Goal: Task Accomplishment & Management: Complete application form

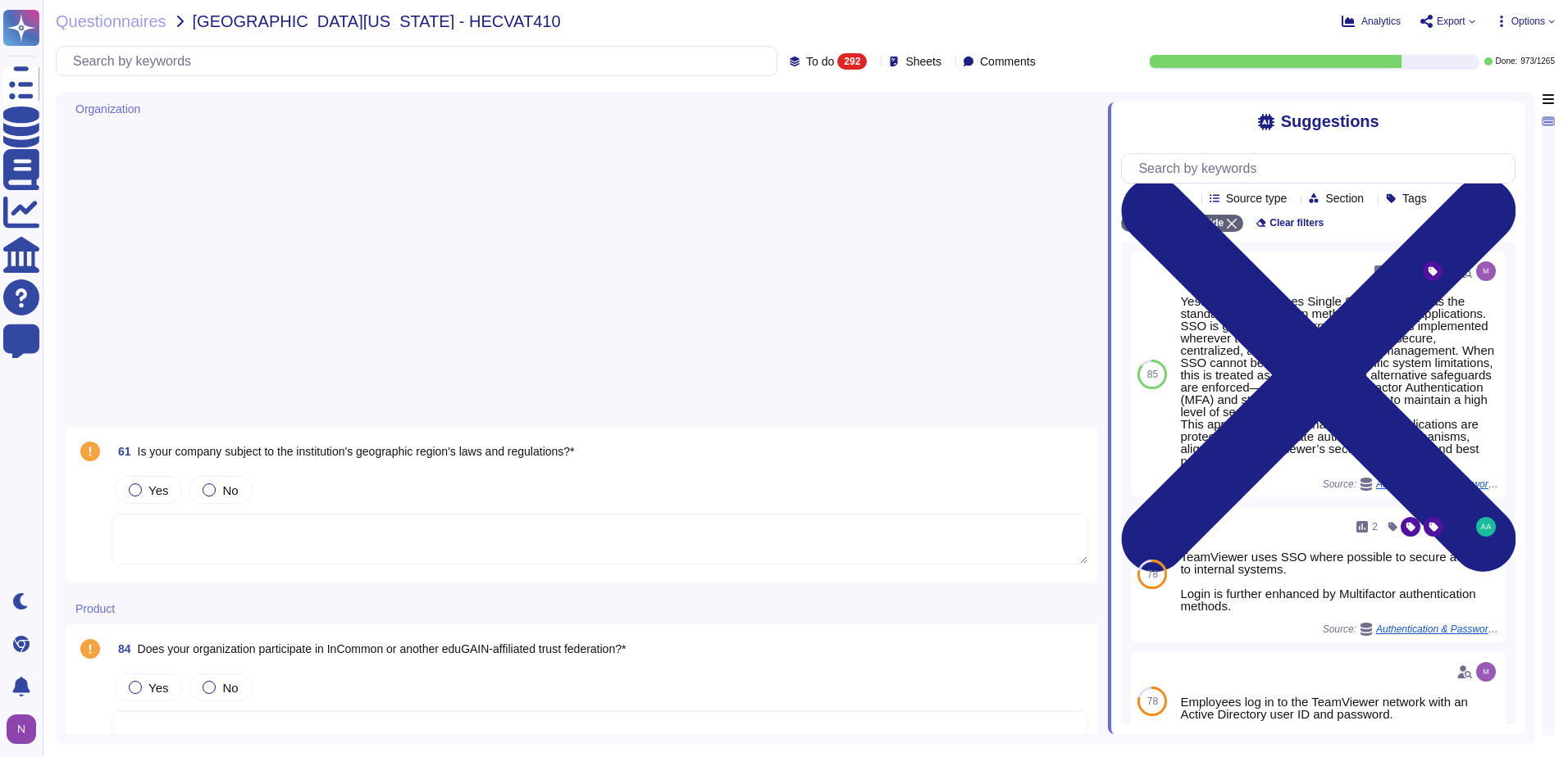
scroll to position [228, 0]
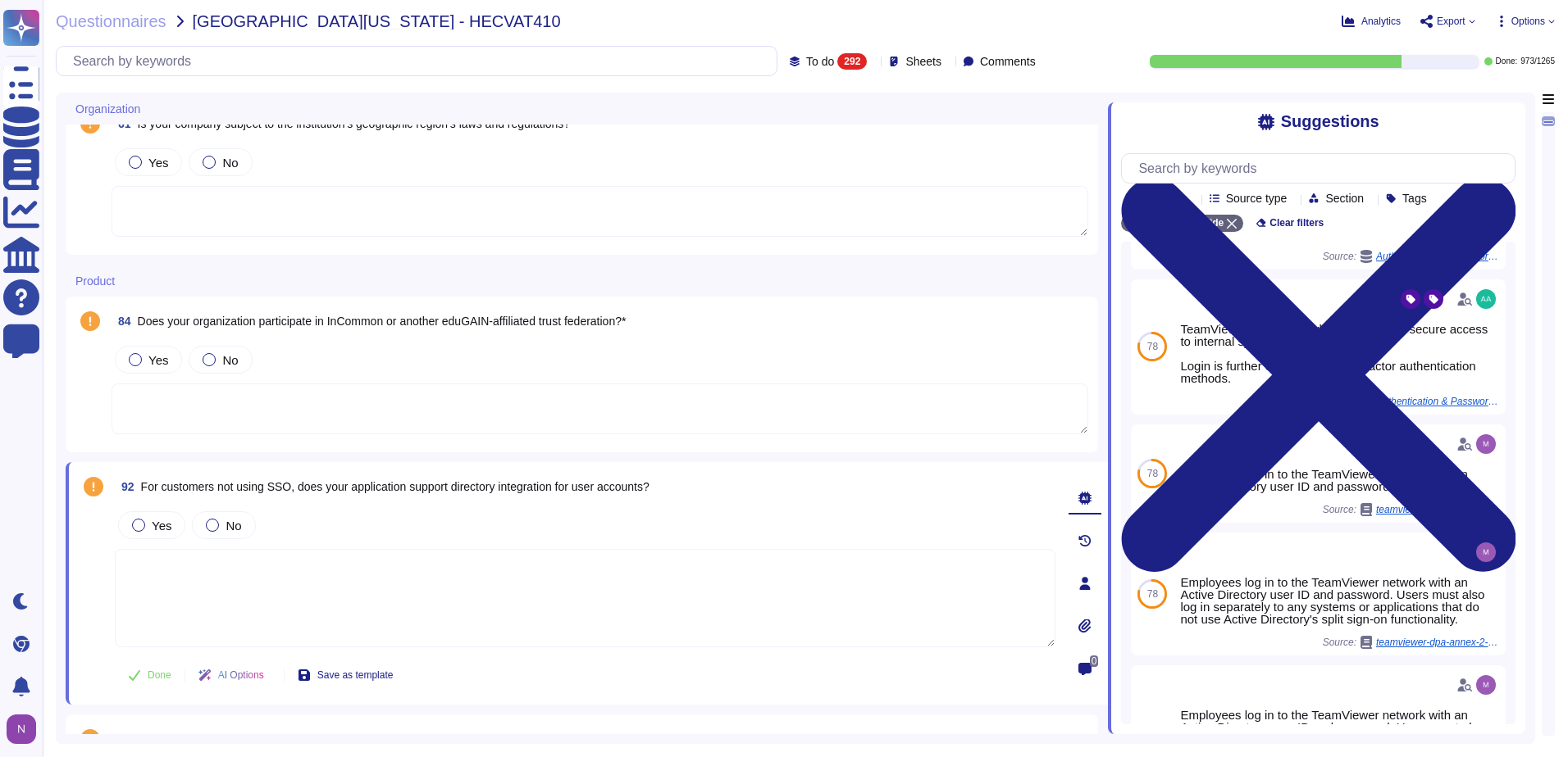
click at [388, 571] on textarea at bounding box center [585, 599] width 941 height 98
click at [138, 529] on div at bounding box center [139, 525] width 14 height 14
click at [149, 679] on span "Done" at bounding box center [159, 675] width 24 height 10
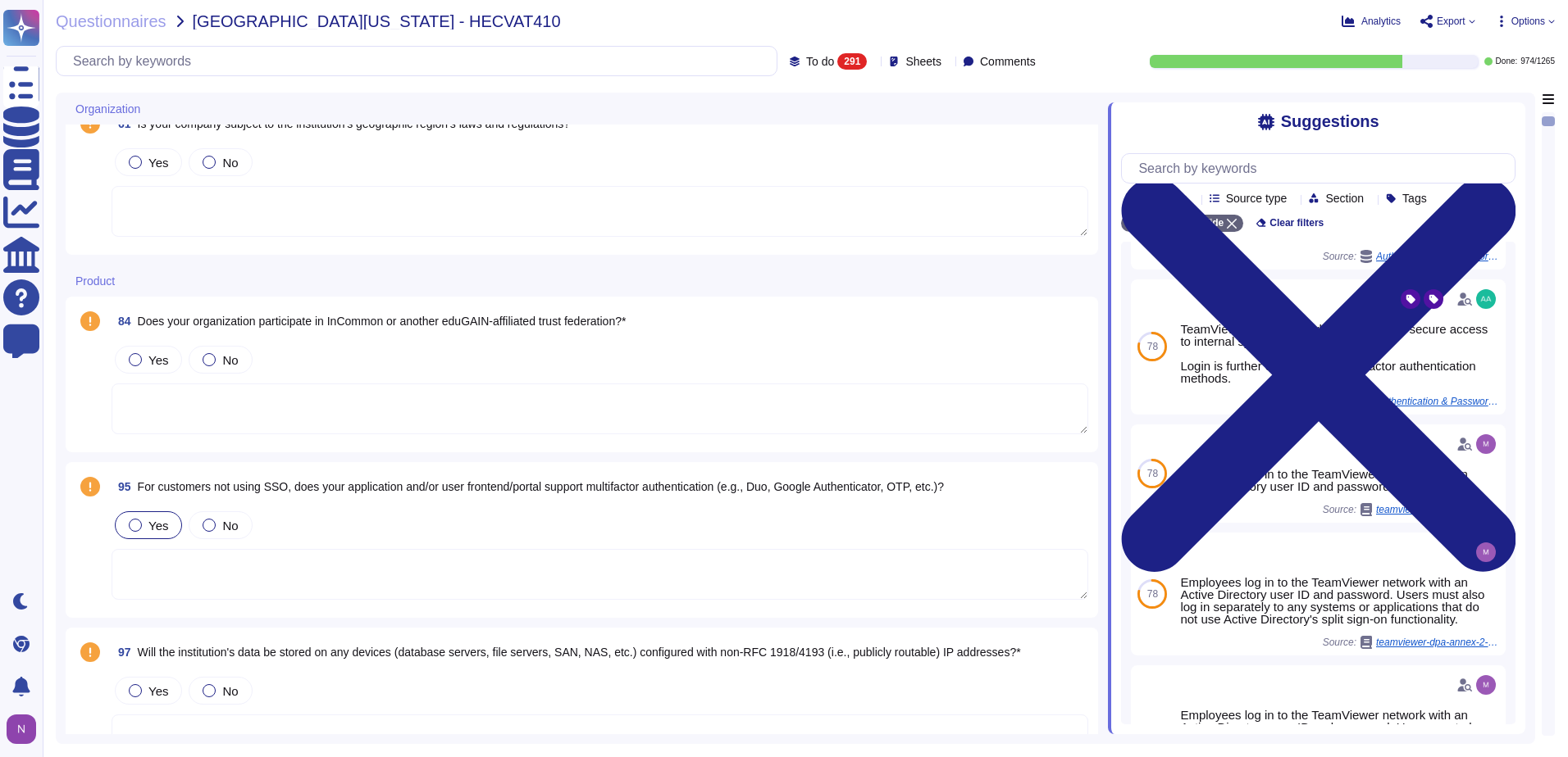
click at [128, 525] on div "Yes" at bounding box center [149, 525] width 68 height 28
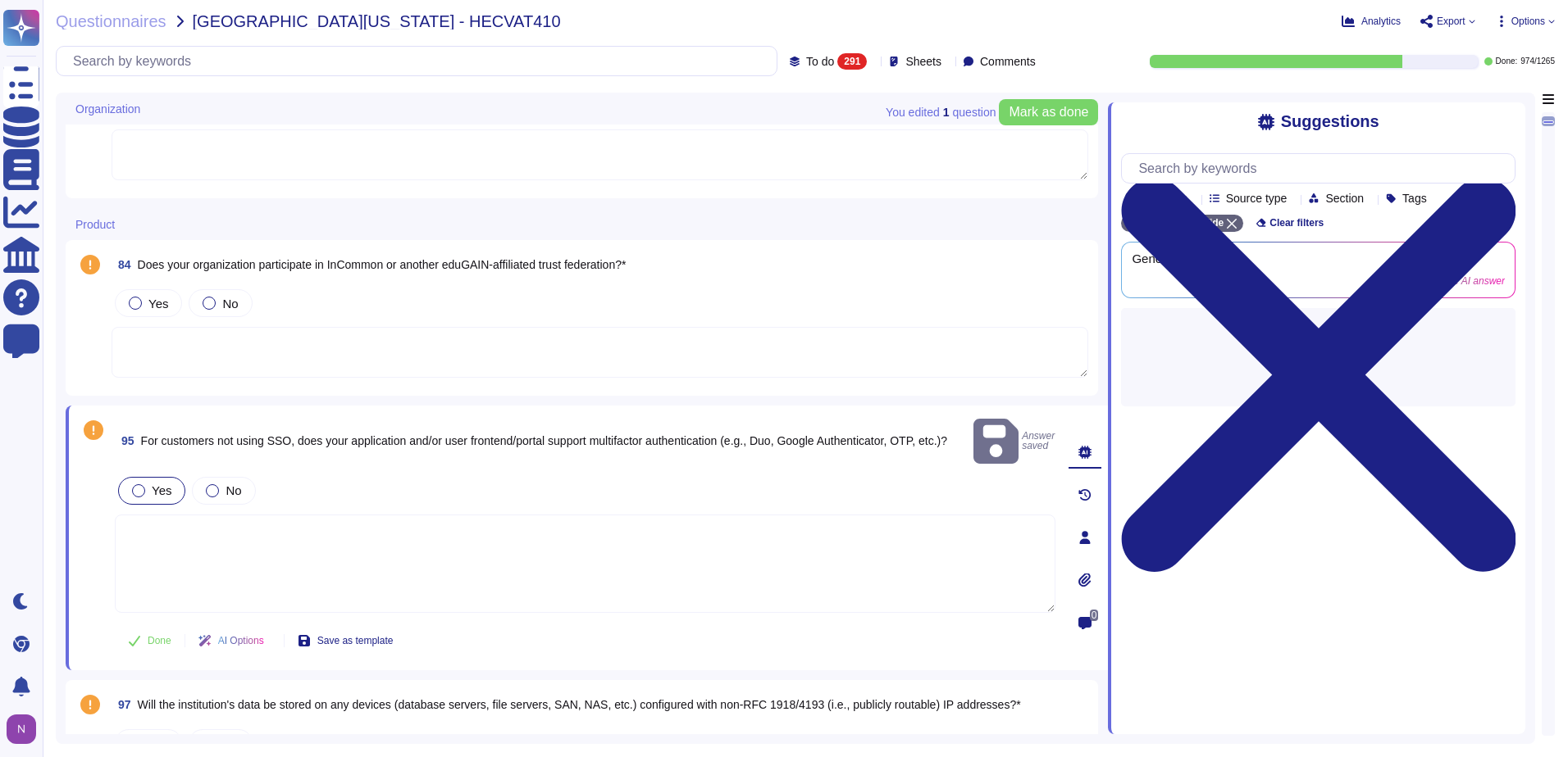
scroll to position [409, 0]
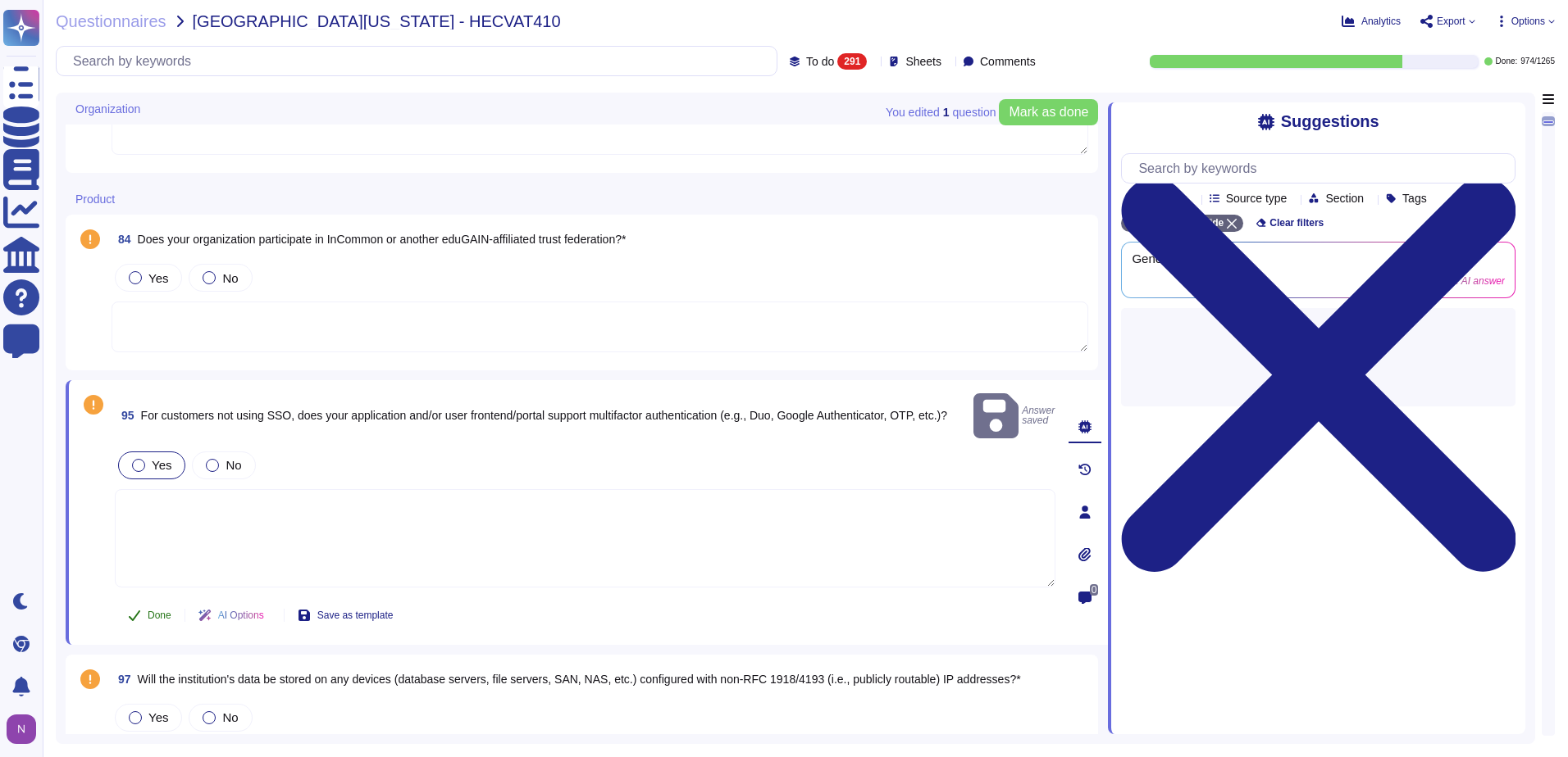
click at [149, 610] on span "Done" at bounding box center [159, 615] width 24 height 10
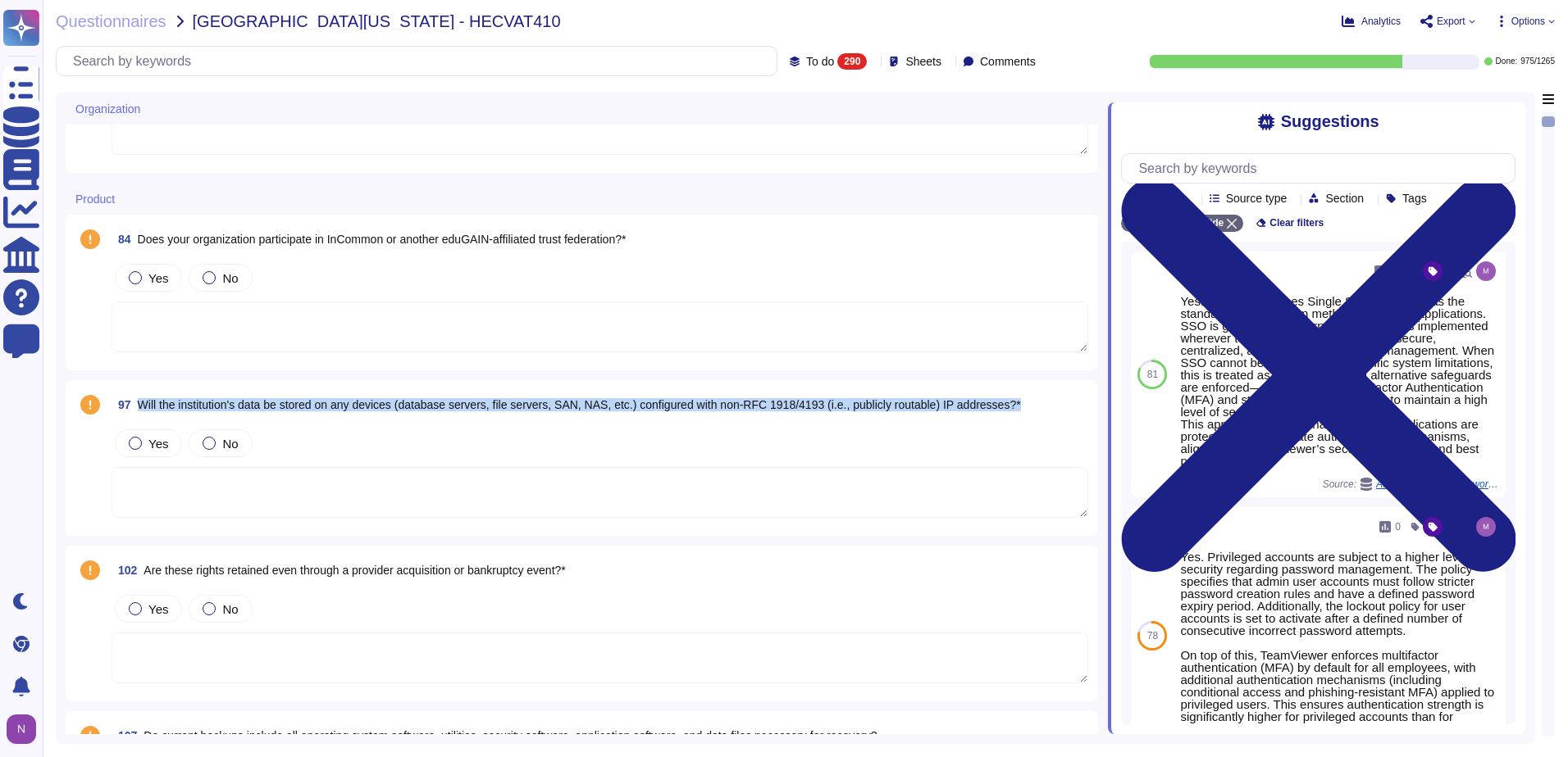
drag, startPoint x: 1030, startPoint y: 405, endPoint x: 140, endPoint y: 408, distance: 890.0
click at [140, 408] on div "97 Will the institution's data be stored on any devices (database servers, file…" at bounding box center [599, 405] width 977 height 30
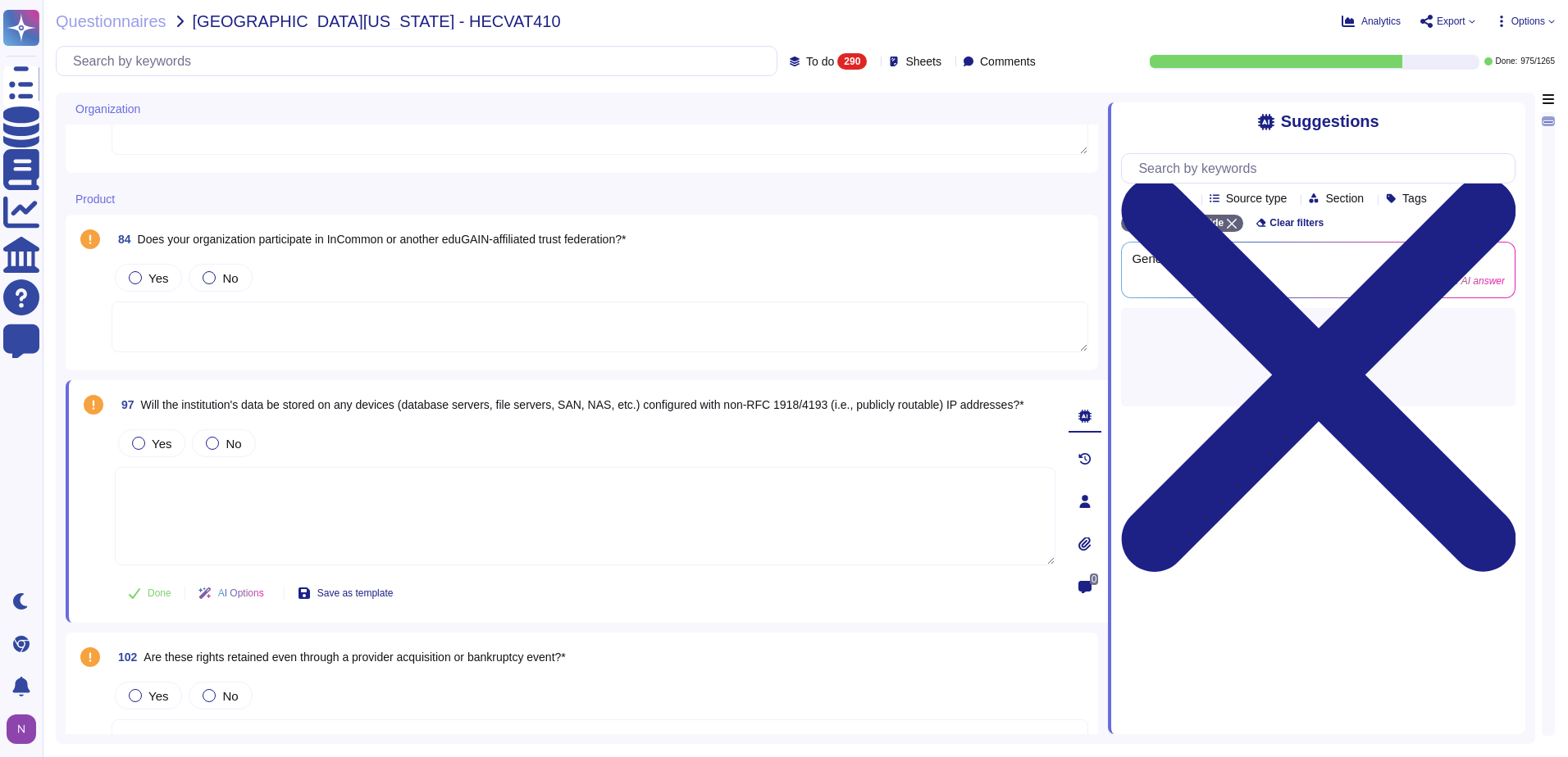
click at [165, 406] on span "Will the institution's data be stored on any devices (database servers, file se…" at bounding box center [583, 406] width 883 height 14
copy span "Will the institution's data be stored on any devices (database servers, file se…"
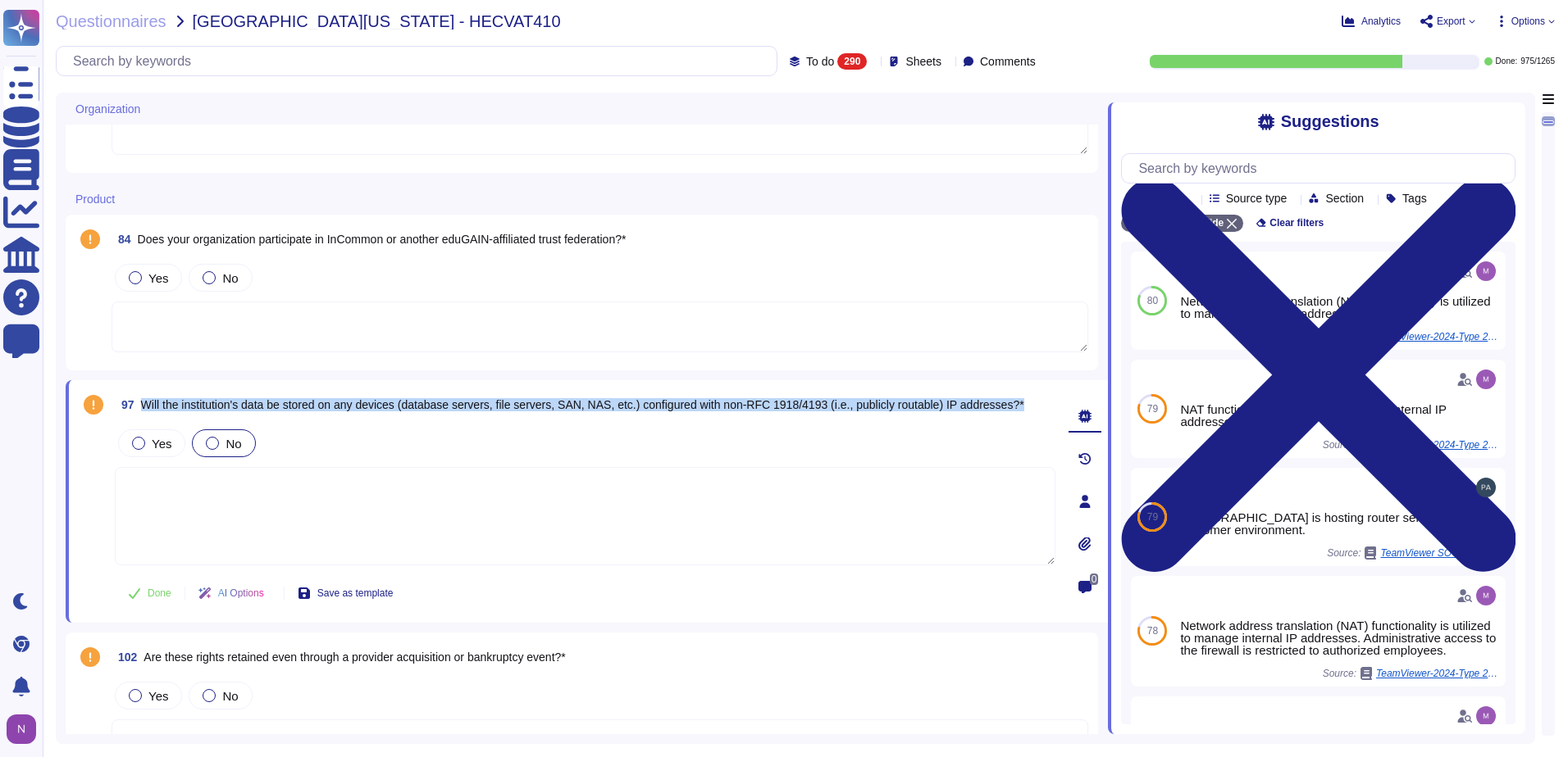
click at [214, 444] on div at bounding box center [213, 443] width 14 height 14
click at [150, 592] on span "Done" at bounding box center [159, 593] width 24 height 10
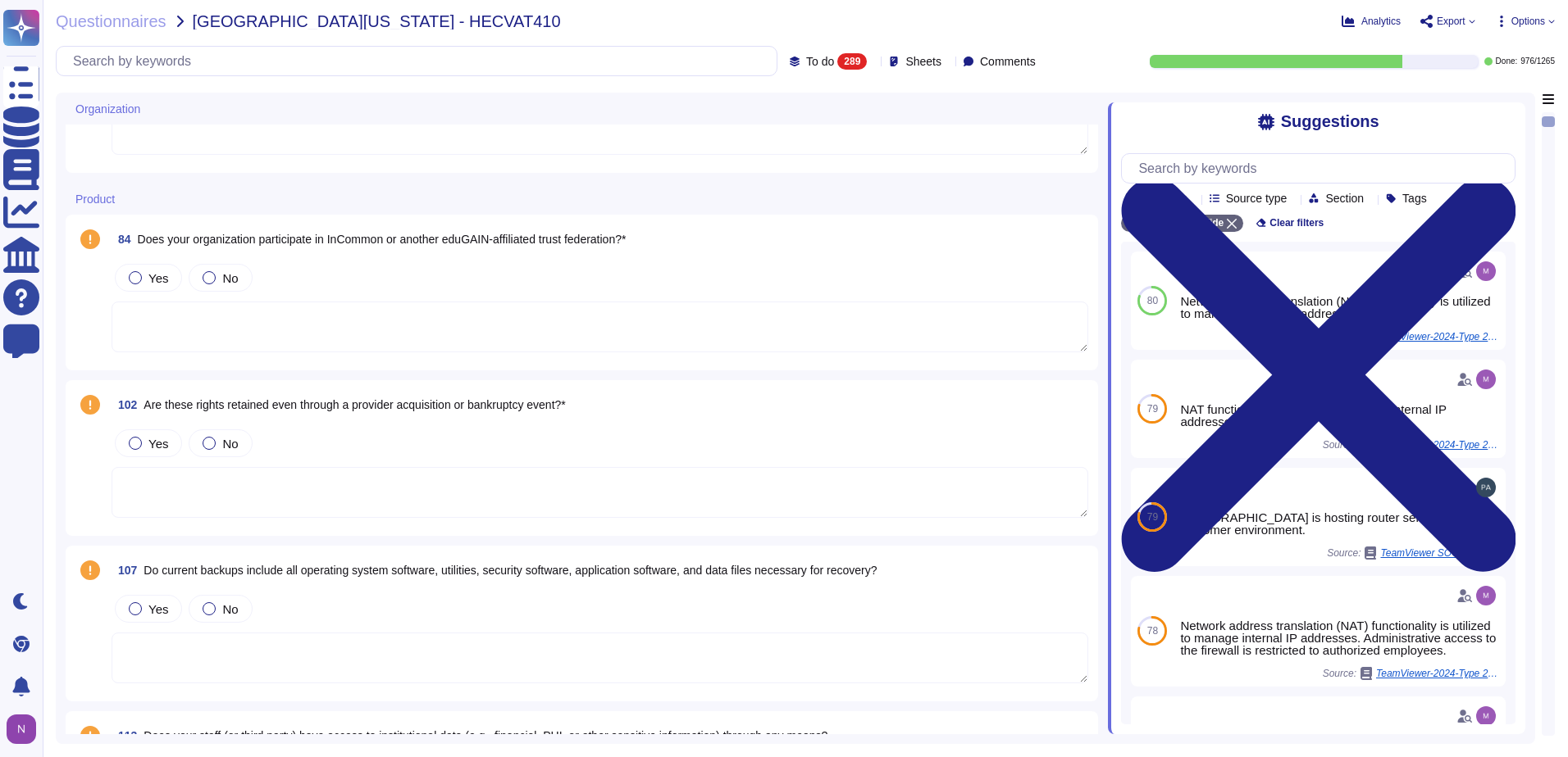
click at [211, 669] on textarea at bounding box center [599, 658] width 977 height 51
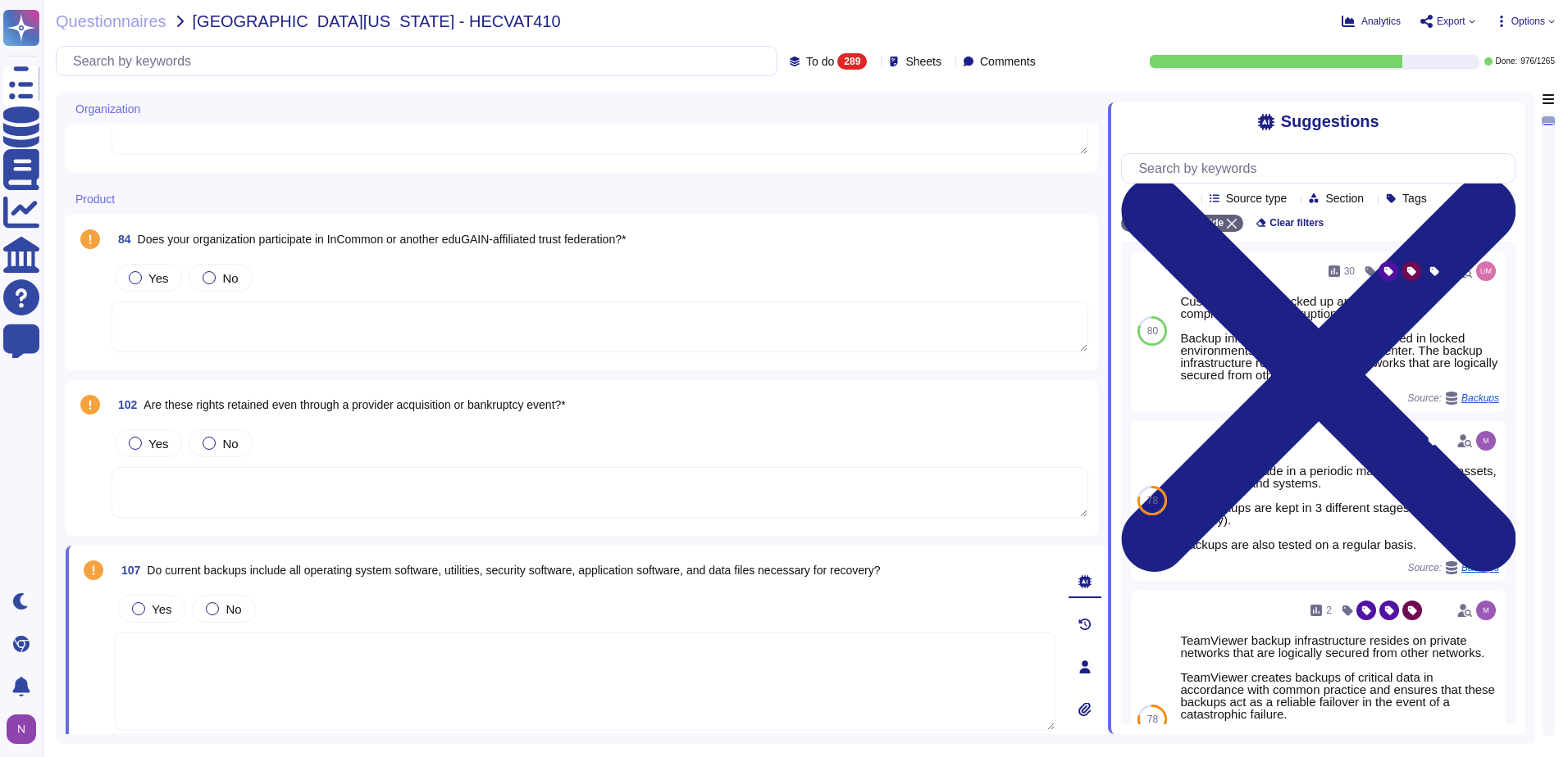
click at [231, 655] on textarea at bounding box center [585, 682] width 941 height 98
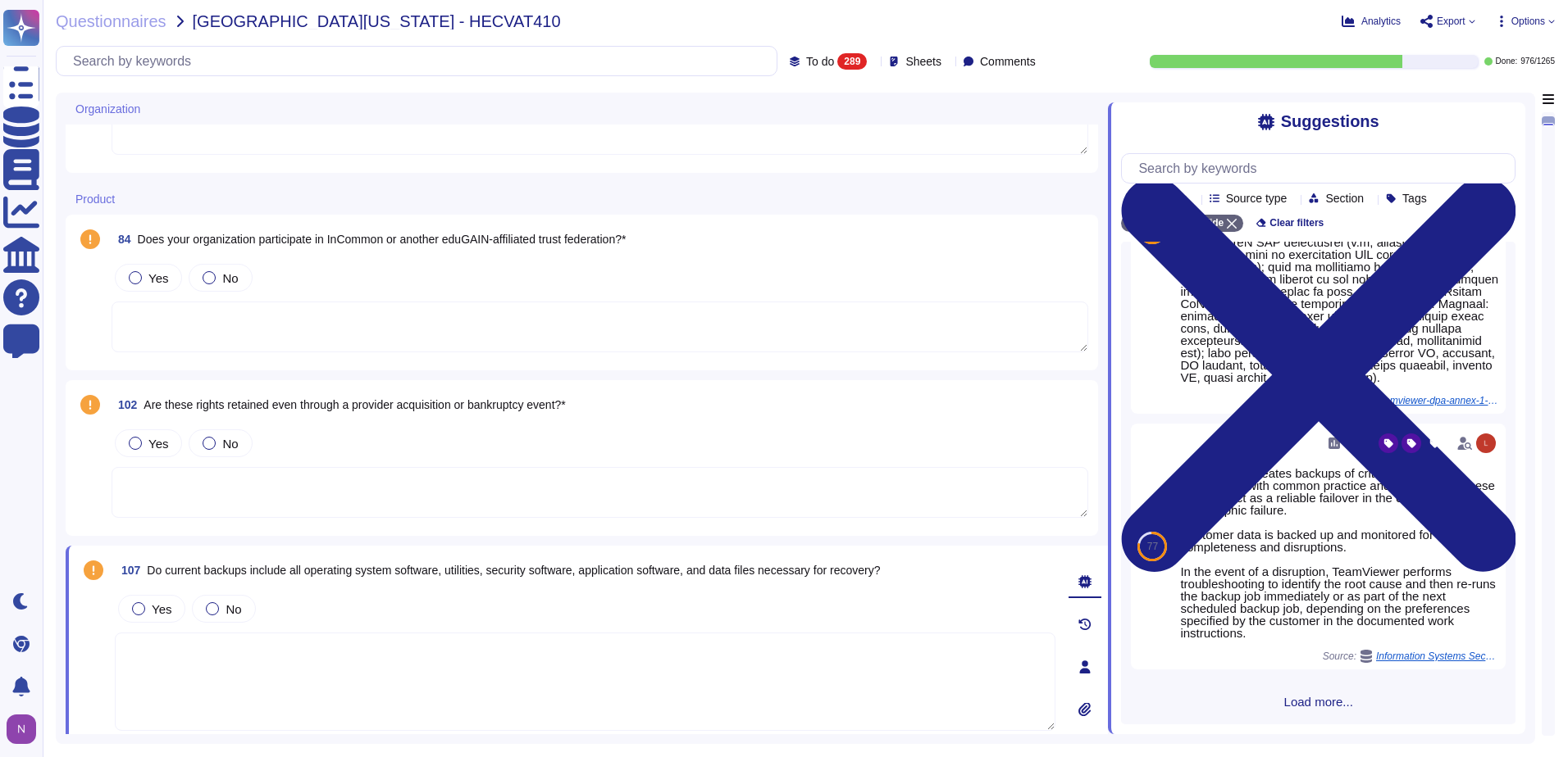
scroll to position [854, 0]
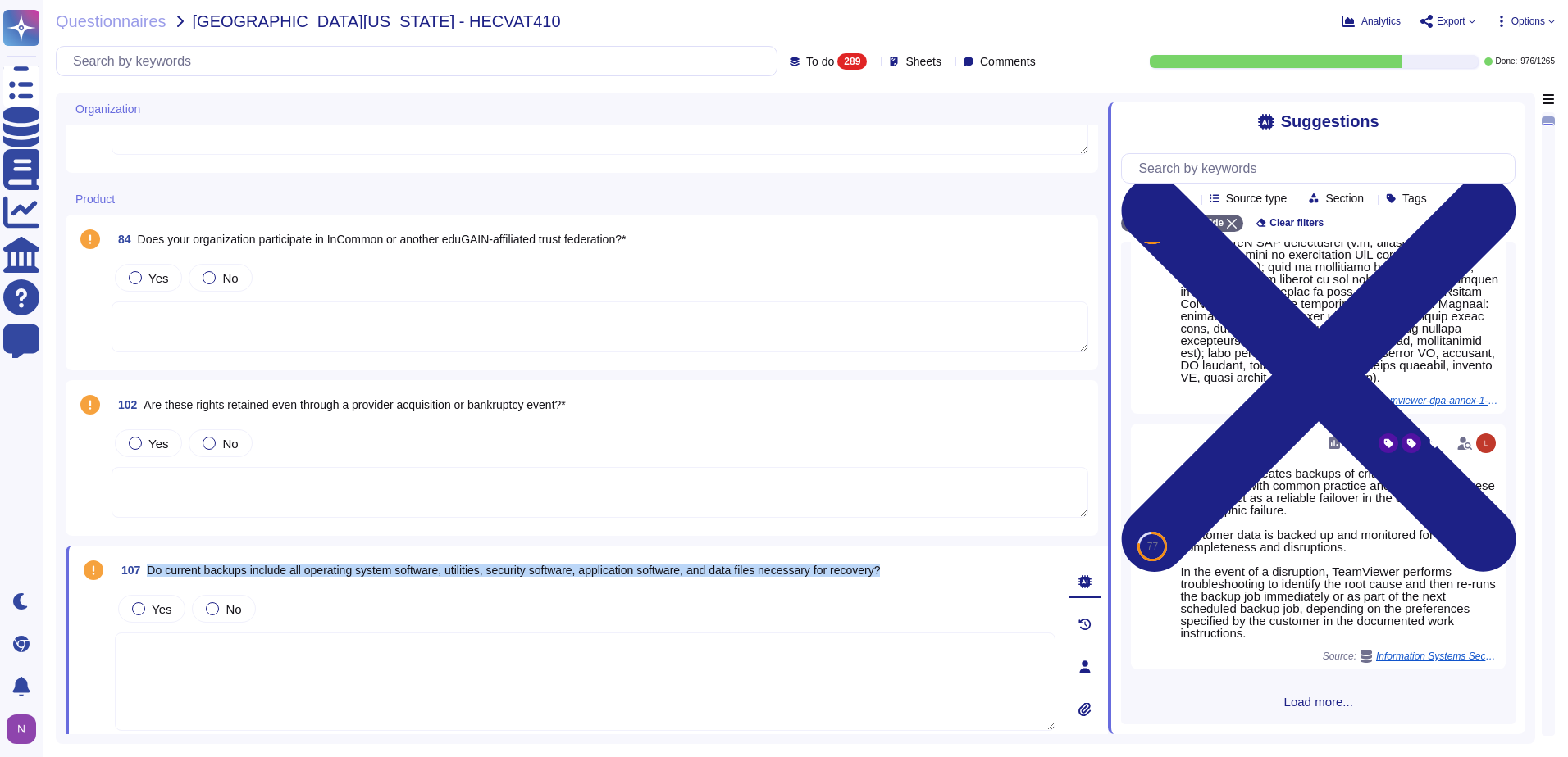
drag, startPoint x: 907, startPoint y: 568, endPoint x: 151, endPoint y: 576, distance: 756.0
click at [151, 576] on div "107 Do current backups include all operating system software, utilities, securi…" at bounding box center [585, 570] width 941 height 30
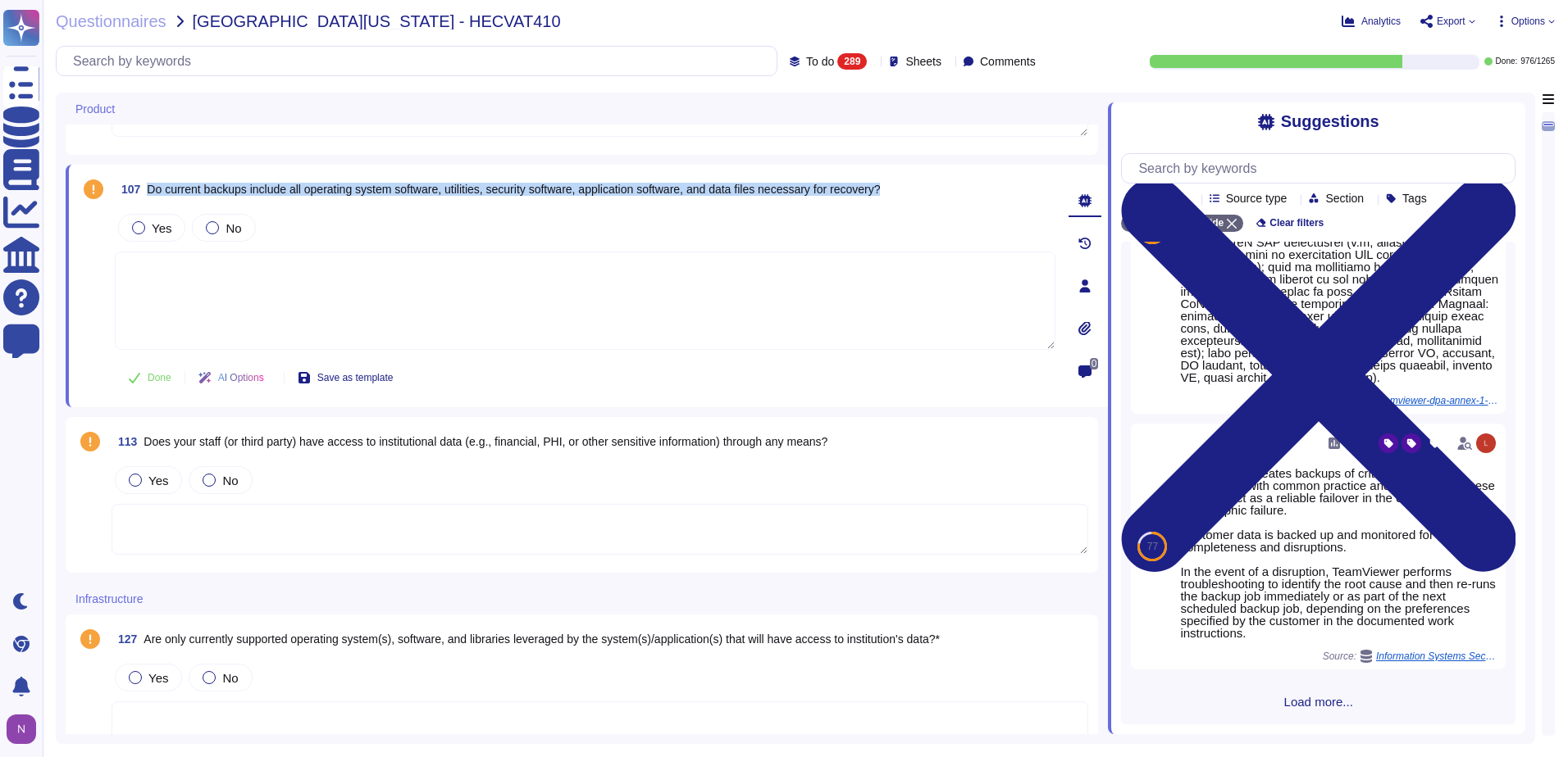
scroll to position [820, 0]
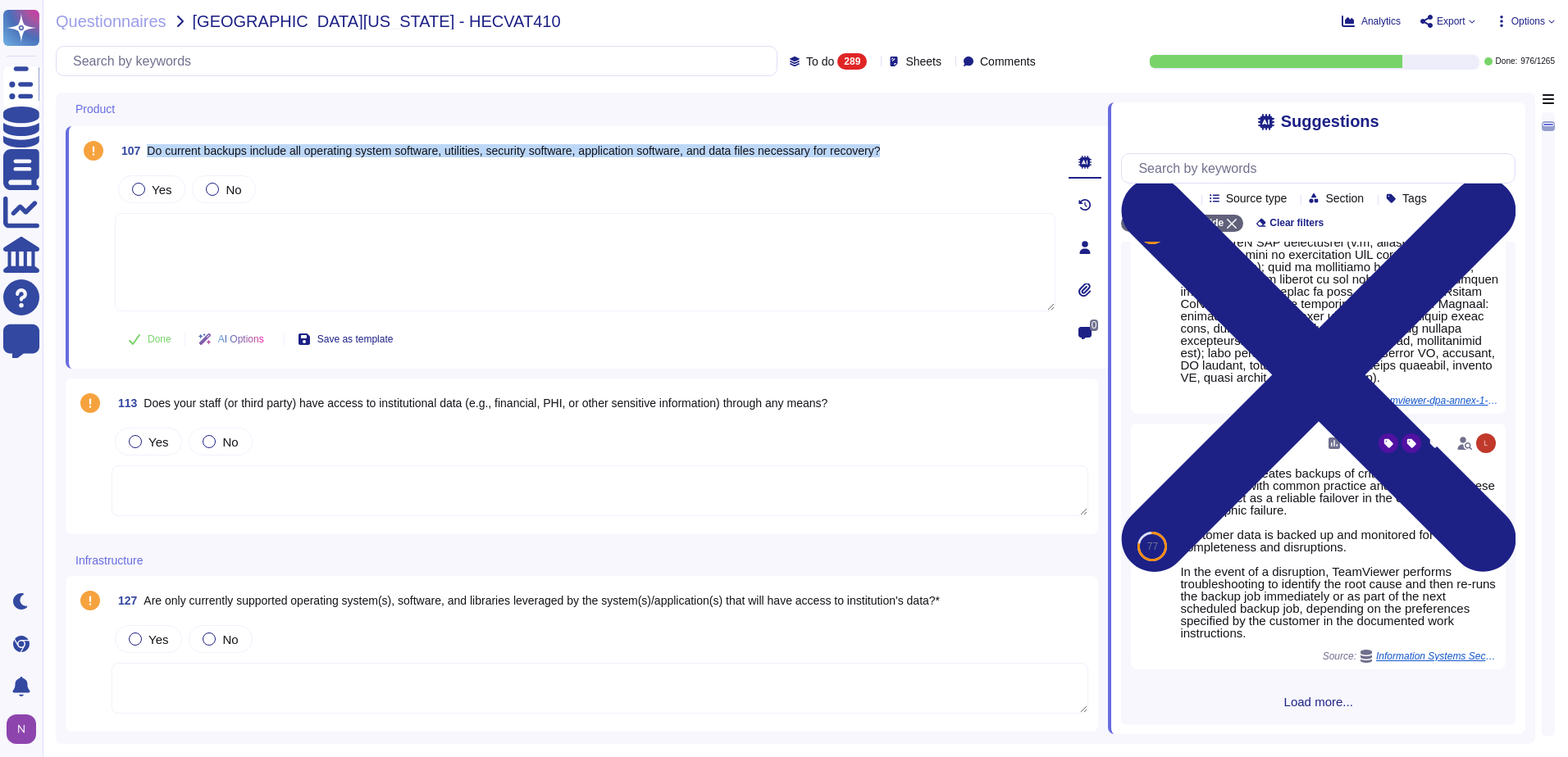
click at [209, 444] on div at bounding box center [210, 442] width 14 height 14
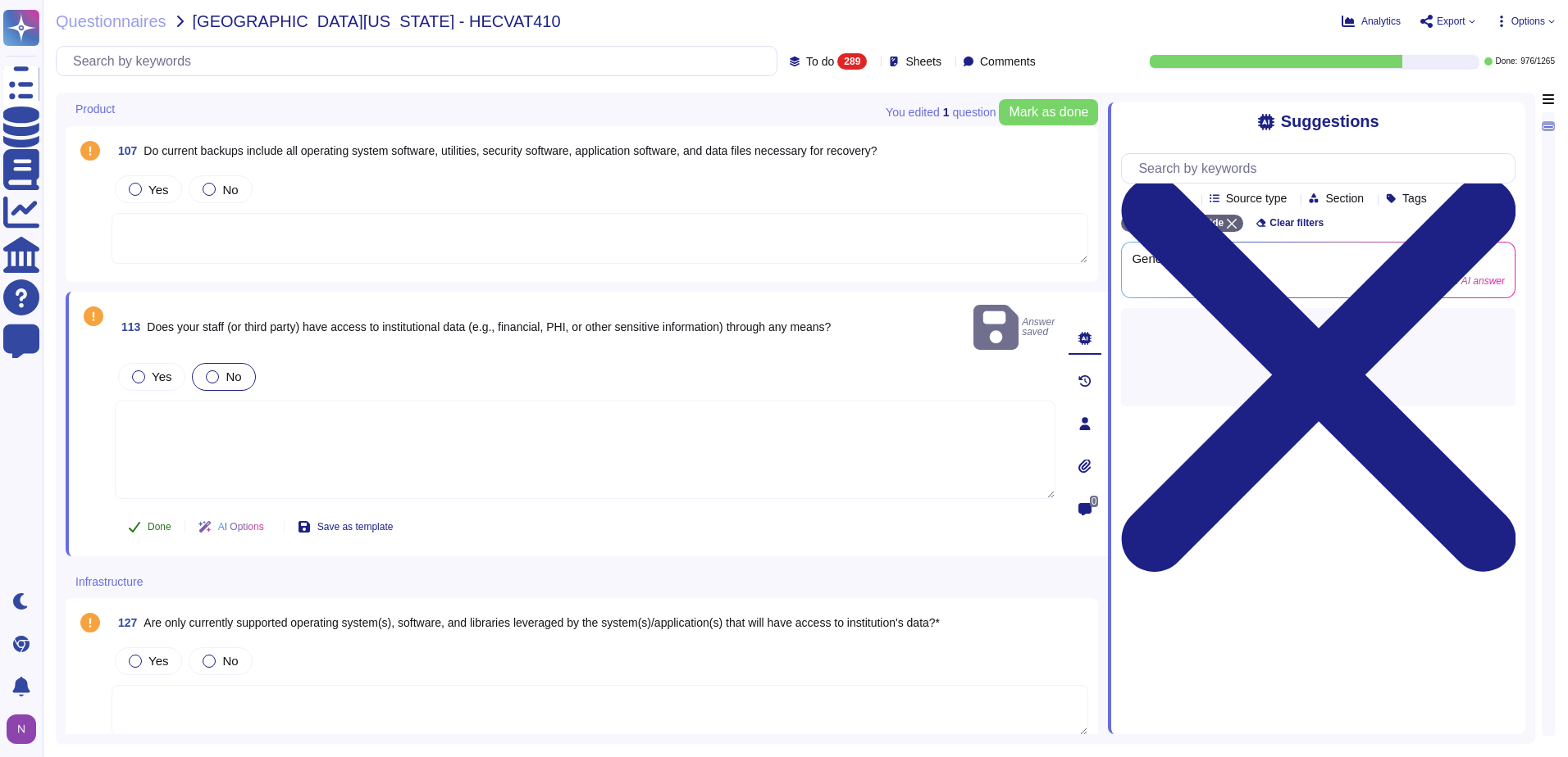
click at [148, 522] on span "Done" at bounding box center [159, 527] width 24 height 10
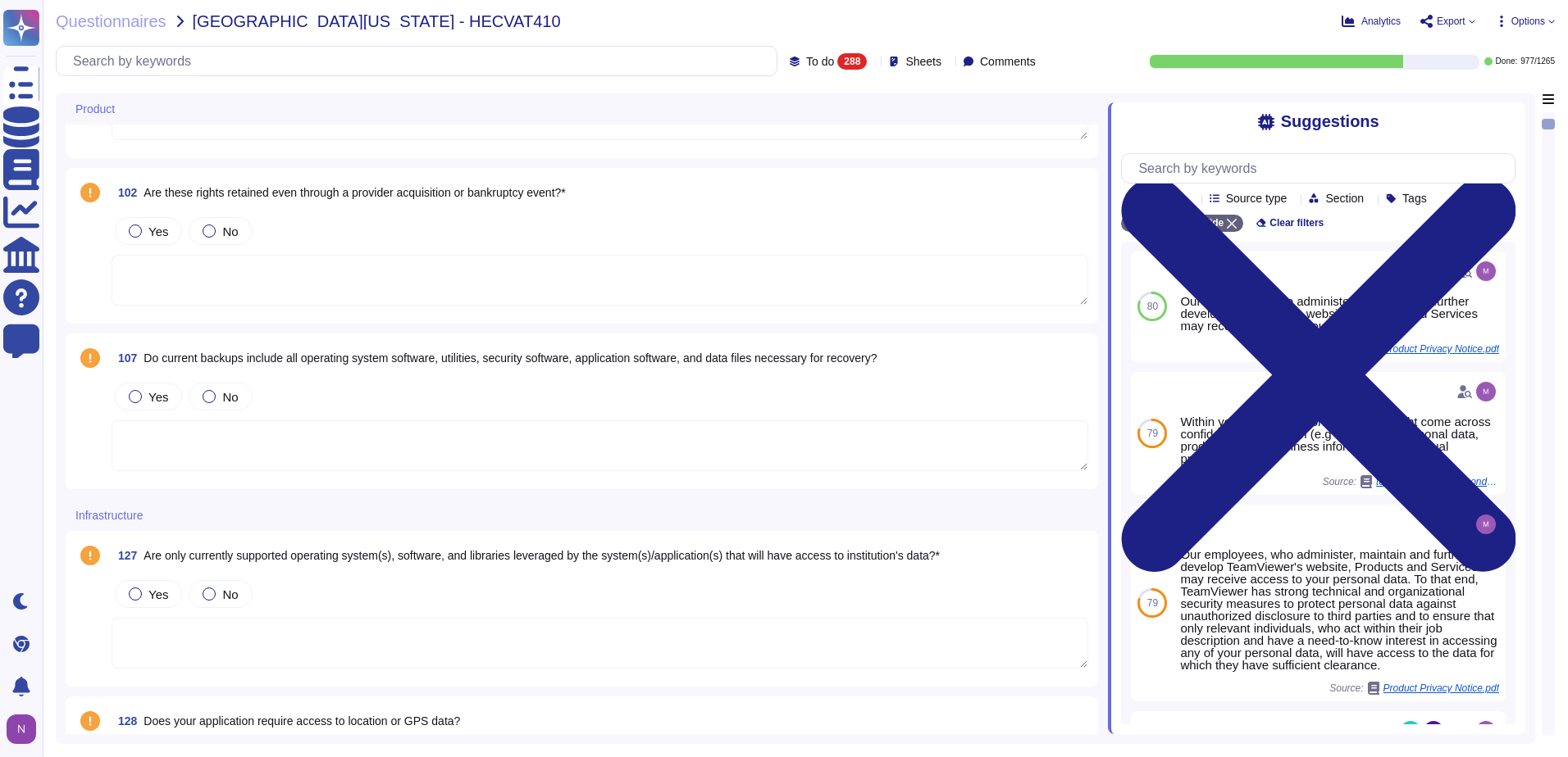
scroll to position [574, 0]
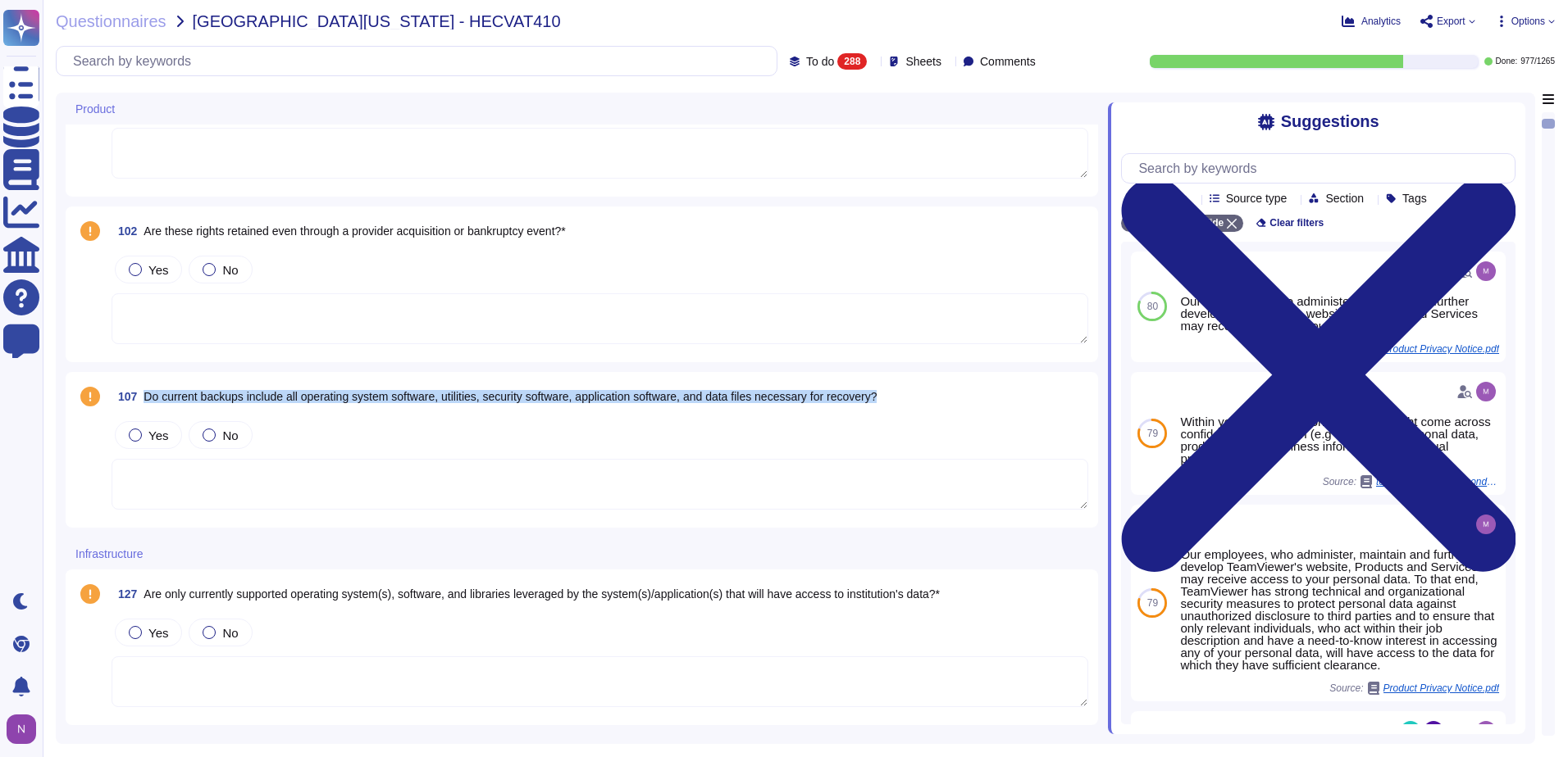
drag, startPoint x: 902, startPoint y: 398, endPoint x: 146, endPoint y: 396, distance: 756.0
click at [146, 396] on div "107 Do current backups include all operating system software, utilities, securi…" at bounding box center [599, 397] width 977 height 30
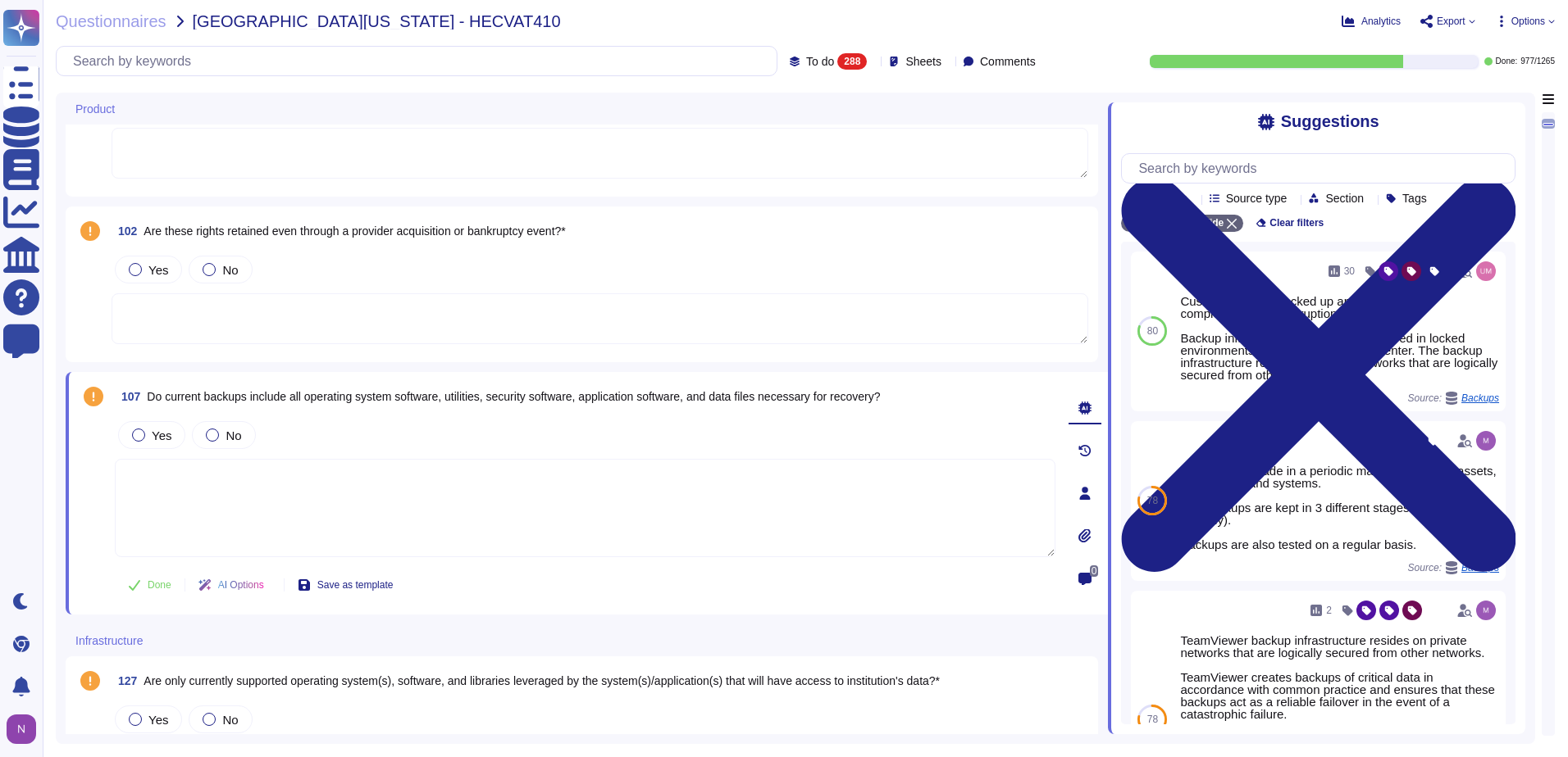
click at [168, 399] on span "Do current backups include all operating system software, utilities, security s…" at bounding box center [513, 397] width 733 height 14
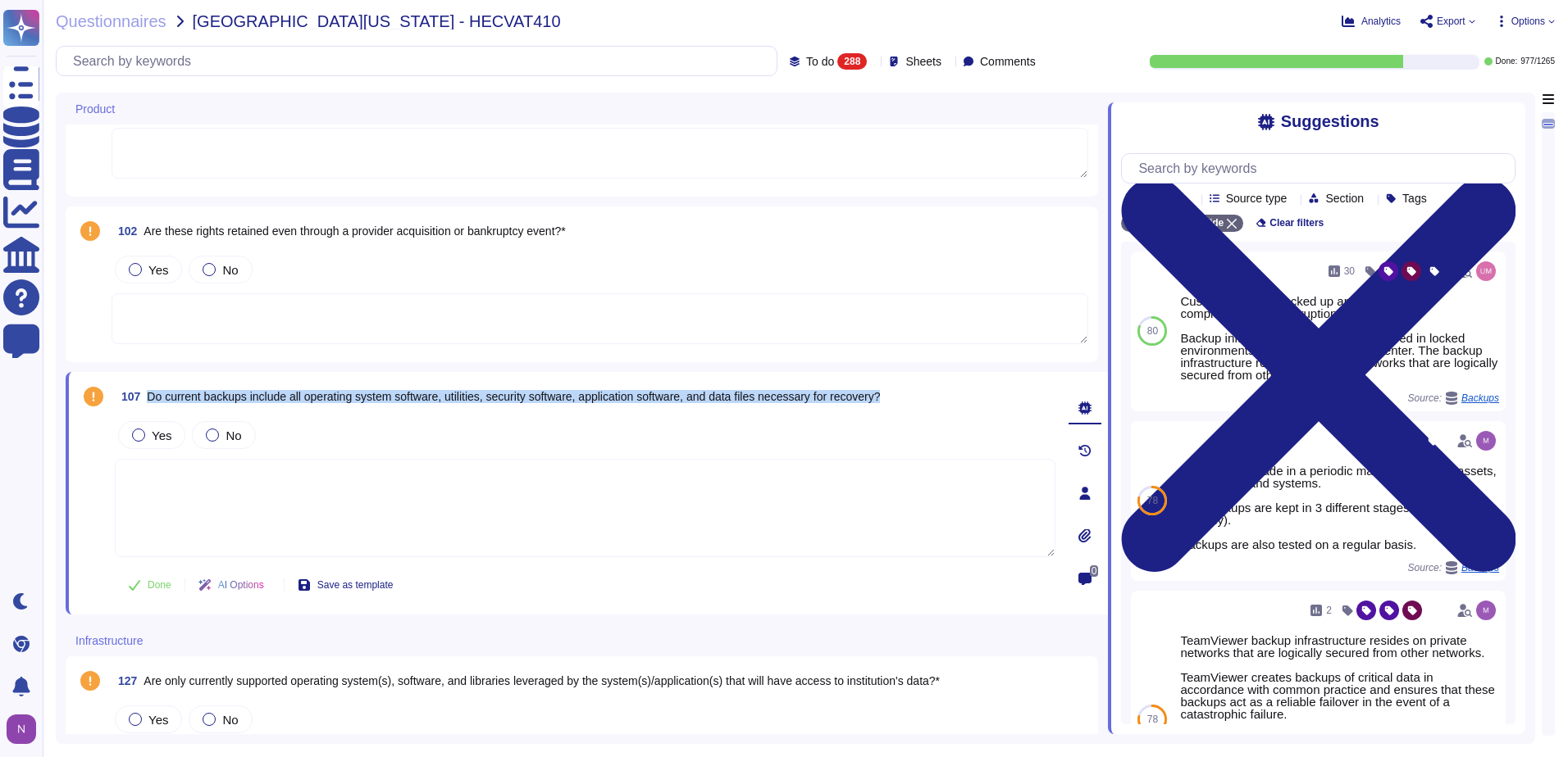
click at [168, 399] on span "Do current backups include all operating system software, utilities, security s…" at bounding box center [513, 397] width 733 height 14
copy span "Do current backups include all operating system software, utilities, security s…"
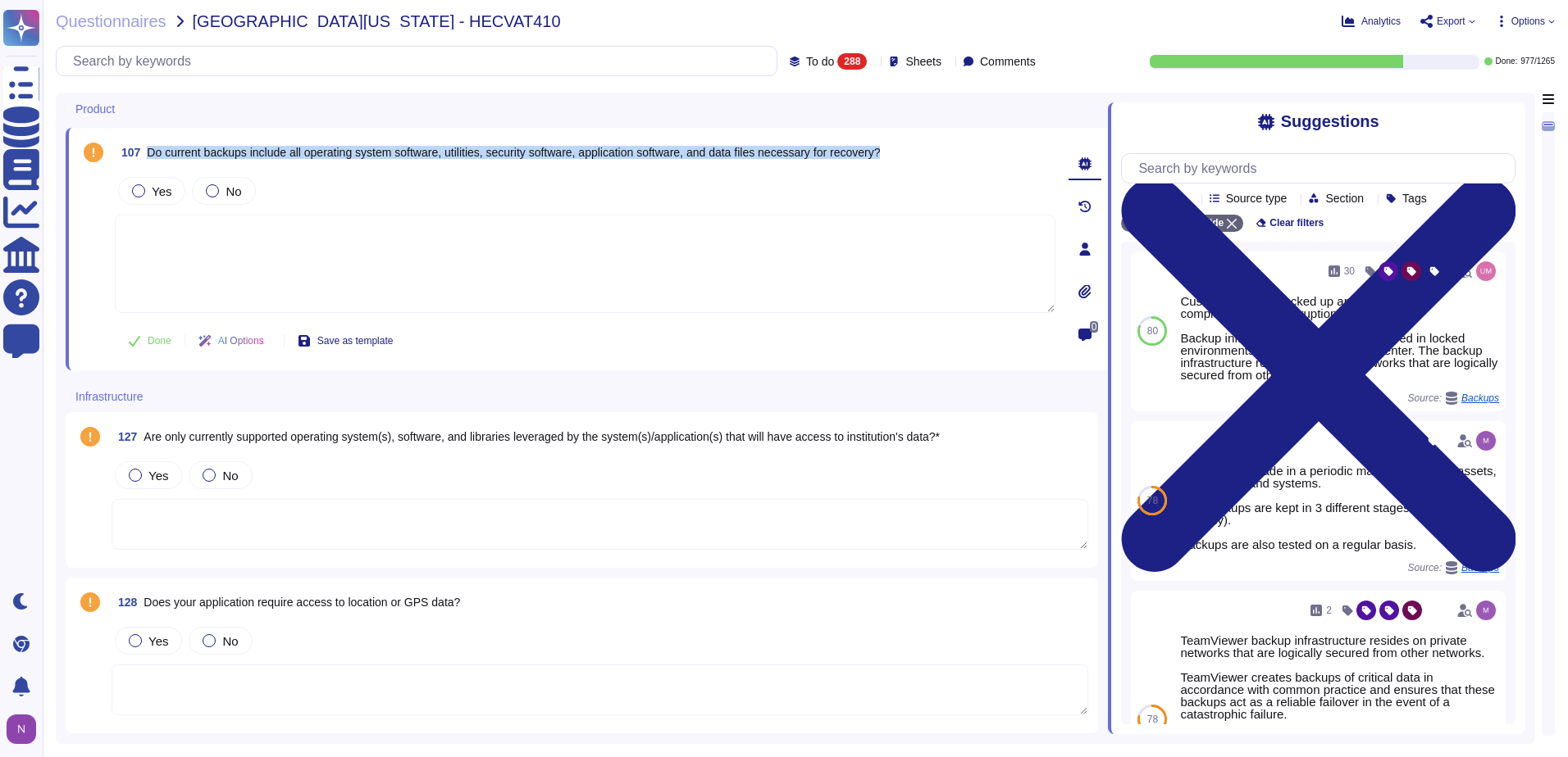
scroll to position [820, 0]
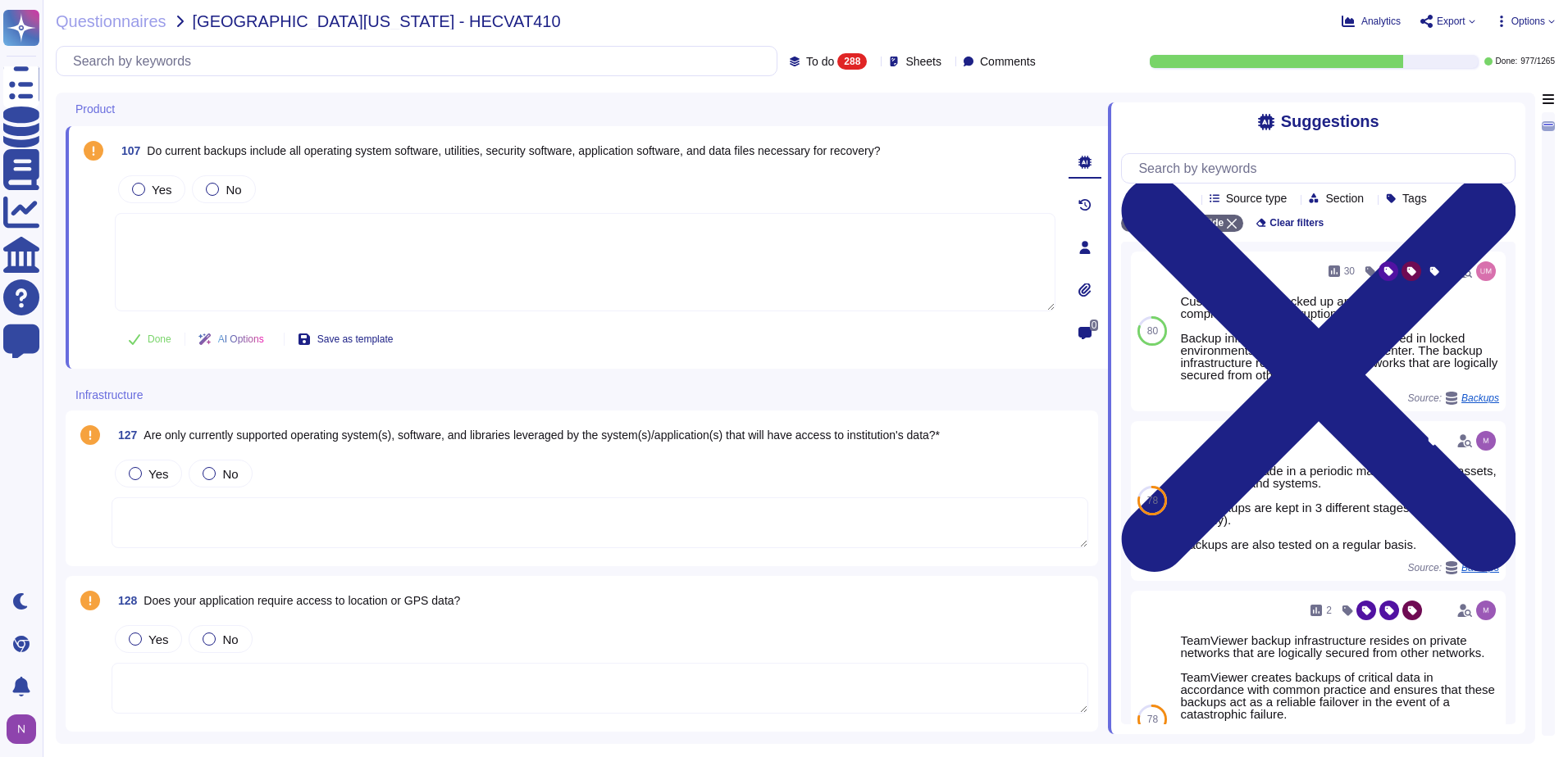
click at [396, 459] on div "Yes No" at bounding box center [599, 474] width 977 height 35
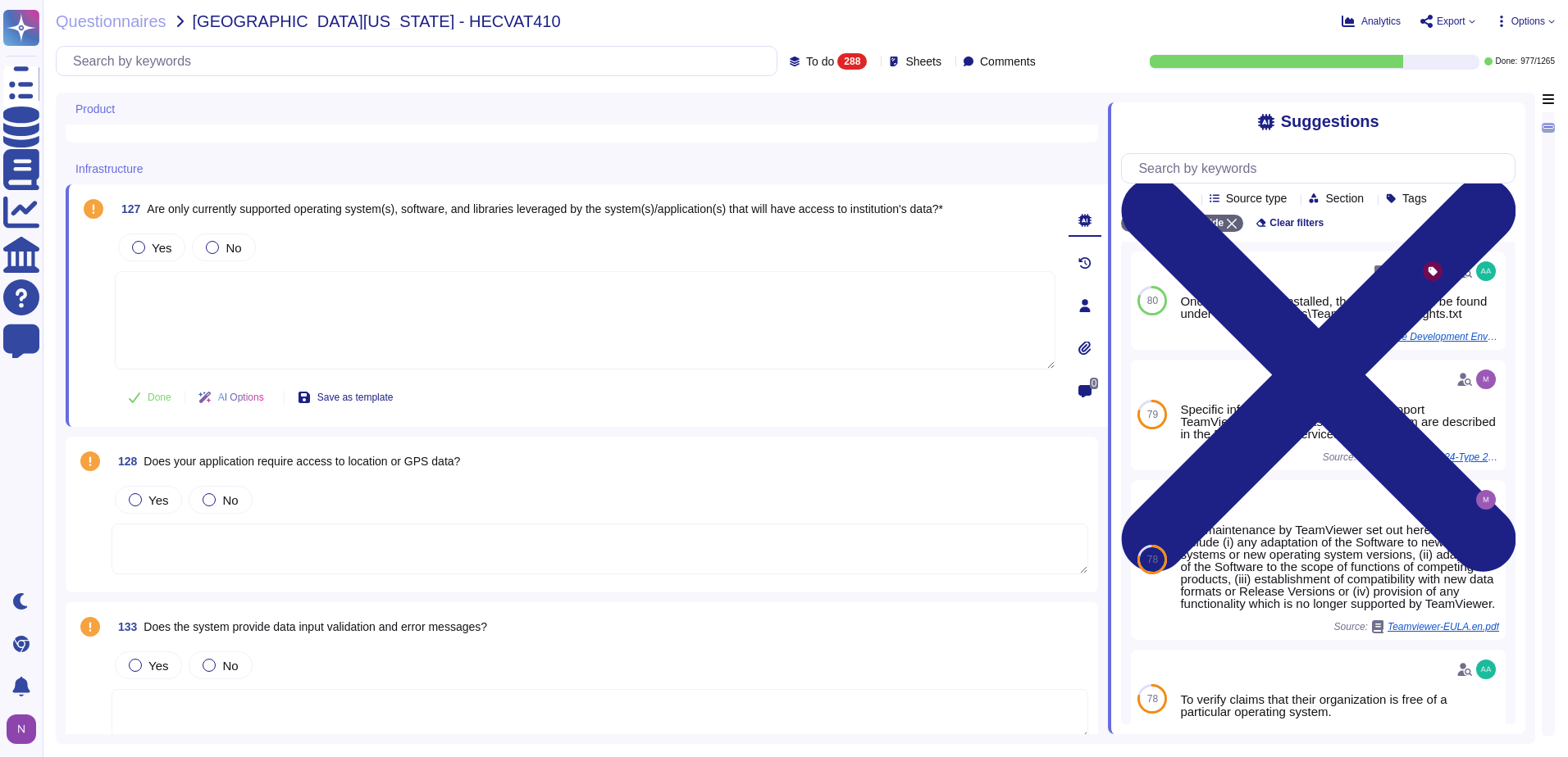
scroll to position [984, 0]
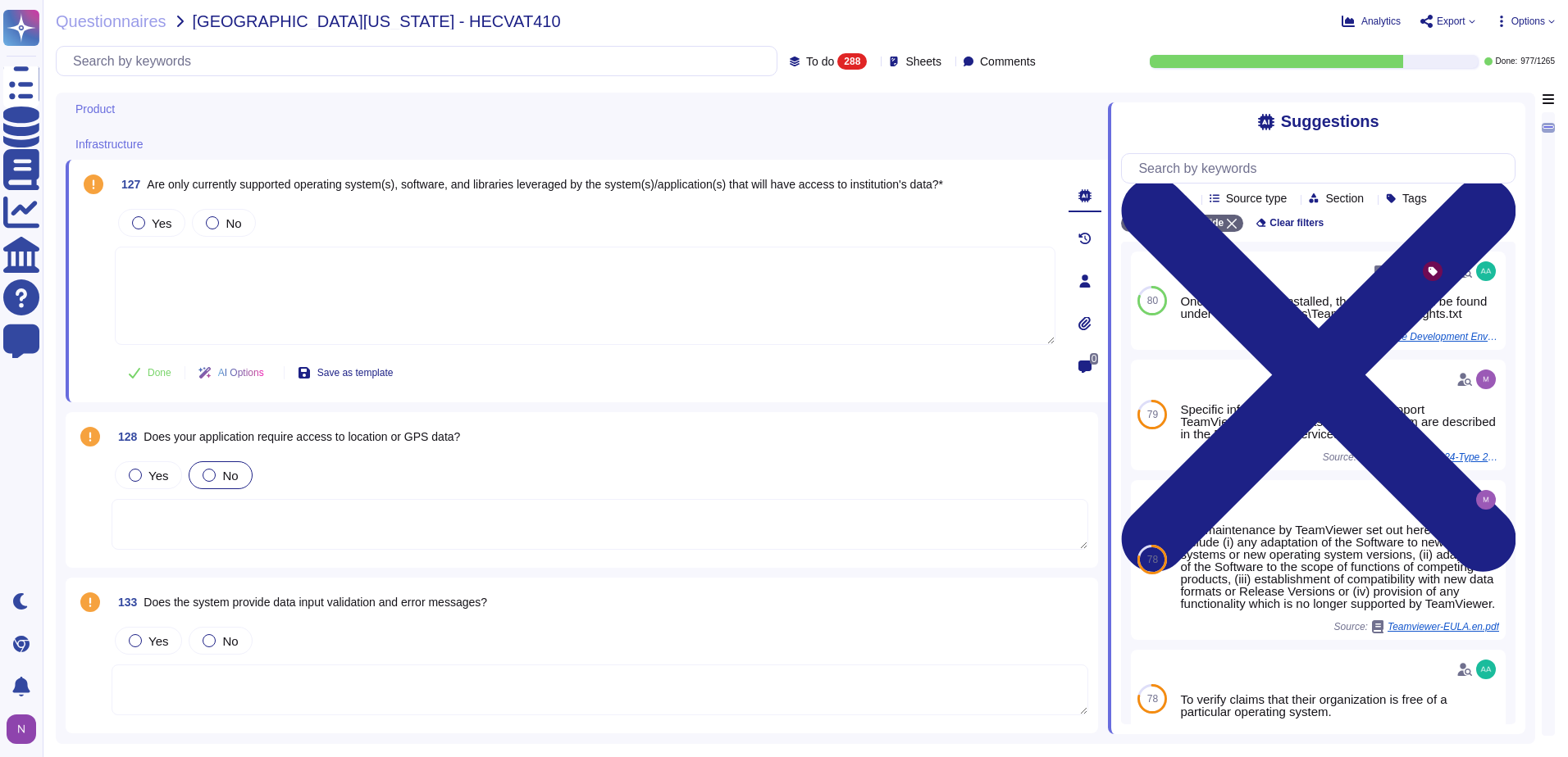
click at [205, 474] on div at bounding box center [210, 475] width 14 height 14
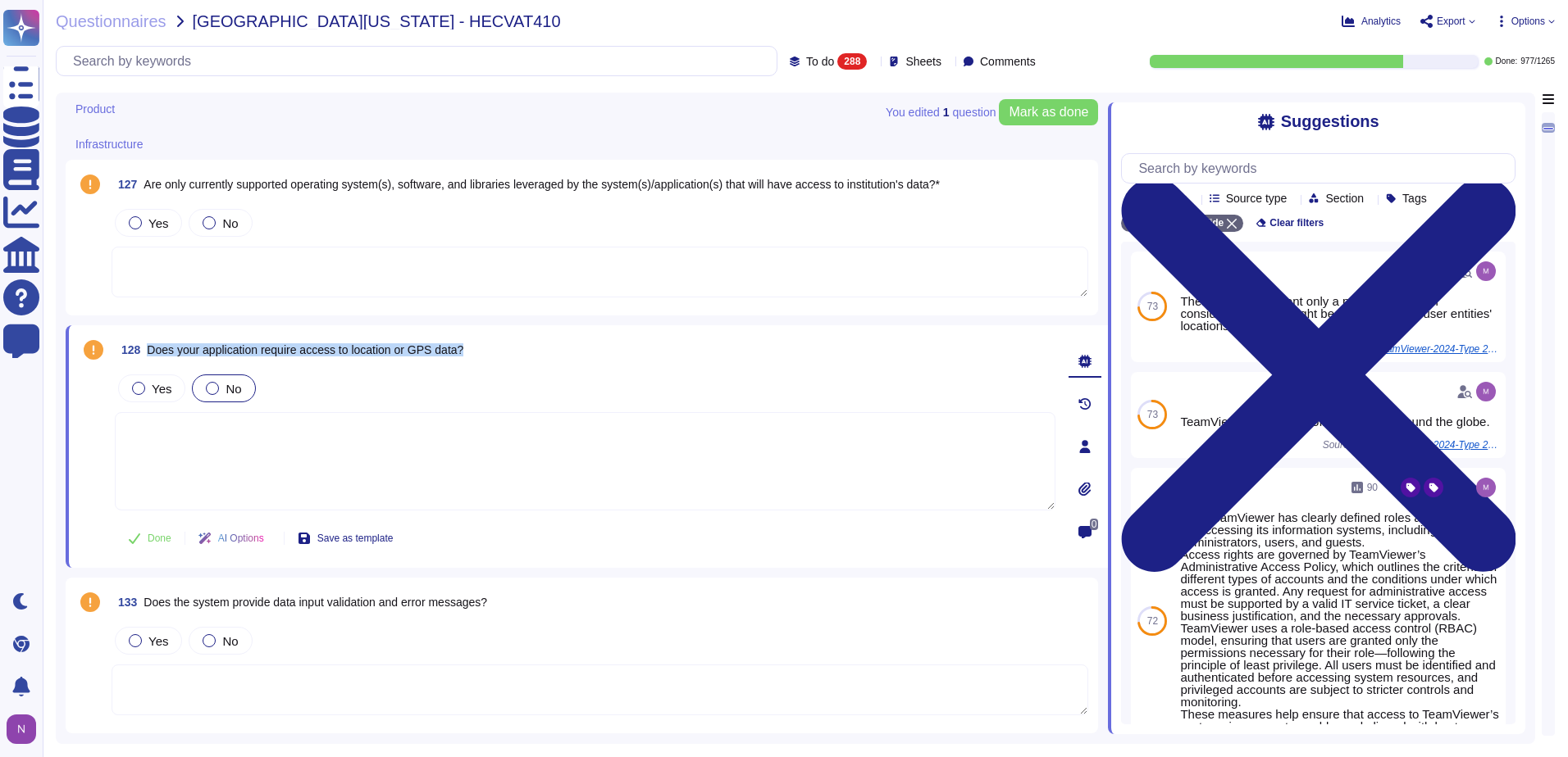
drag, startPoint x: 478, startPoint y: 350, endPoint x: 149, endPoint y: 356, distance: 329.1
click at [149, 356] on div "128 Does your application require access to location or GPS data?" at bounding box center [585, 350] width 941 height 30
copy span "Does your application require access to location or GPS data?"
click at [144, 539] on button "Done" at bounding box center [150, 539] width 70 height 33
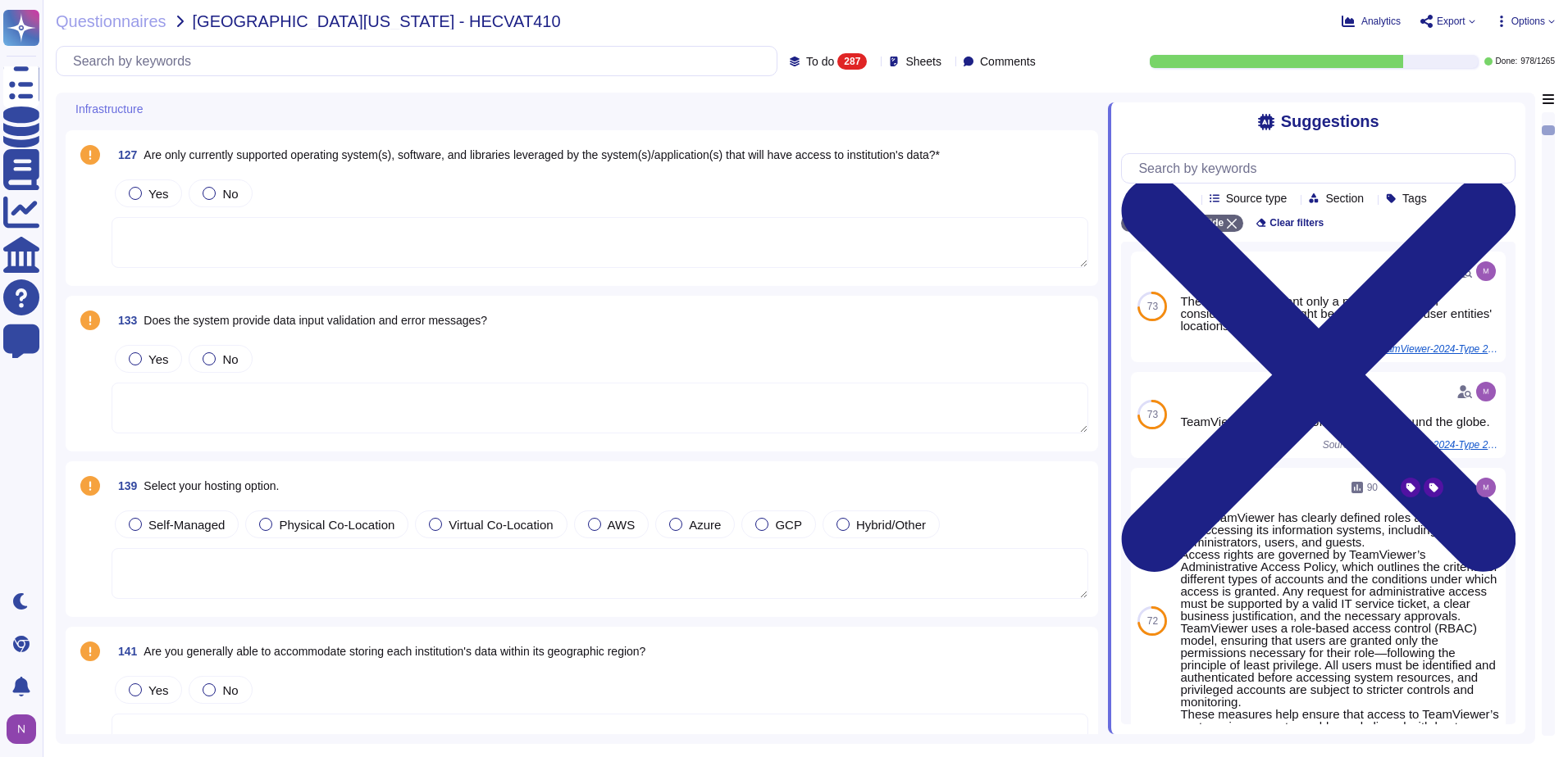
scroll to position [1065, 0]
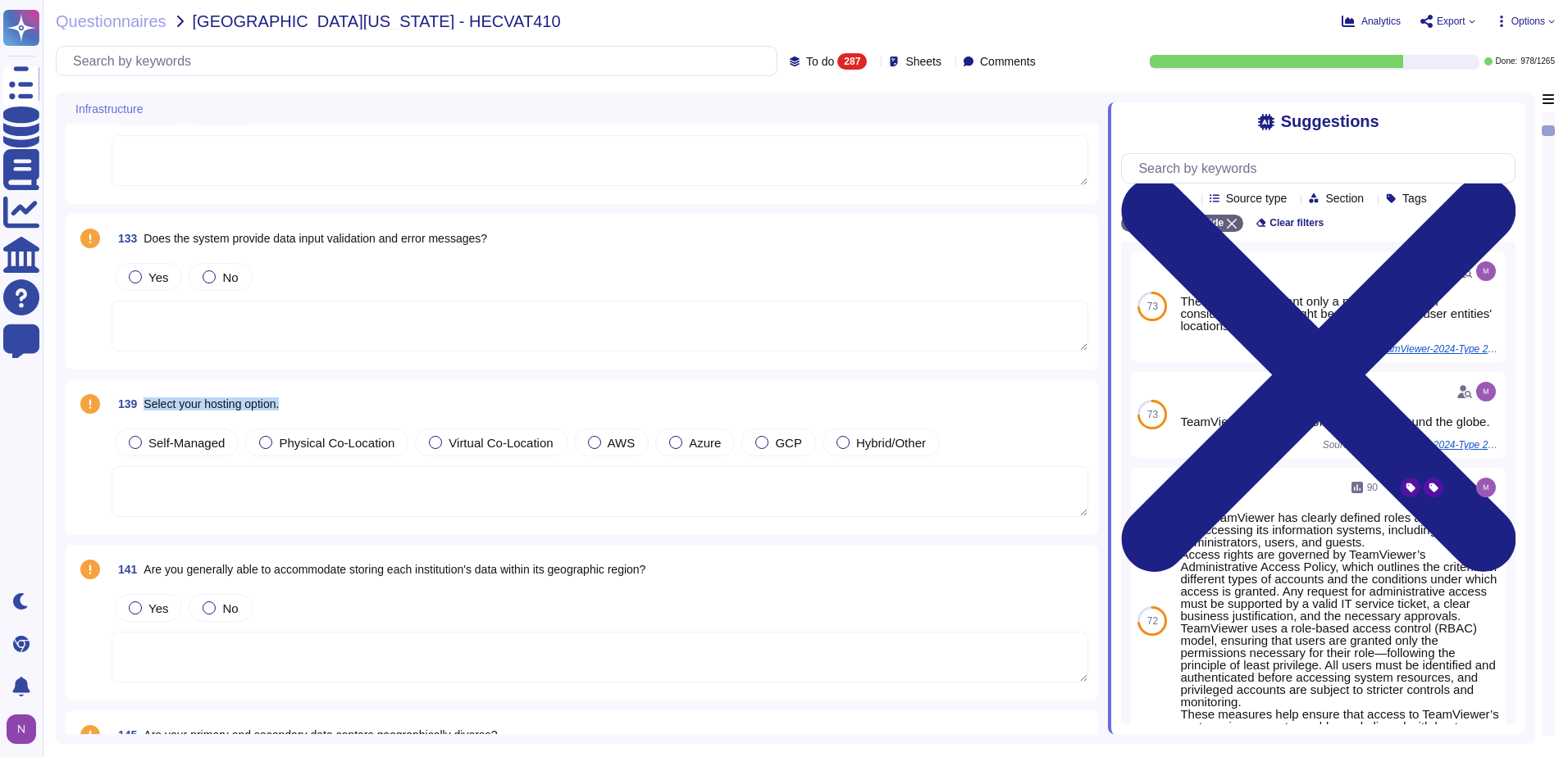
drag, startPoint x: 316, startPoint y: 407, endPoint x: 144, endPoint y: 405, distance: 172.0
click at [144, 405] on div "139 Select your hosting option." at bounding box center [599, 404] width 977 height 30
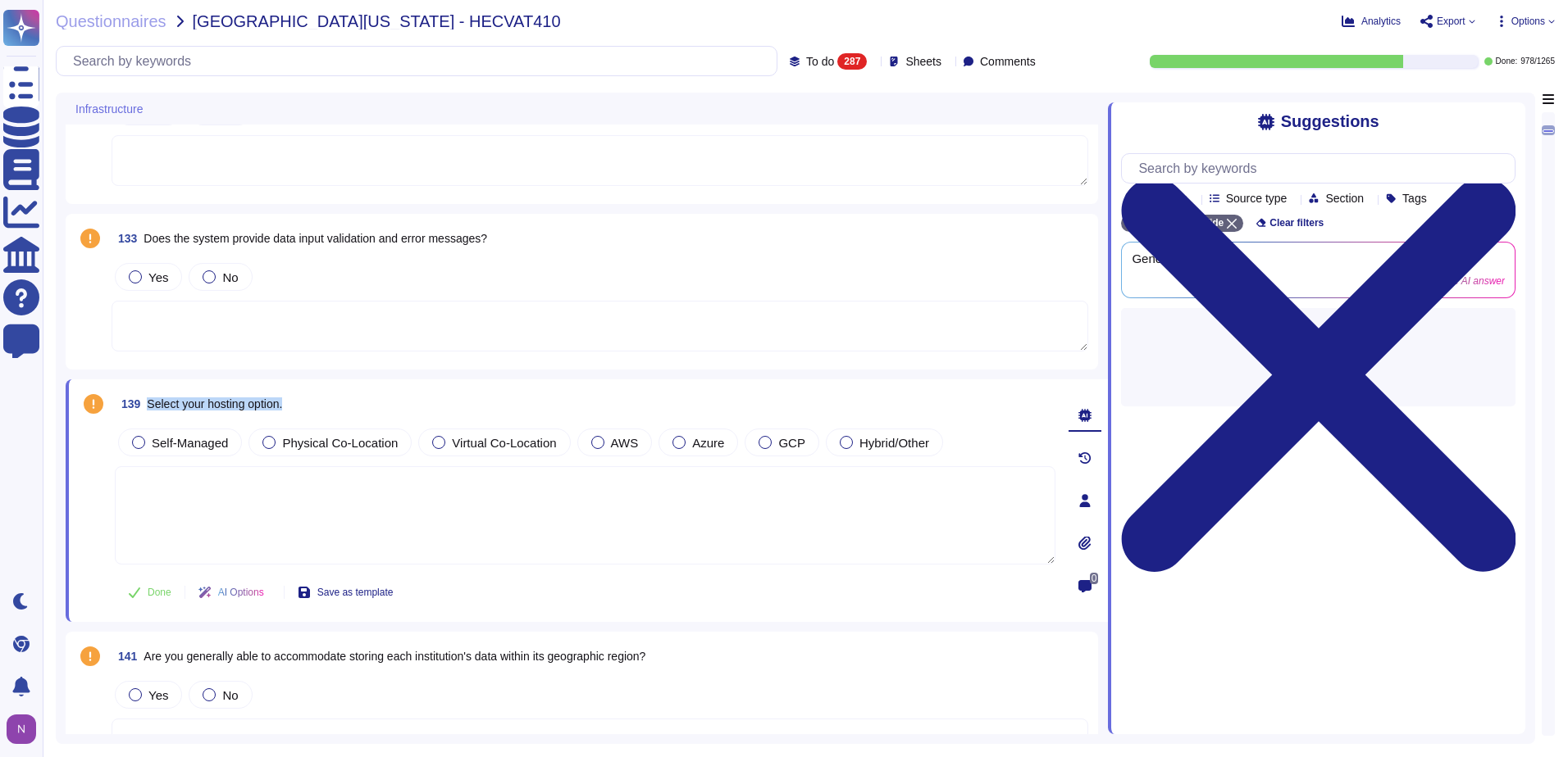
drag, startPoint x: 299, startPoint y: 406, endPoint x: 149, endPoint y: 411, distance: 150.1
click at [149, 411] on div "139 Select your hosting option." at bounding box center [585, 404] width 941 height 30
copy span "Select your hosting option."
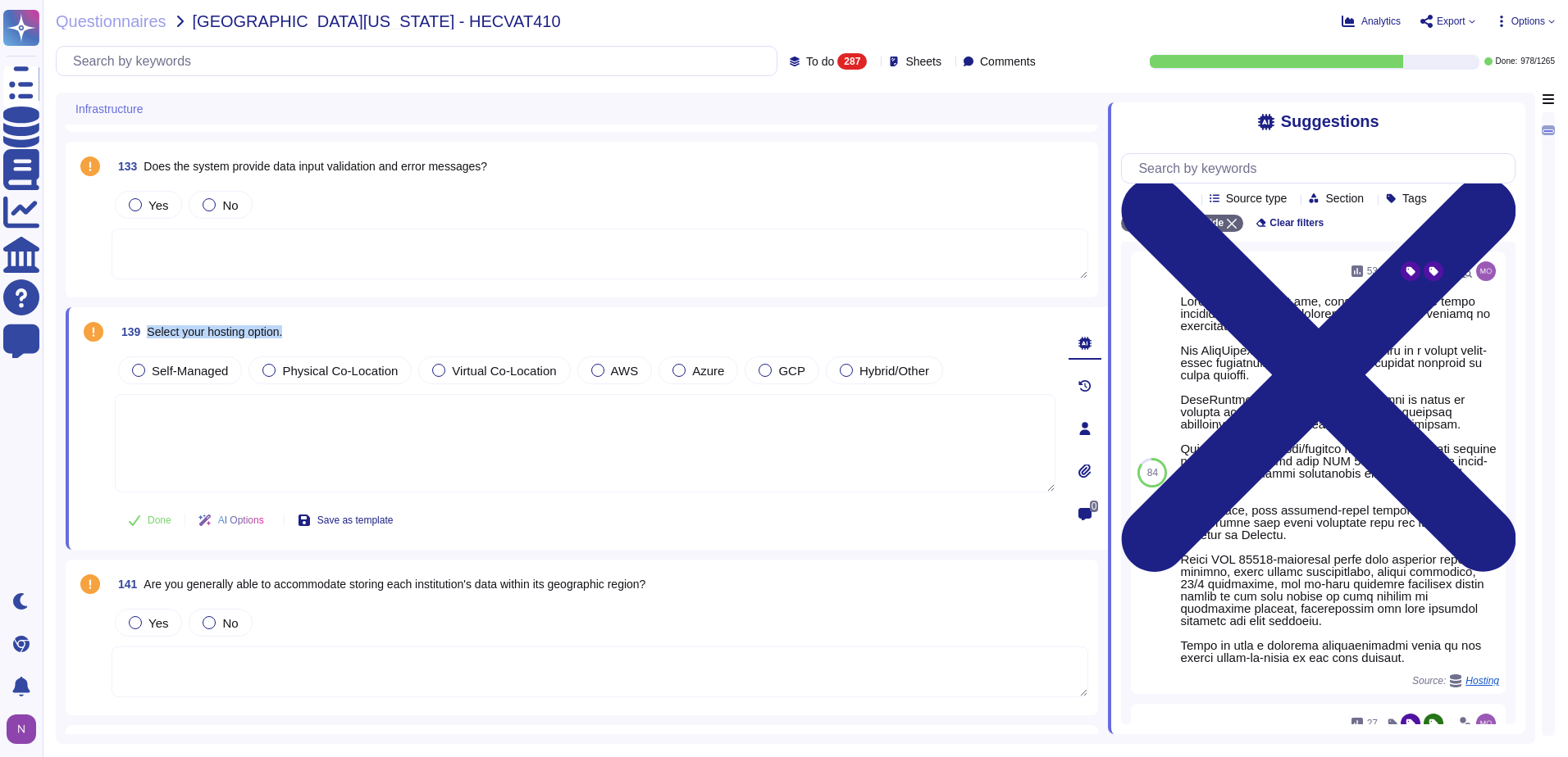
scroll to position [1229, 0]
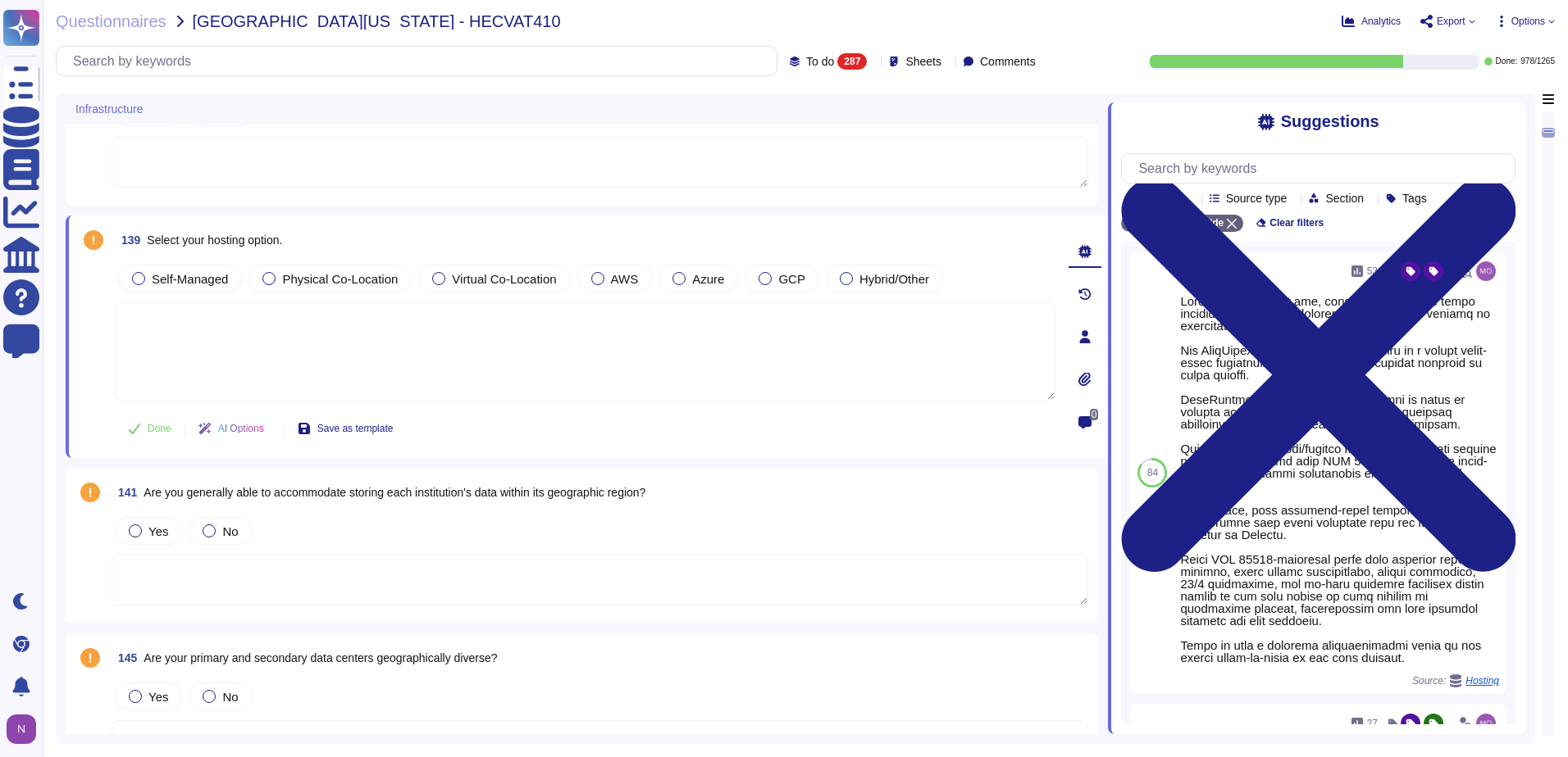
click at [271, 431] on icon at bounding box center [271, 431] width 0 height 0
click at [528, 531] on div "Yes No" at bounding box center [599, 531] width 977 height 35
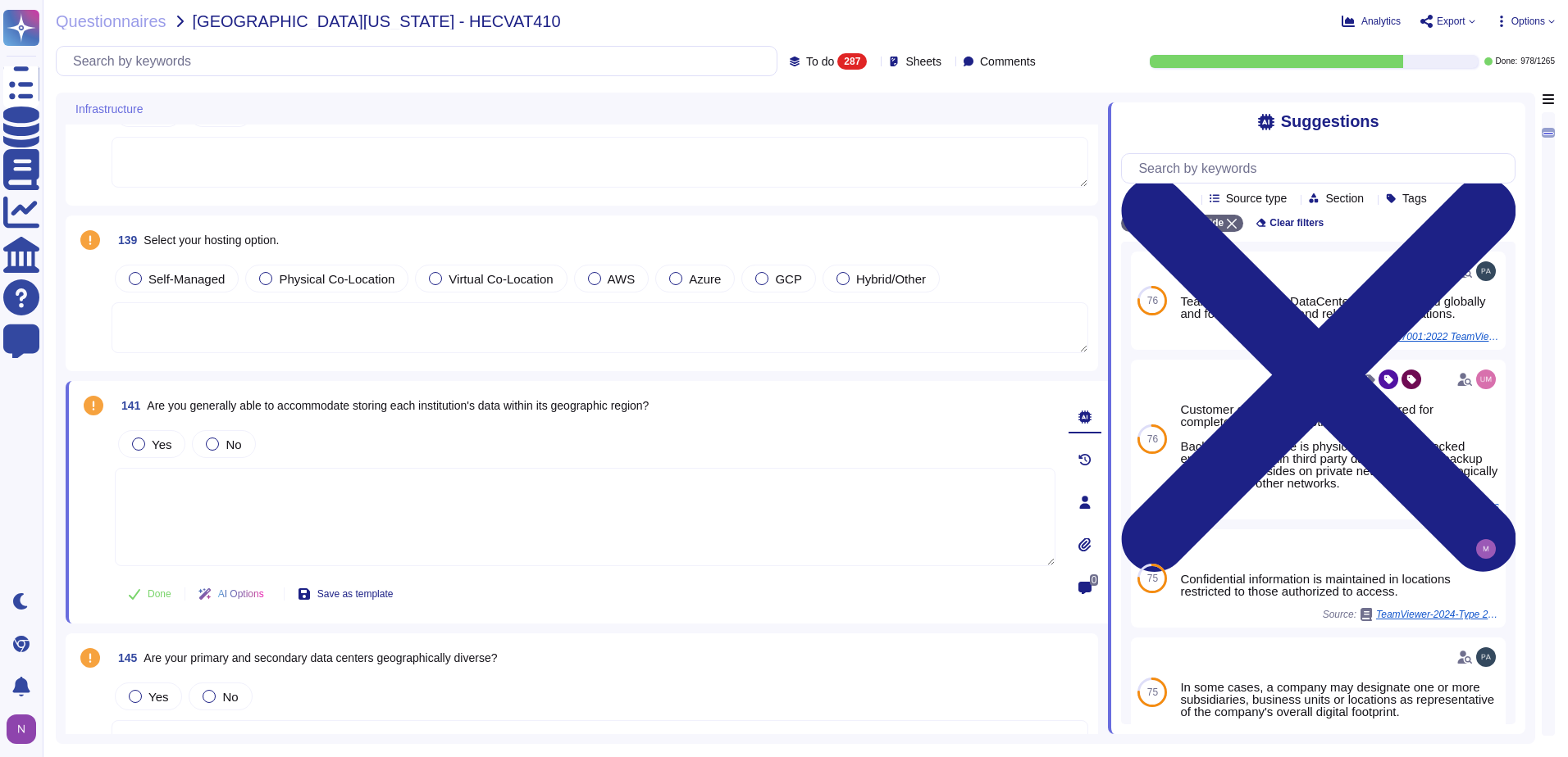
click at [313, 492] on textarea at bounding box center [585, 518] width 941 height 98
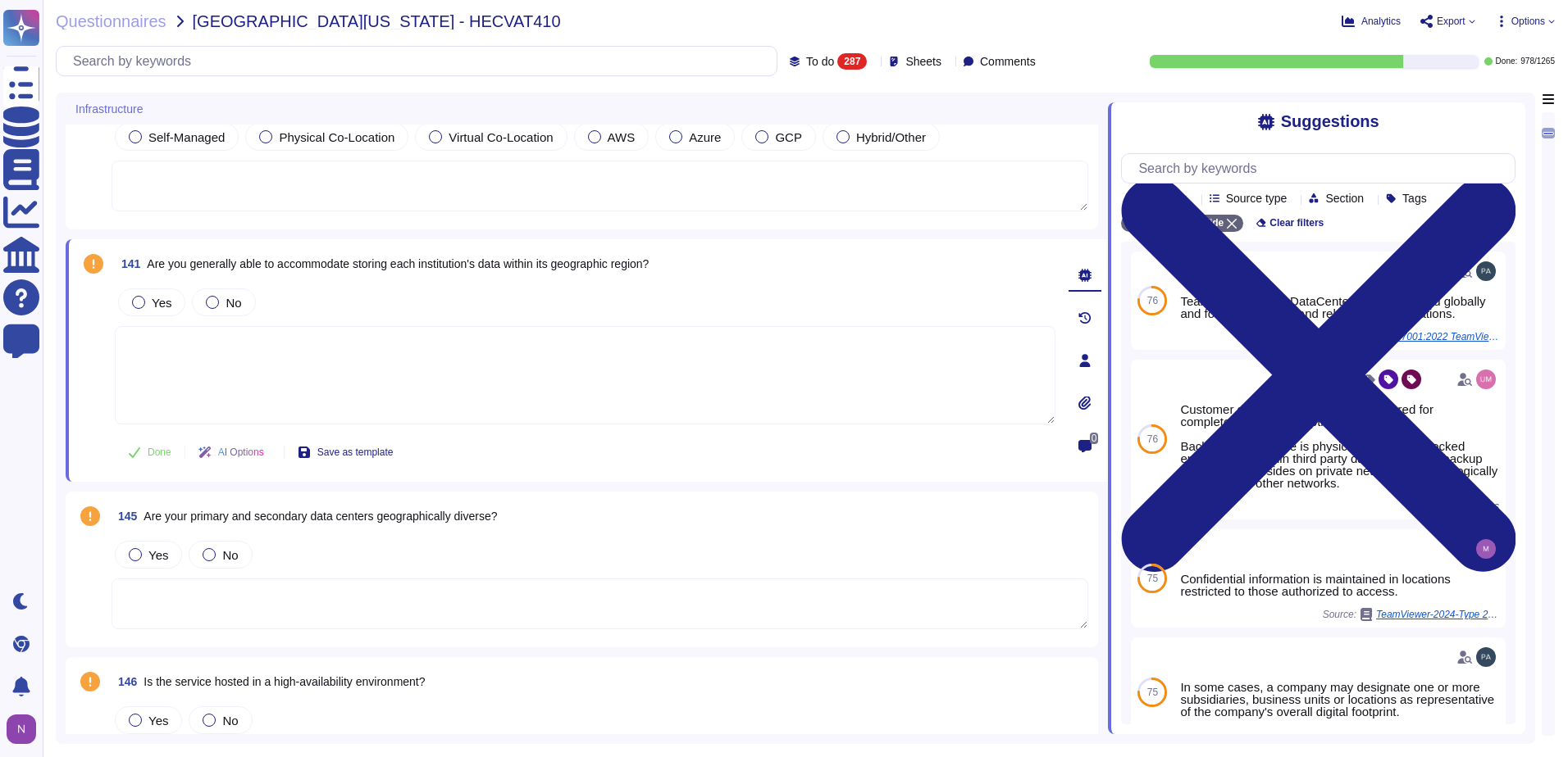
scroll to position [1393, 0]
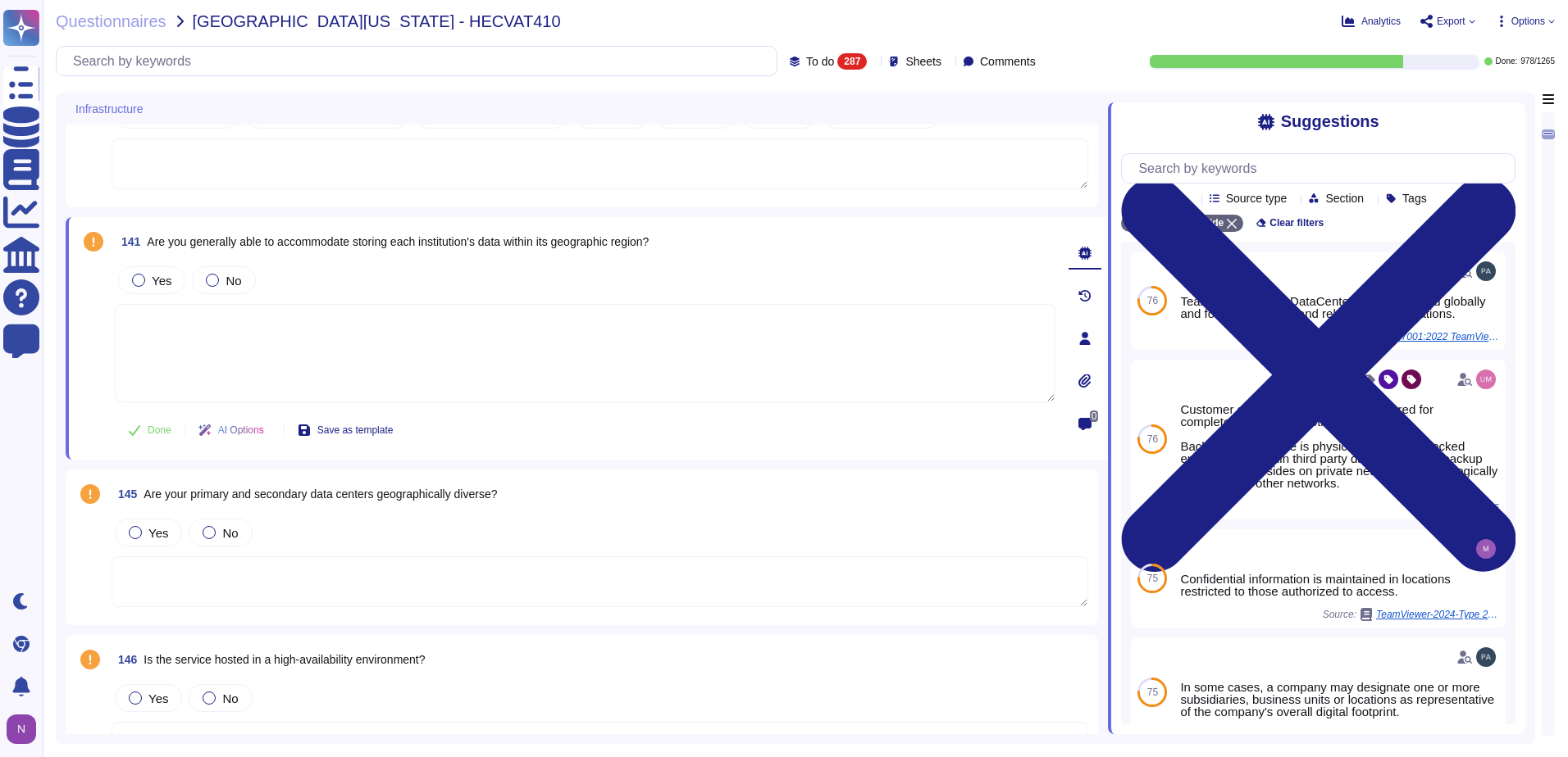
click at [265, 583] on textarea at bounding box center [599, 581] width 977 height 51
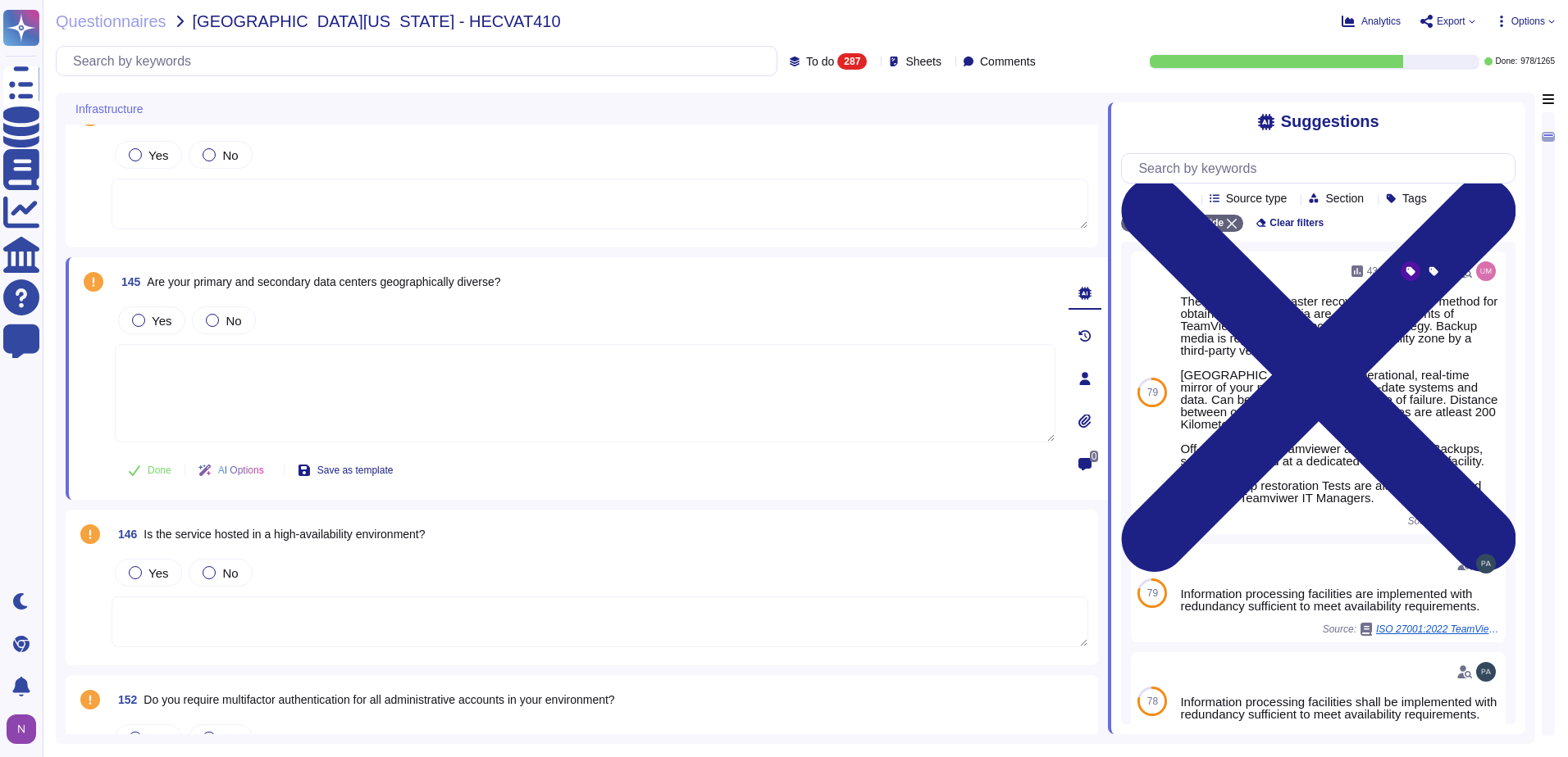
scroll to position [1557, 0]
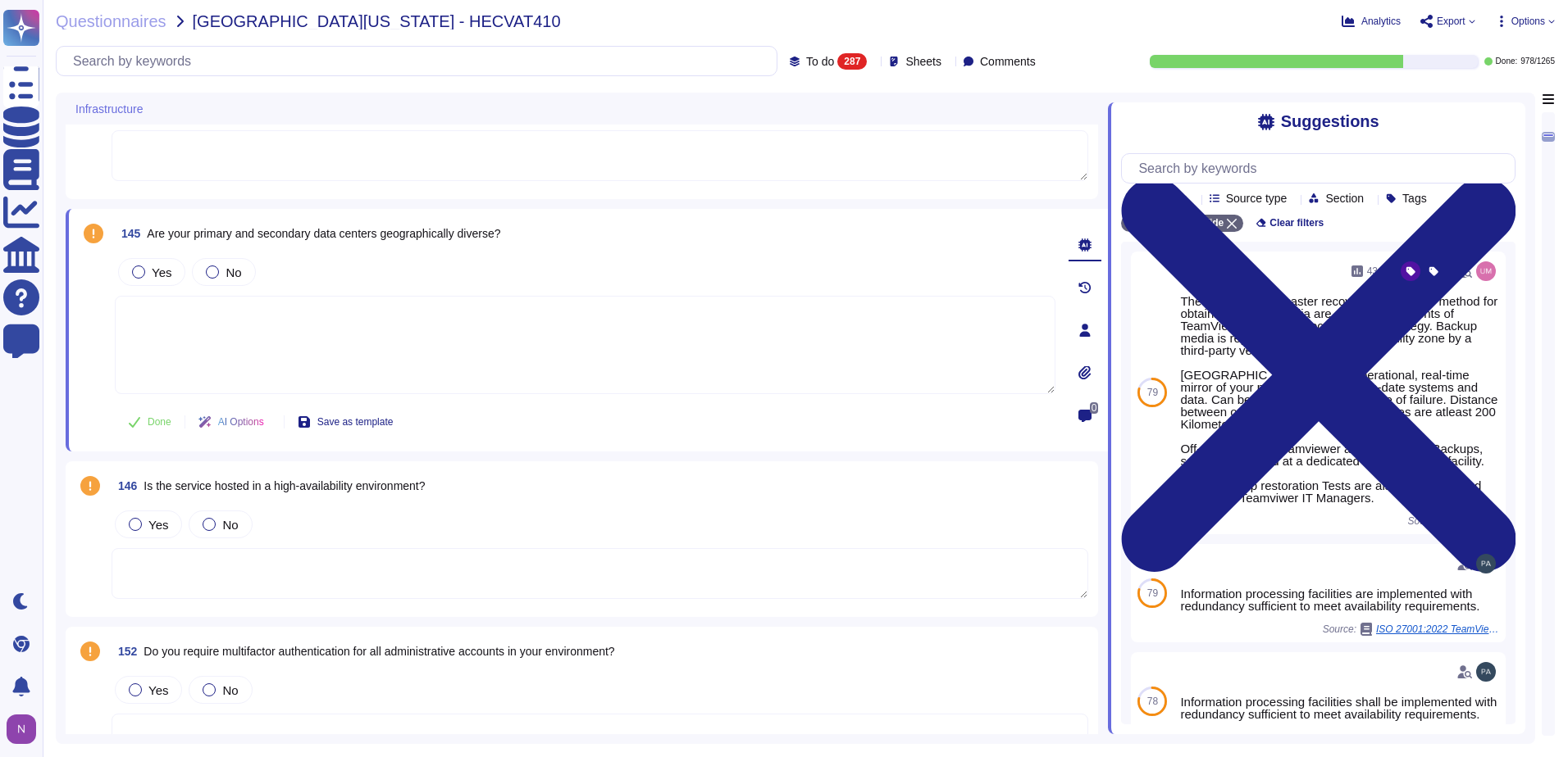
click at [266, 563] on textarea at bounding box center [599, 574] width 977 height 51
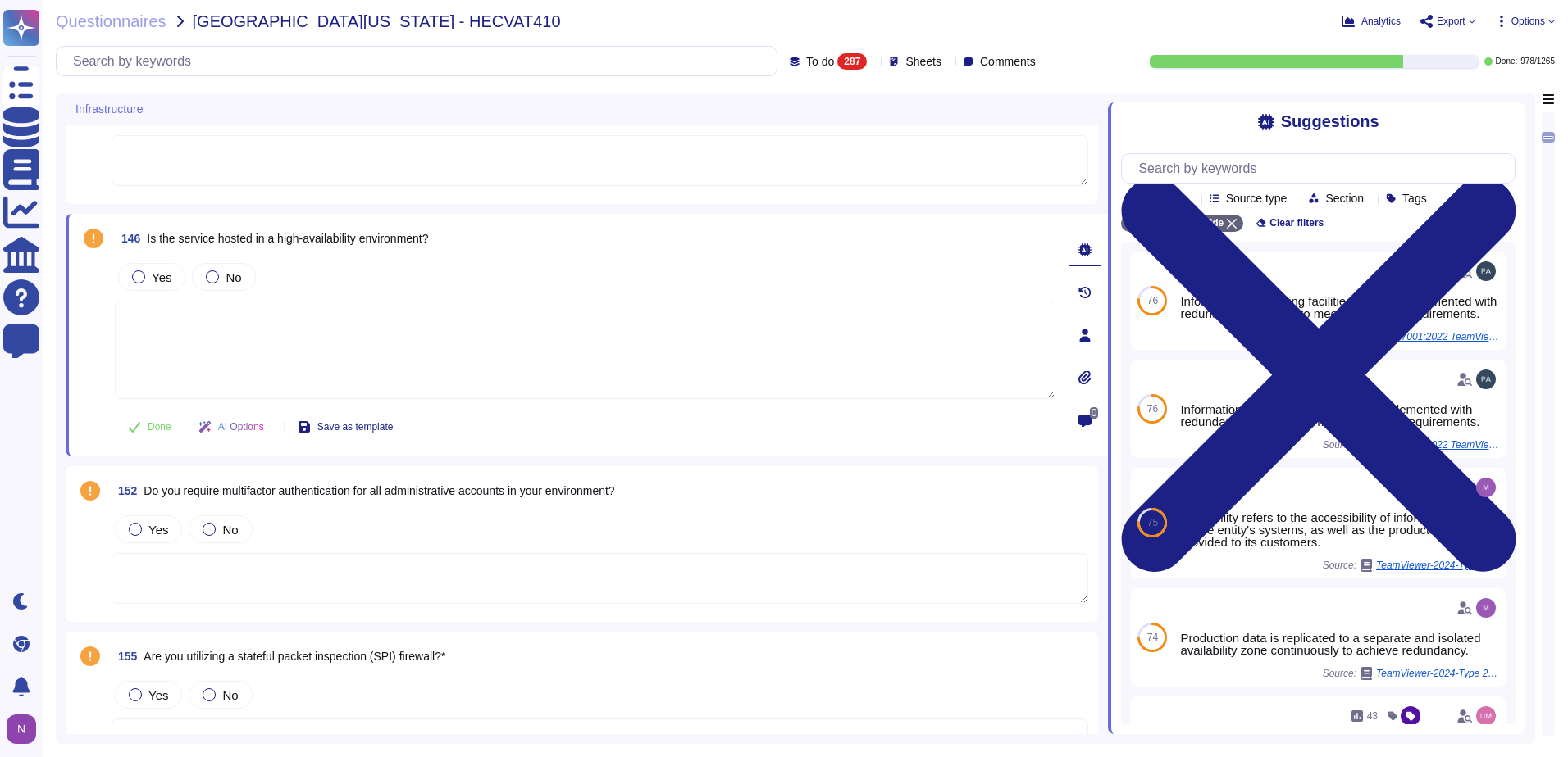
scroll to position [1721, 0]
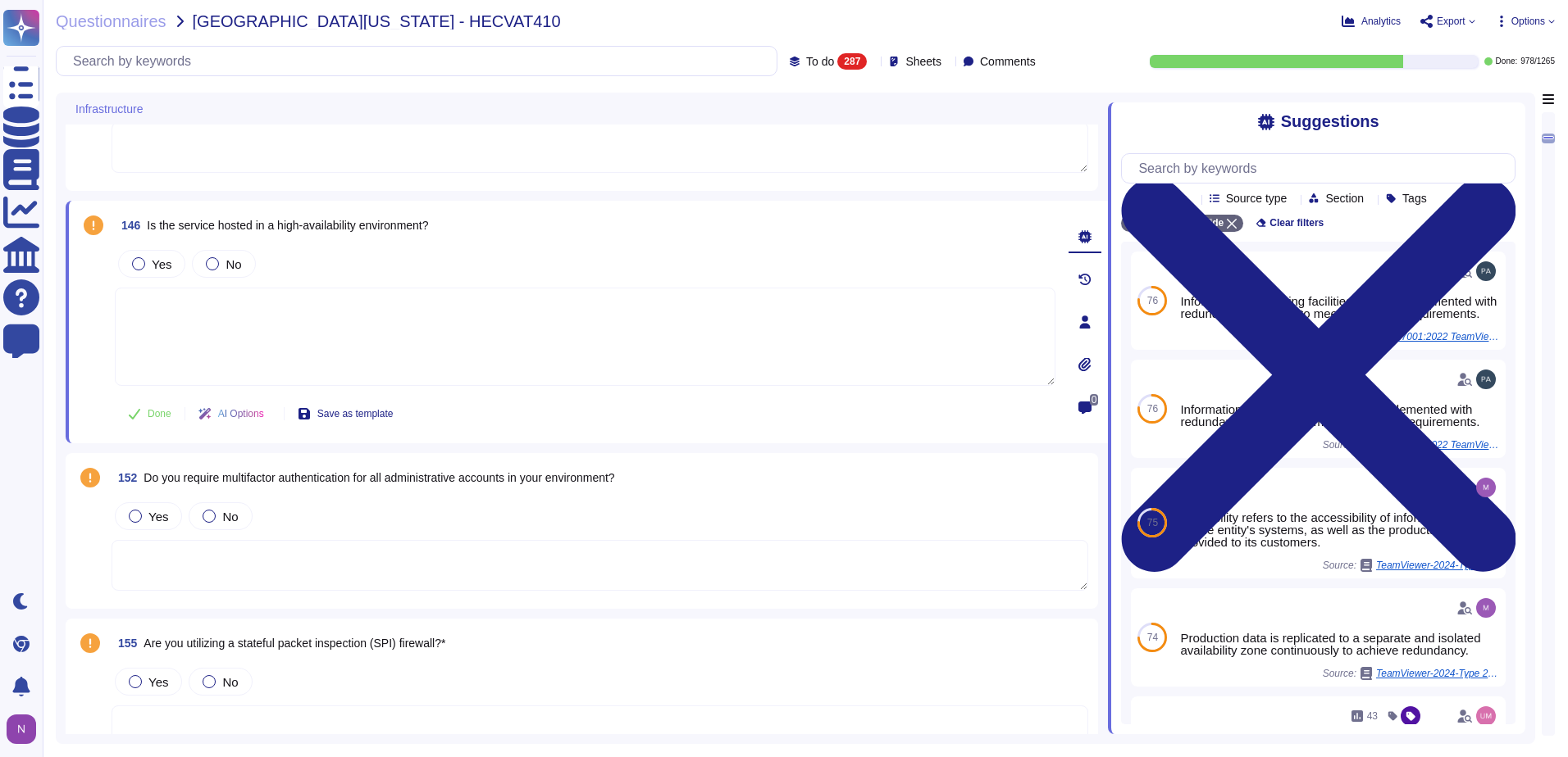
click at [255, 562] on textarea at bounding box center [599, 565] width 977 height 51
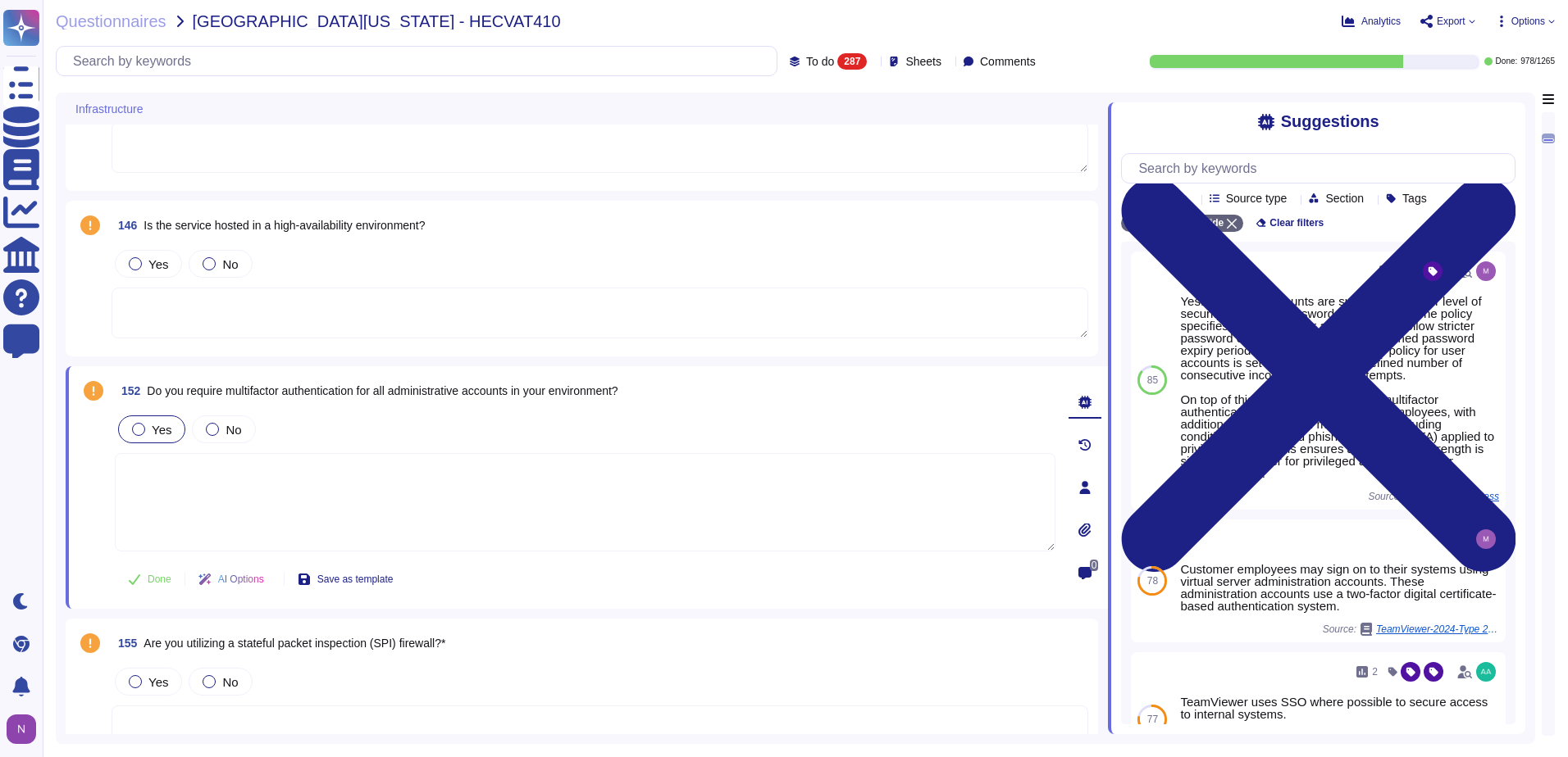
click at [133, 433] on div at bounding box center [139, 430] width 14 height 14
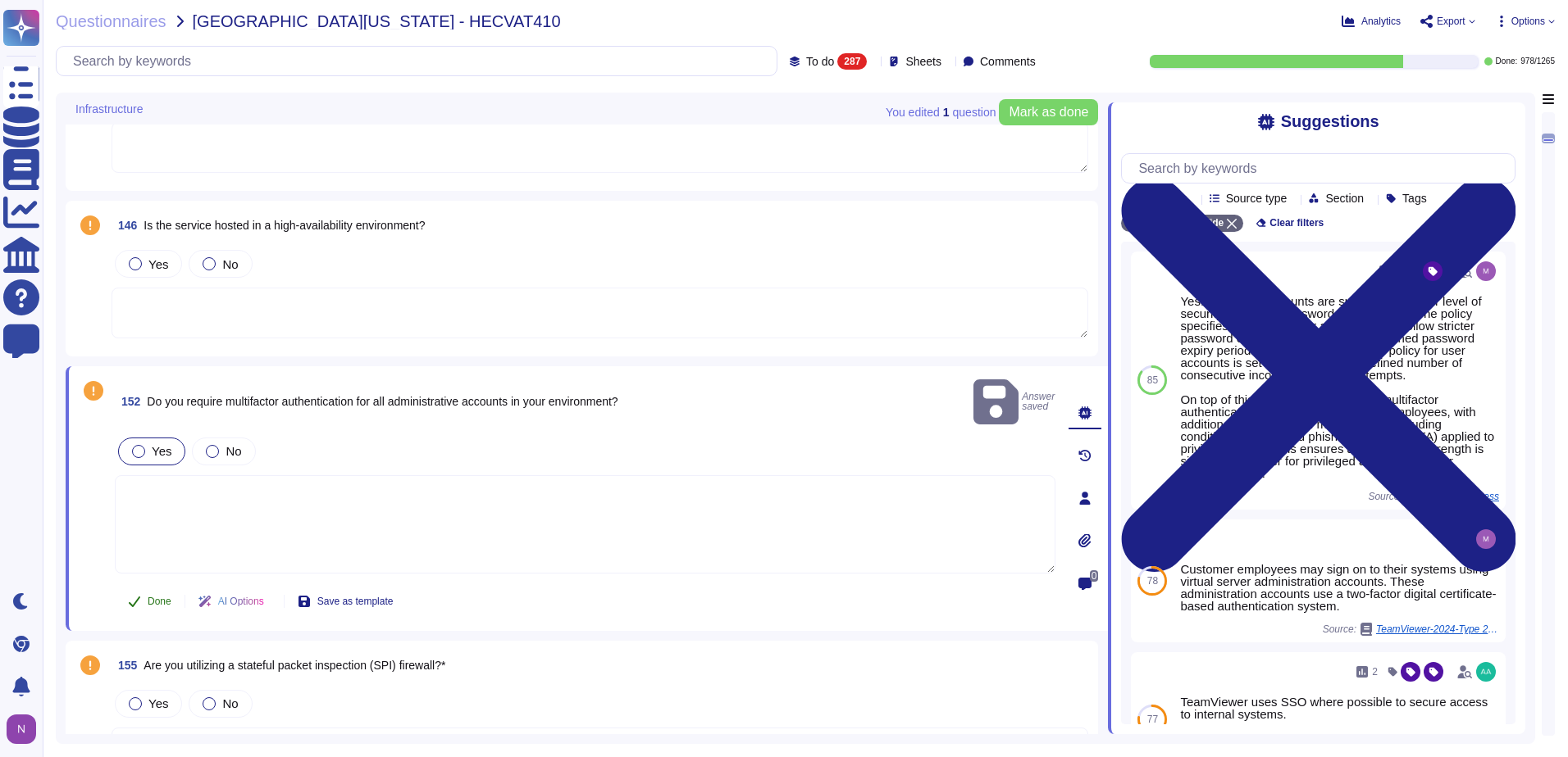
click at [157, 597] on span "Done" at bounding box center [159, 602] width 24 height 10
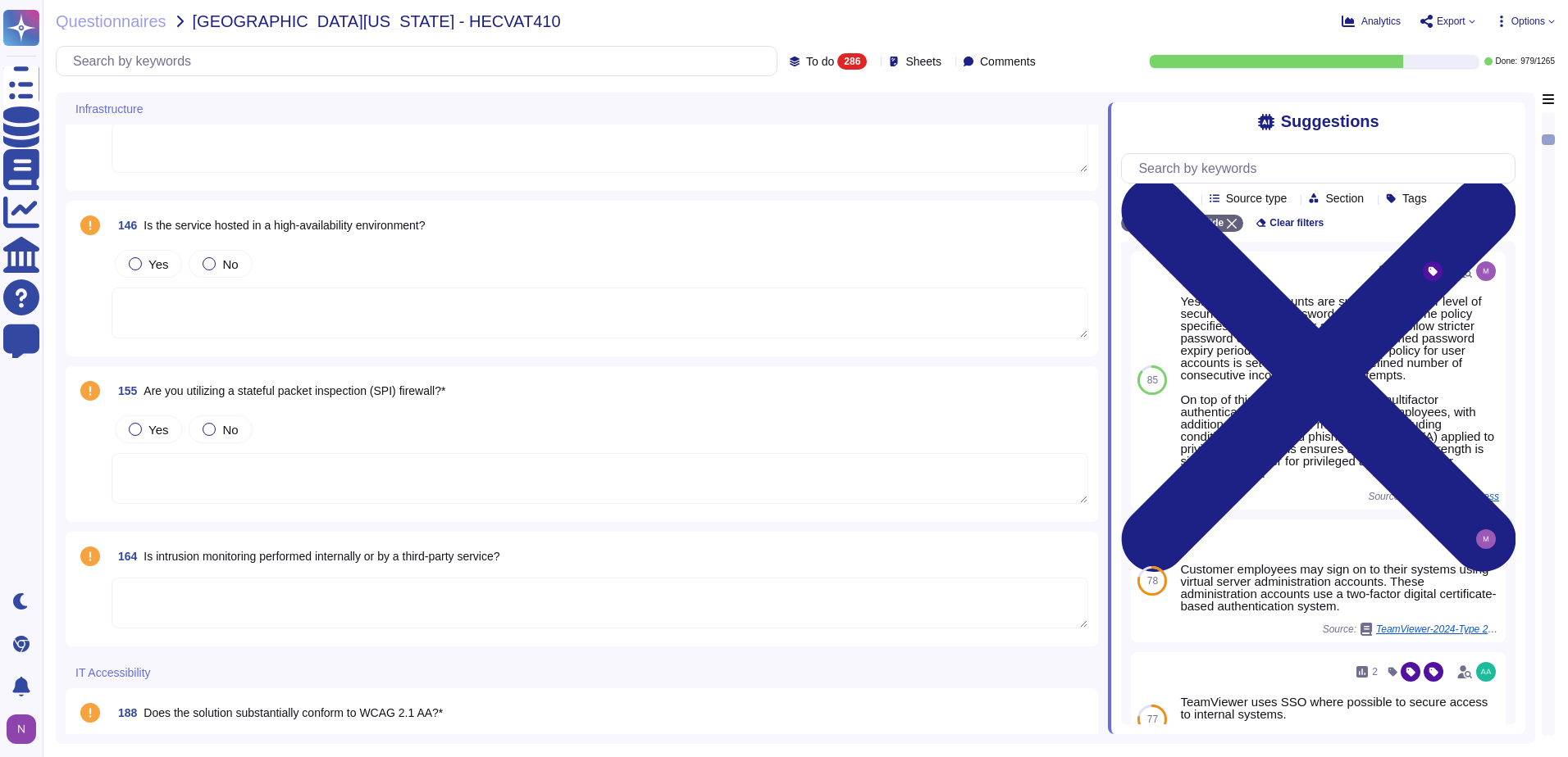
click at [225, 473] on textarea at bounding box center [599, 478] width 977 height 51
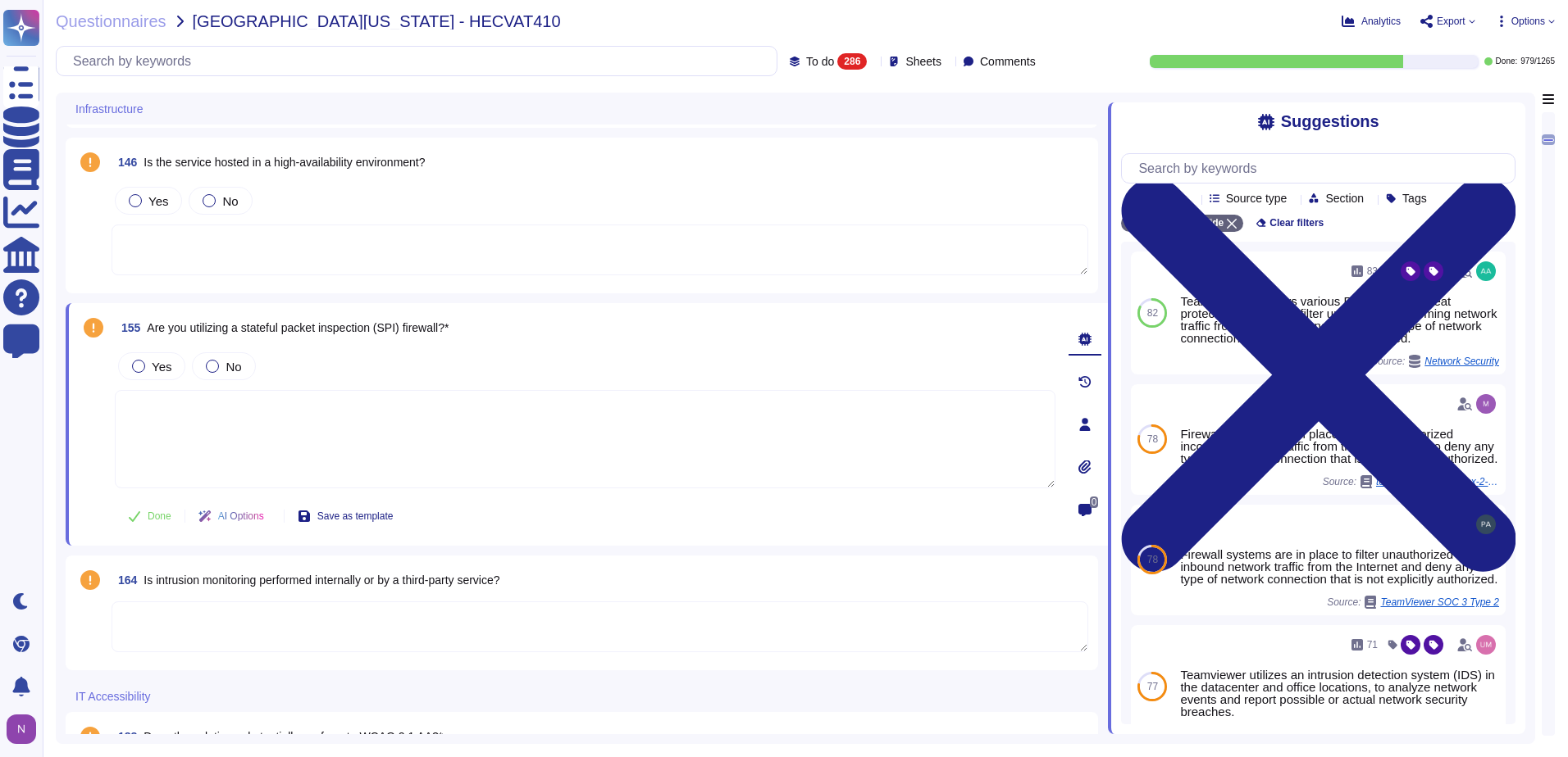
scroll to position [1803, 0]
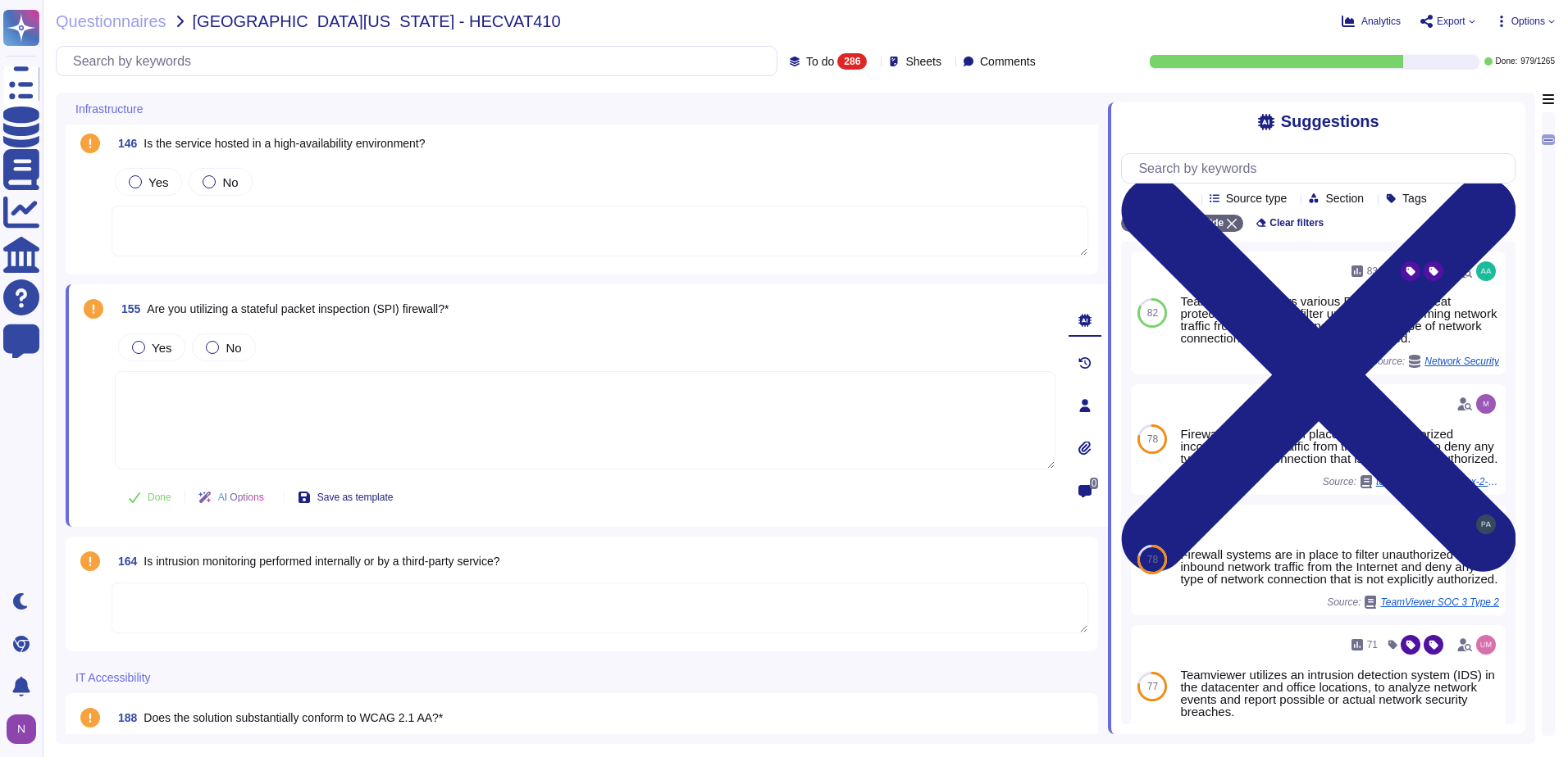
click at [219, 599] on textarea at bounding box center [599, 607] width 977 height 51
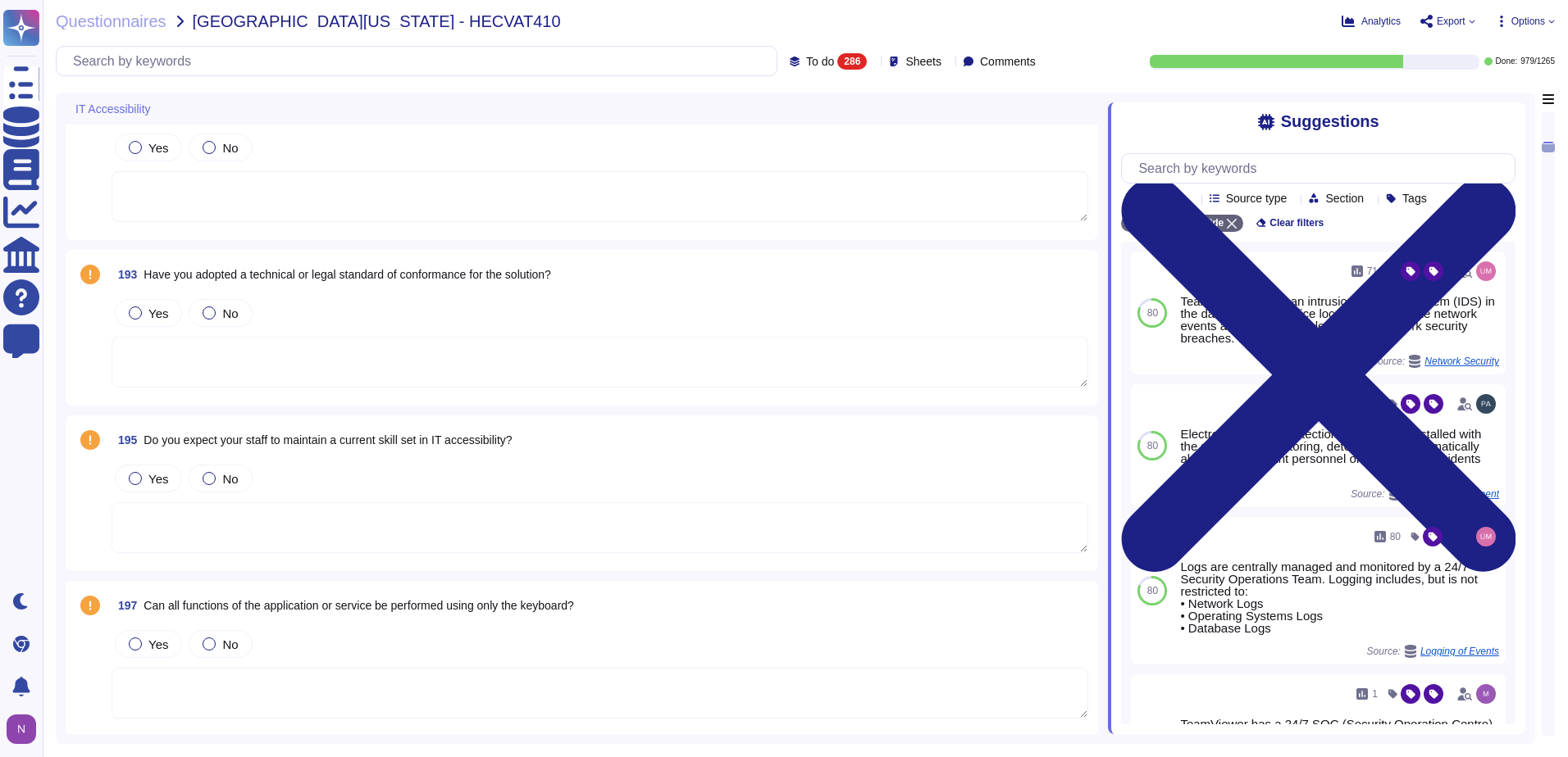
scroll to position [2376, 0]
click at [318, 519] on textarea at bounding box center [599, 525] width 977 height 51
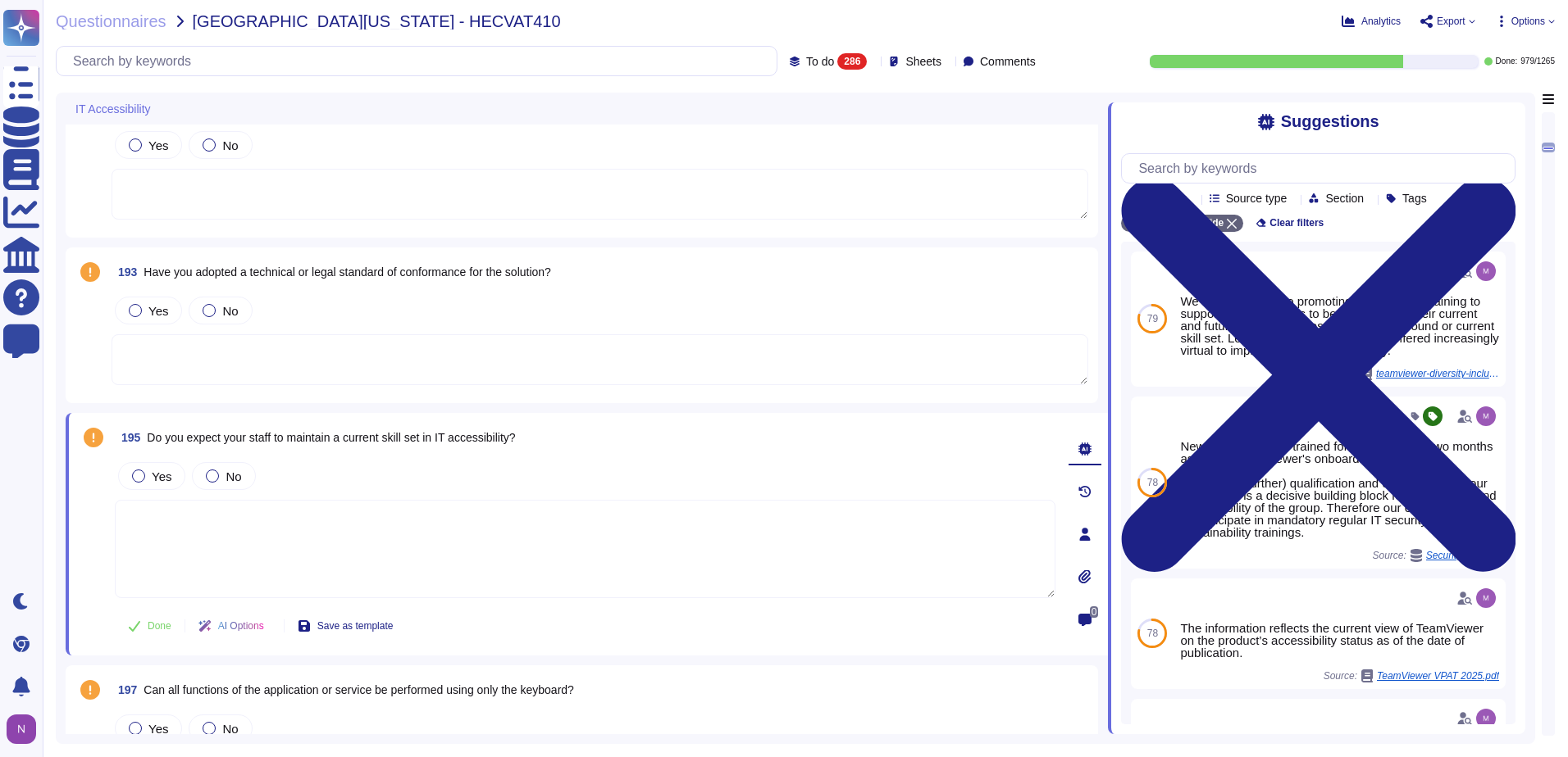
click at [301, 531] on textarea at bounding box center [585, 549] width 941 height 98
click at [139, 478] on div at bounding box center [139, 476] width 14 height 14
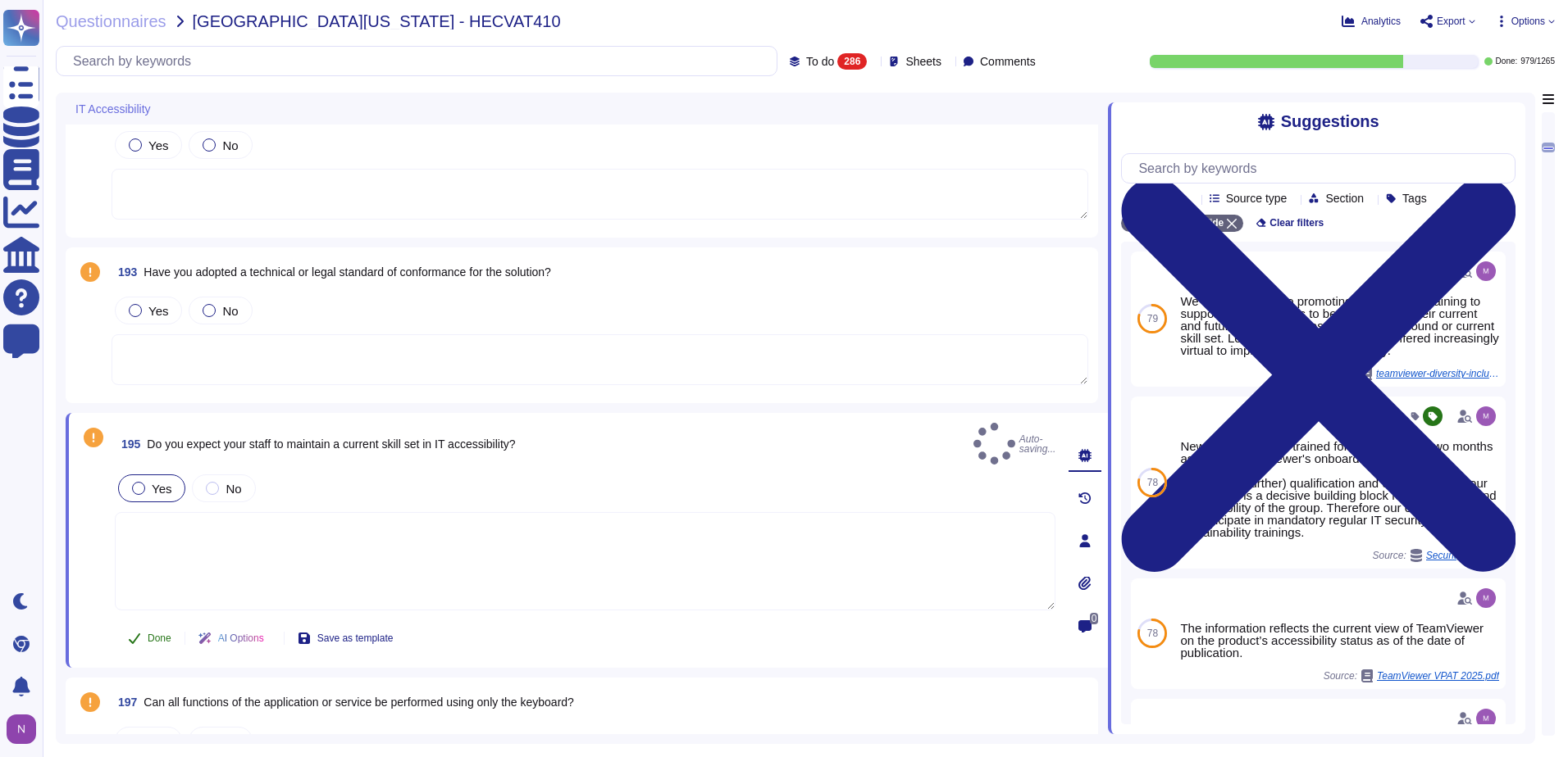
click at [143, 626] on button "Done" at bounding box center [150, 638] width 70 height 33
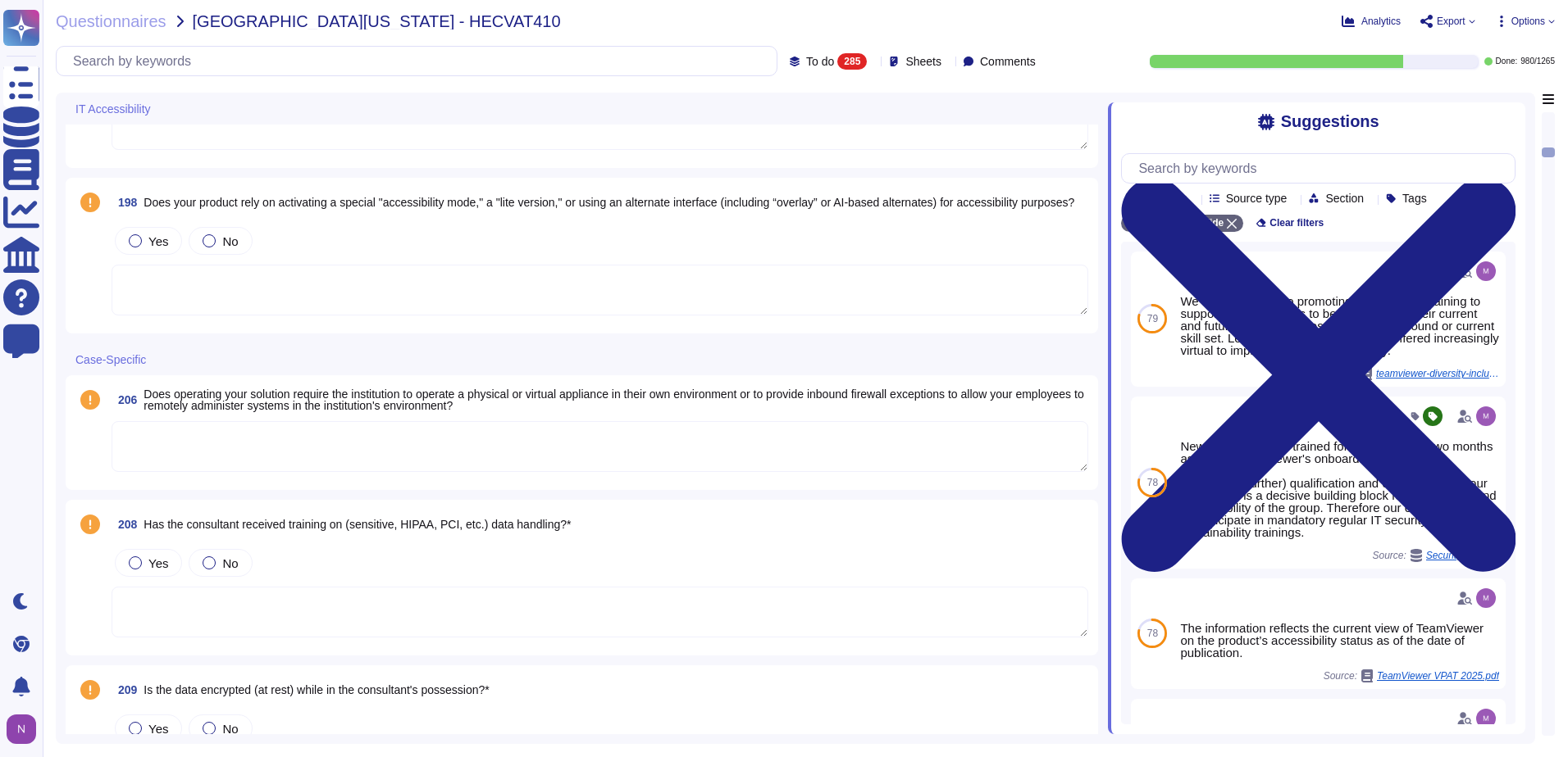
scroll to position [2787, 0]
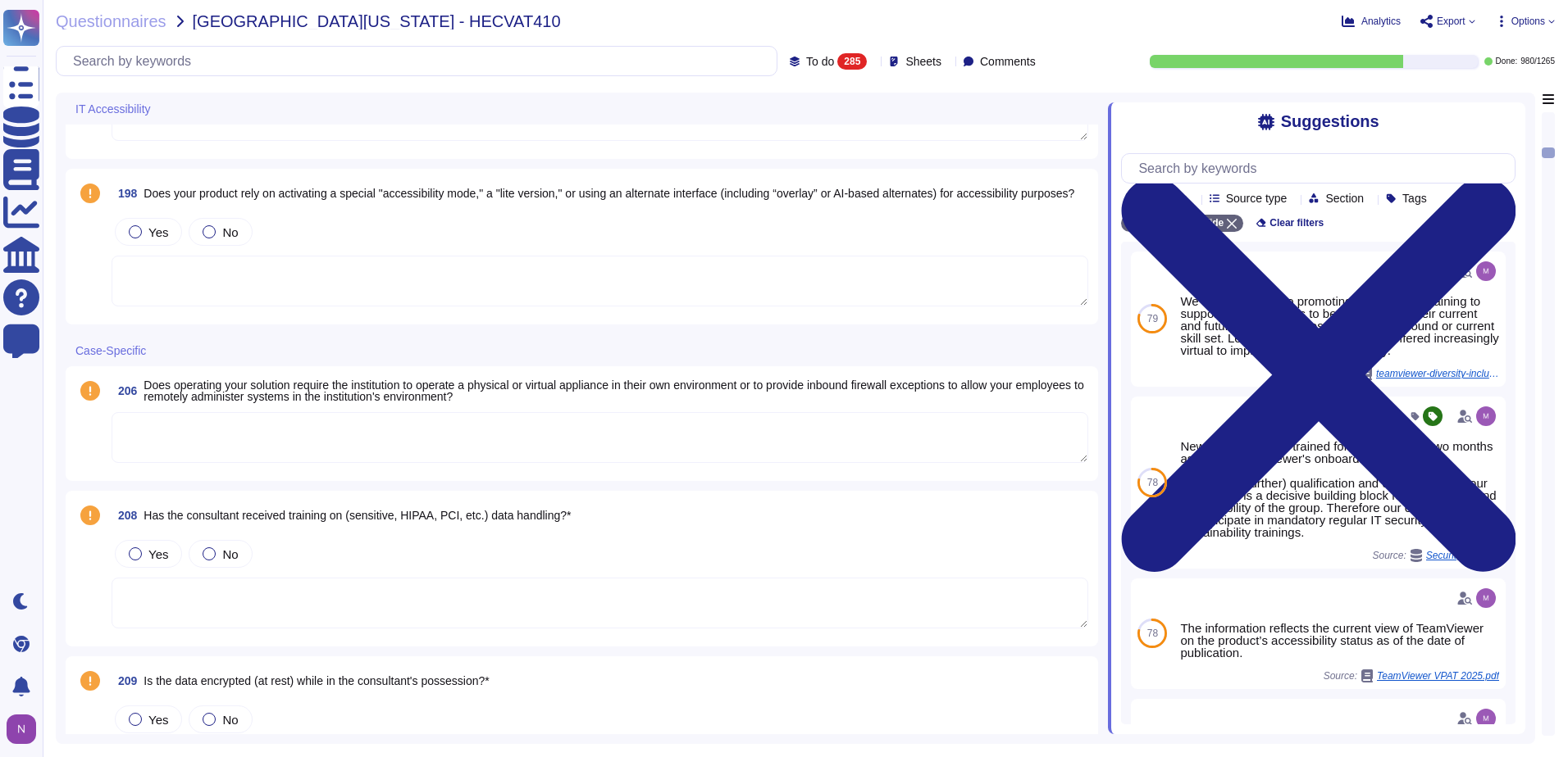
click at [252, 583] on textarea at bounding box center [599, 603] width 977 height 51
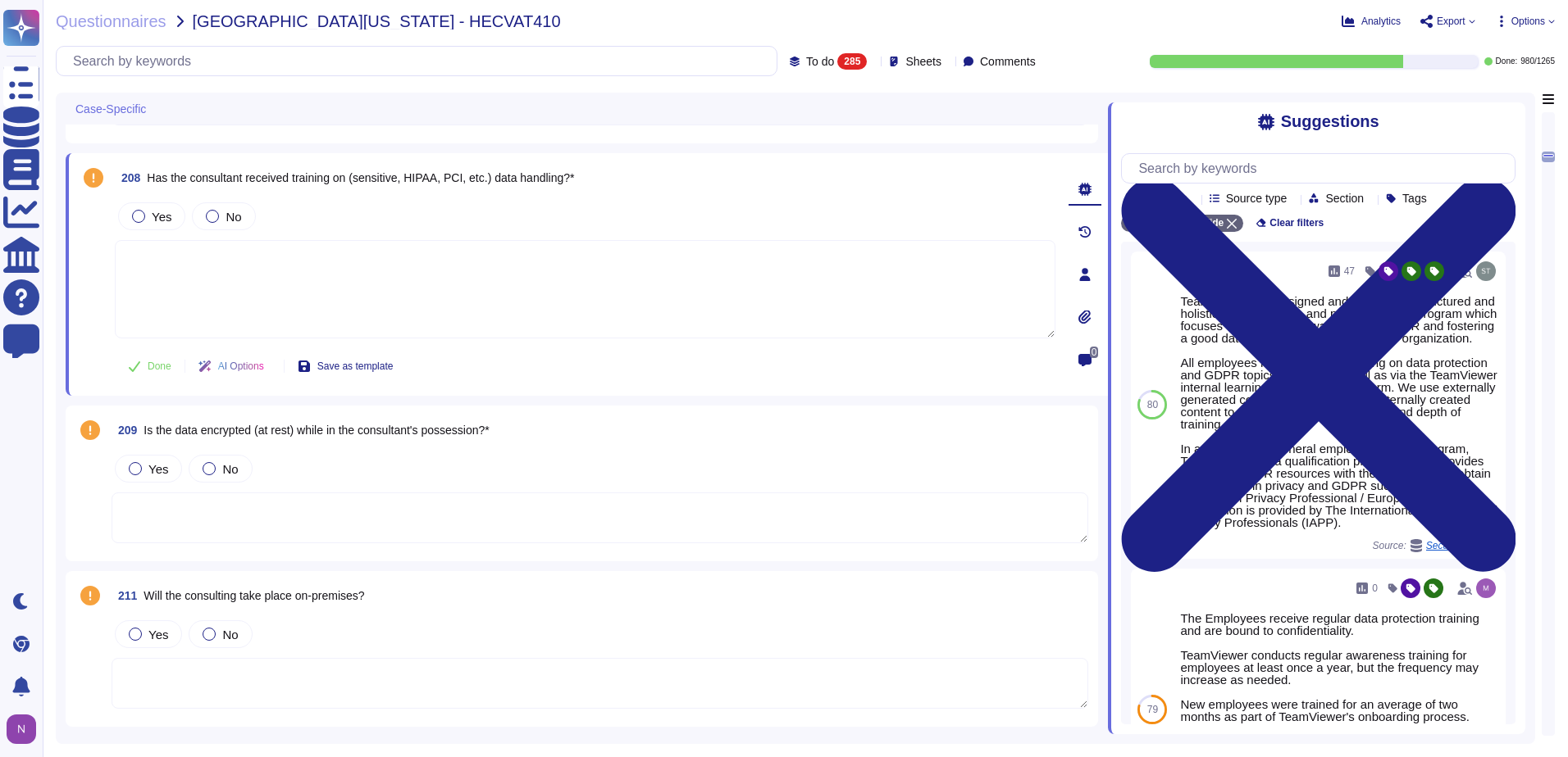
scroll to position [3114, 0]
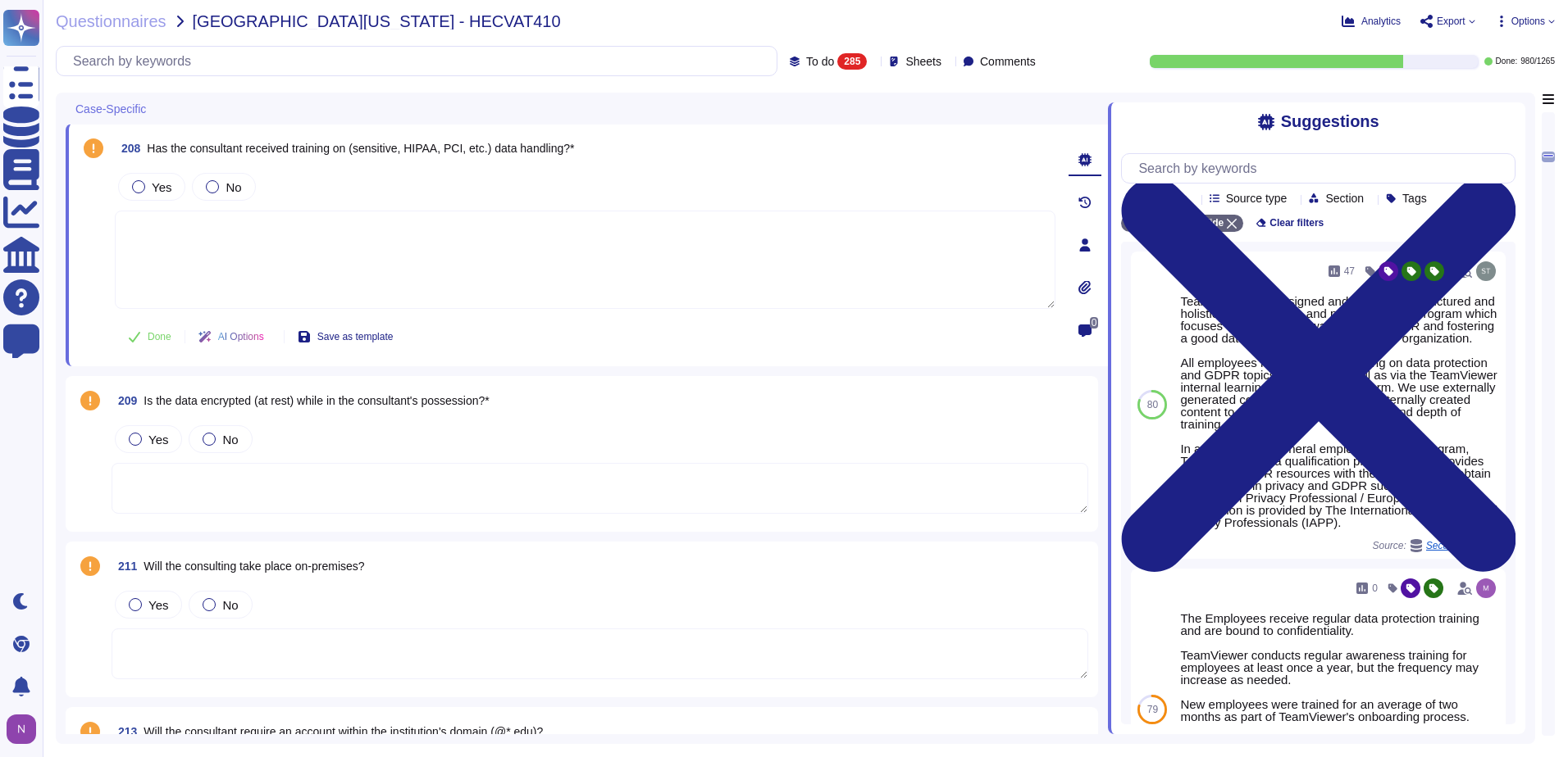
click at [259, 492] on textarea at bounding box center [599, 489] width 977 height 51
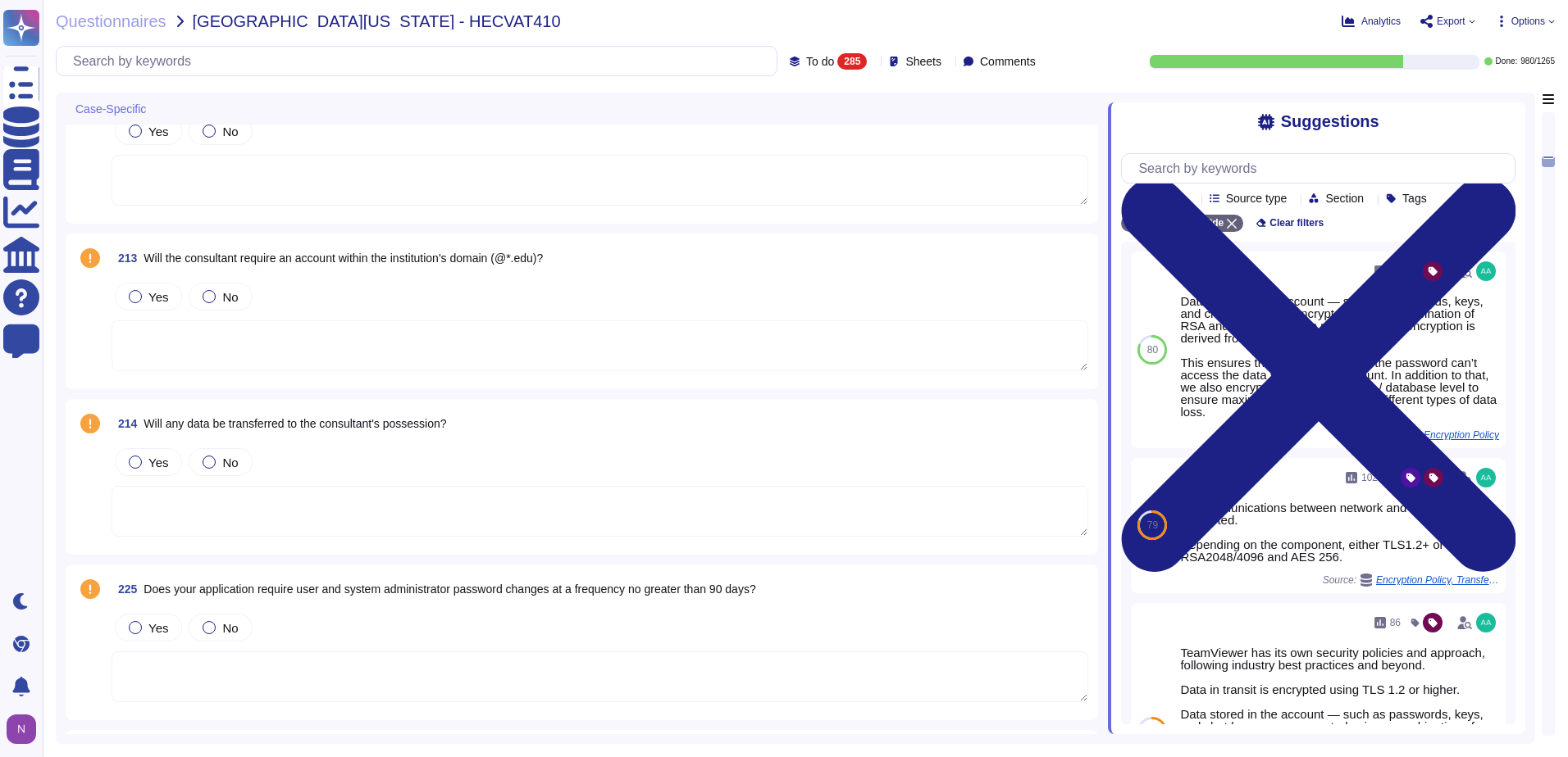
scroll to position [3606, 0]
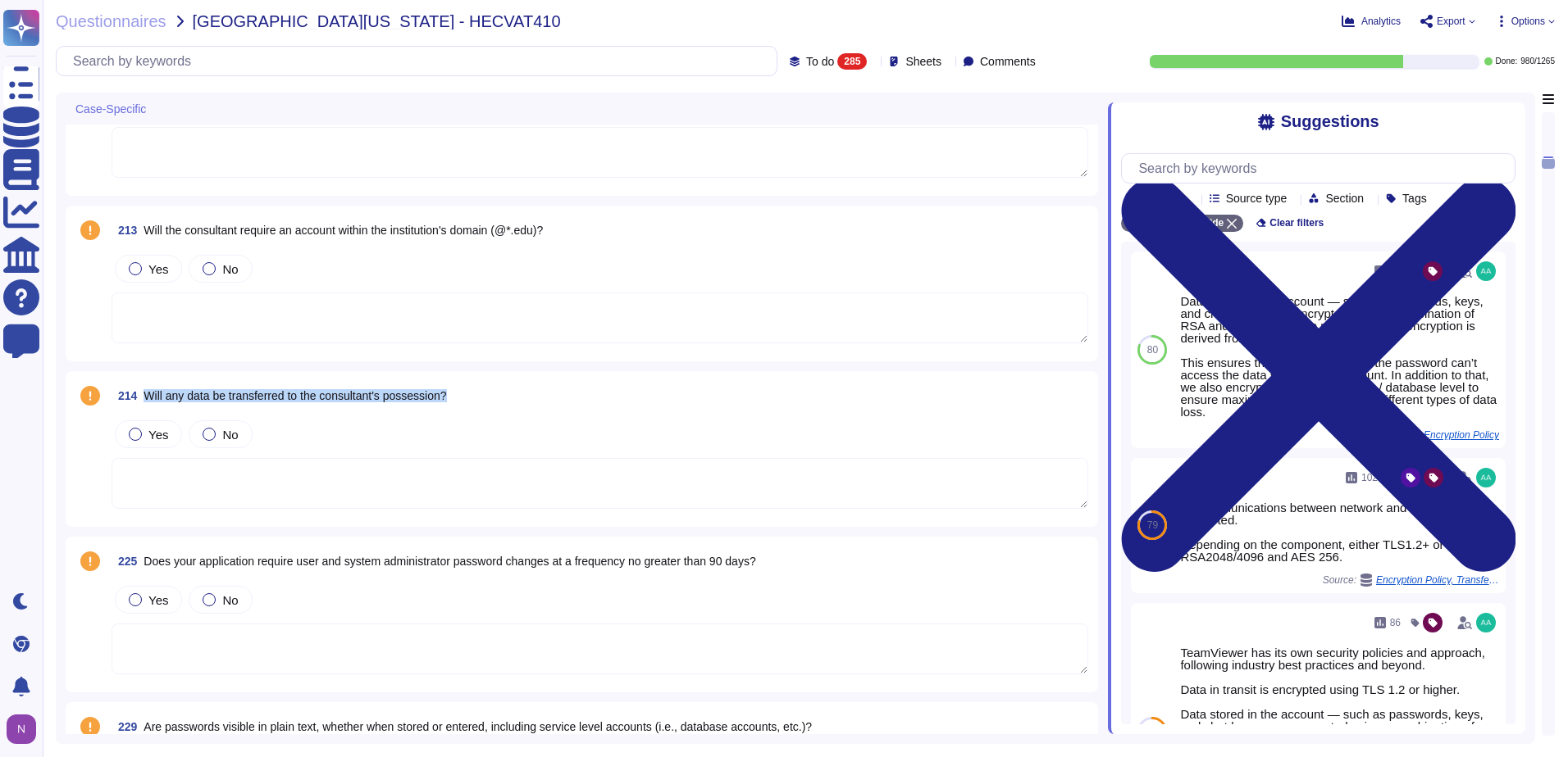
drag, startPoint x: 454, startPoint y: 397, endPoint x: 142, endPoint y: 397, distance: 312.0
click at [142, 397] on div "214 Will any data be transferred to the consultant's possession?" at bounding box center [599, 396] width 977 height 30
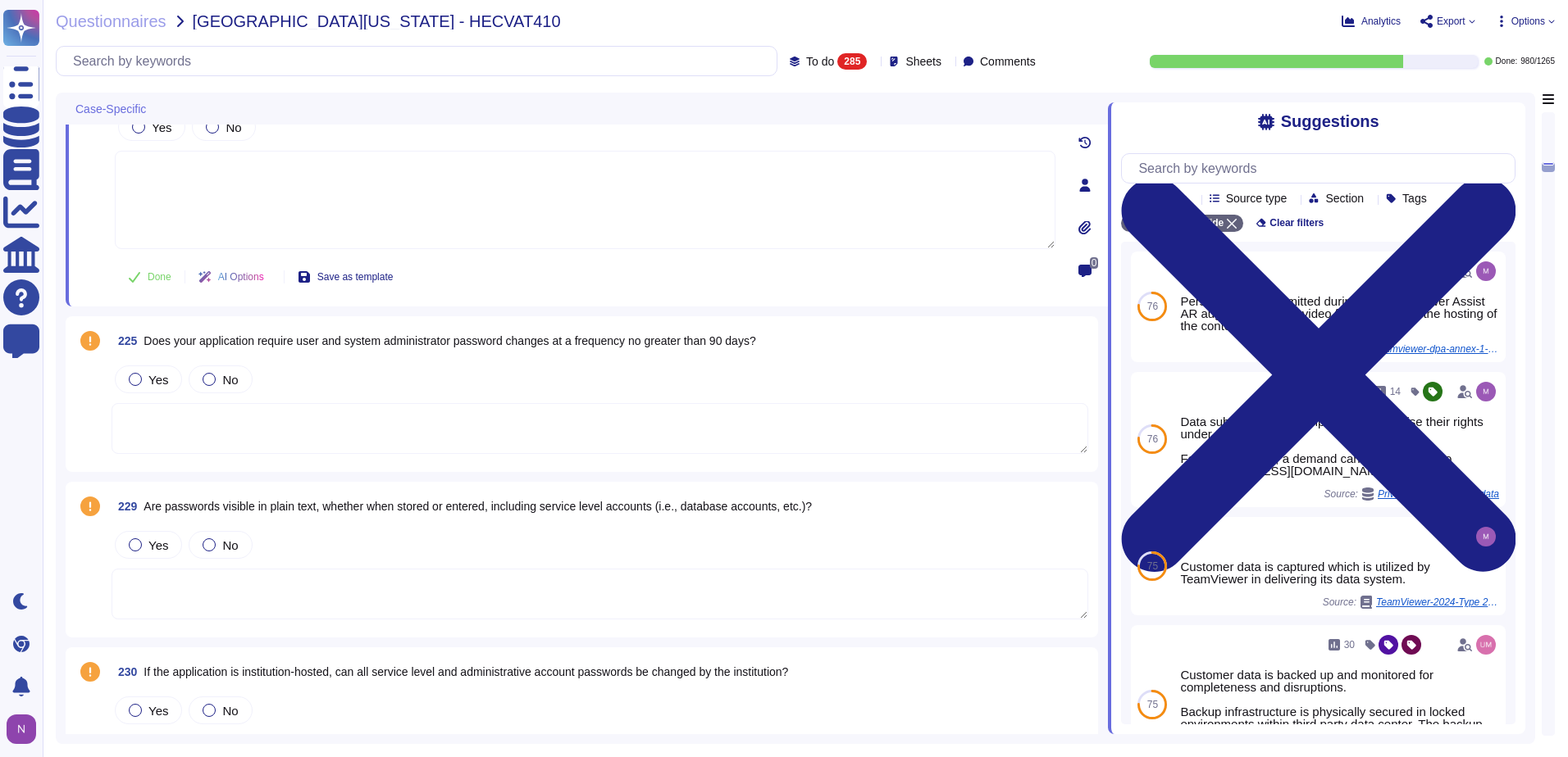
scroll to position [3852, 0]
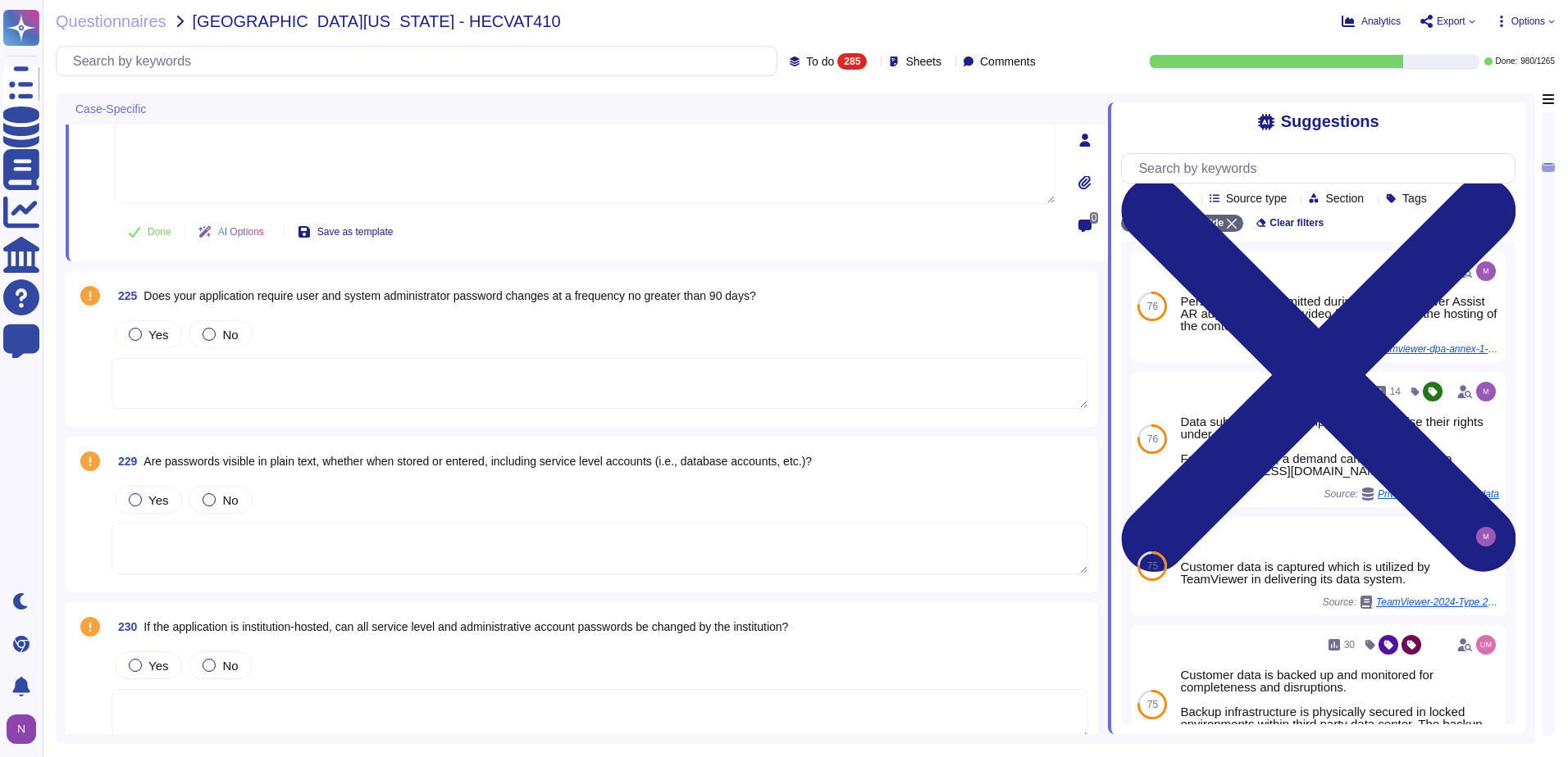
click at [307, 378] on textarea at bounding box center [599, 383] width 977 height 51
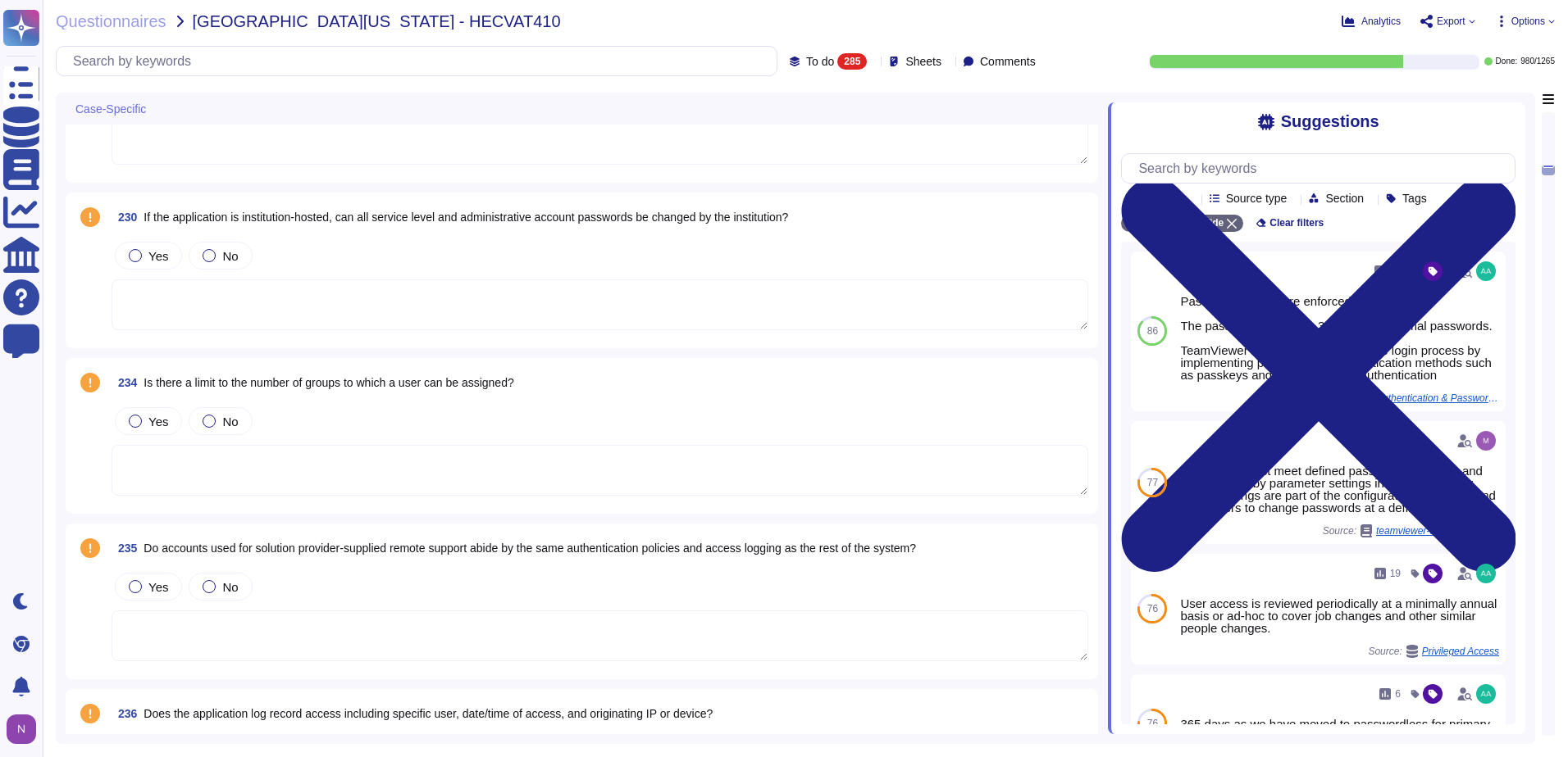
scroll to position [4262, 0]
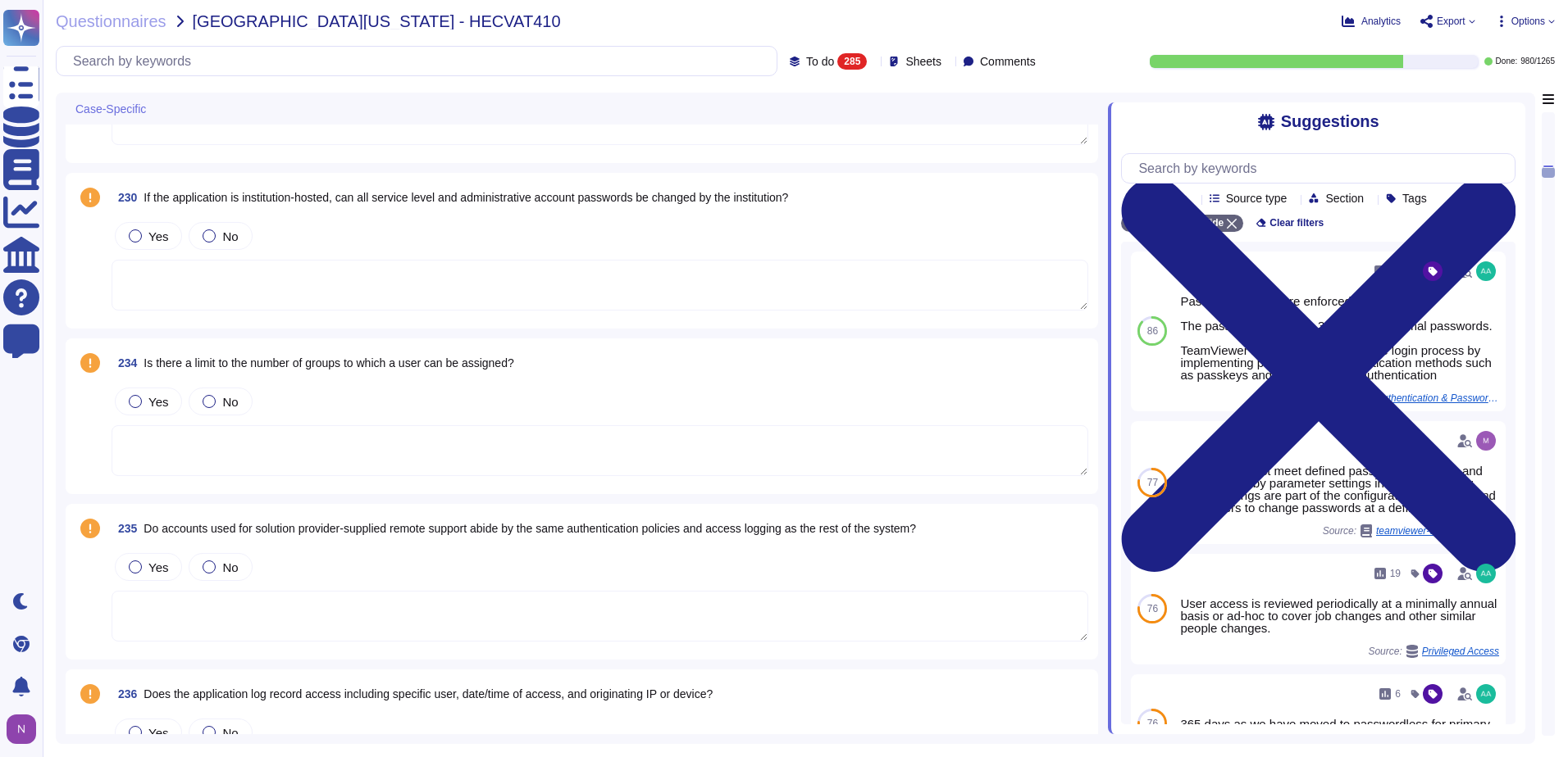
click at [260, 442] on textarea at bounding box center [599, 451] width 977 height 51
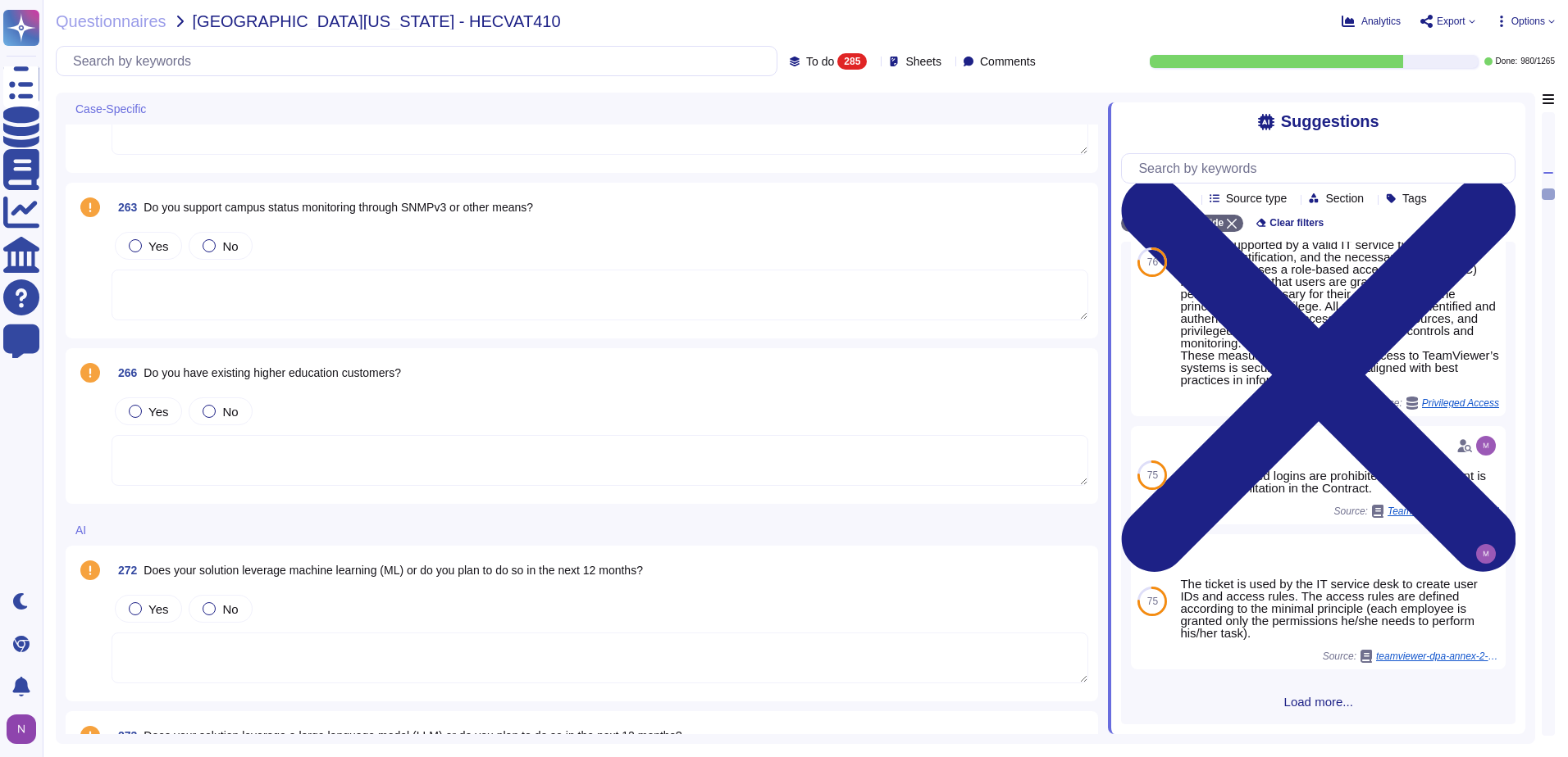
scroll to position [509, 0]
click at [360, 441] on textarea at bounding box center [599, 461] width 977 height 51
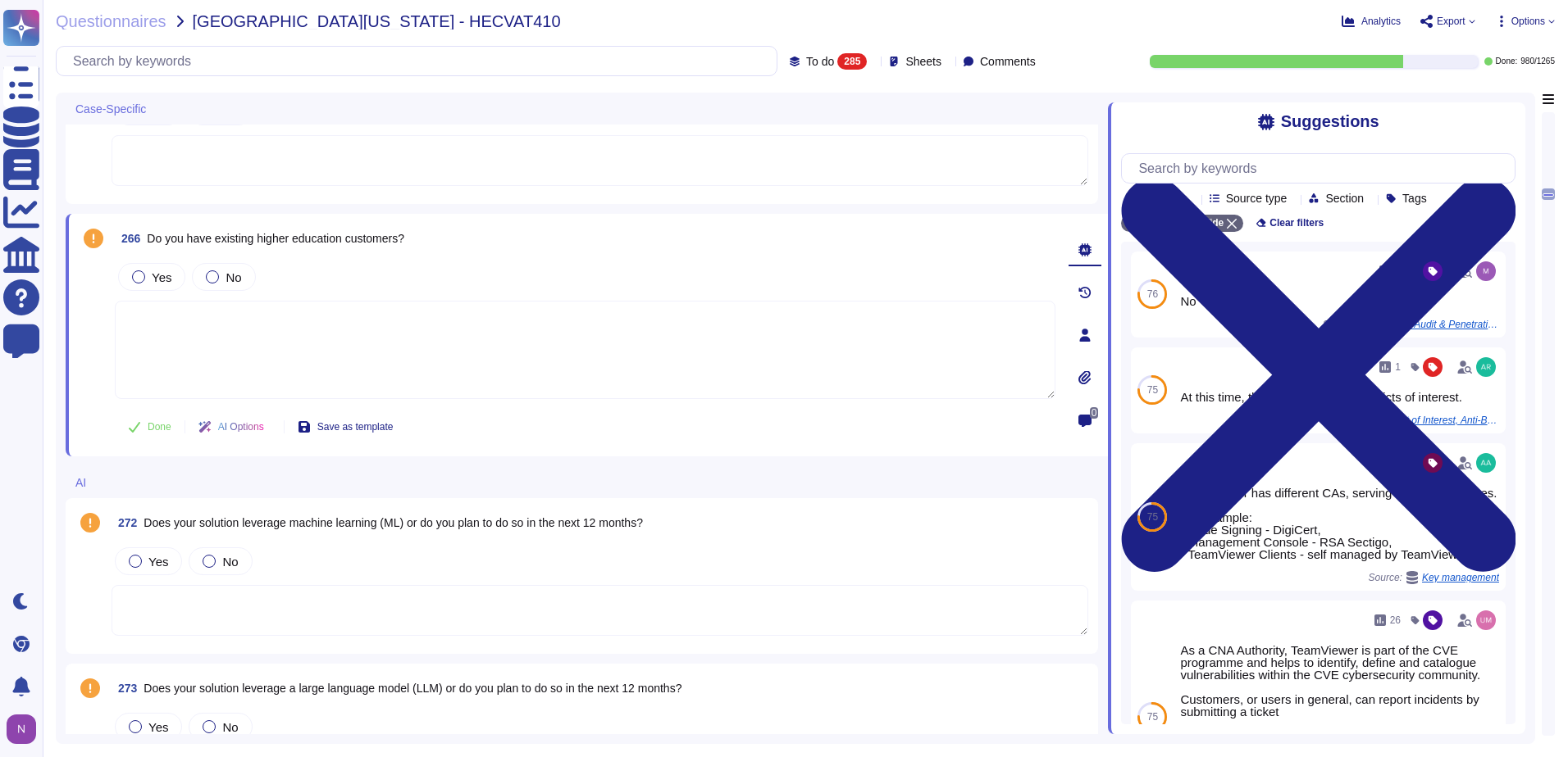
scroll to position [5983, 0]
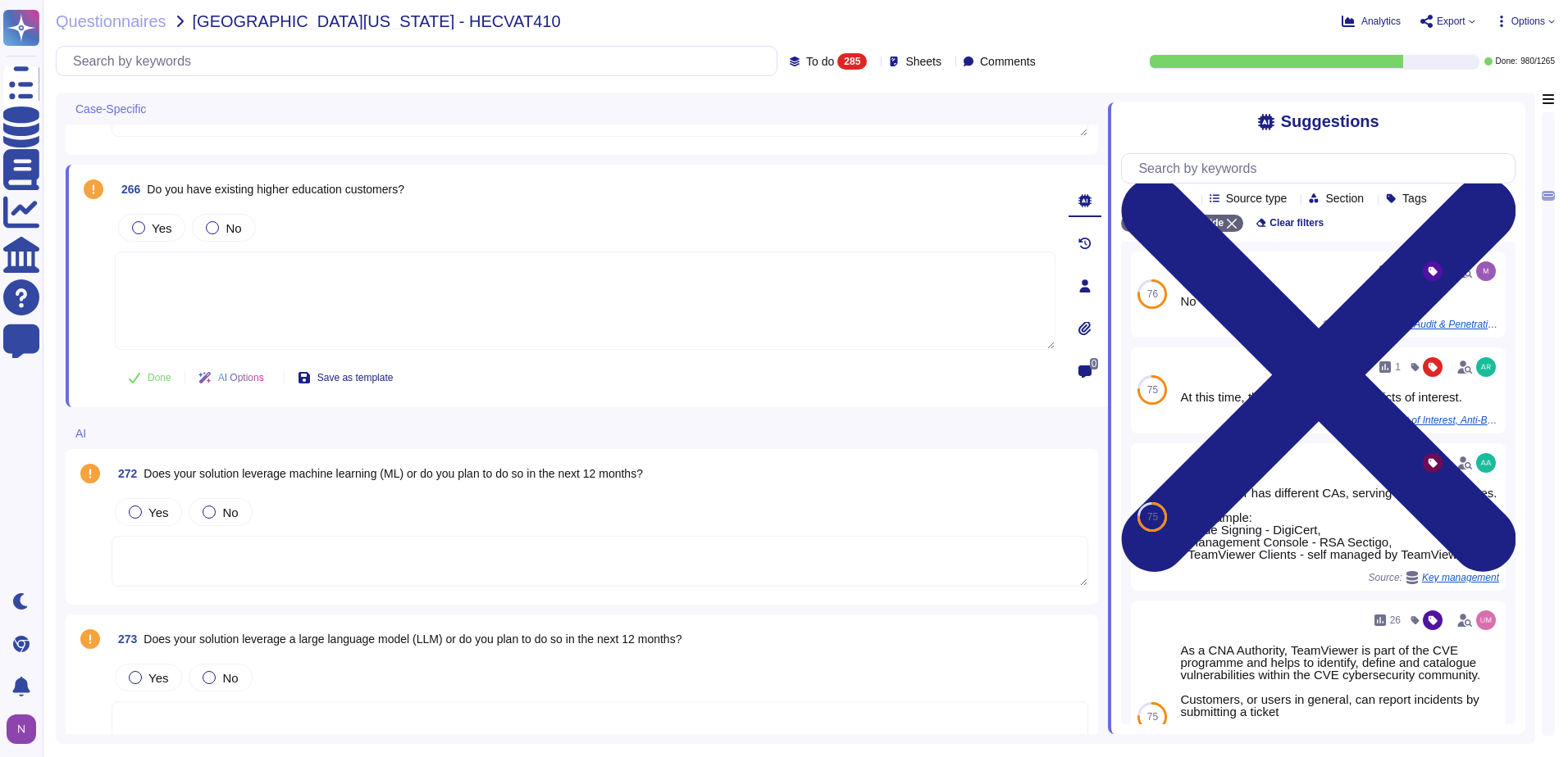
click at [269, 562] on textarea at bounding box center [599, 561] width 977 height 51
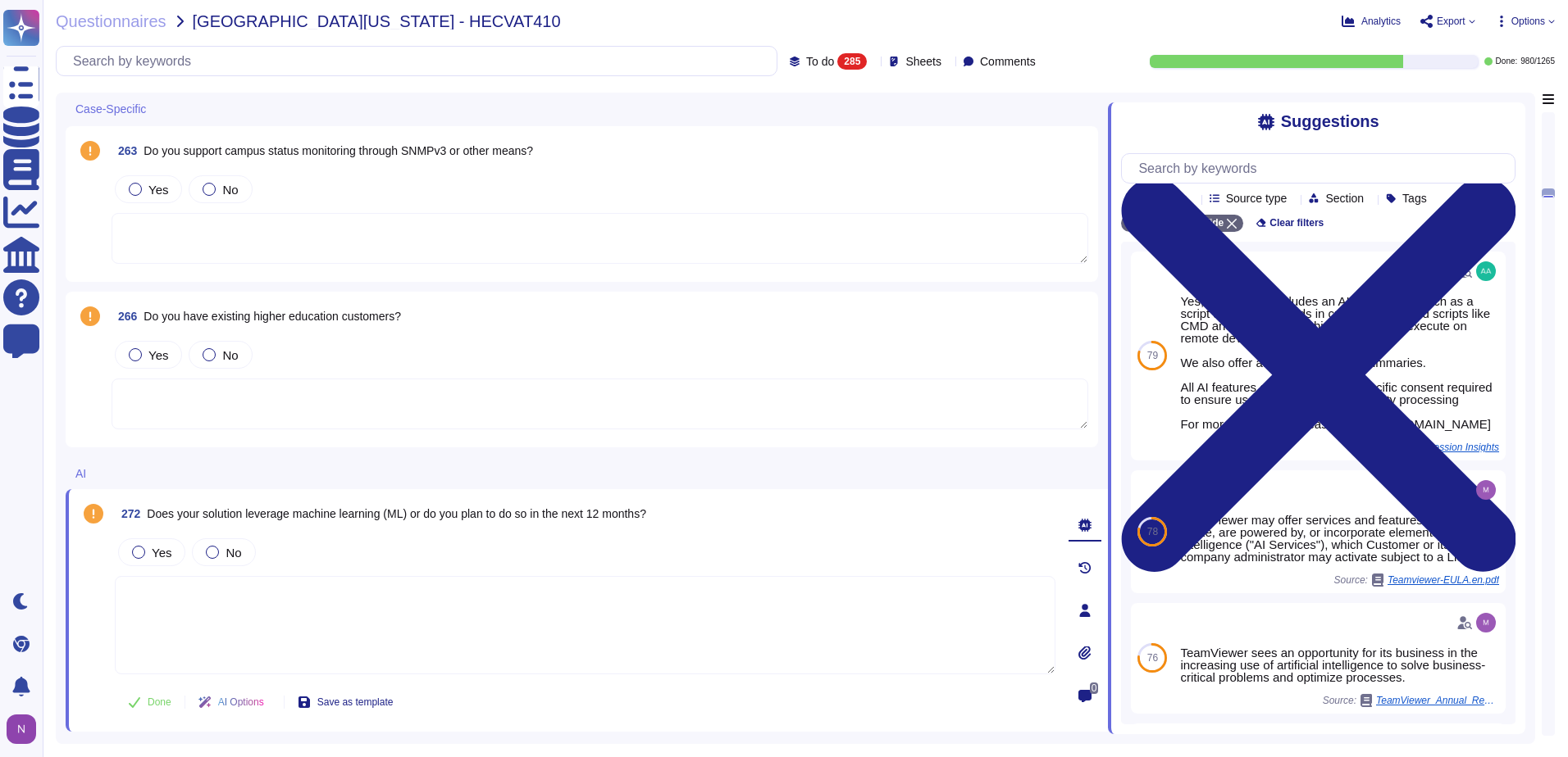
scroll to position [5736, 0]
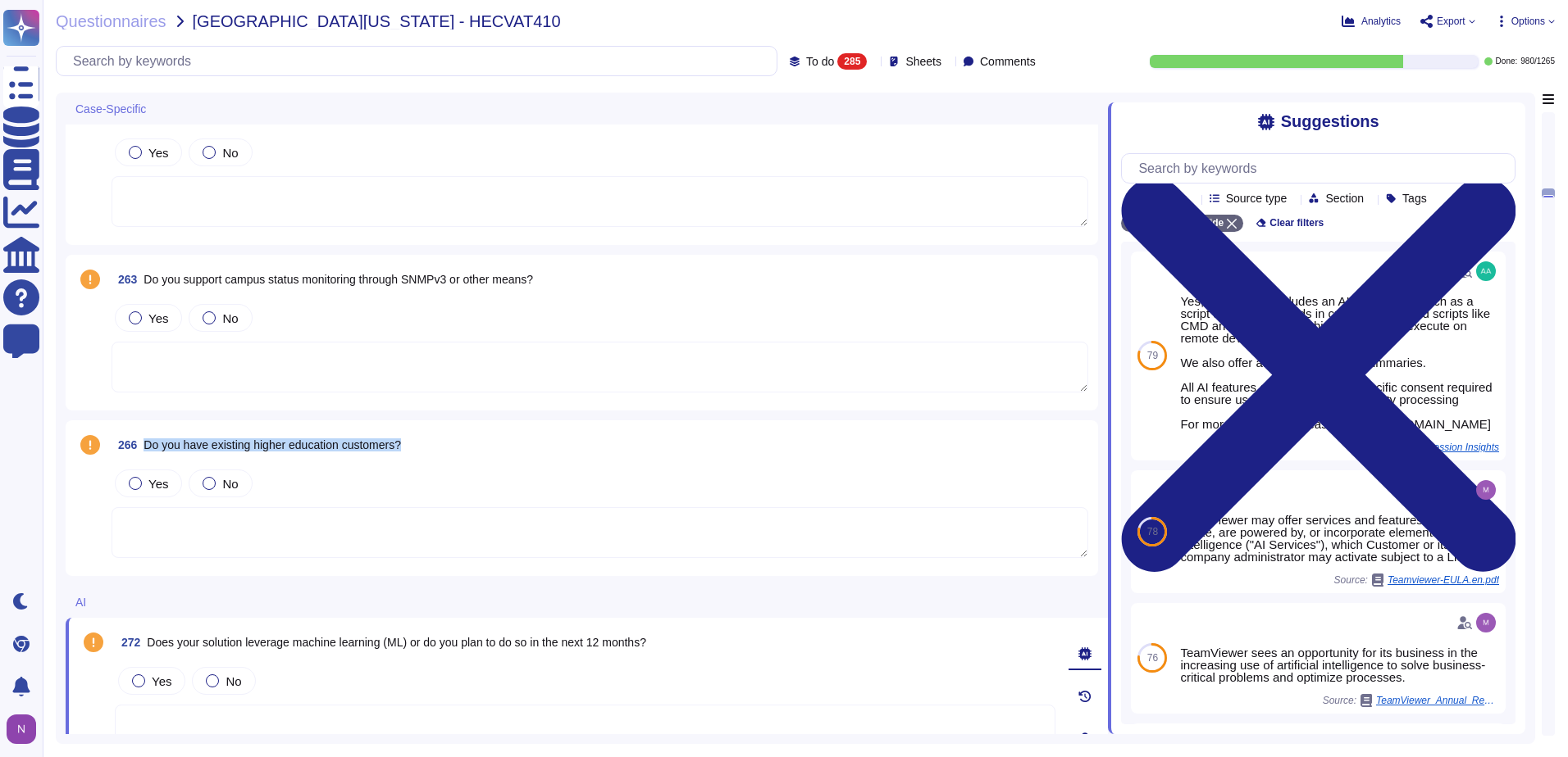
drag, startPoint x: 426, startPoint y: 447, endPoint x: 148, endPoint y: 446, distance: 278.0
click at [148, 446] on div "266 Do you have existing higher education customers?" at bounding box center [599, 445] width 977 height 30
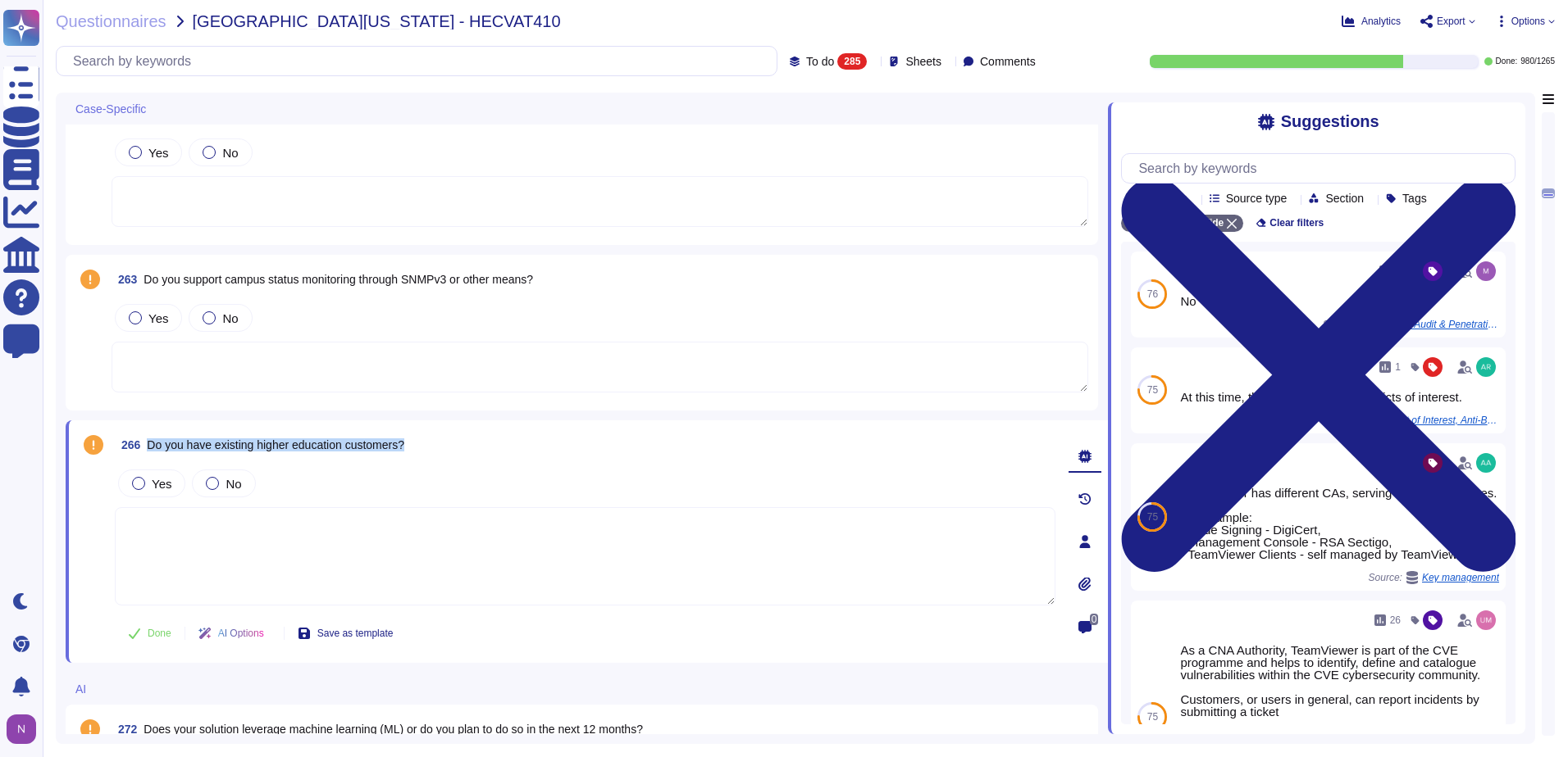
drag, startPoint x: 440, startPoint y: 437, endPoint x: 149, endPoint y: 449, distance: 291.2
click at [149, 449] on div "266 Do you have existing higher education customers?" at bounding box center [585, 445] width 941 height 30
copy span "Do you have existing higher education customers?"
click at [466, 553] on textarea at bounding box center [585, 556] width 941 height 98
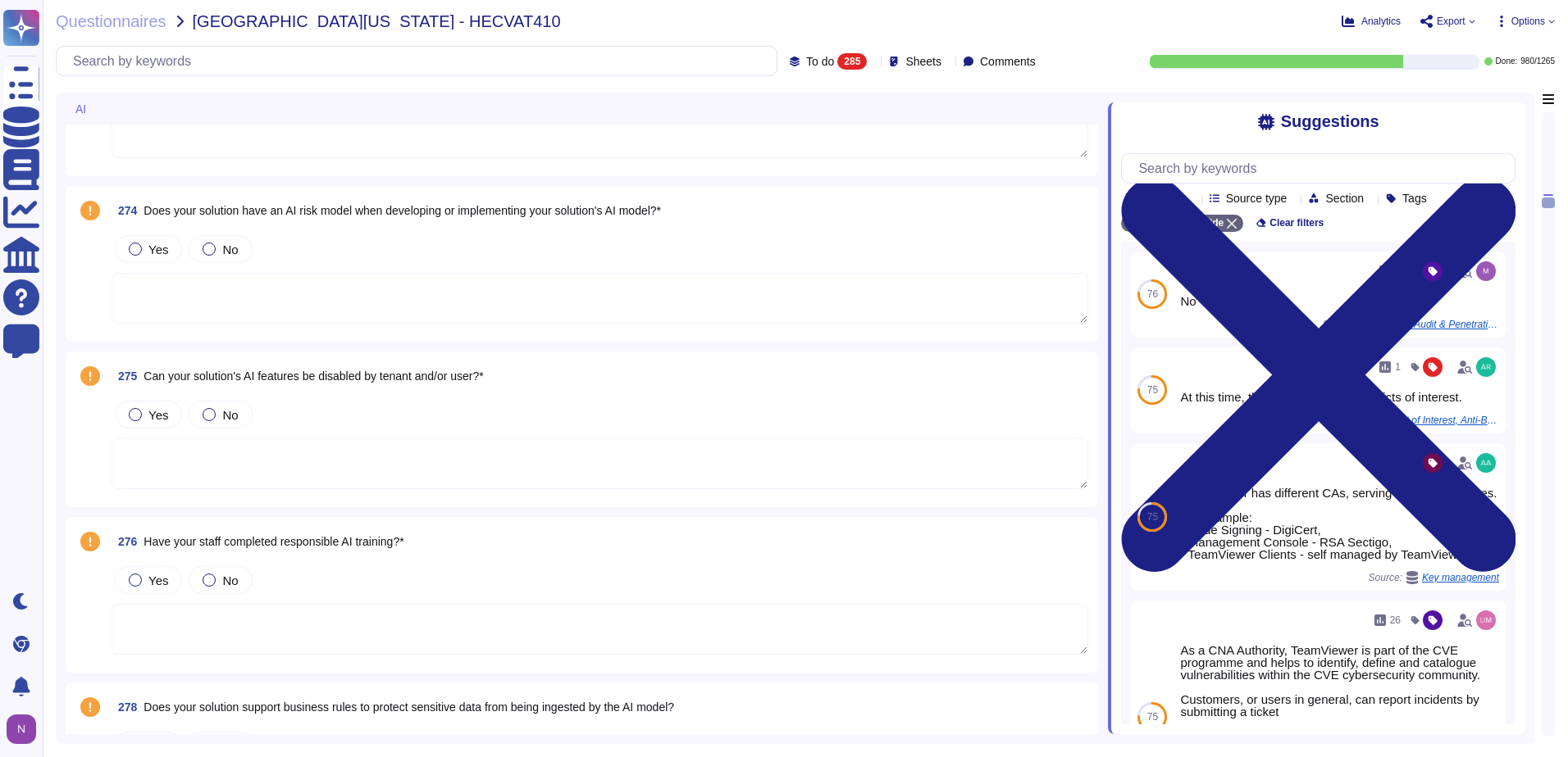
scroll to position [6556, 0]
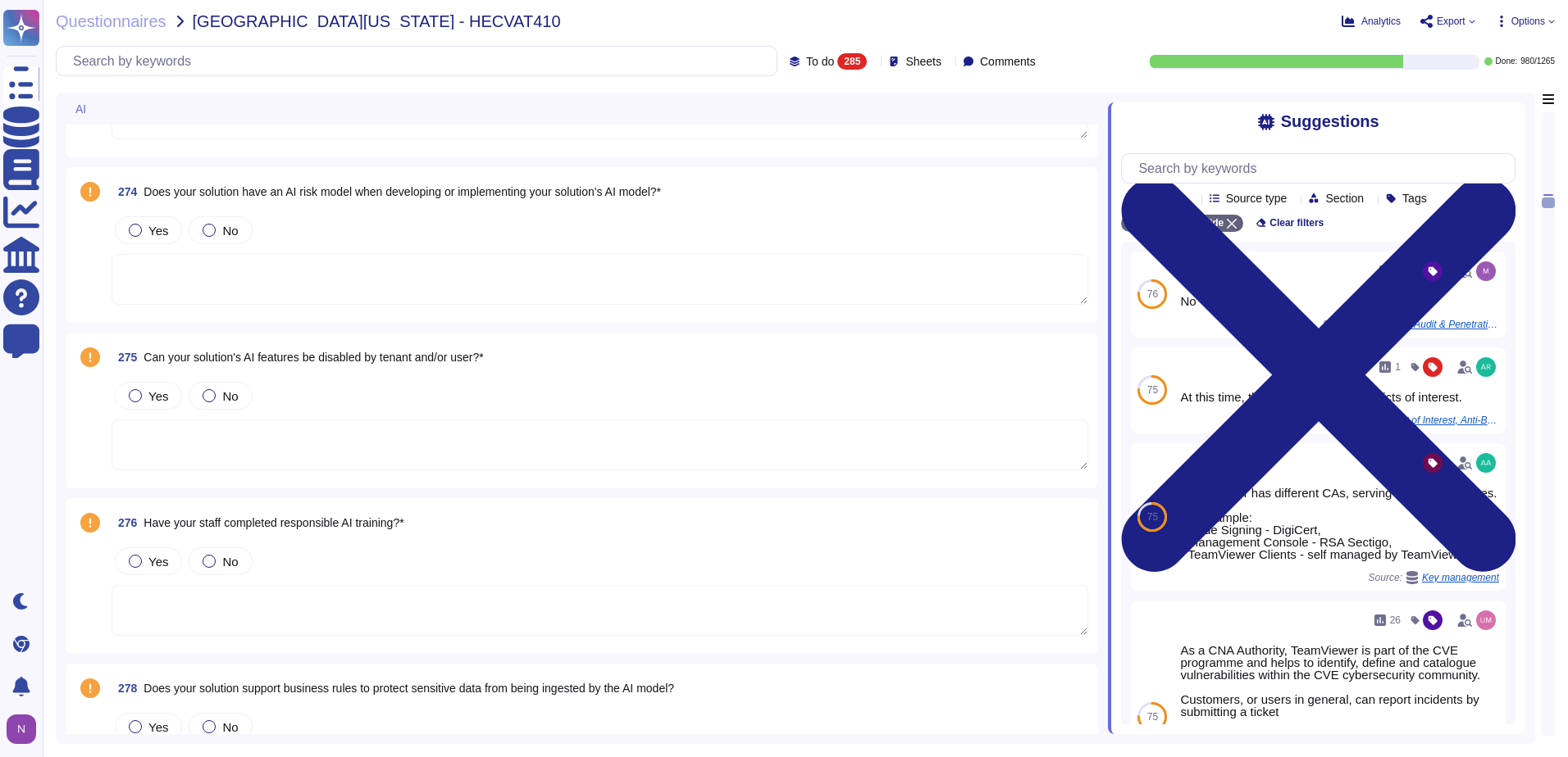
click at [316, 597] on textarea at bounding box center [599, 610] width 977 height 51
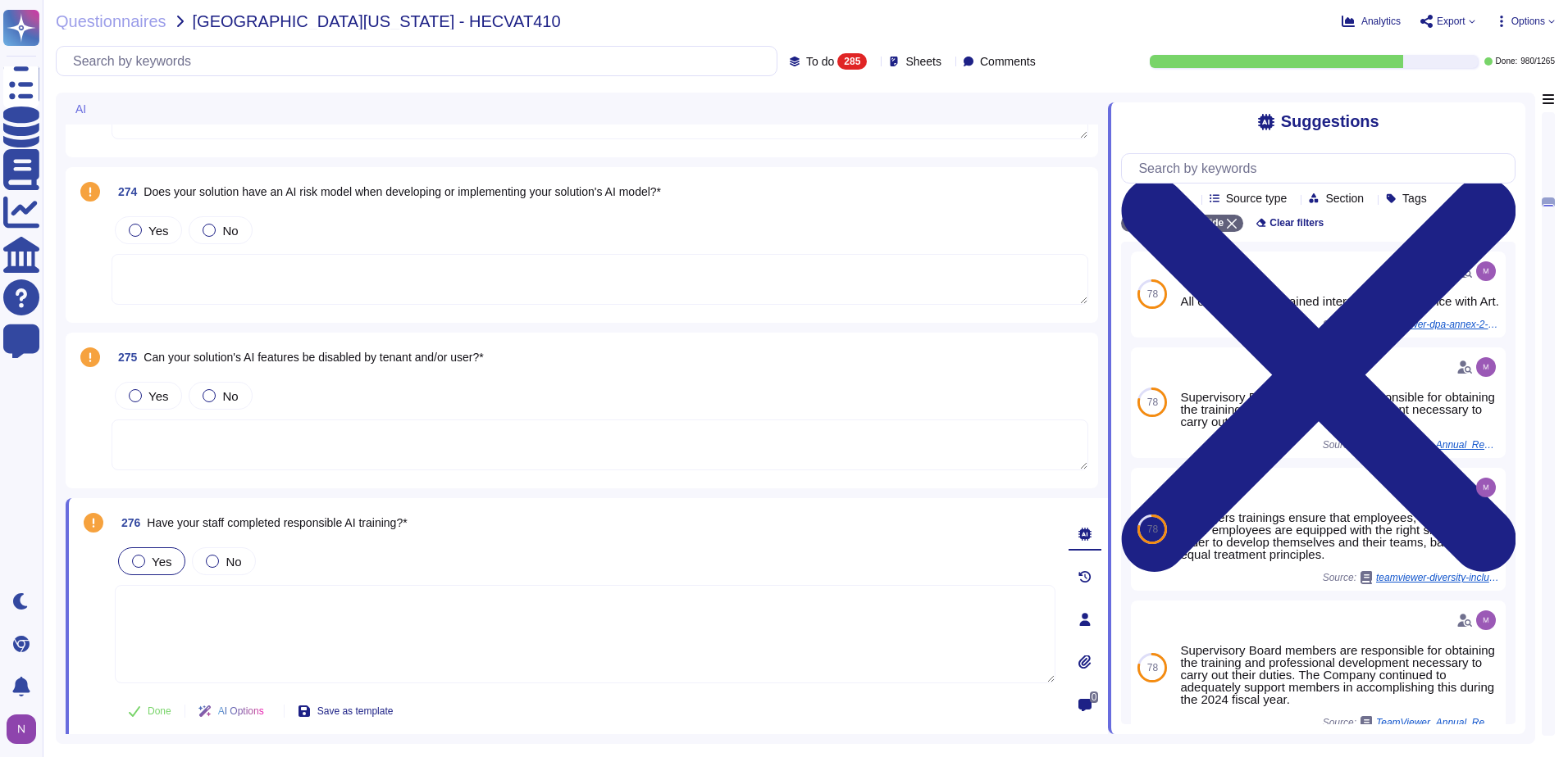
click at [138, 559] on div at bounding box center [139, 562] width 14 height 14
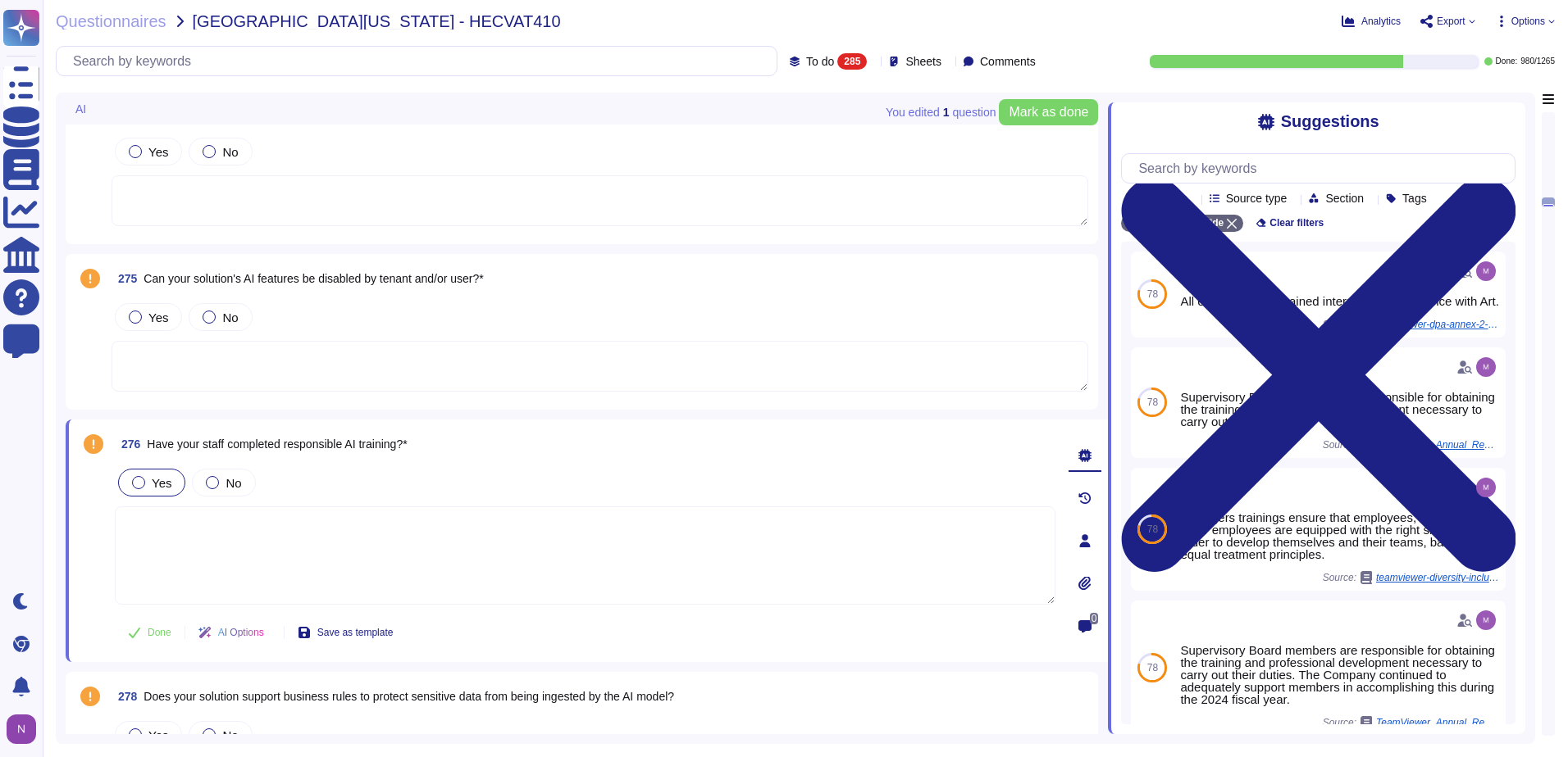
scroll to position [6720, 0]
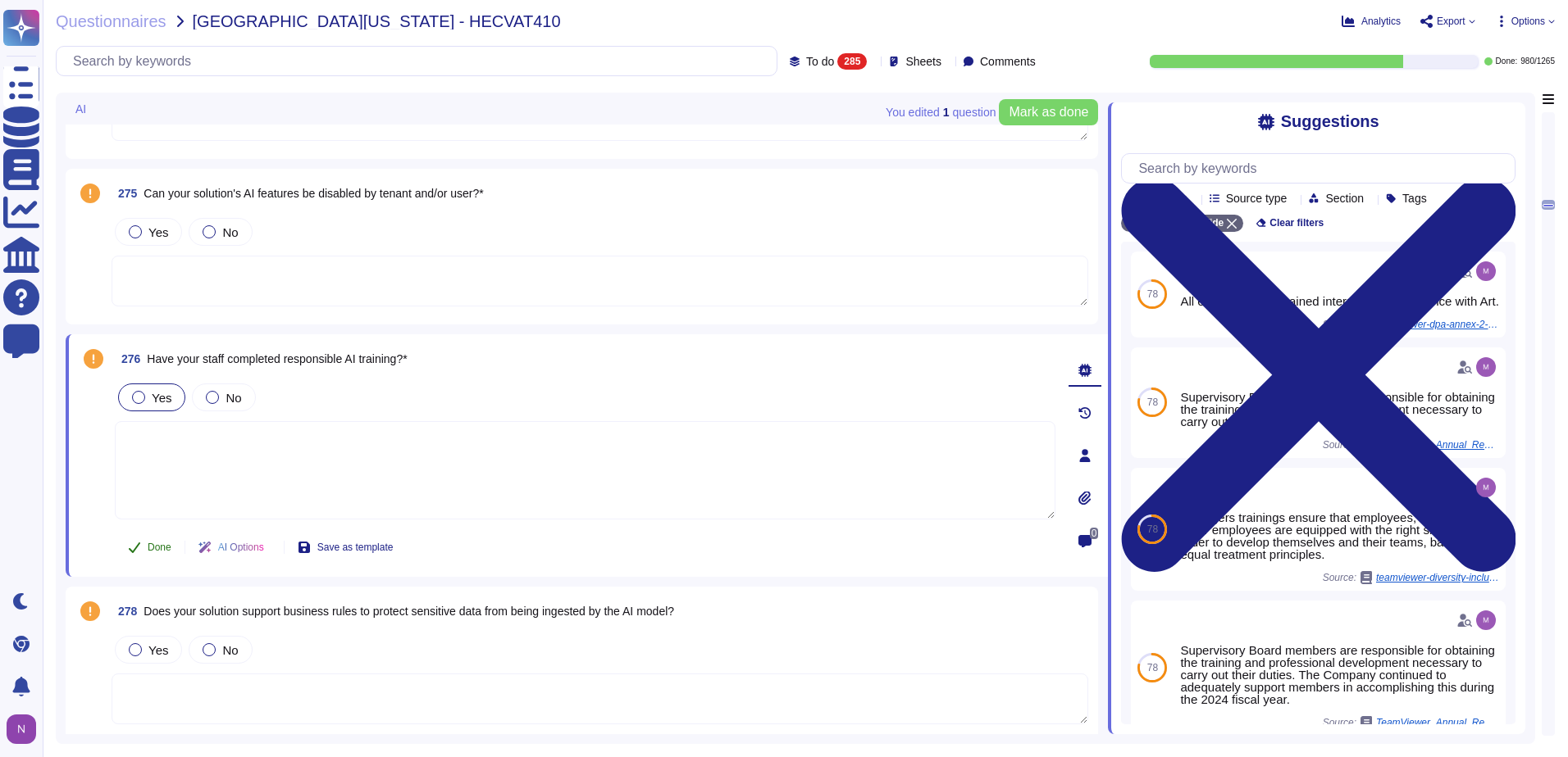
click at [154, 550] on span "Done" at bounding box center [159, 547] width 24 height 10
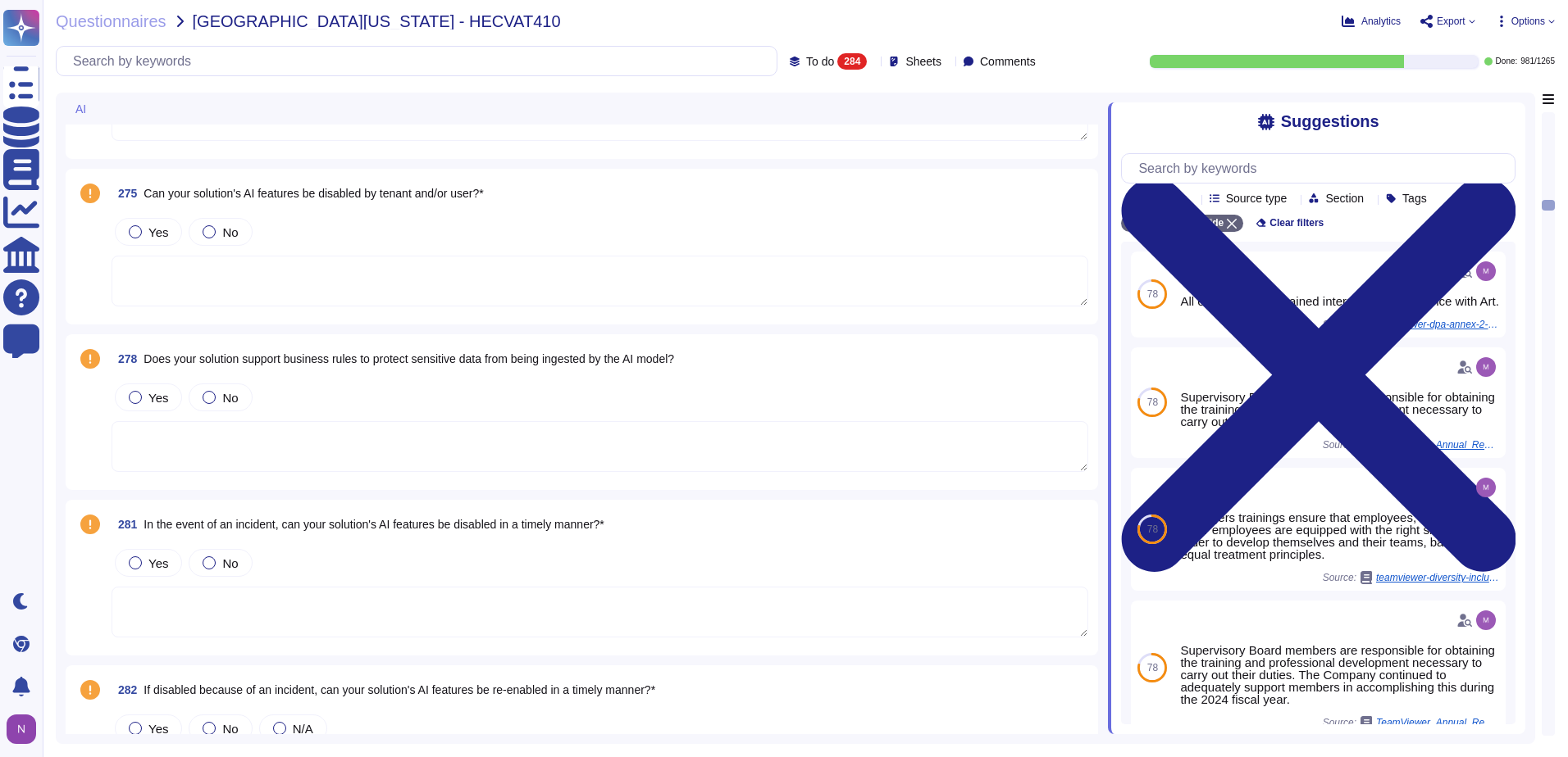
click at [324, 617] on textarea at bounding box center [599, 612] width 977 height 51
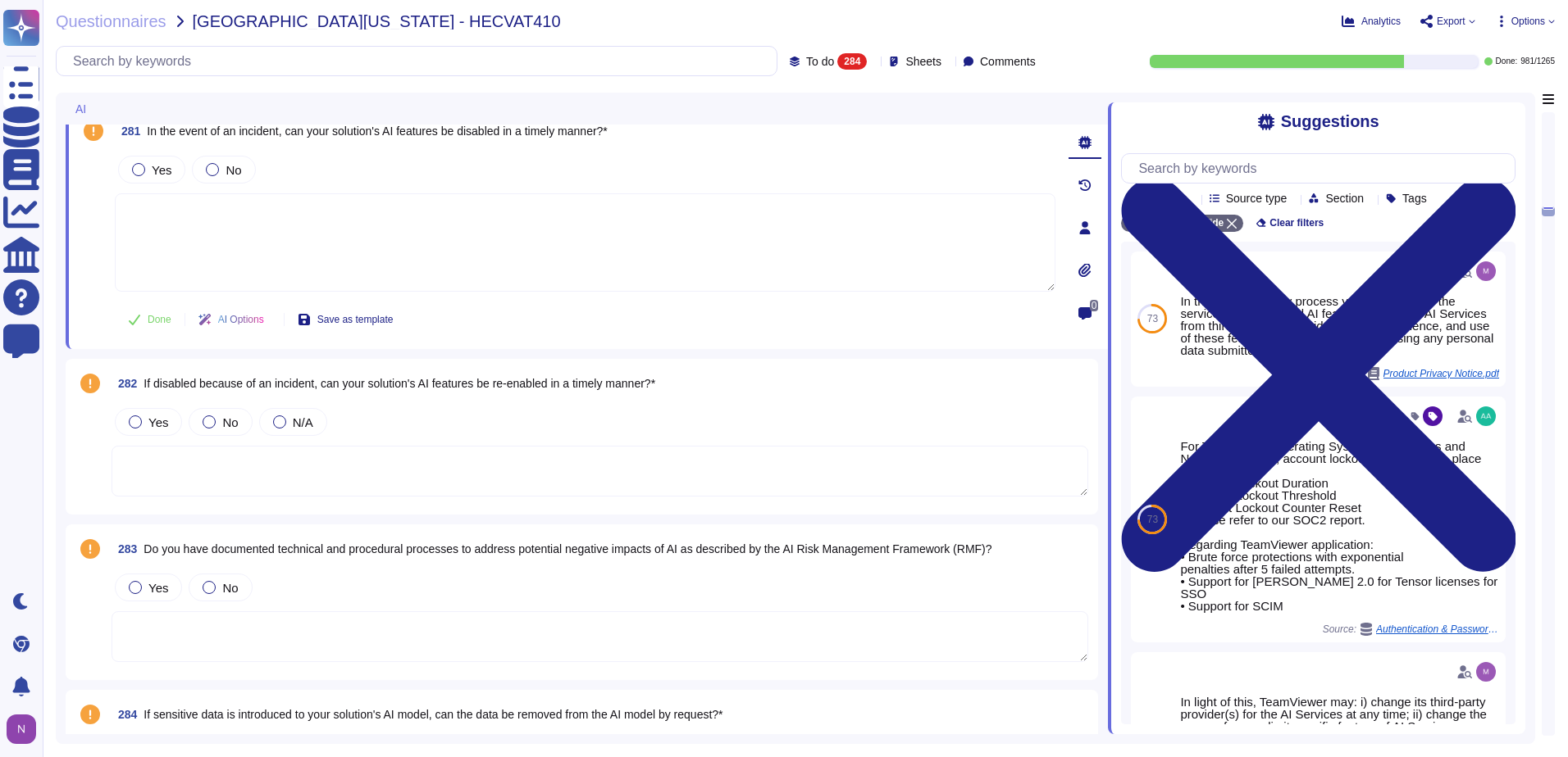
scroll to position [7130, 0]
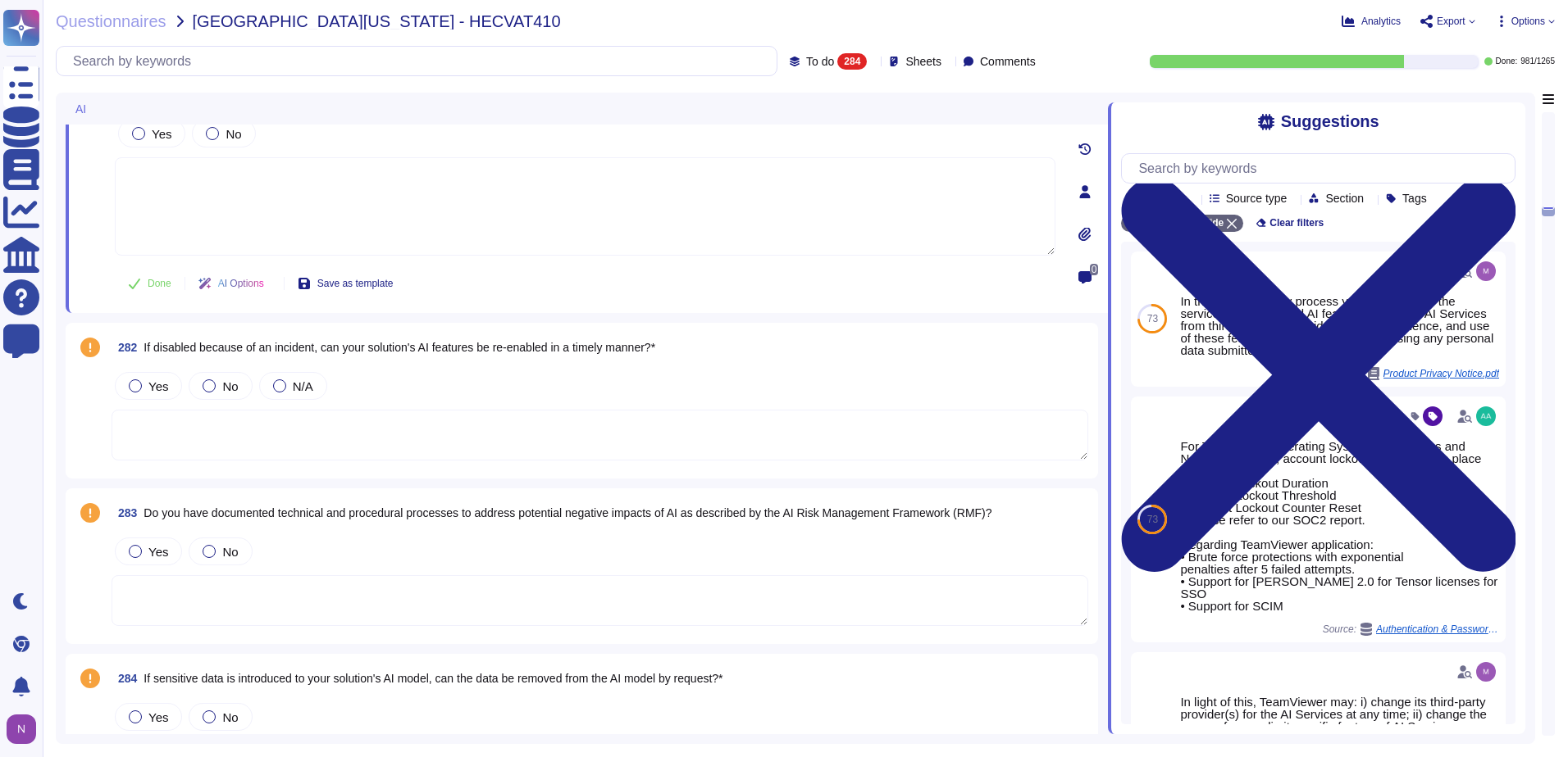
click at [279, 599] on textarea at bounding box center [599, 601] width 977 height 51
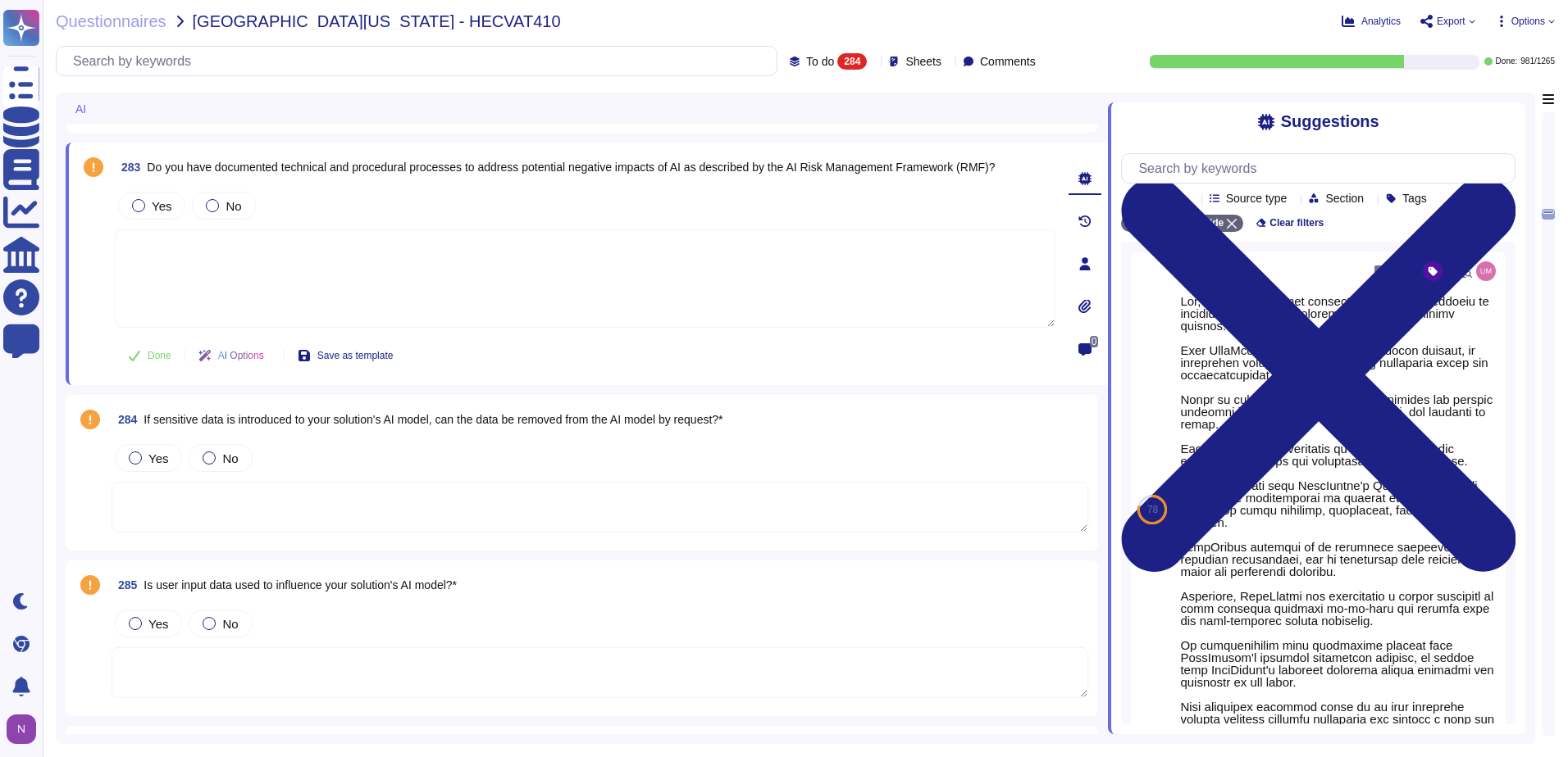
scroll to position [7376, 0]
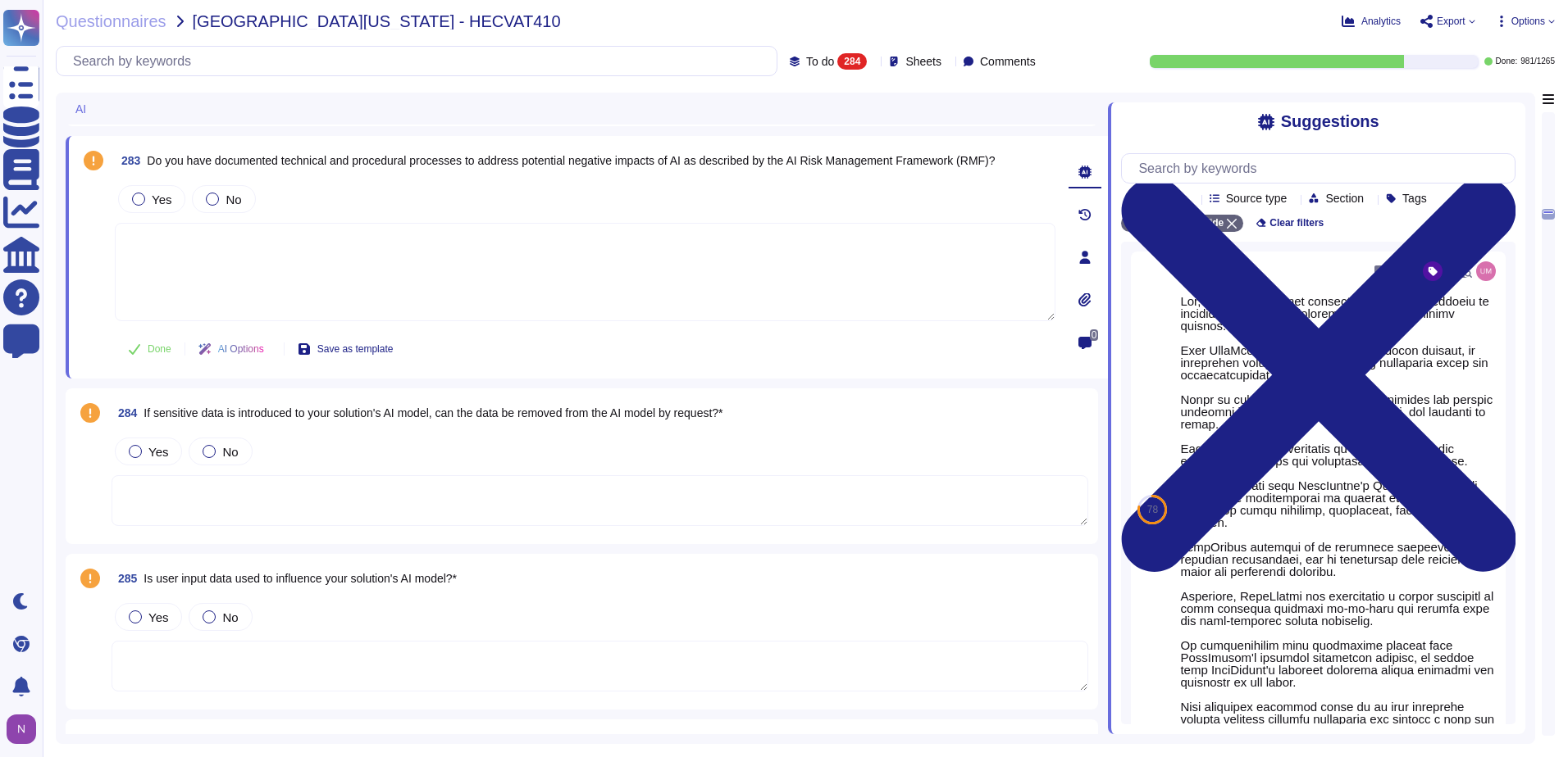
click at [295, 509] on textarea at bounding box center [599, 500] width 977 height 51
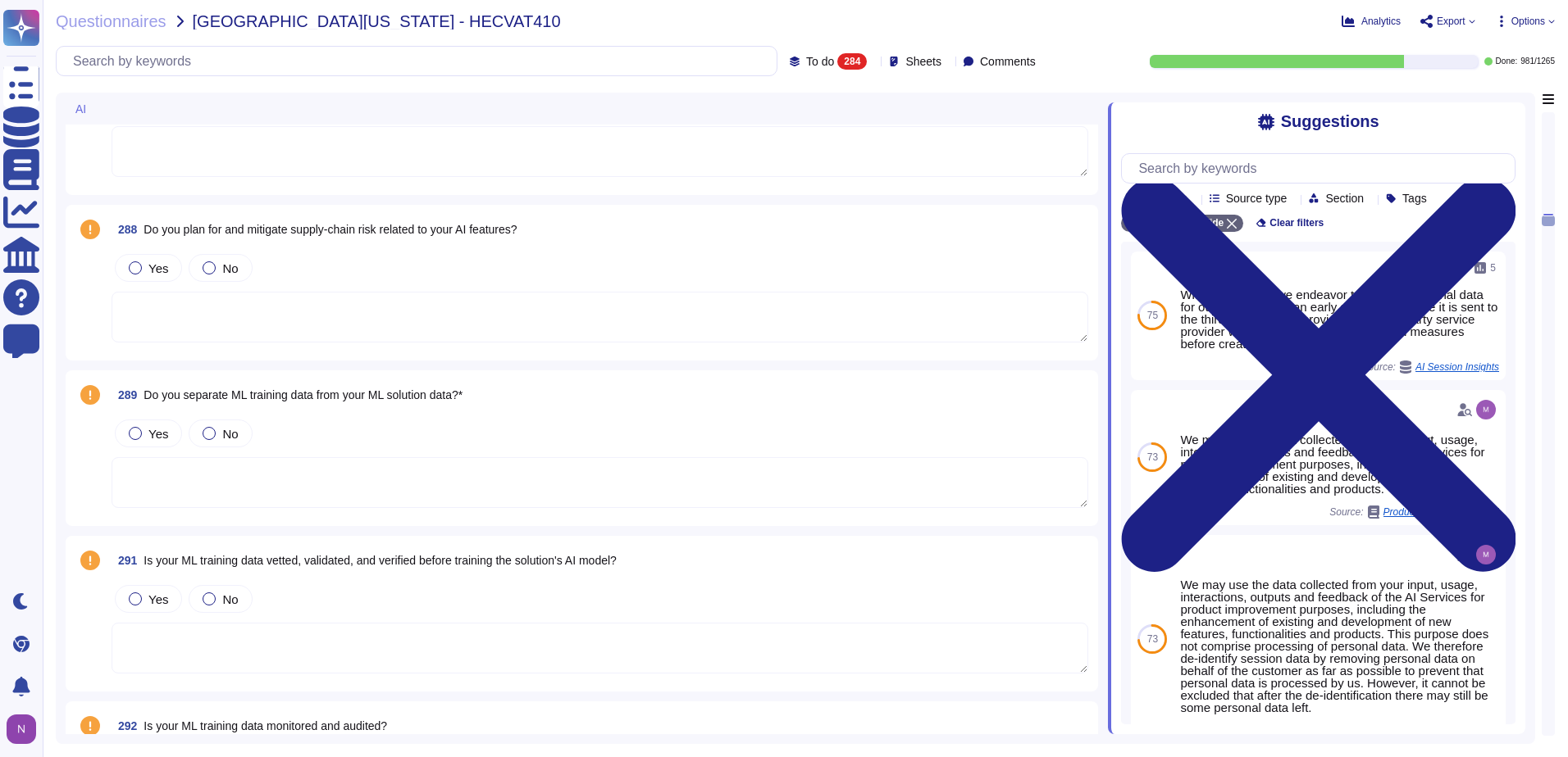
scroll to position [7867, 0]
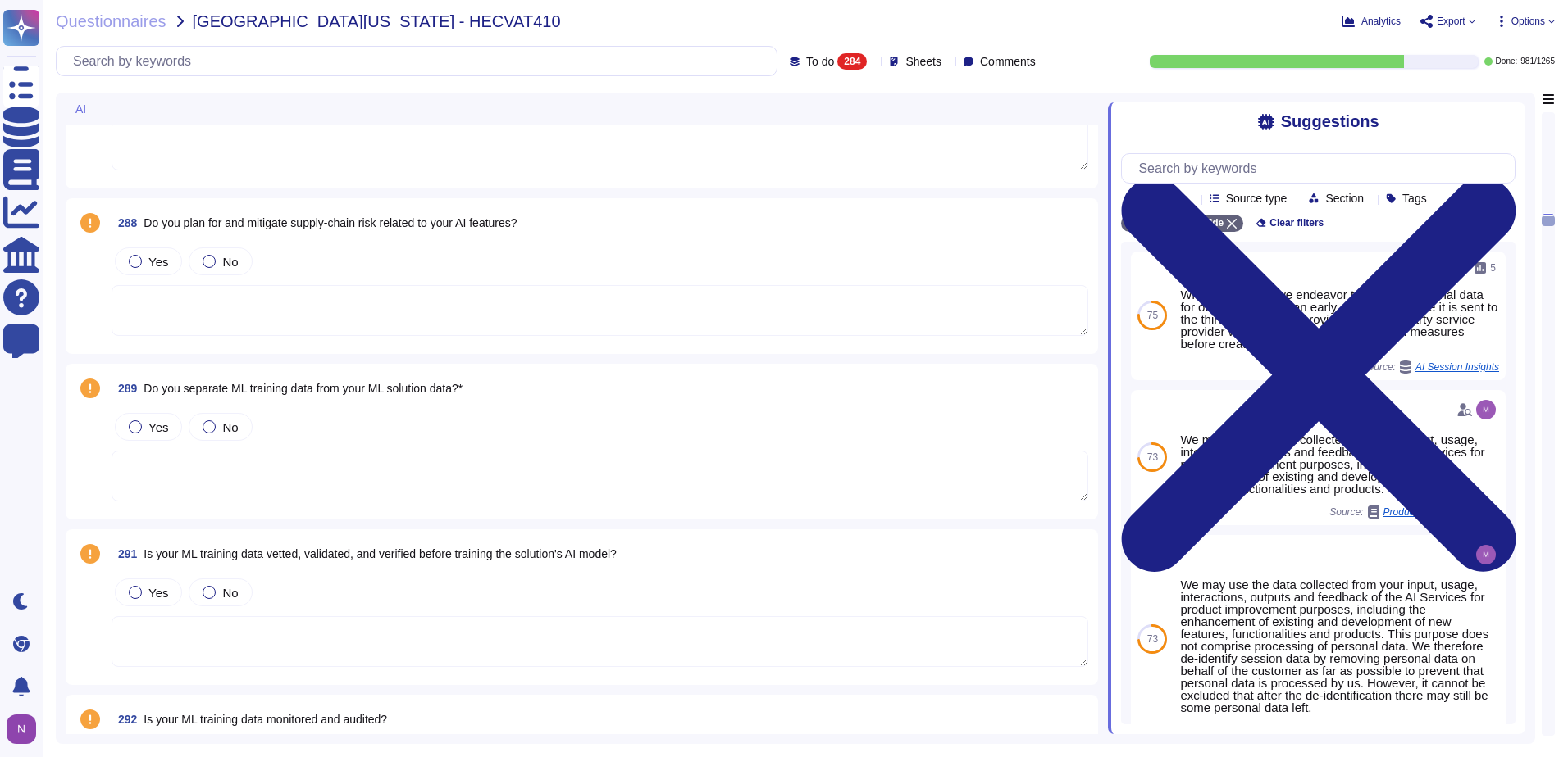
click at [339, 463] on textarea at bounding box center [599, 476] width 977 height 51
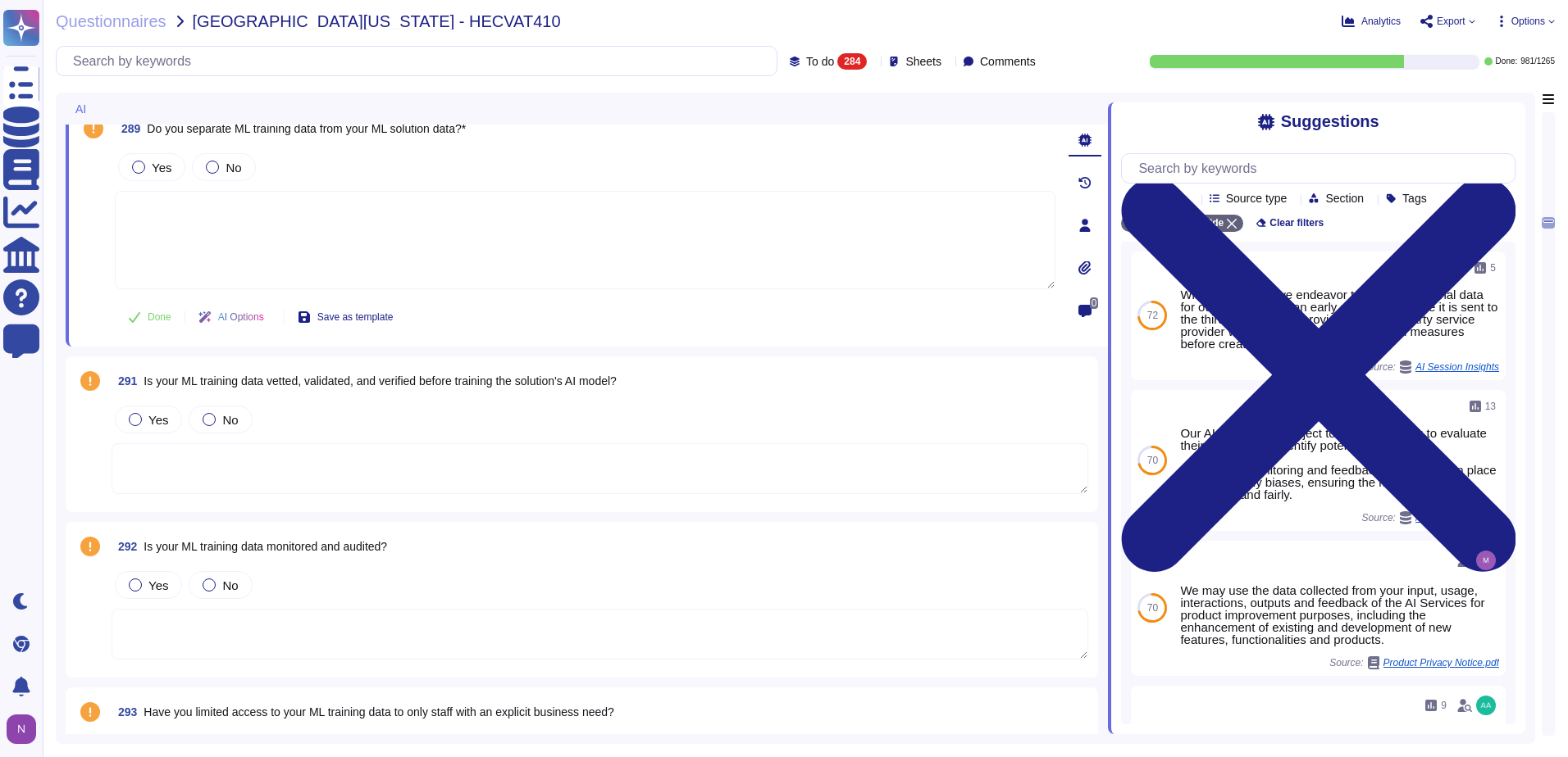
scroll to position [8032, 0]
click at [279, 465] on textarea at bounding box center [599, 467] width 977 height 51
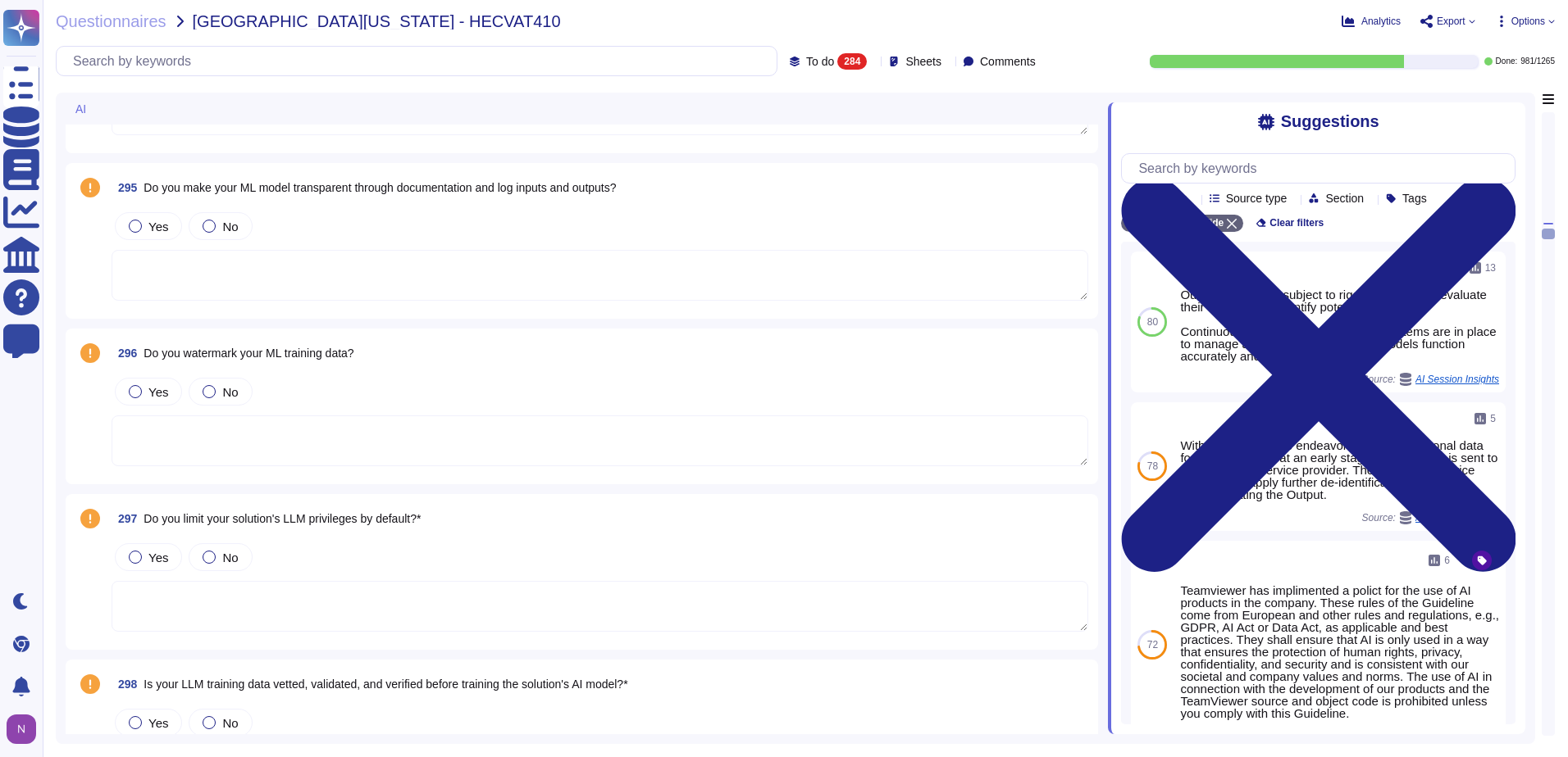
scroll to position [8851, 0]
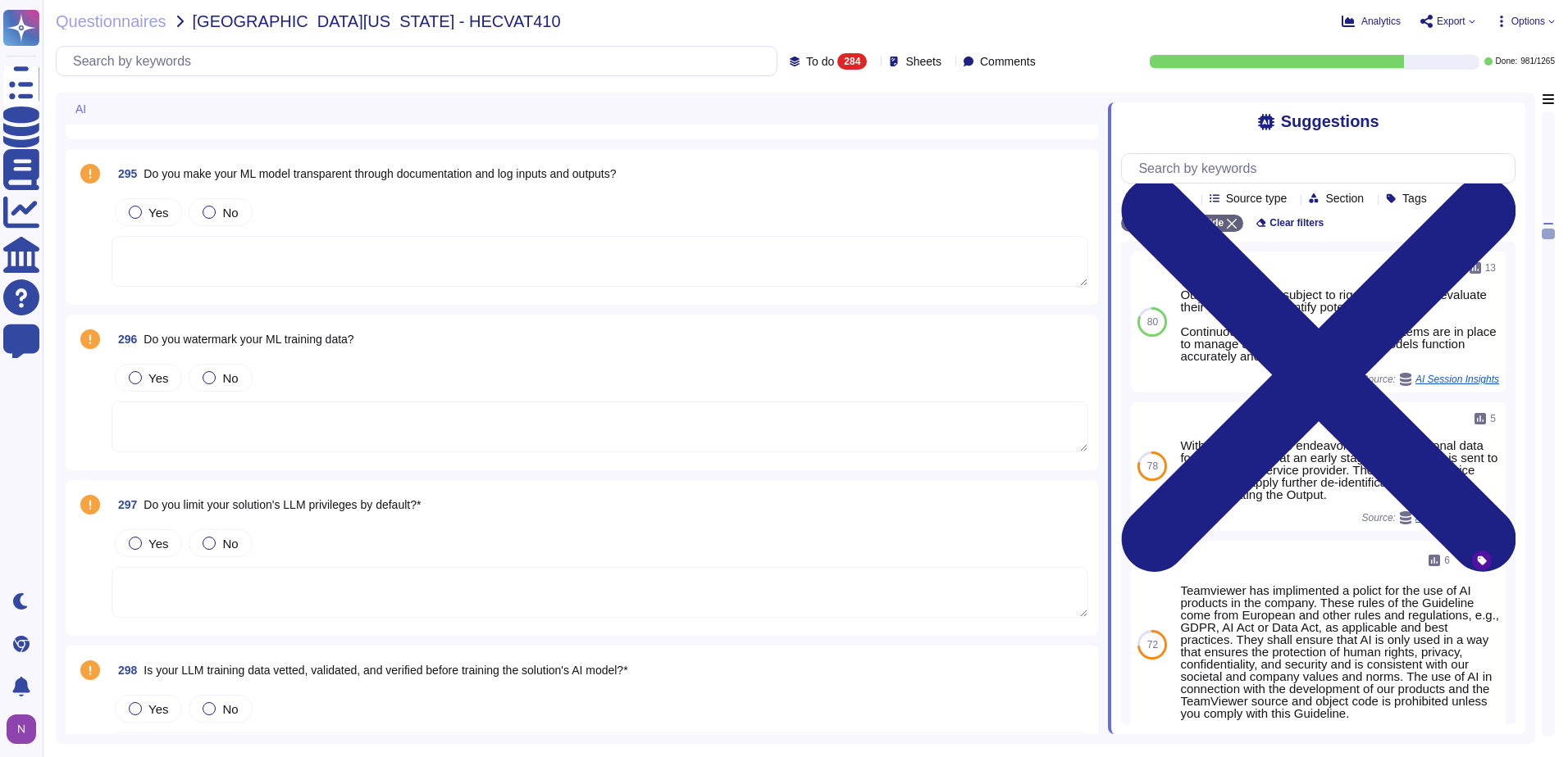
click at [271, 426] on textarea at bounding box center [599, 427] width 977 height 51
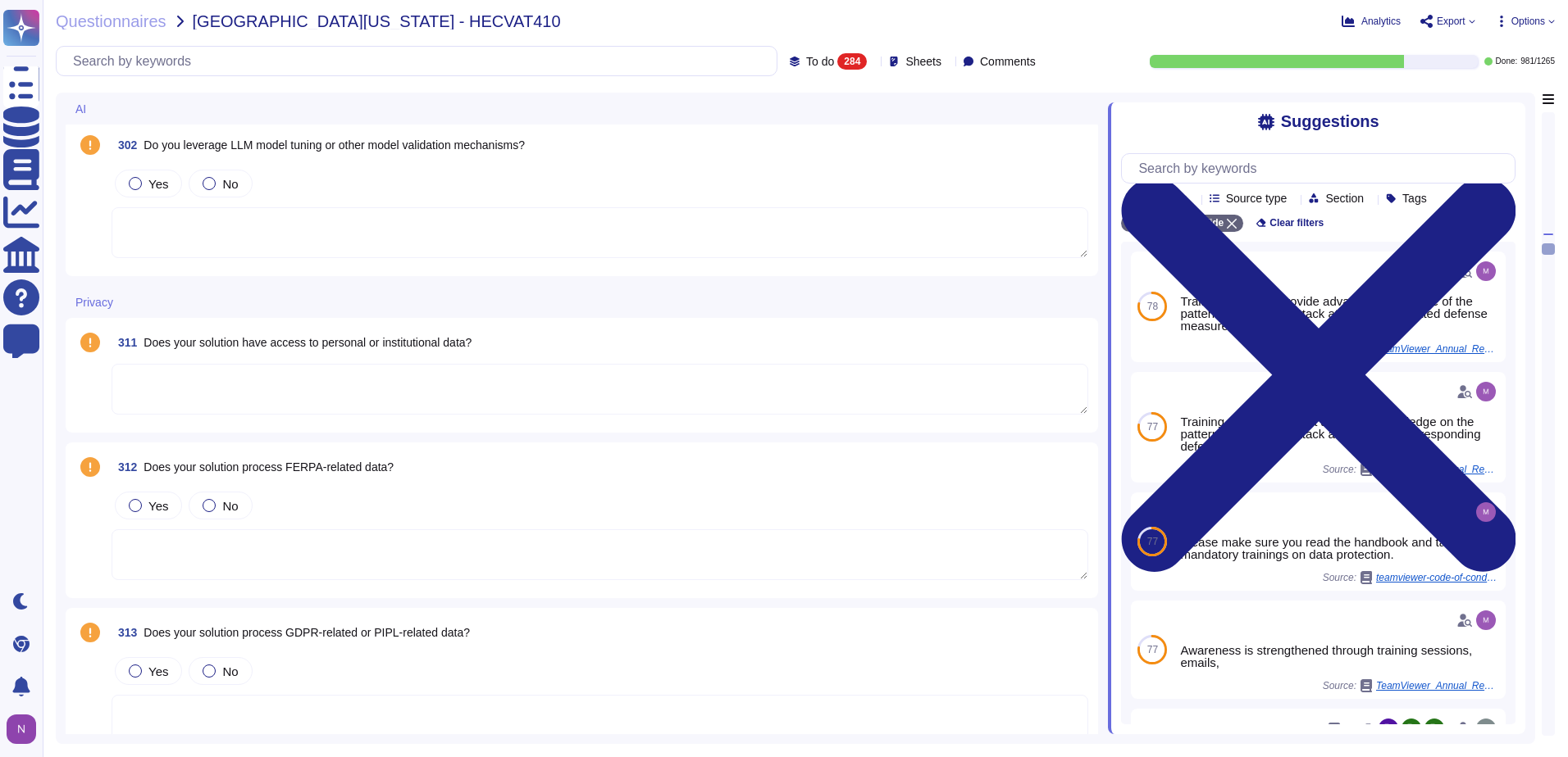
scroll to position [10080, 0]
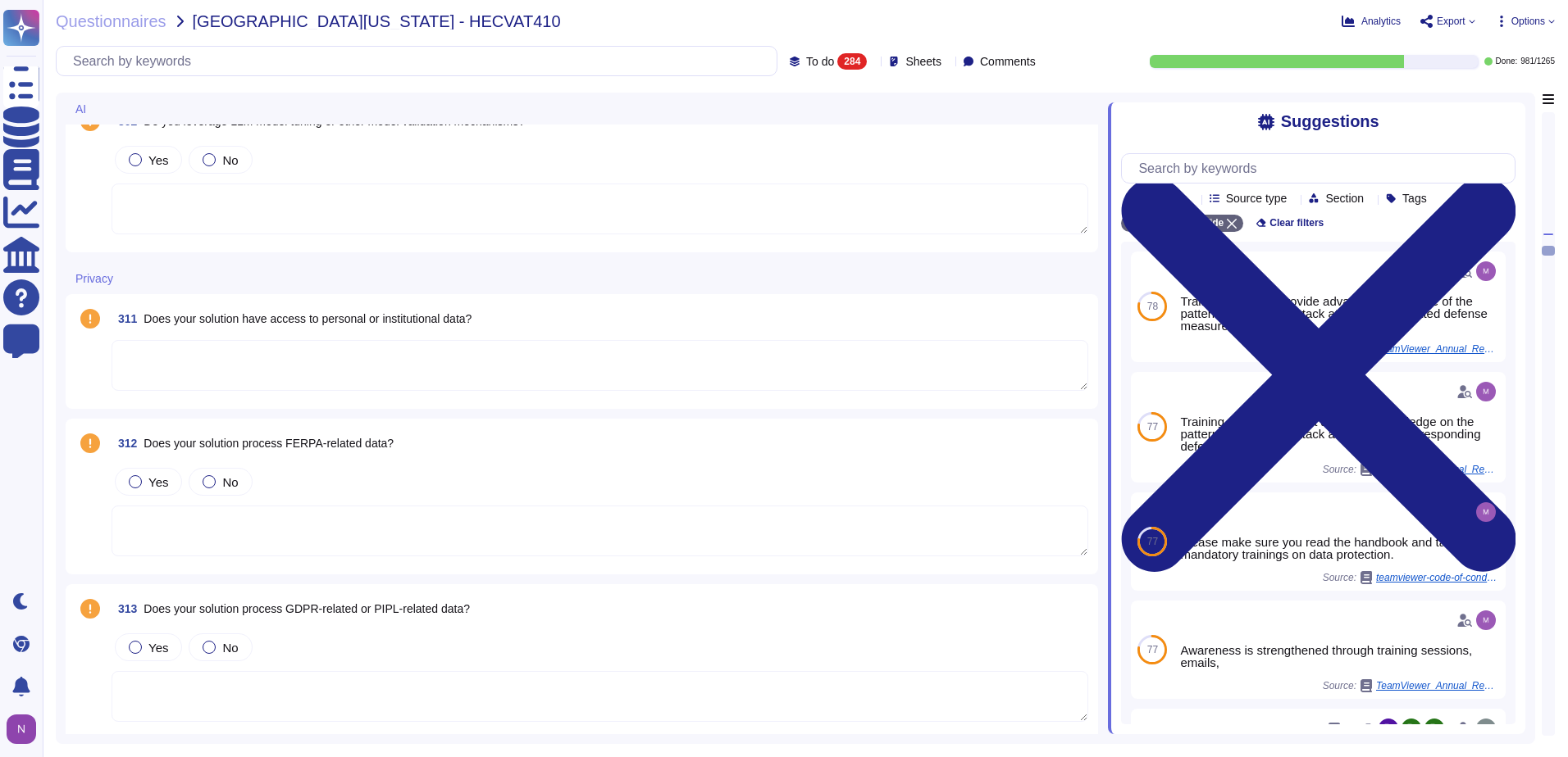
click at [236, 351] on textarea at bounding box center [599, 365] width 977 height 51
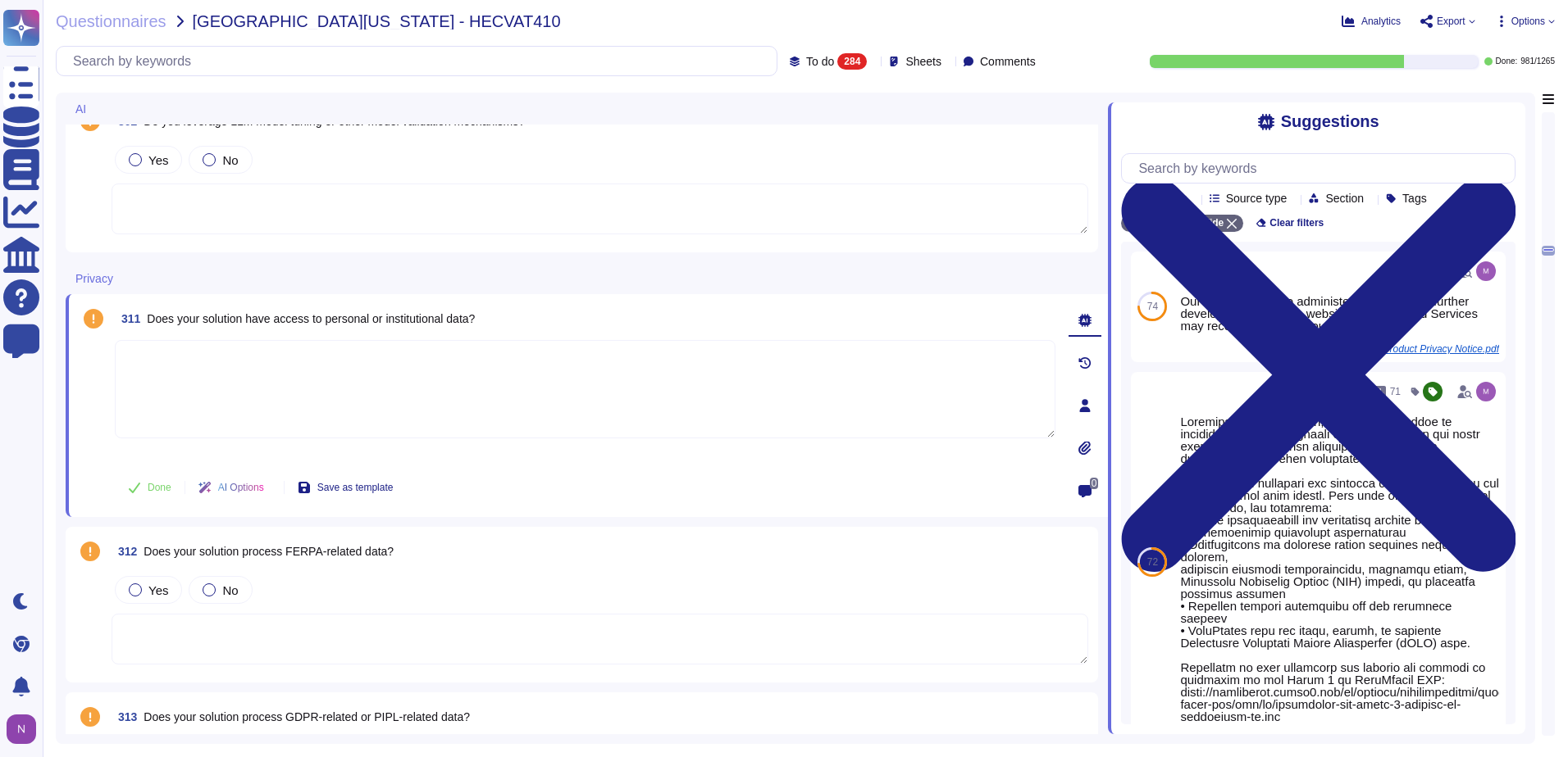
click at [340, 366] on textarea at bounding box center [585, 389] width 941 height 98
click at [324, 645] on textarea at bounding box center [599, 639] width 977 height 51
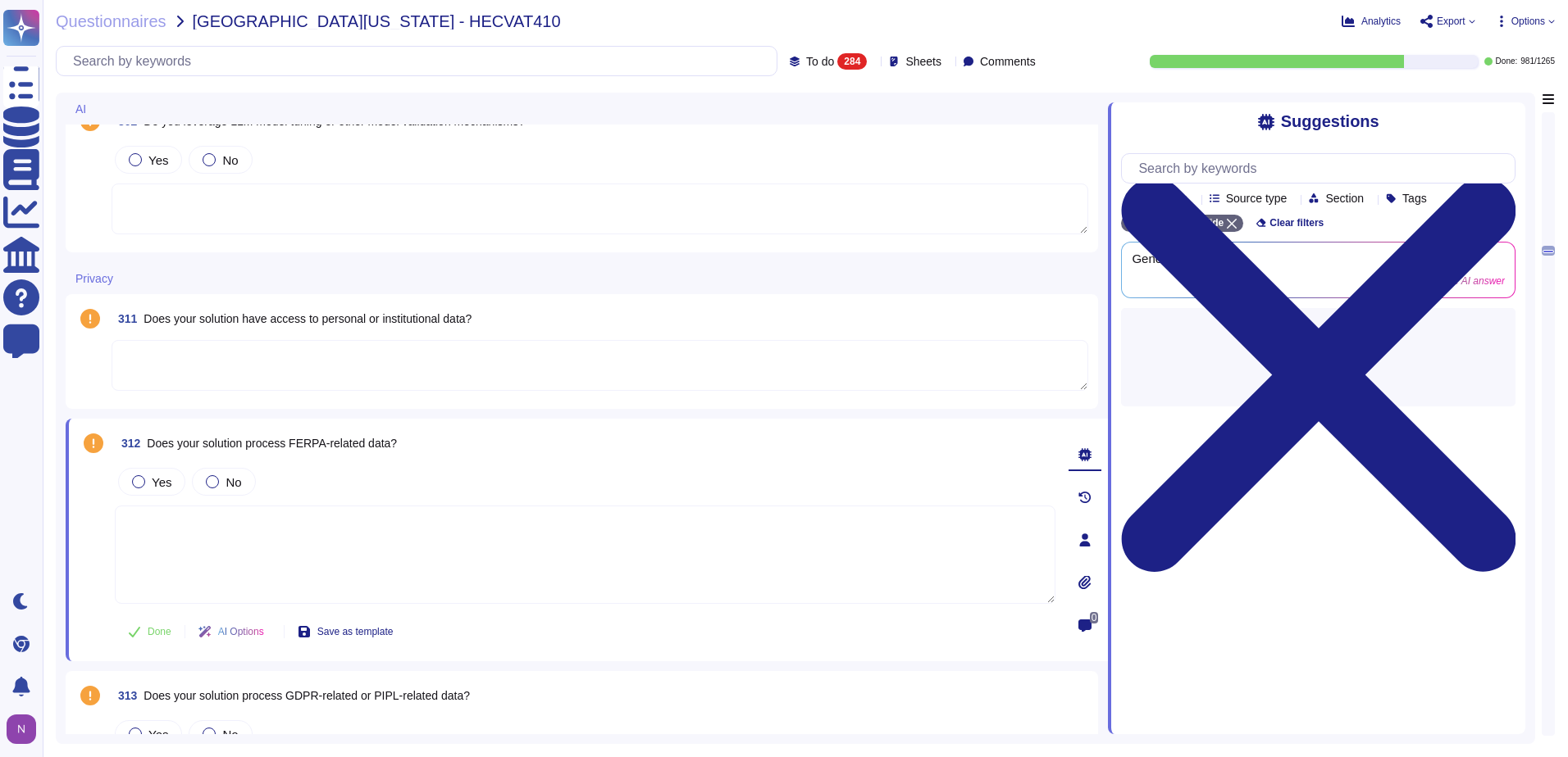
click at [276, 368] on textarea at bounding box center [599, 365] width 977 height 51
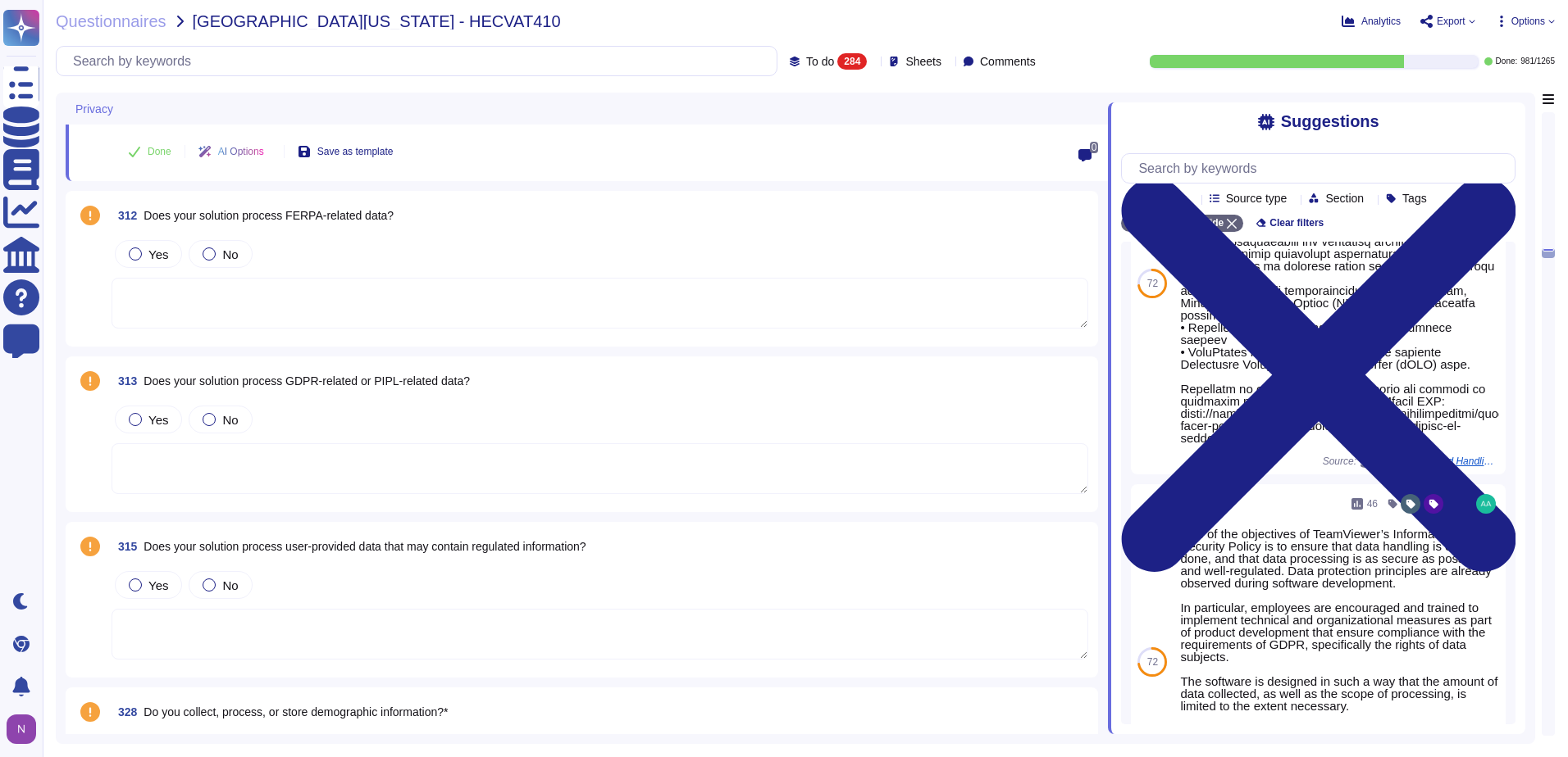
scroll to position [10408, 0]
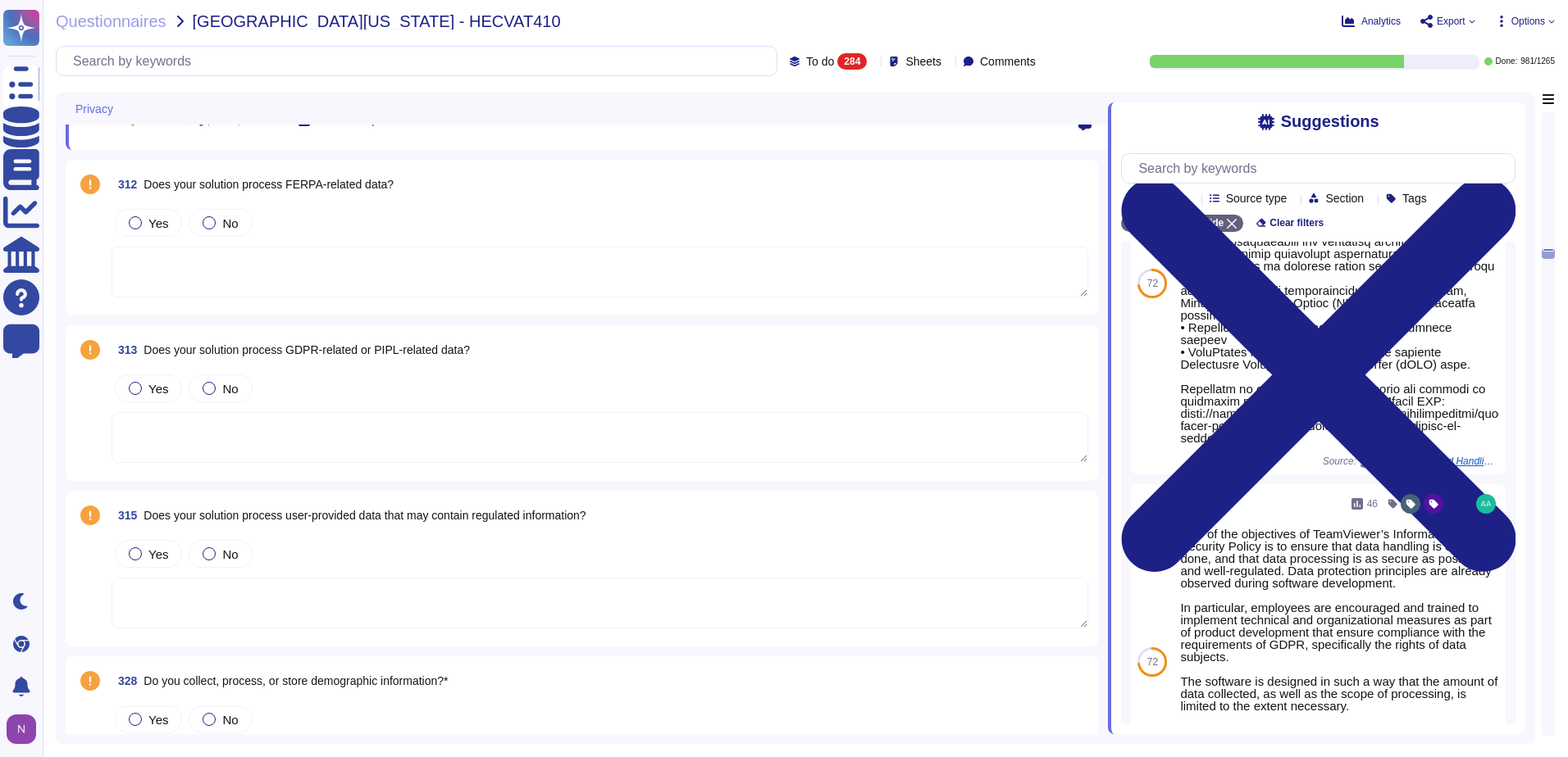
click at [242, 435] on textarea at bounding box center [599, 437] width 977 height 51
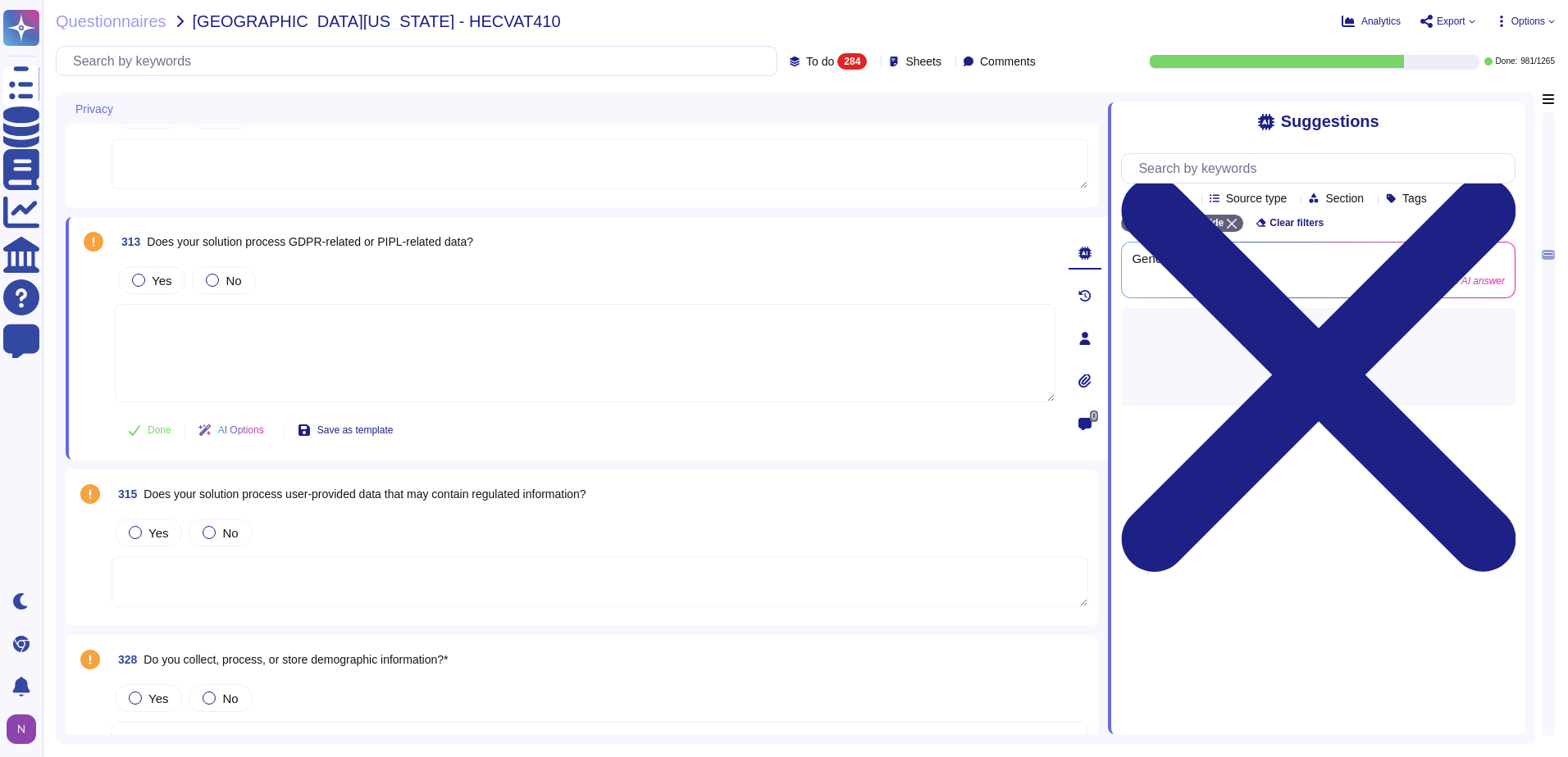
scroll to position [0, 0]
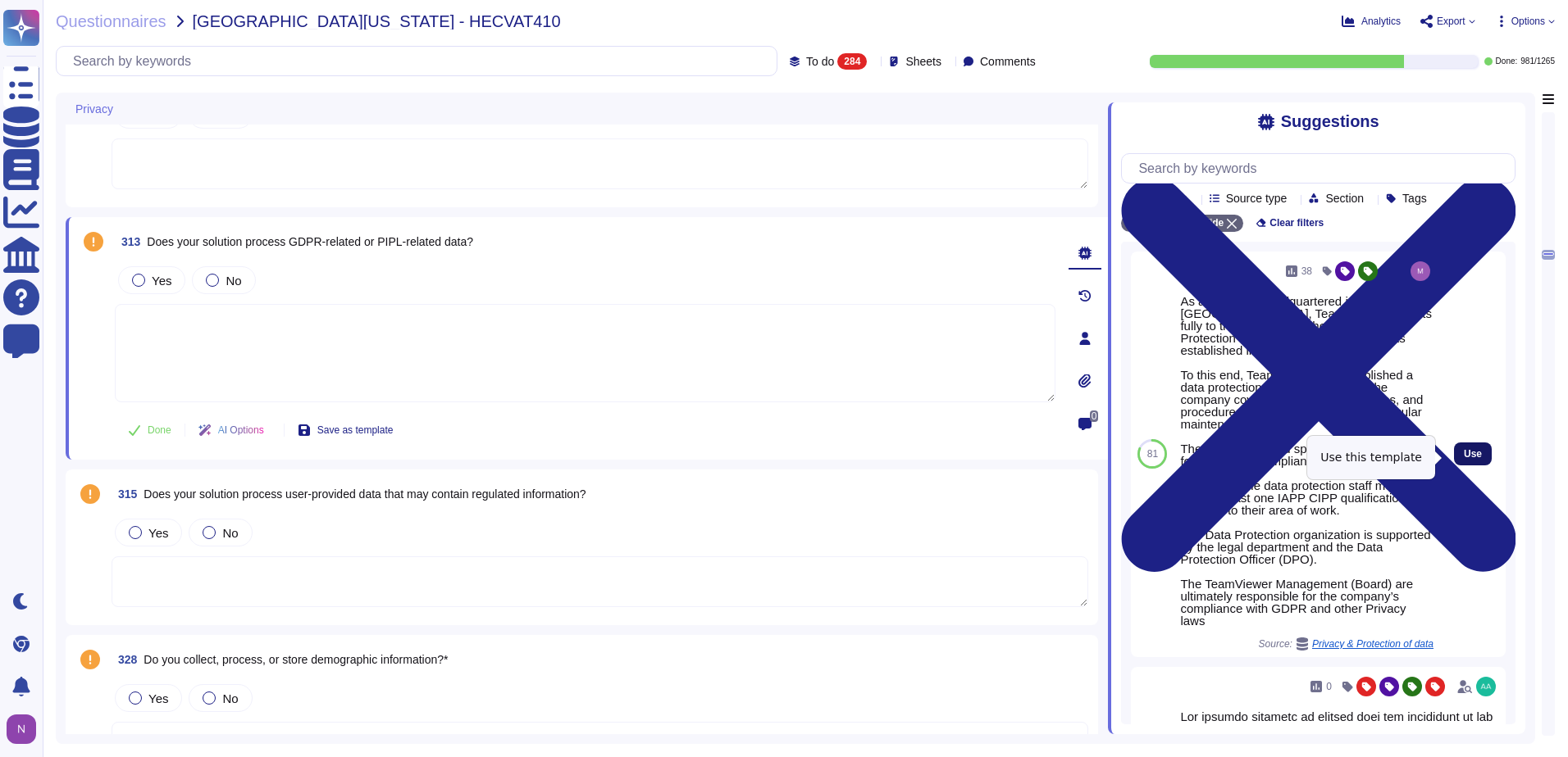
click at [1464, 454] on span "Use" at bounding box center [1472, 454] width 18 height 10
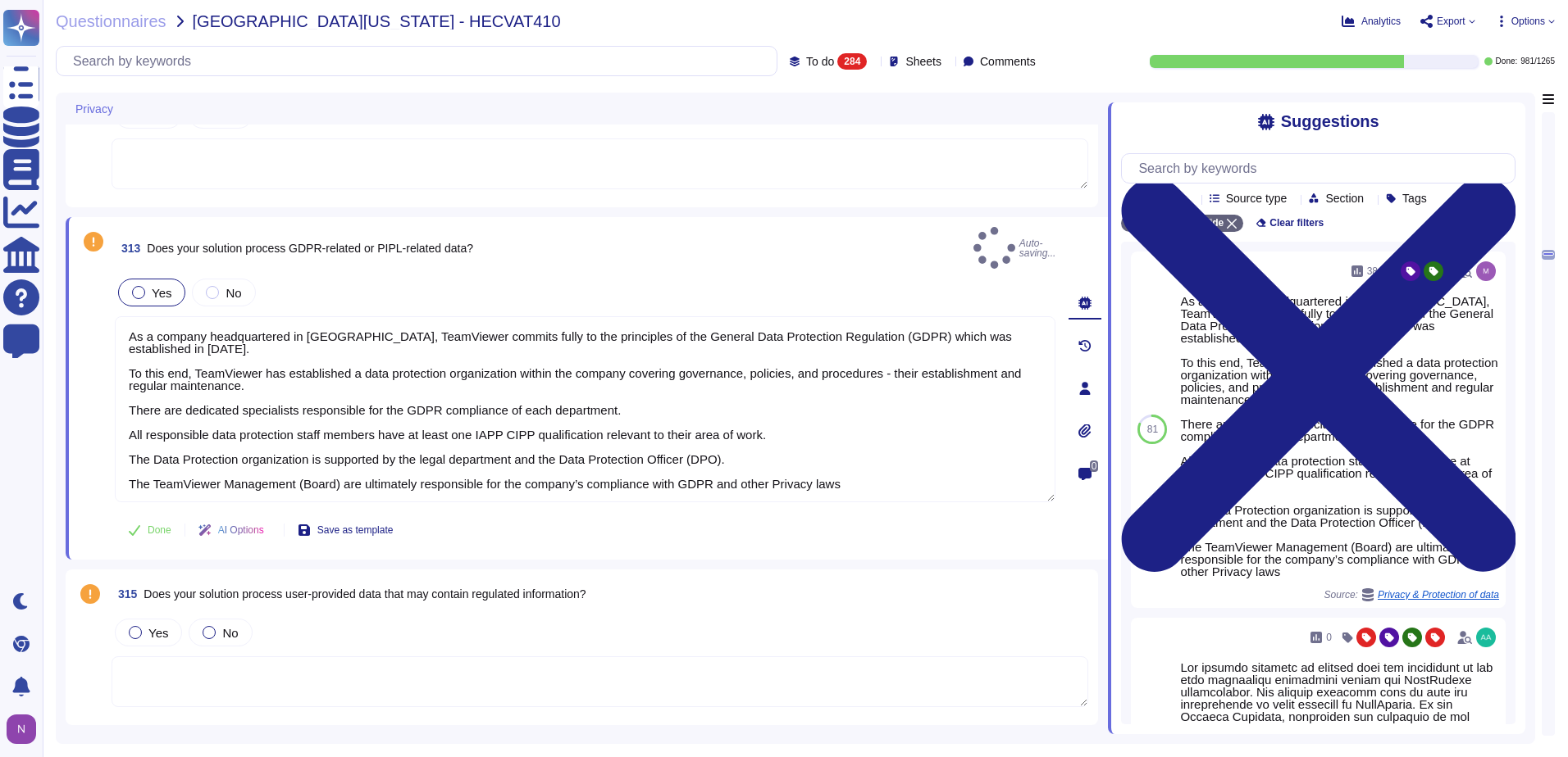
type textarea "As a company headquartered in [GEOGRAPHIC_DATA], TeamViewer commits fully to th…"
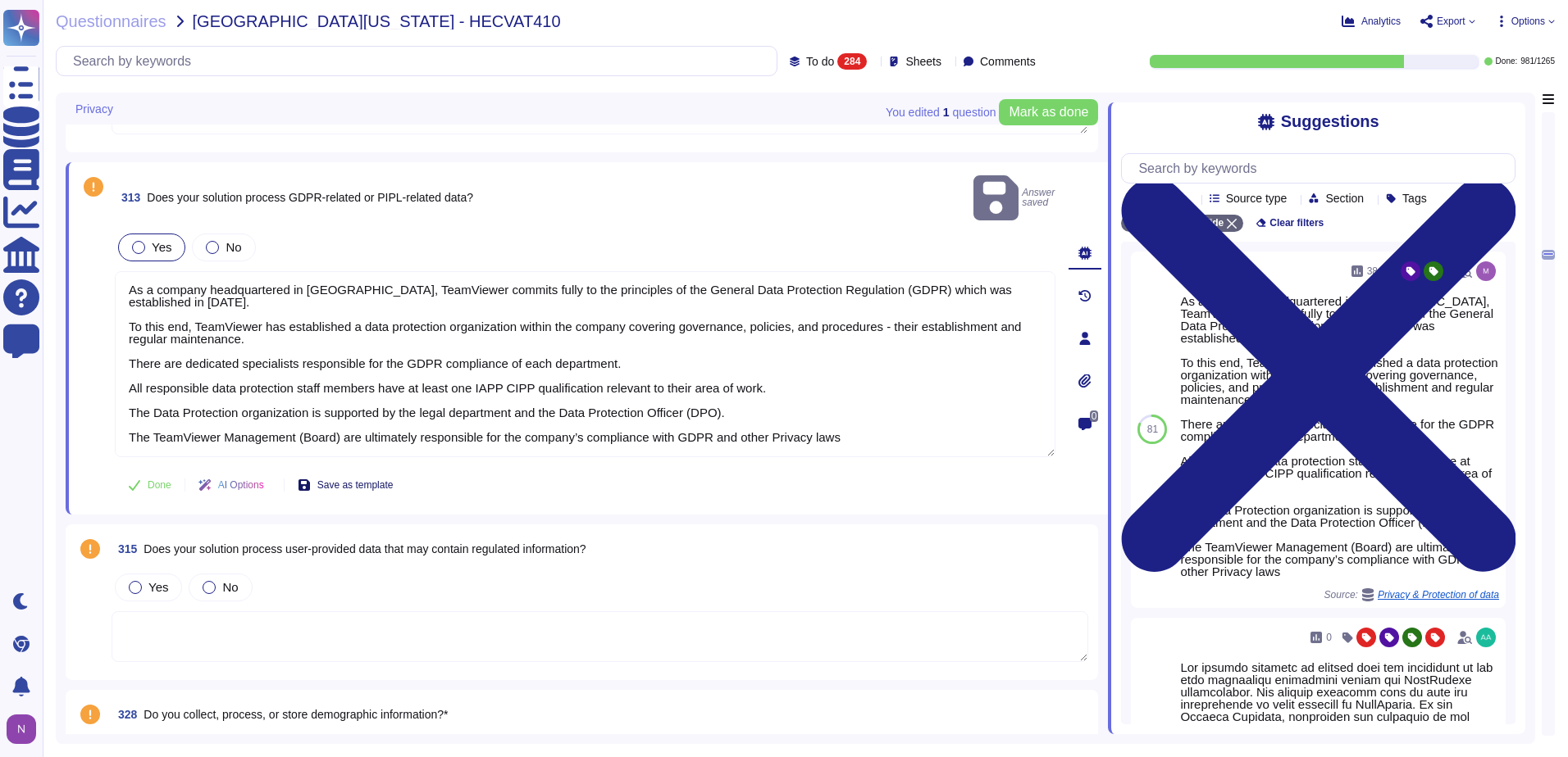
scroll to position [10490, 0]
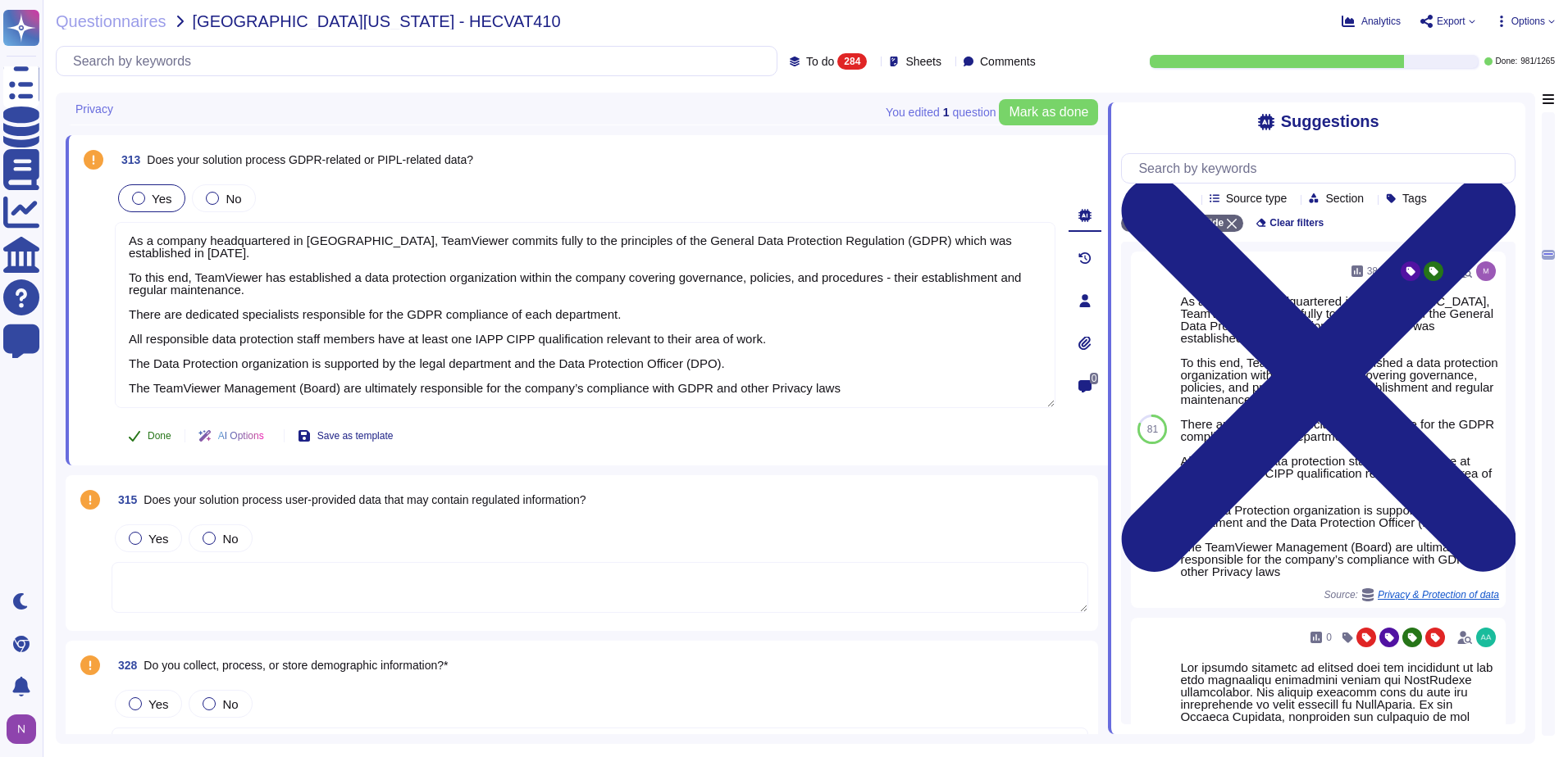
click at [154, 432] on span "Done" at bounding box center [159, 435] width 24 height 10
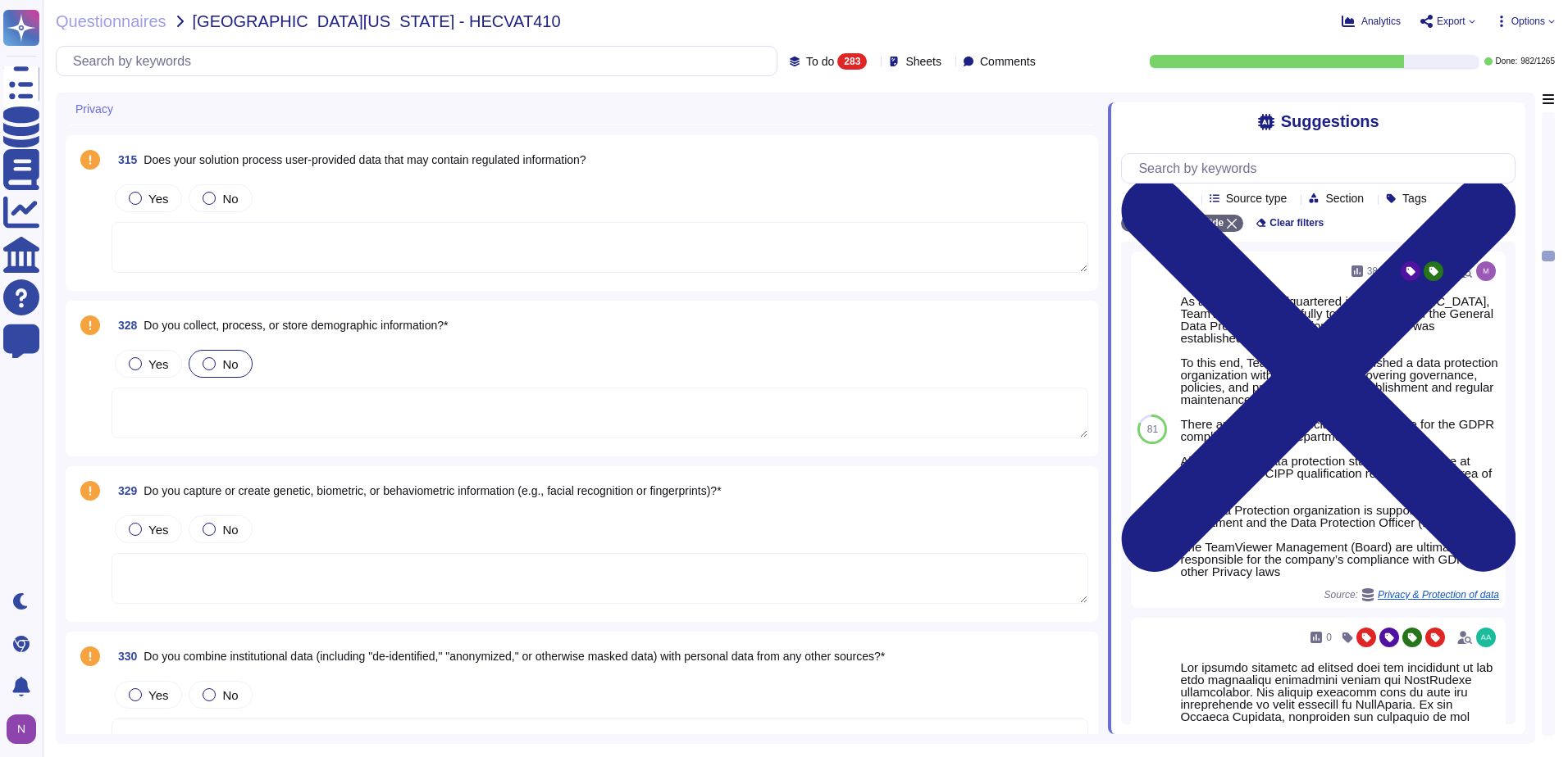
click at [207, 362] on div at bounding box center [210, 364] width 14 height 14
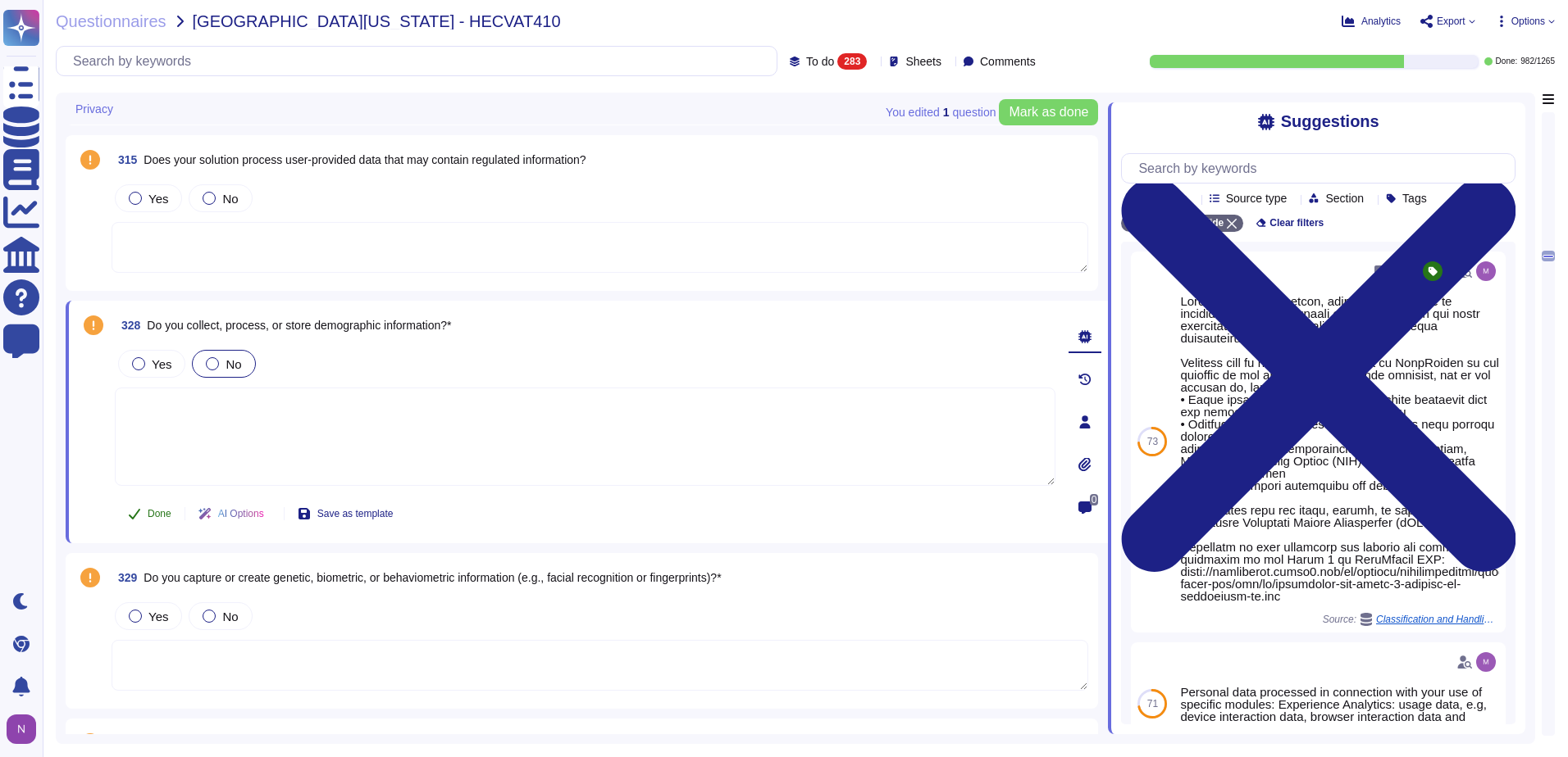
click at [153, 514] on span "Done" at bounding box center [159, 514] width 24 height 10
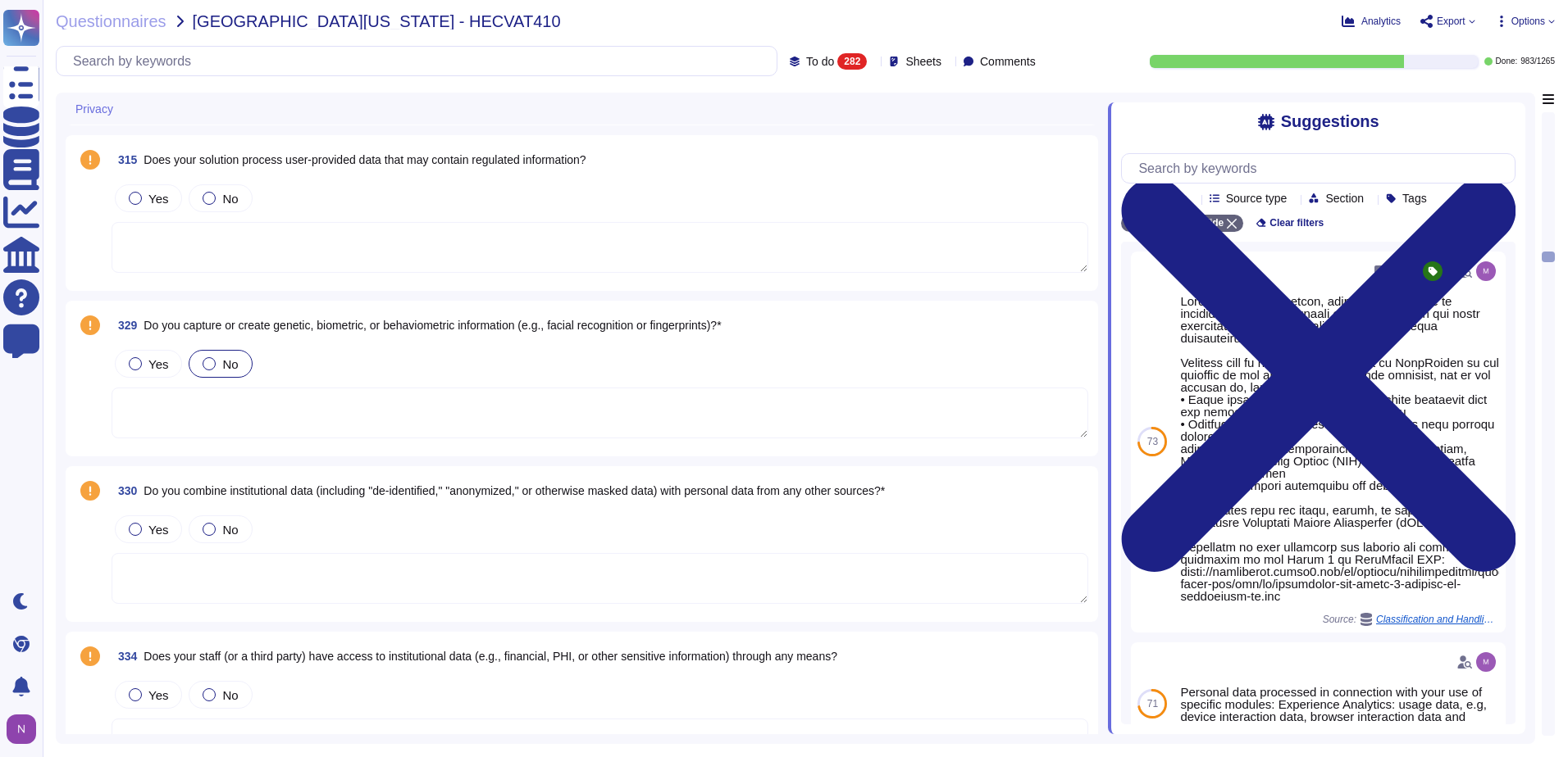
click at [207, 369] on div at bounding box center [210, 364] width 14 height 14
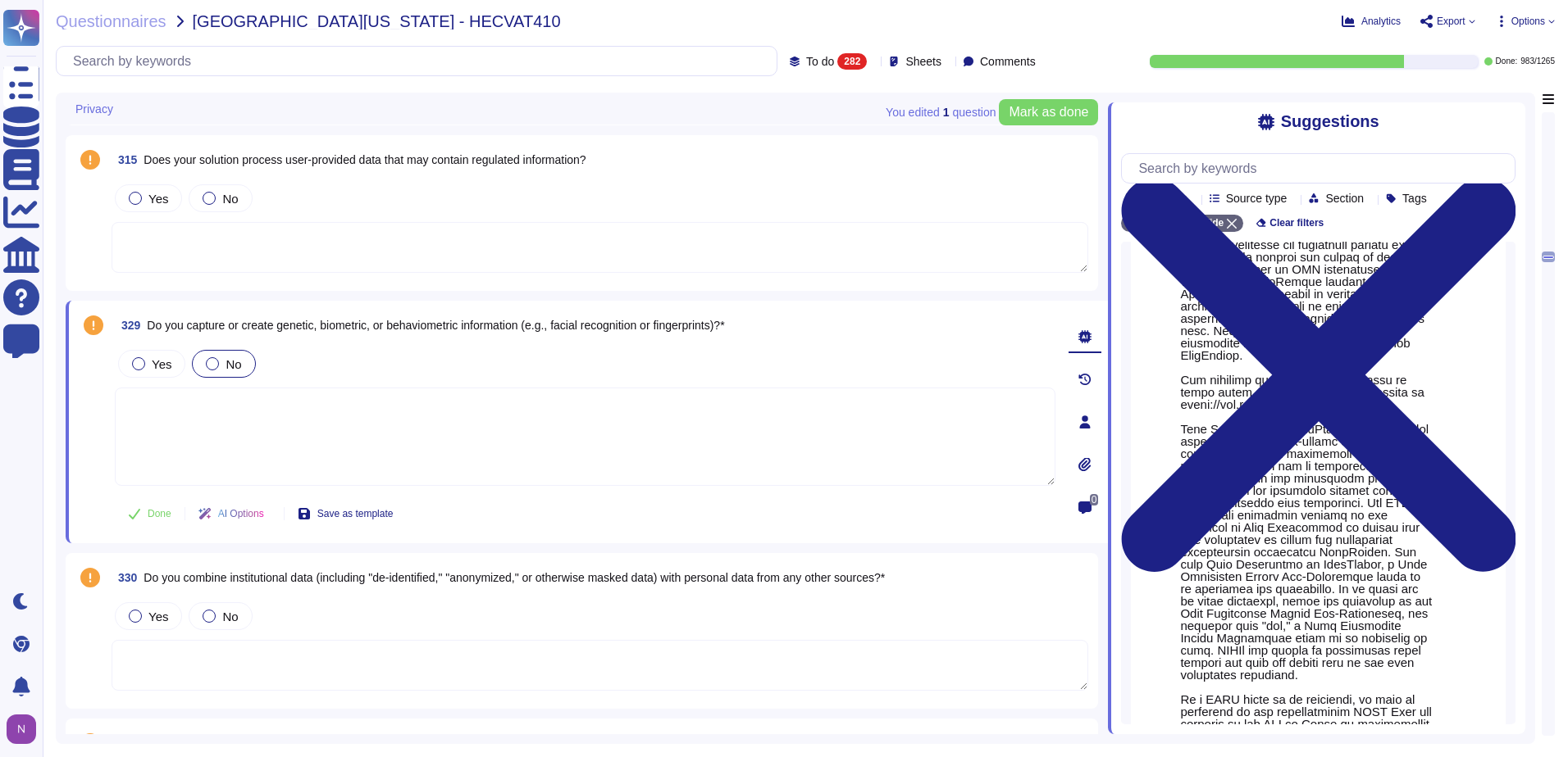
scroll to position [1065, 0]
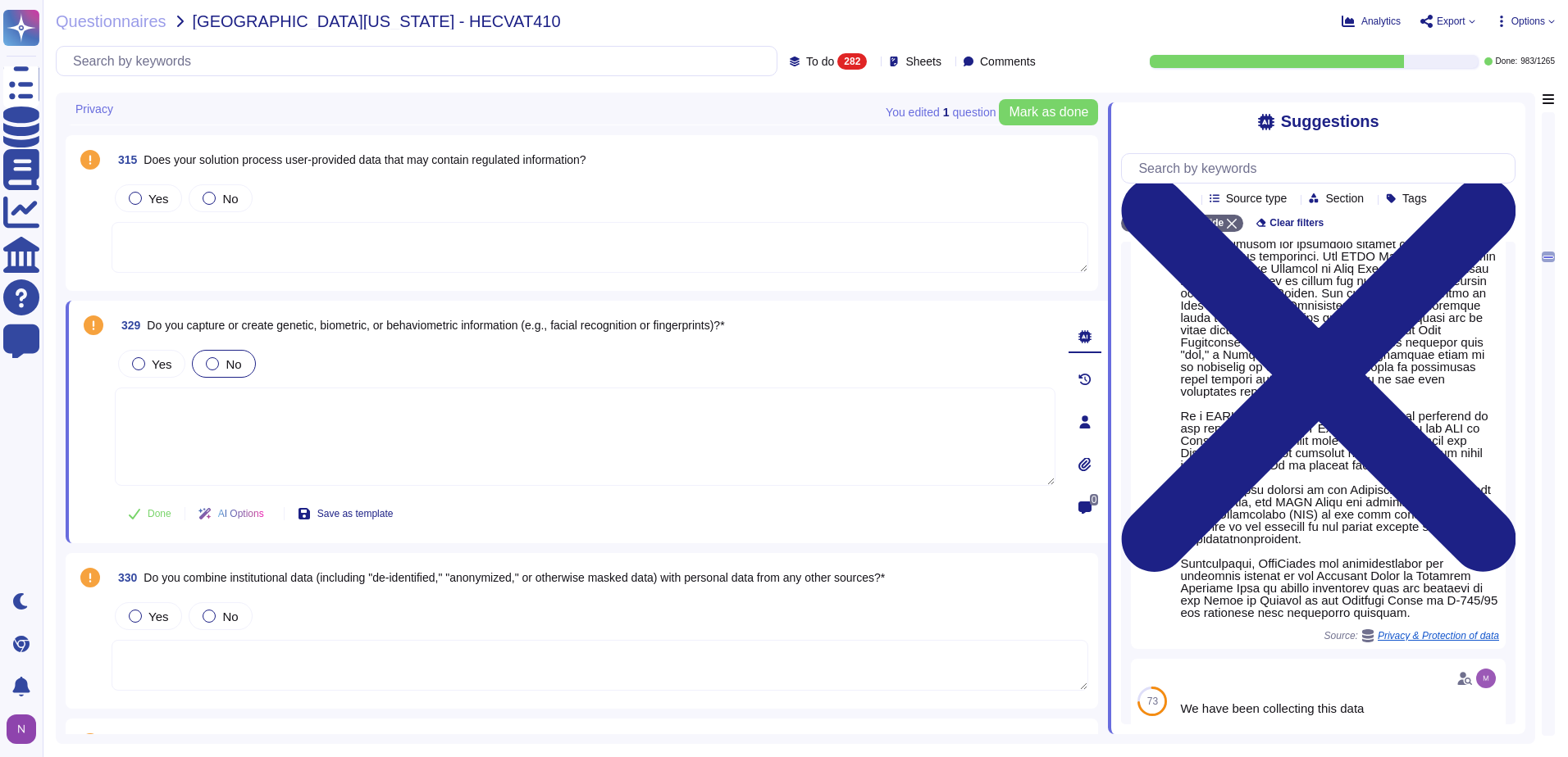
click at [212, 366] on div at bounding box center [213, 364] width 14 height 14
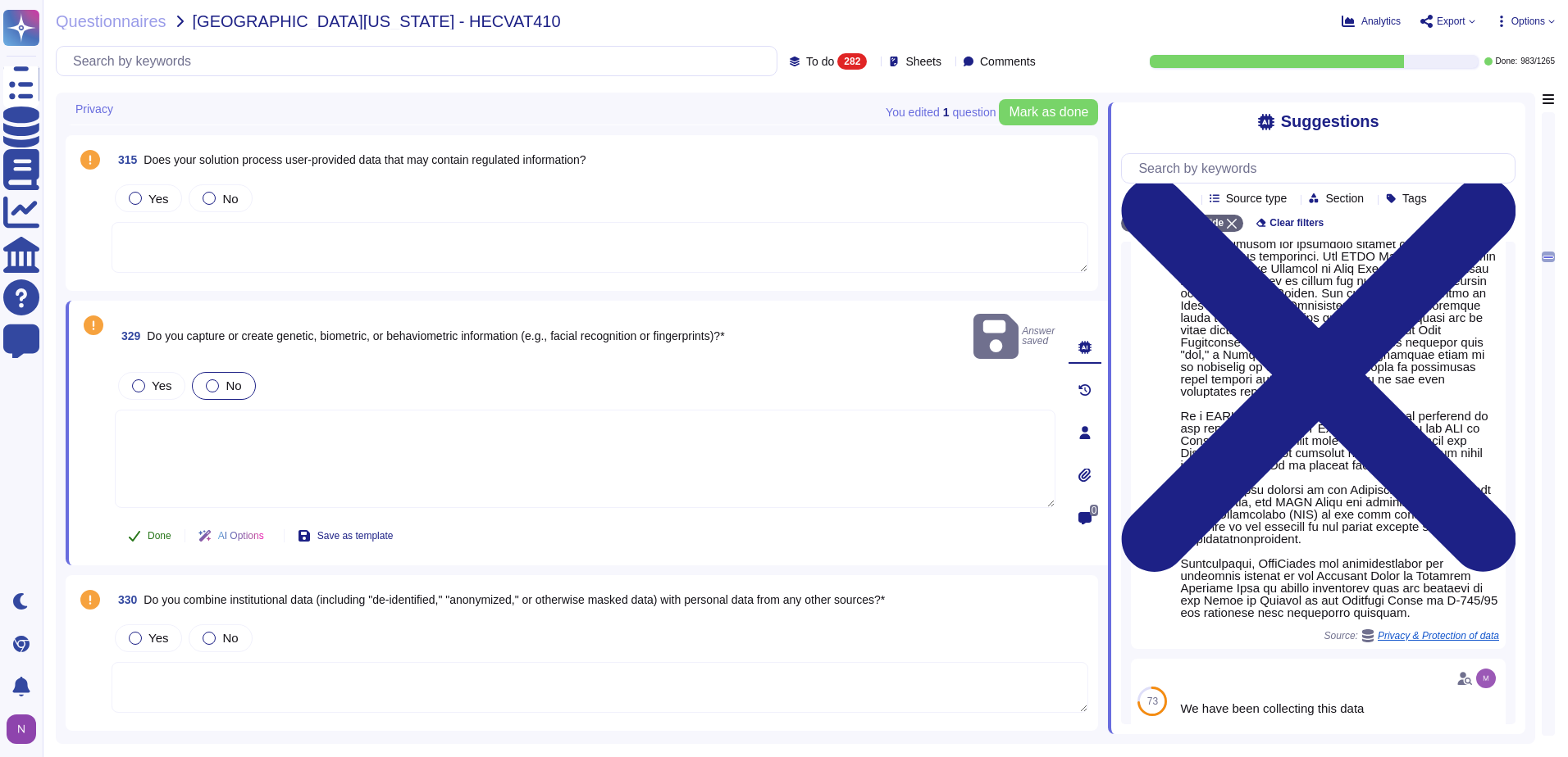
click at [157, 531] on span "Done" at bounding box center [159, 536] width 24 height 10
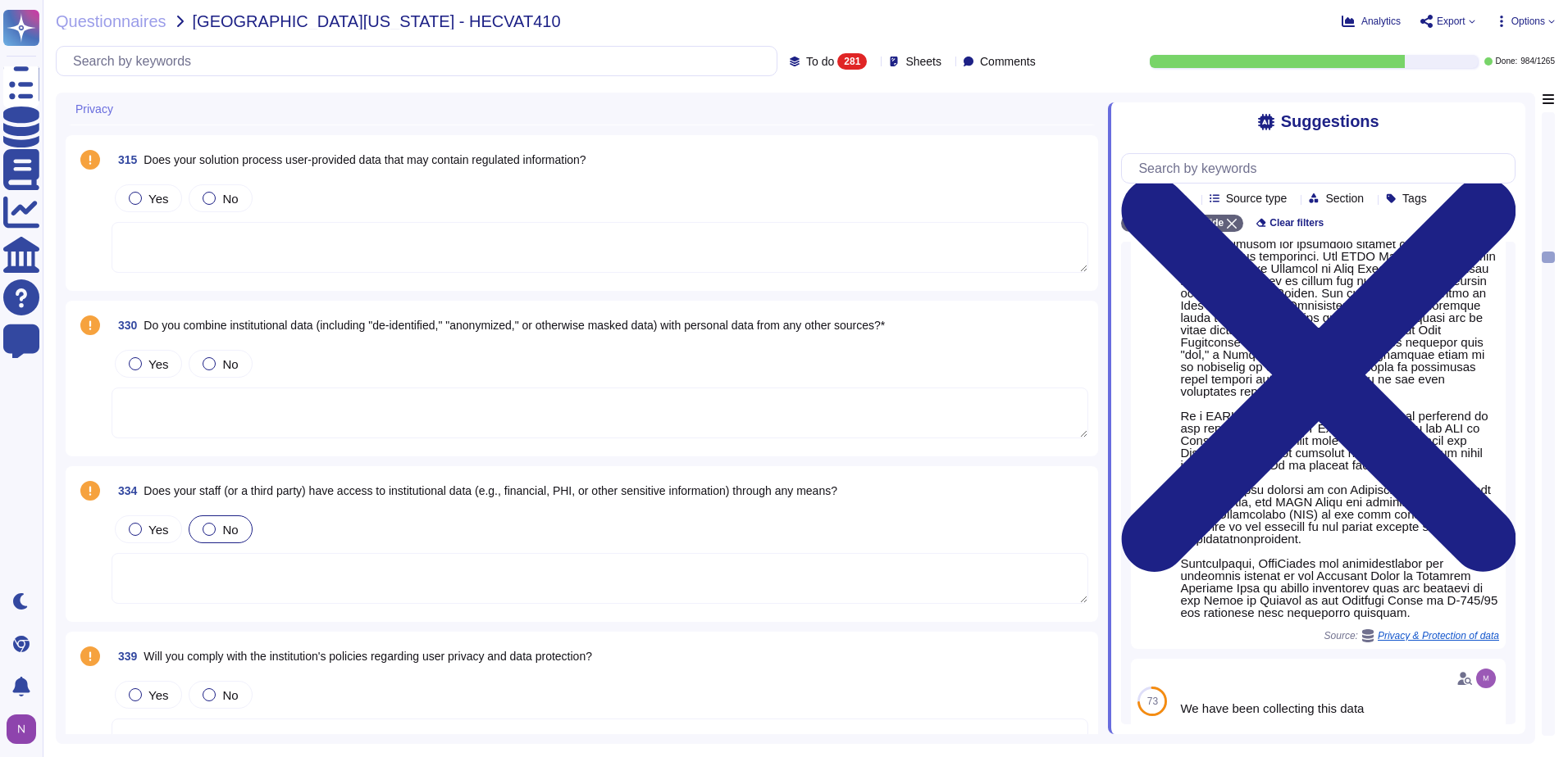
click at [212, 532] on div at bounding box center [210, 530] width 14 height 14
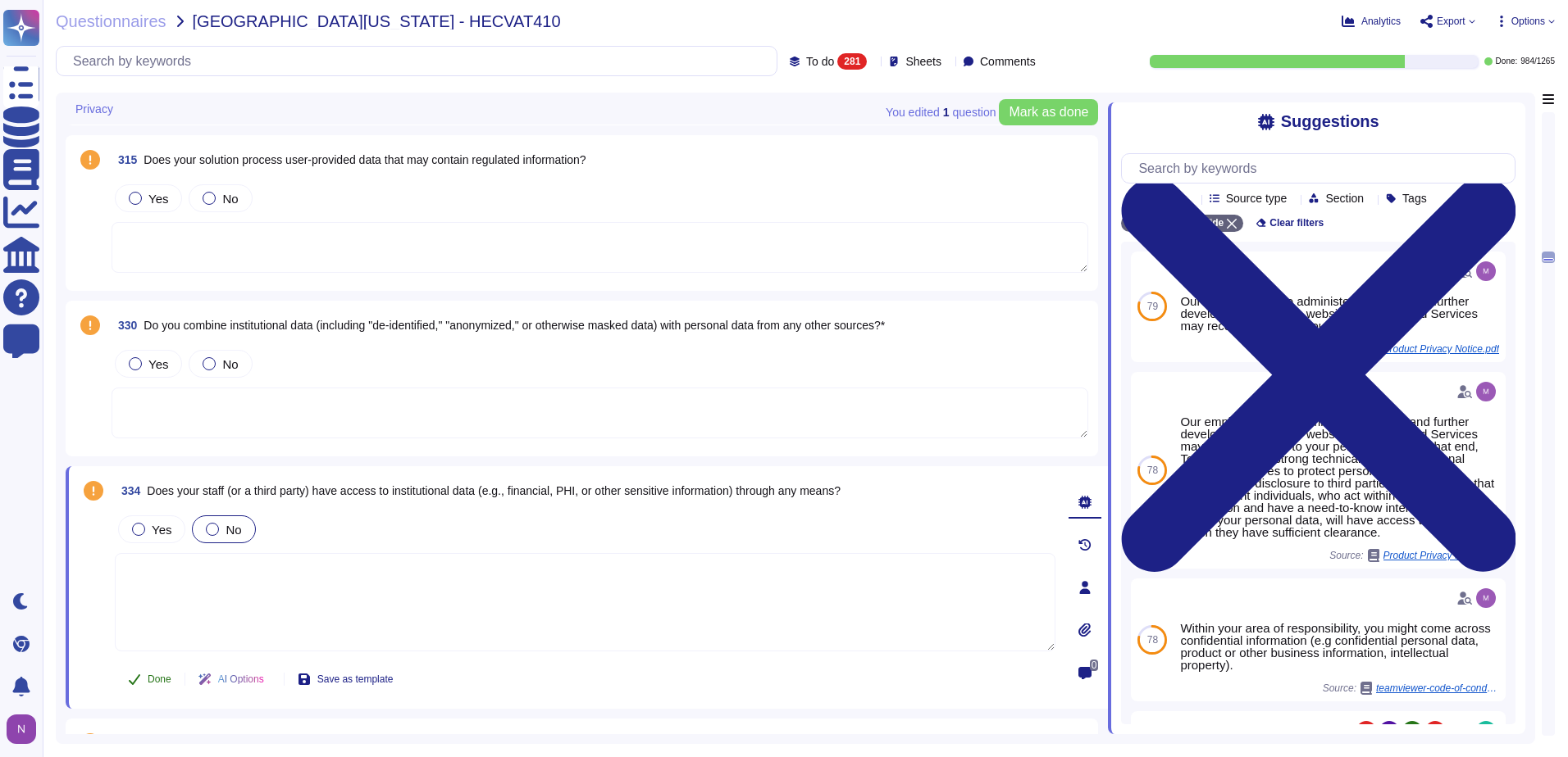
click at [153, 680] on span "Done" at bounding box center [159, 680] width 24 height 10
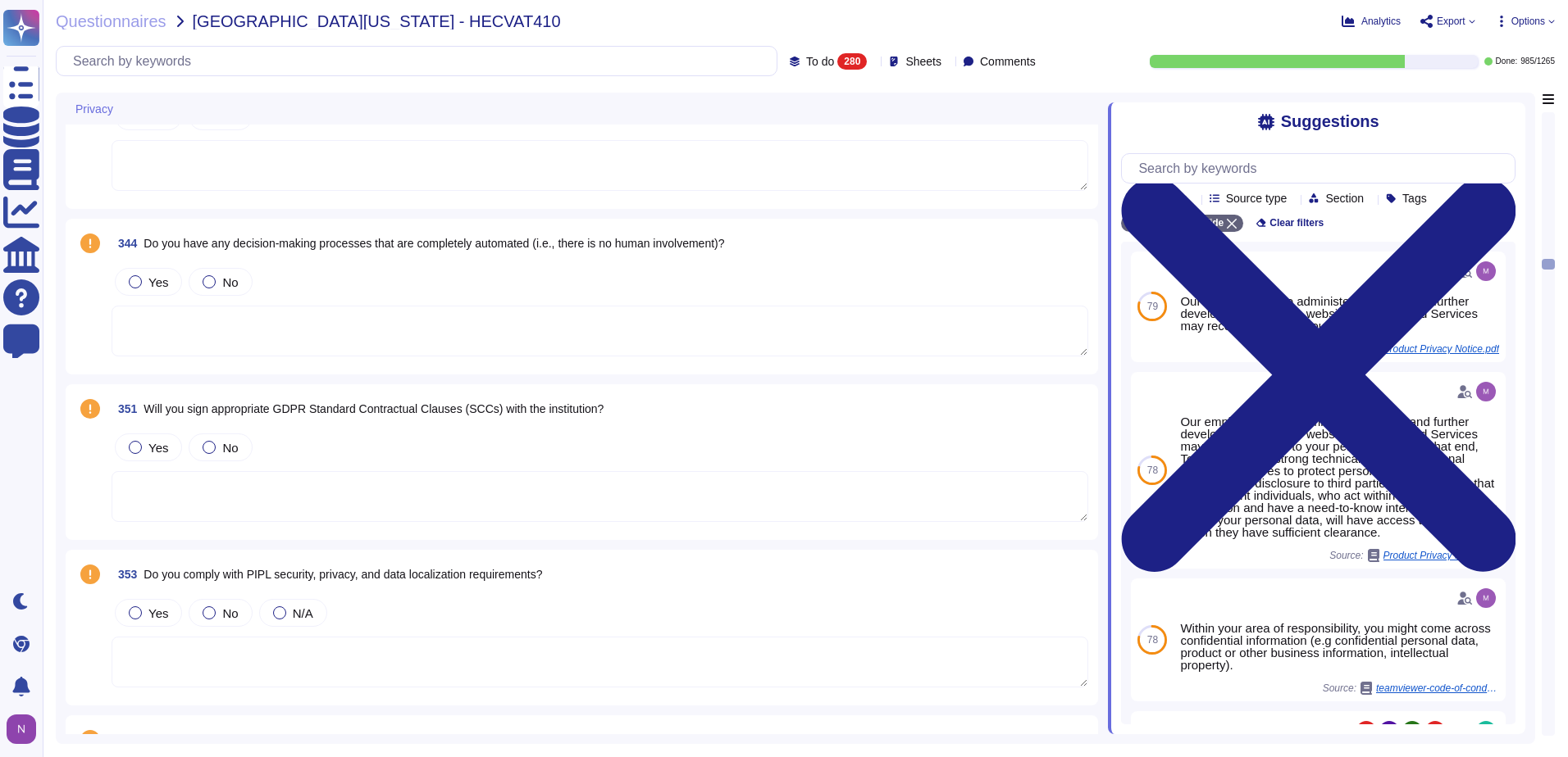
scroll to position [10900, 0]
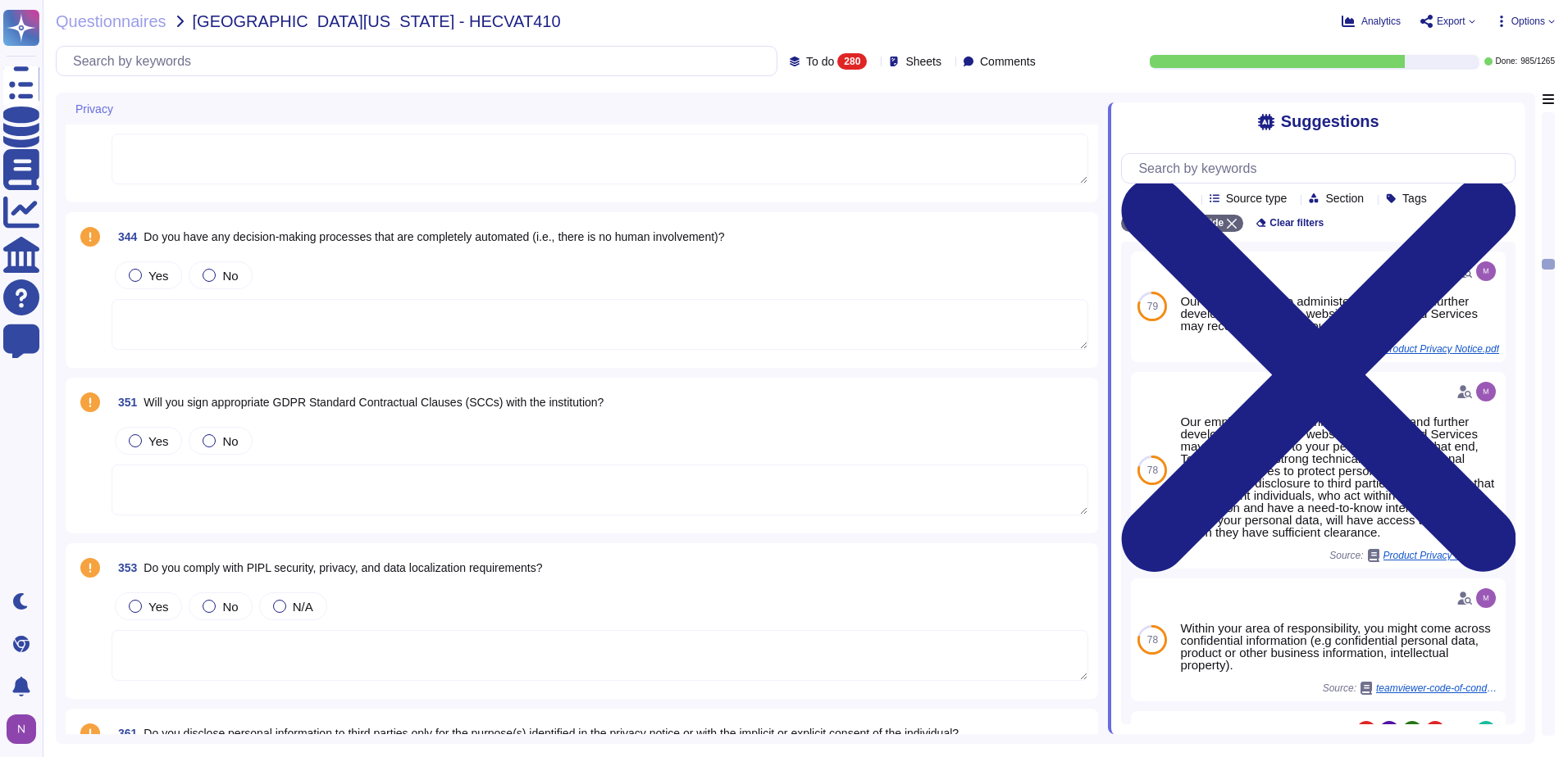
click at [375, 493] on textarea at bounding box center [599, 490] width 977 height 51
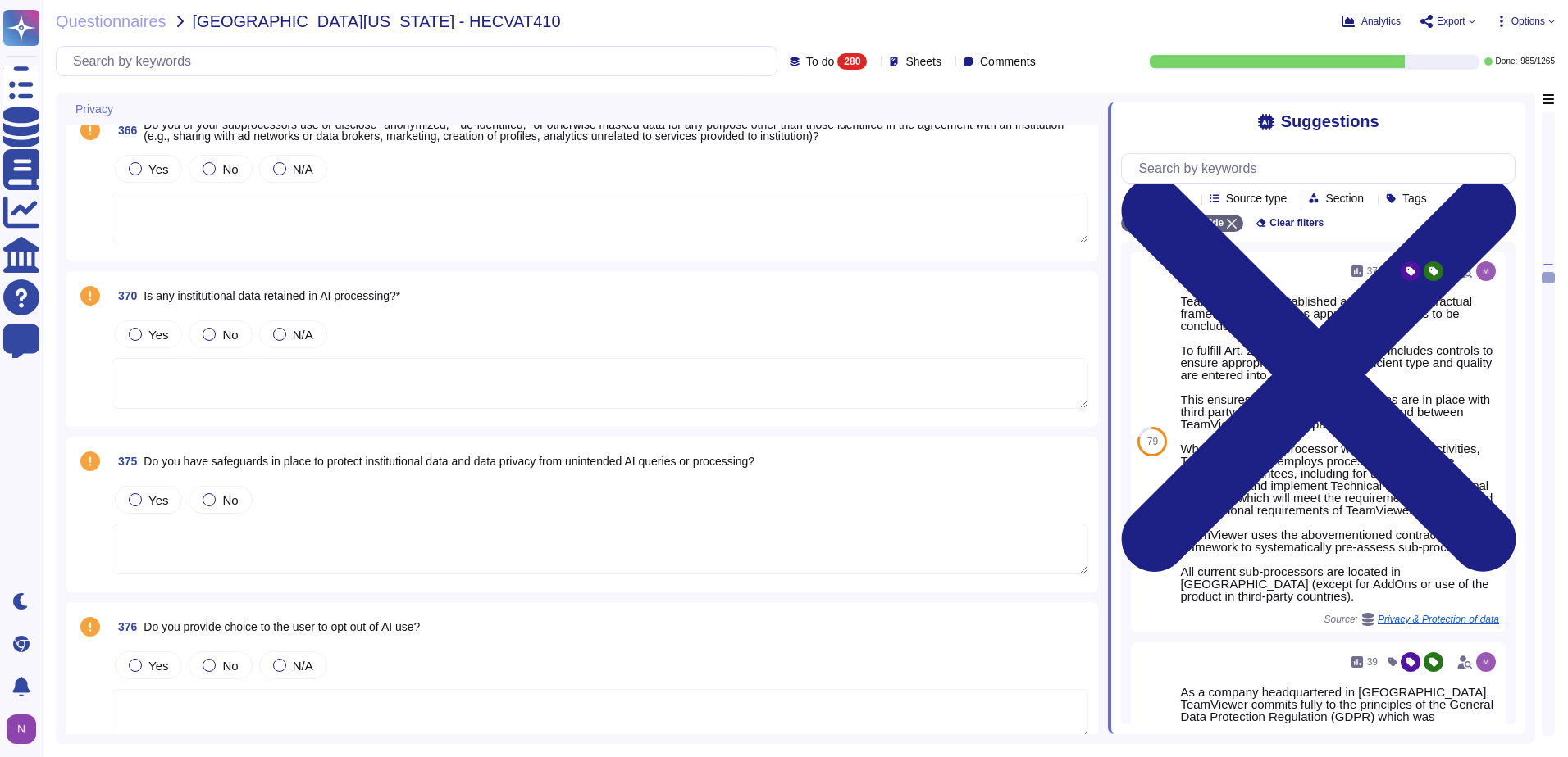
scroll to position [12047, 0]
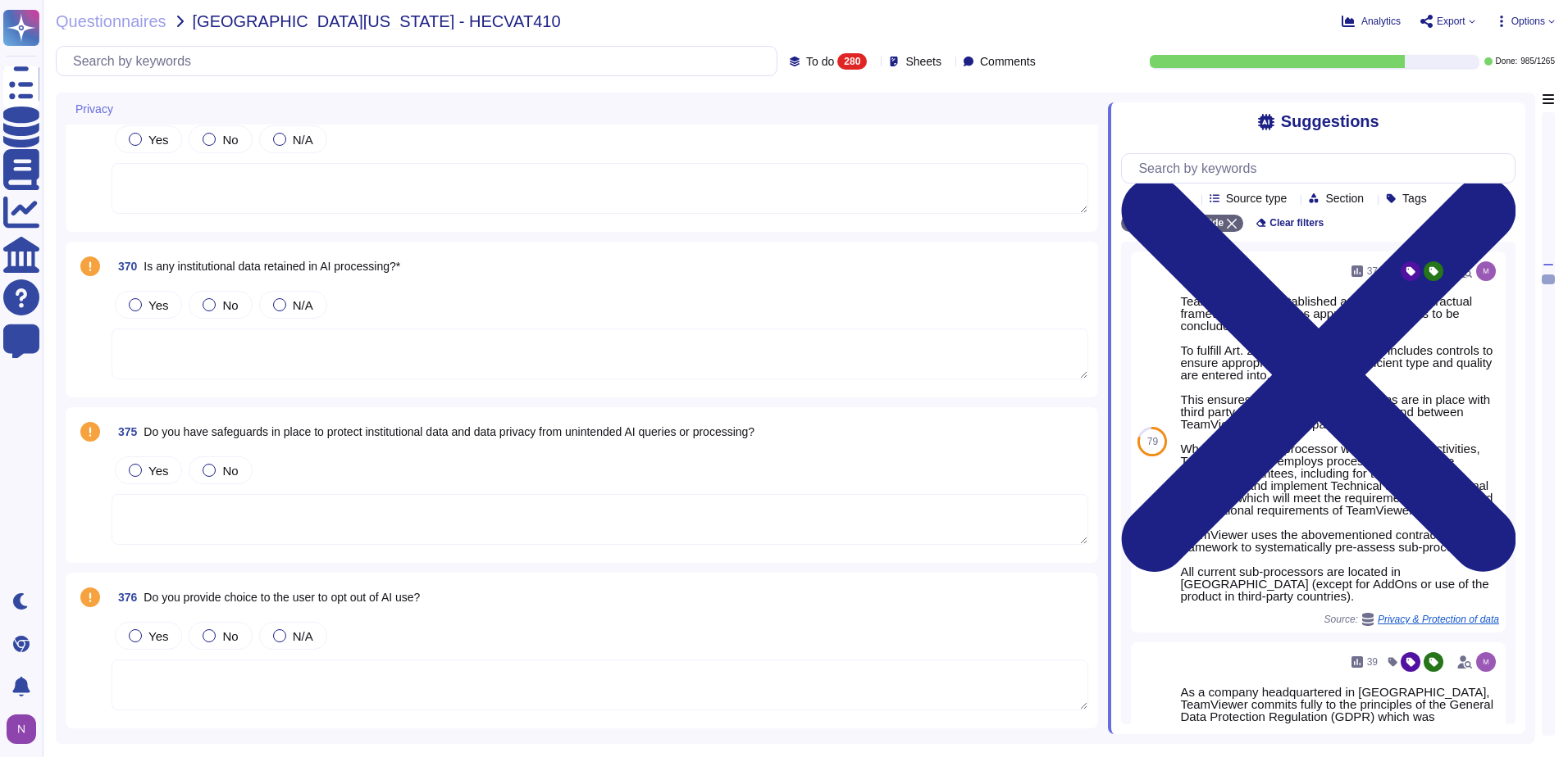
click at [273, 675] on textarea at bounding box center [599, 685] width 977 height 51
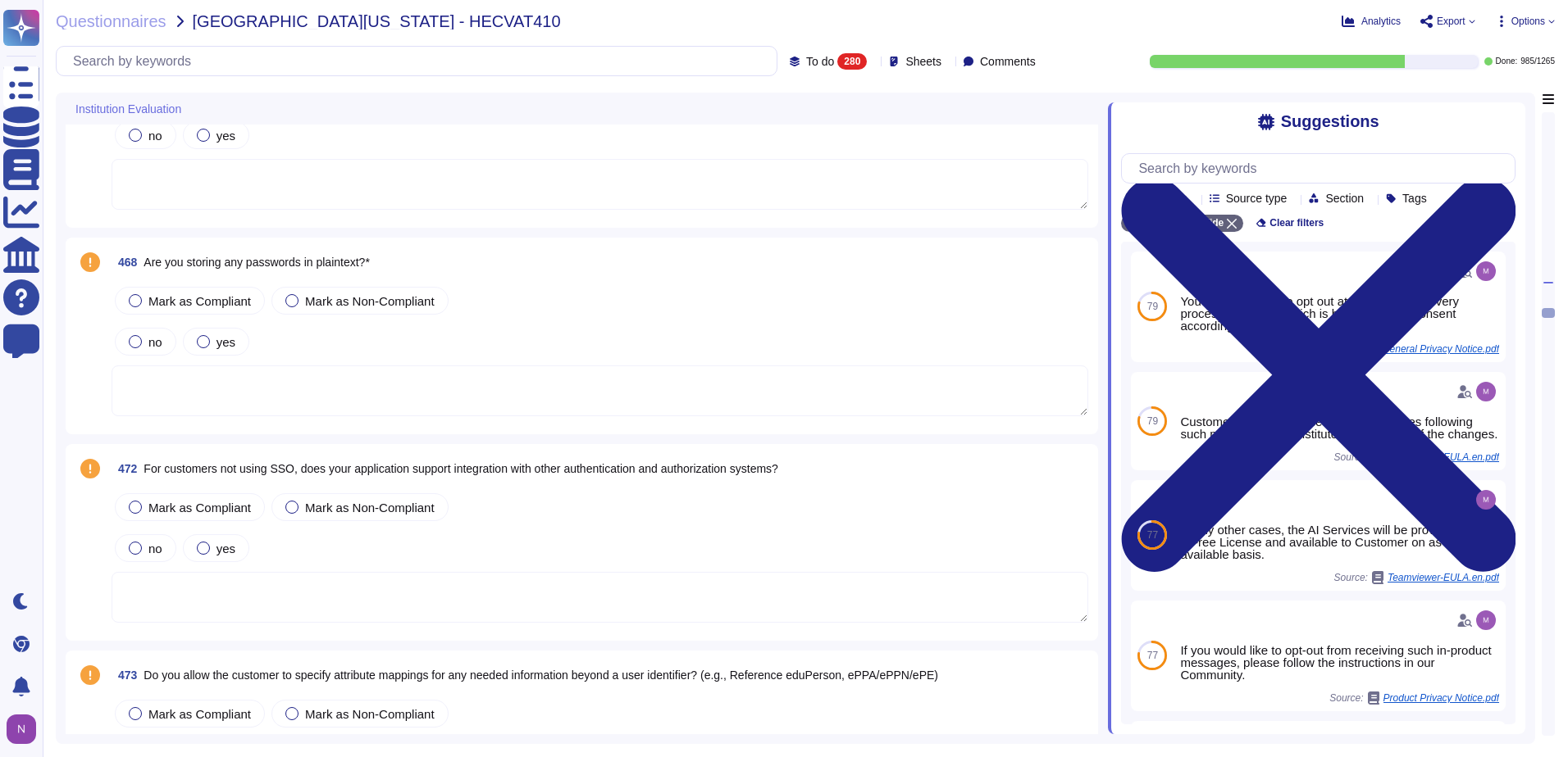
scroll to position [14971, 0]
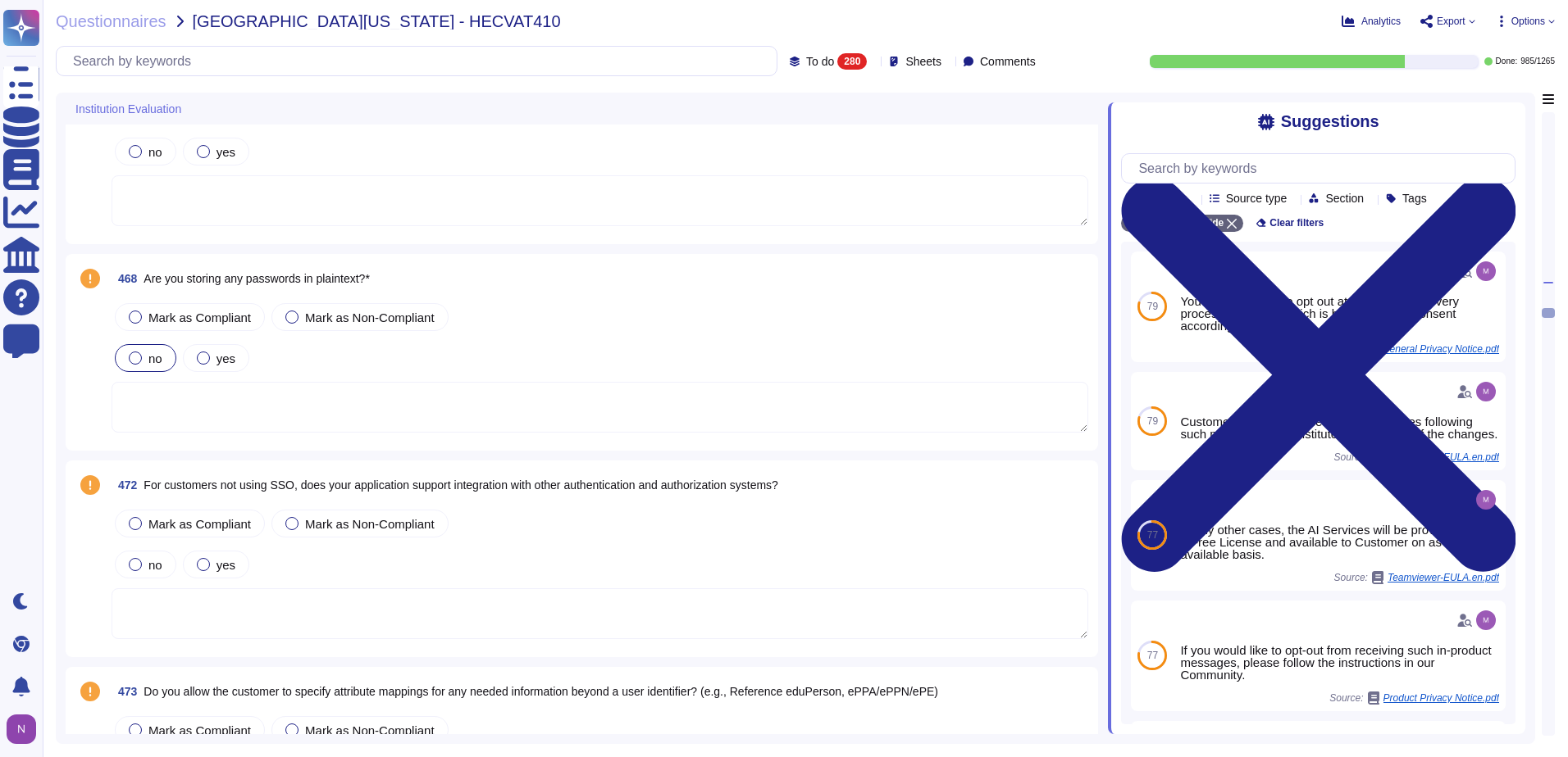
click at [143, 352] on label "no" at bounding box center [145, 358] width 34 height 14
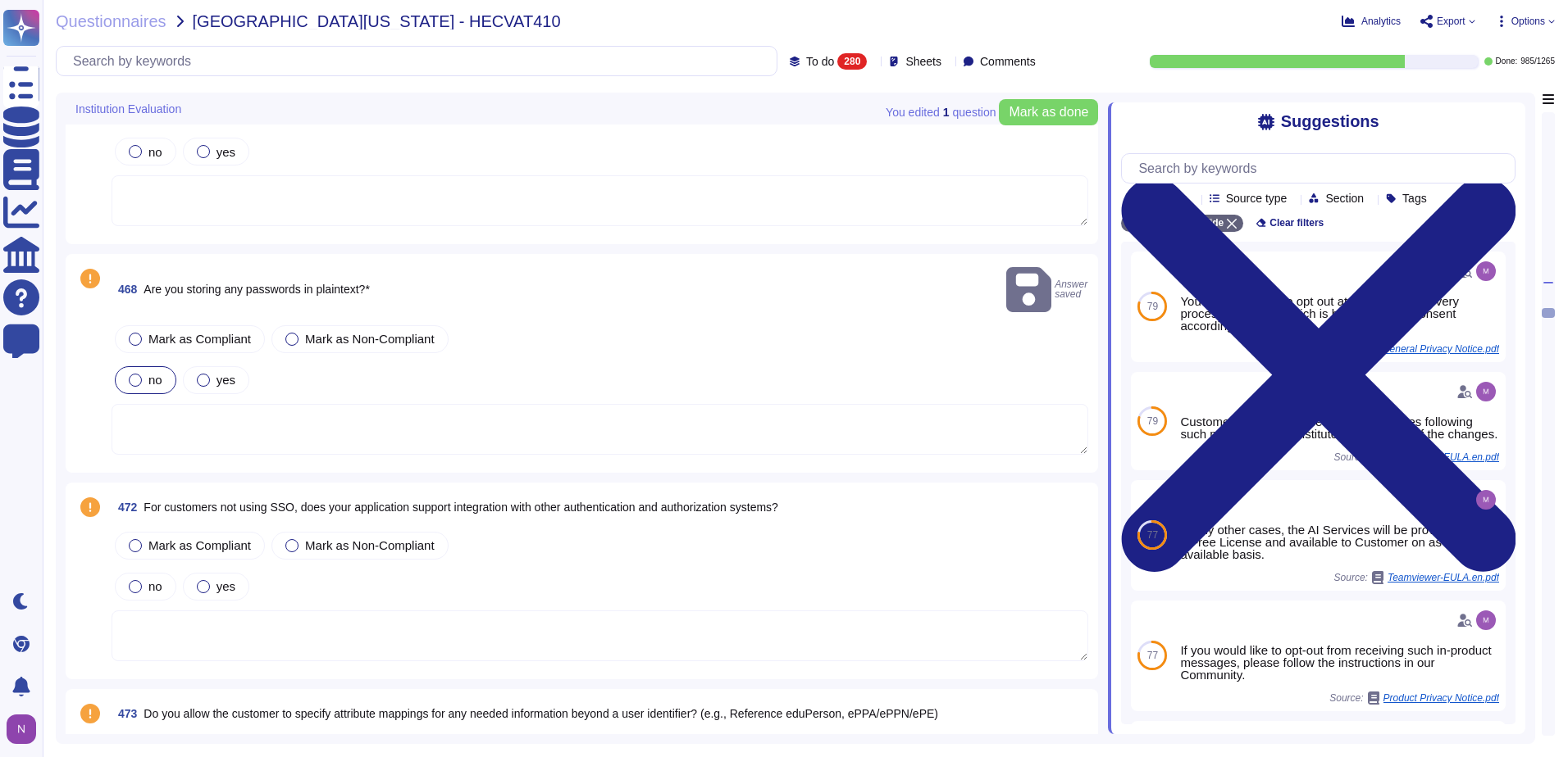
click at [158, 404] on textarea at bounding box center [599, 429] width 977 height 51
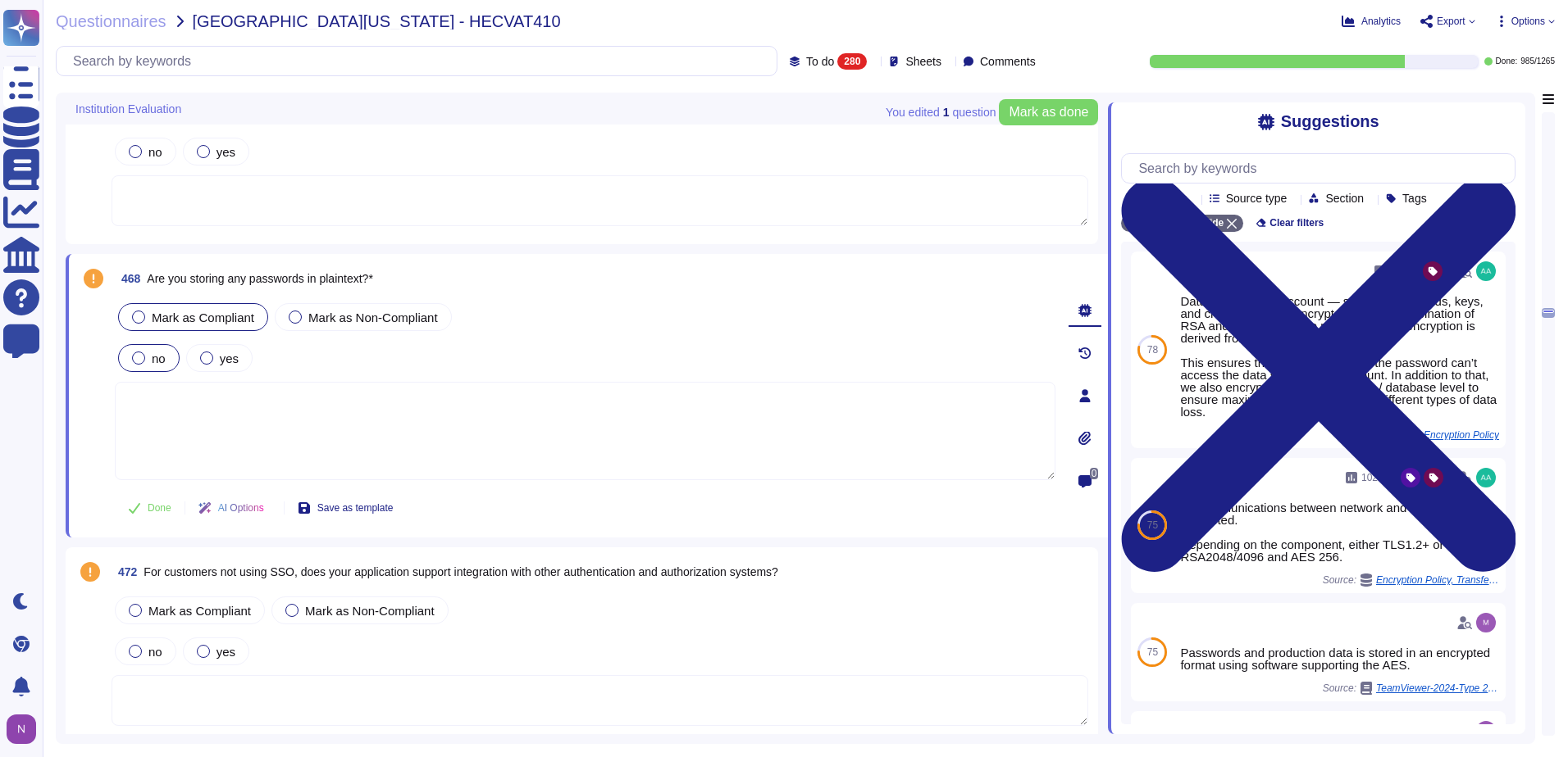
click at [133, 314] on div at bounding box center [139, 318] width 14 height 14
click at [151, 506] on span "Done" at bounding box center [159, 508] width 24 height 10
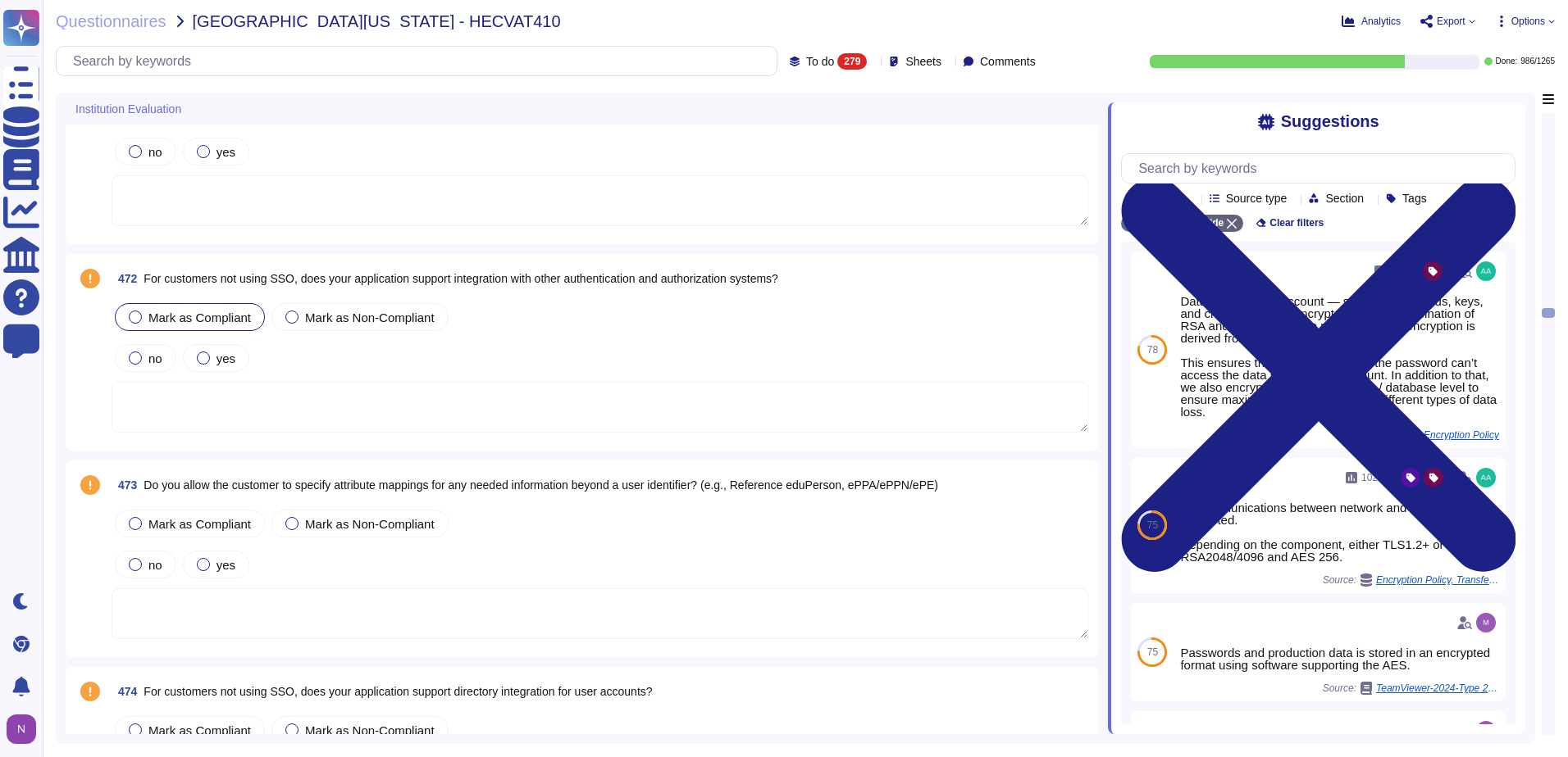
click at [182, 313] on span "Mark as Compliant" at bounding box center [200, 318] width 102 height 14
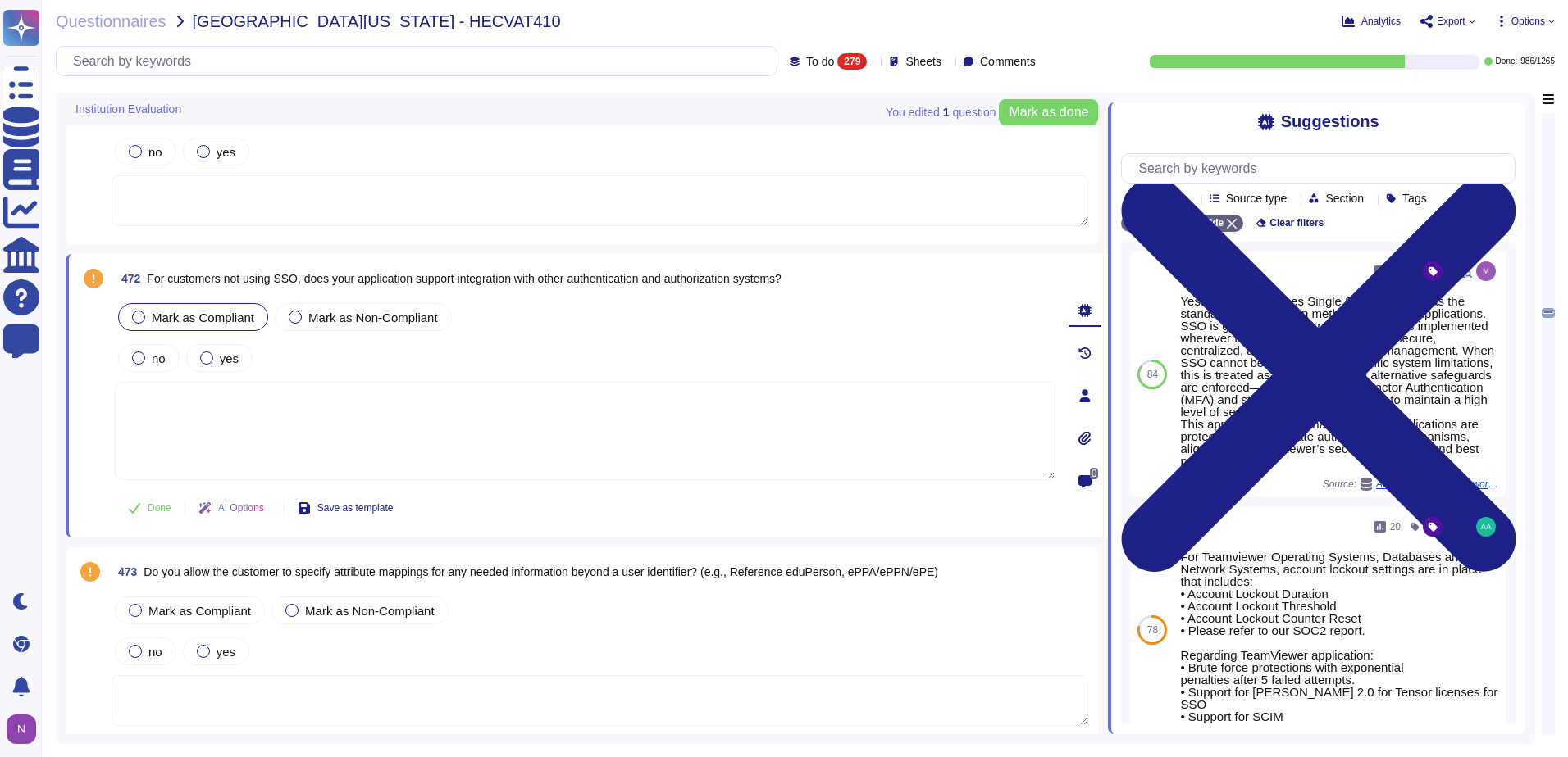
click at [214, 404] on textarea at bounding box center [585, 432] width 941 height 98
click at [1087, 399] on icon at bounding box center [1085, 396] width 11 height 14
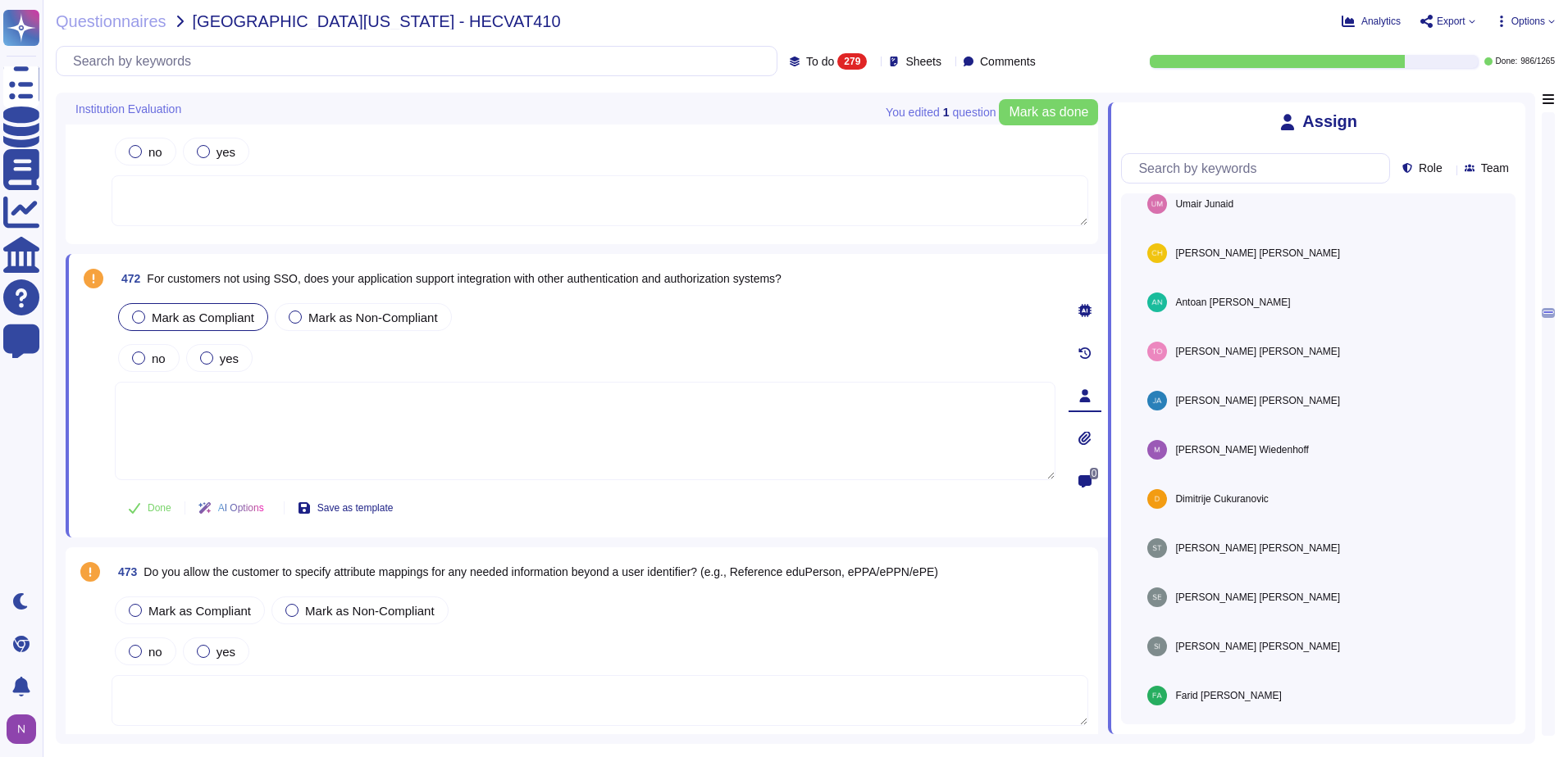
scroll to position [902, 0]
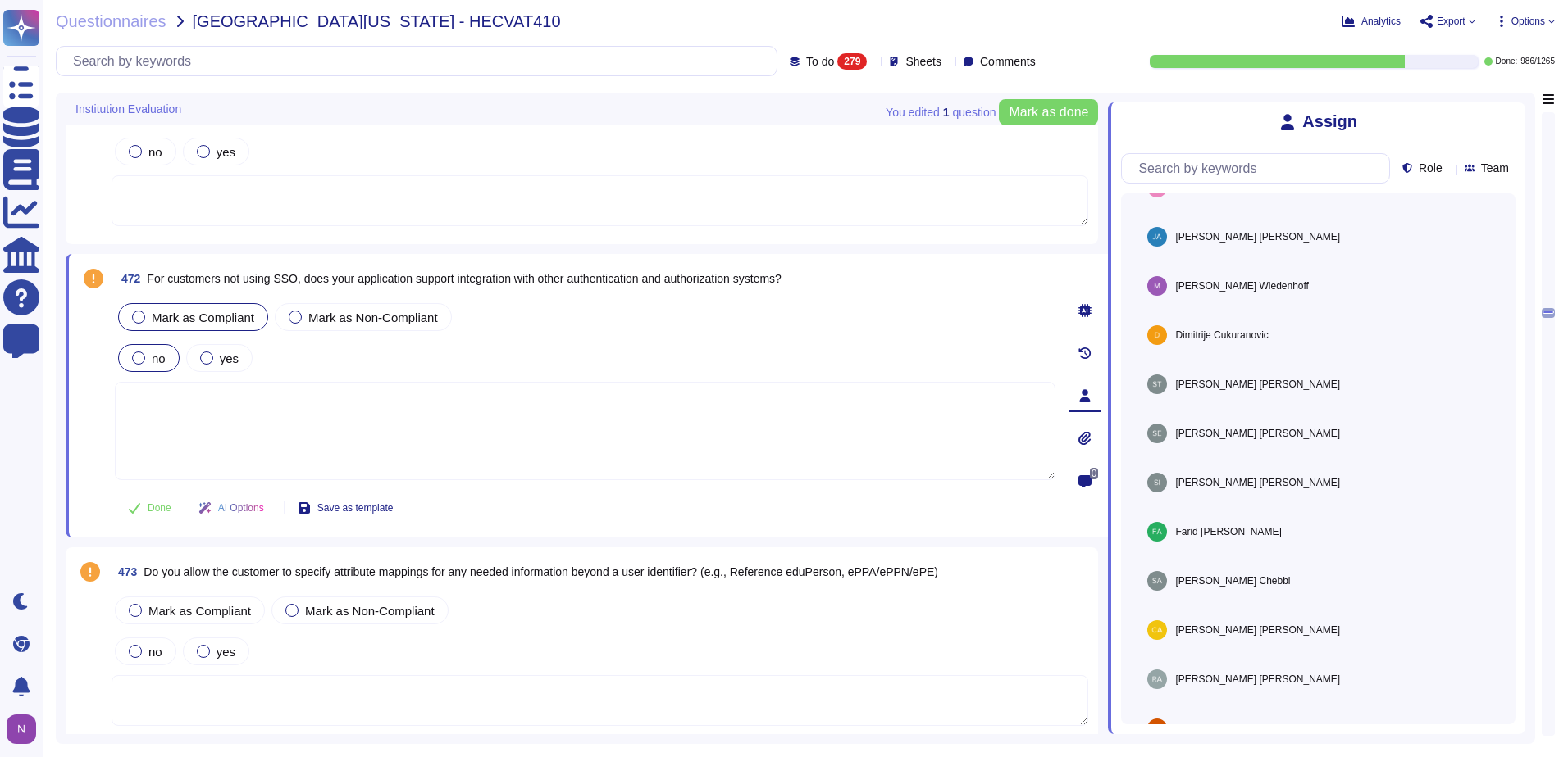
click at [151, 356] on label "no" at bounding box center [149, 358] width 34 height 14
click at [217, 349] on div "yes" at bounding box center [219, 357] width 67 height 28
click at [1087, 311] on icon at bounding box center [1085, 311] width 14 height 14
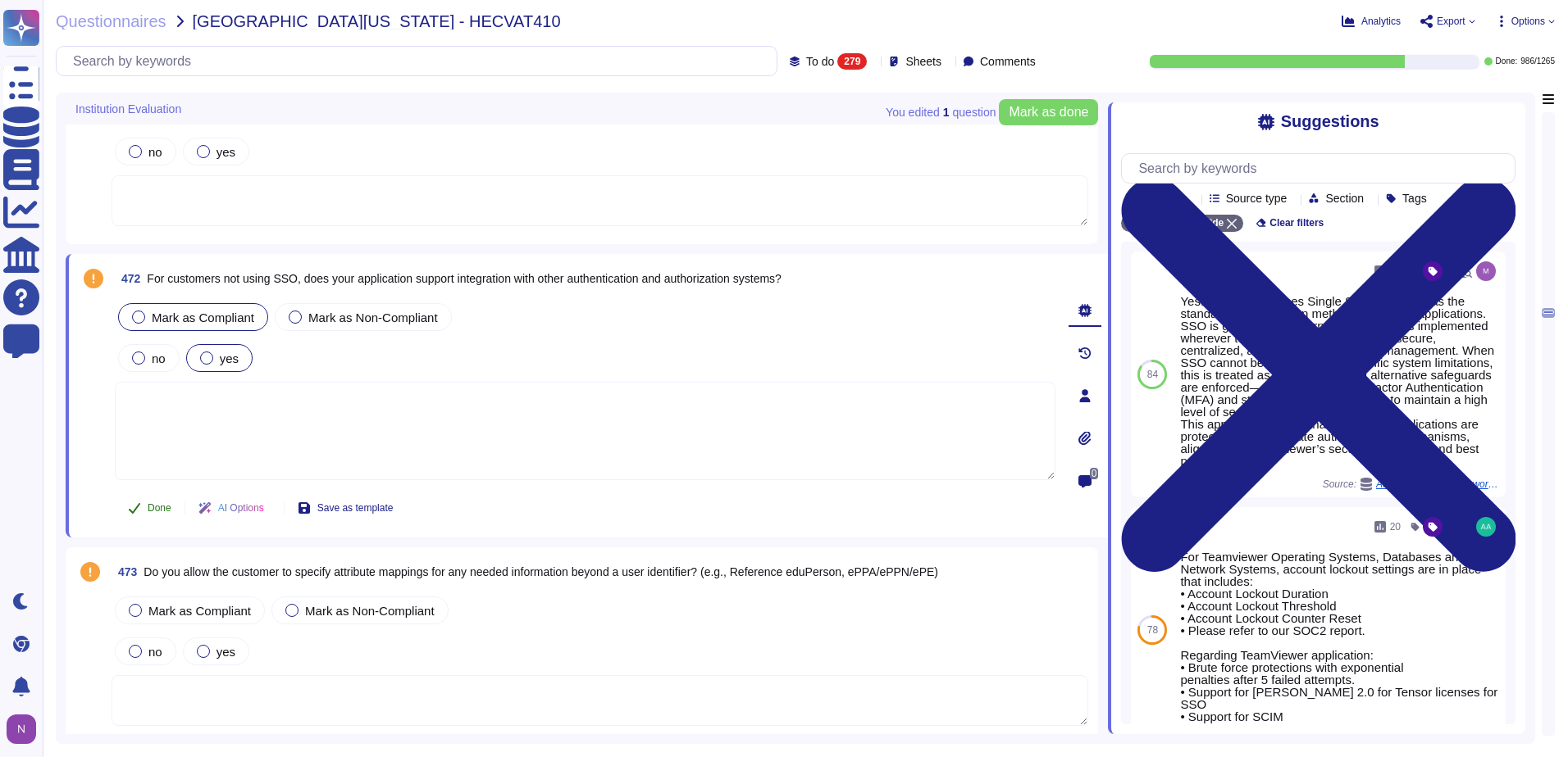
click at [149, 511] on span "Done" at bounding box center [159, 508] width 24 height 10
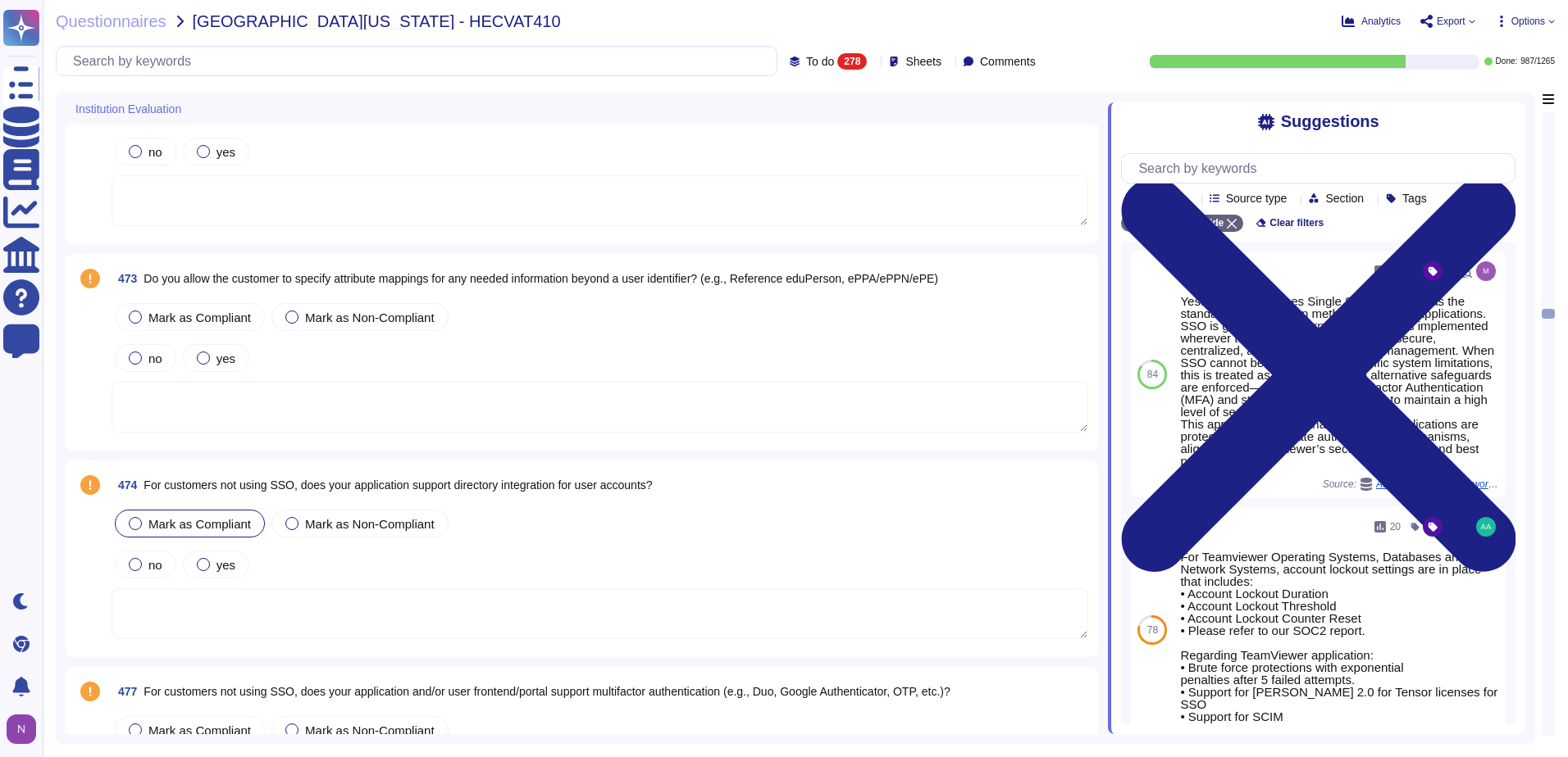
click at [186, 523] on span "Mark as Compliant" at bounding box center [200, 524] width 102 height 14
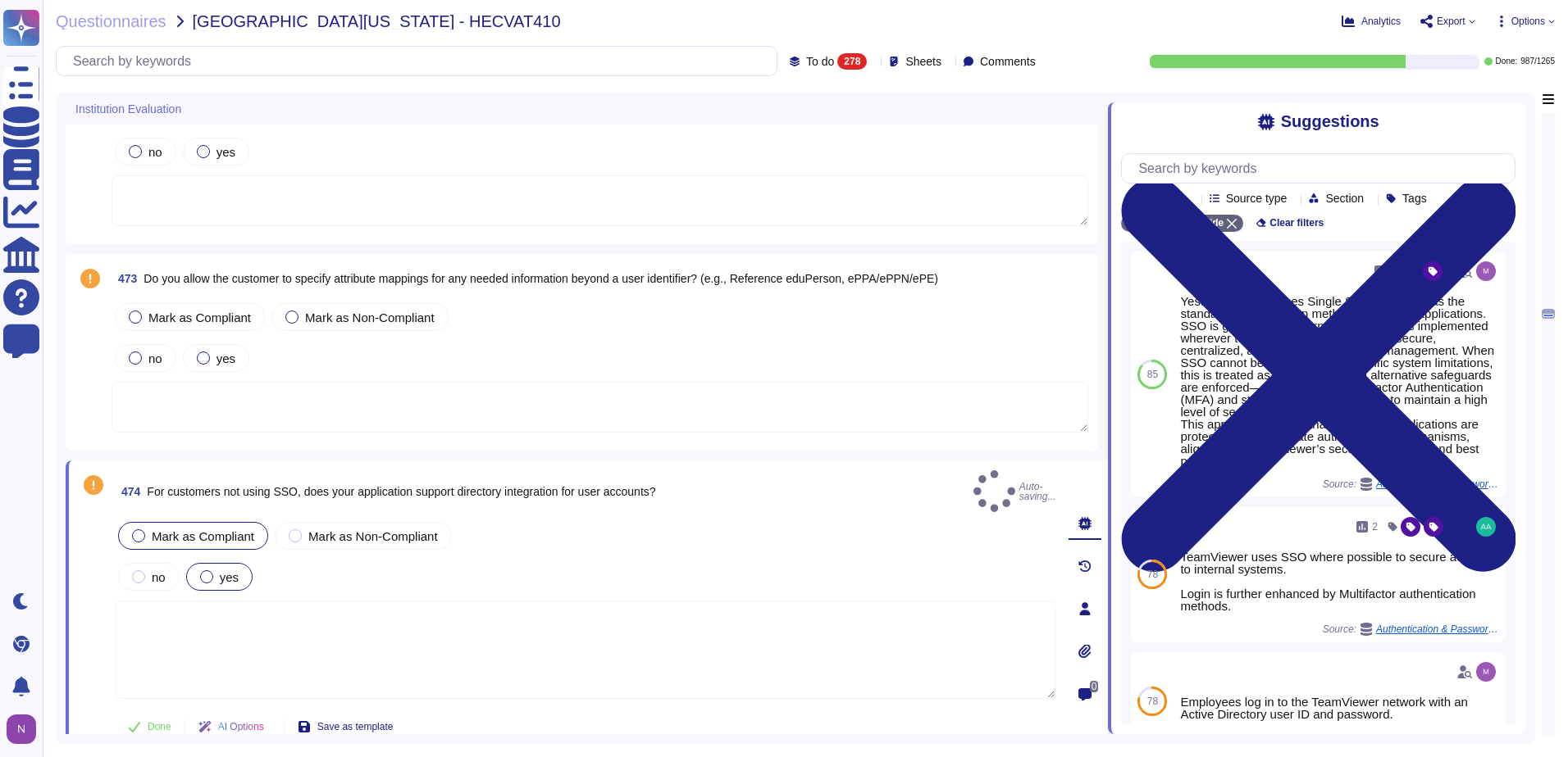
click at [214, 571] on label "yes" at bounding box center [219, 577] width 39 height 14
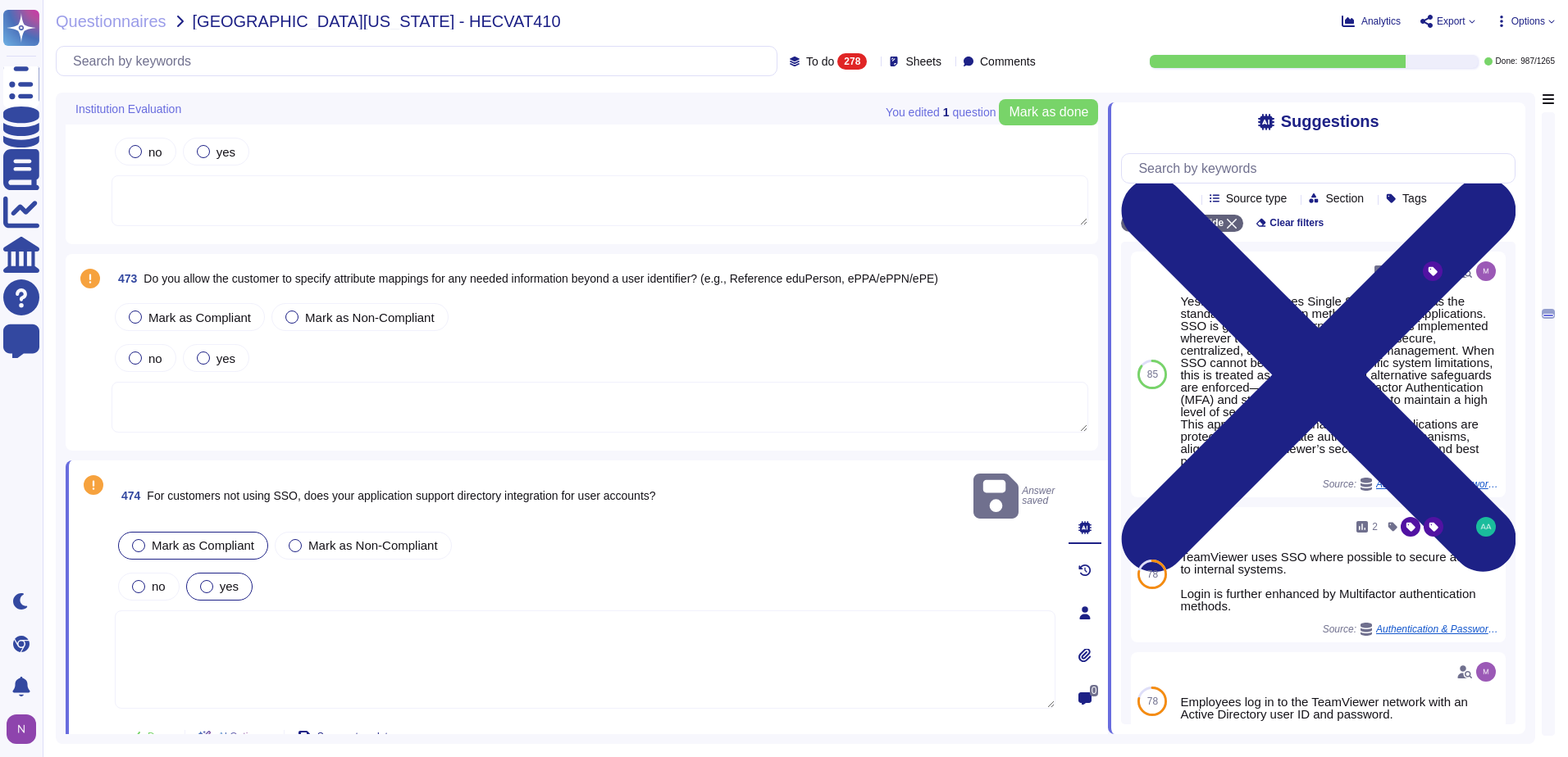
click at [209, 580] on div at bounding box center [207, 587] width 14 height 14
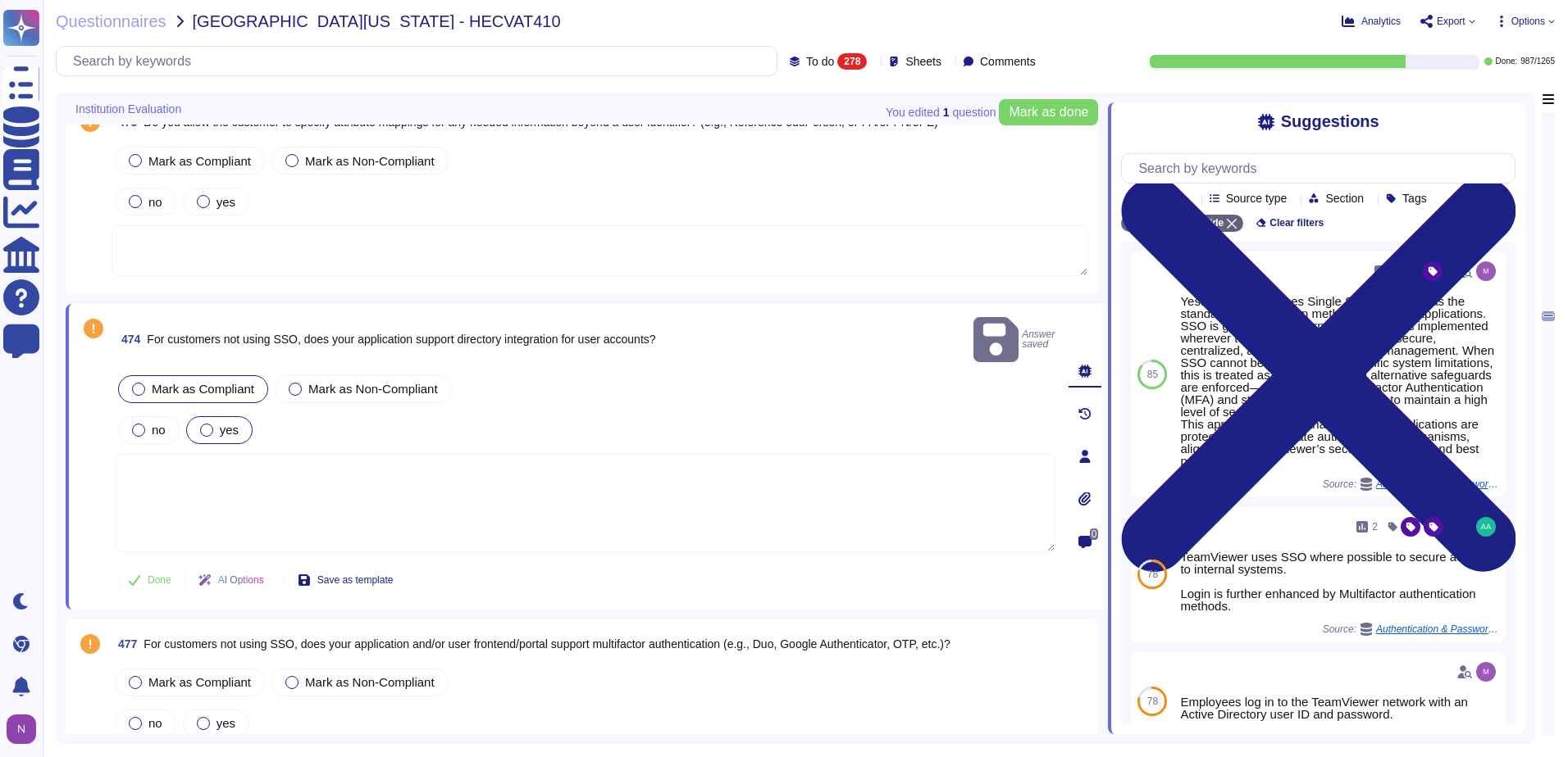
scroll to position [15135, 0]
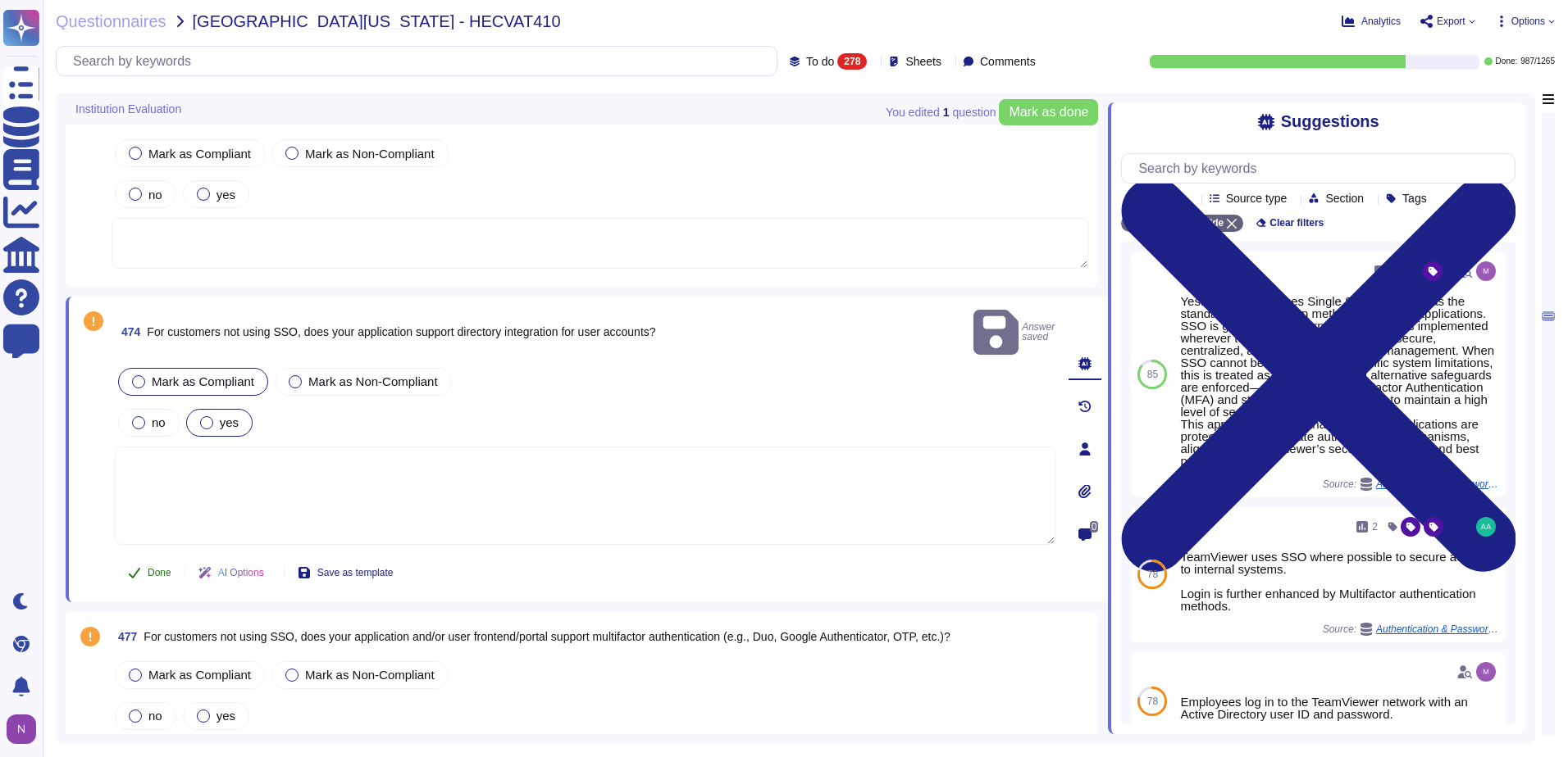
click at [149, 568] on span "Done" at bounding box center [159, 573] width 24 height 10
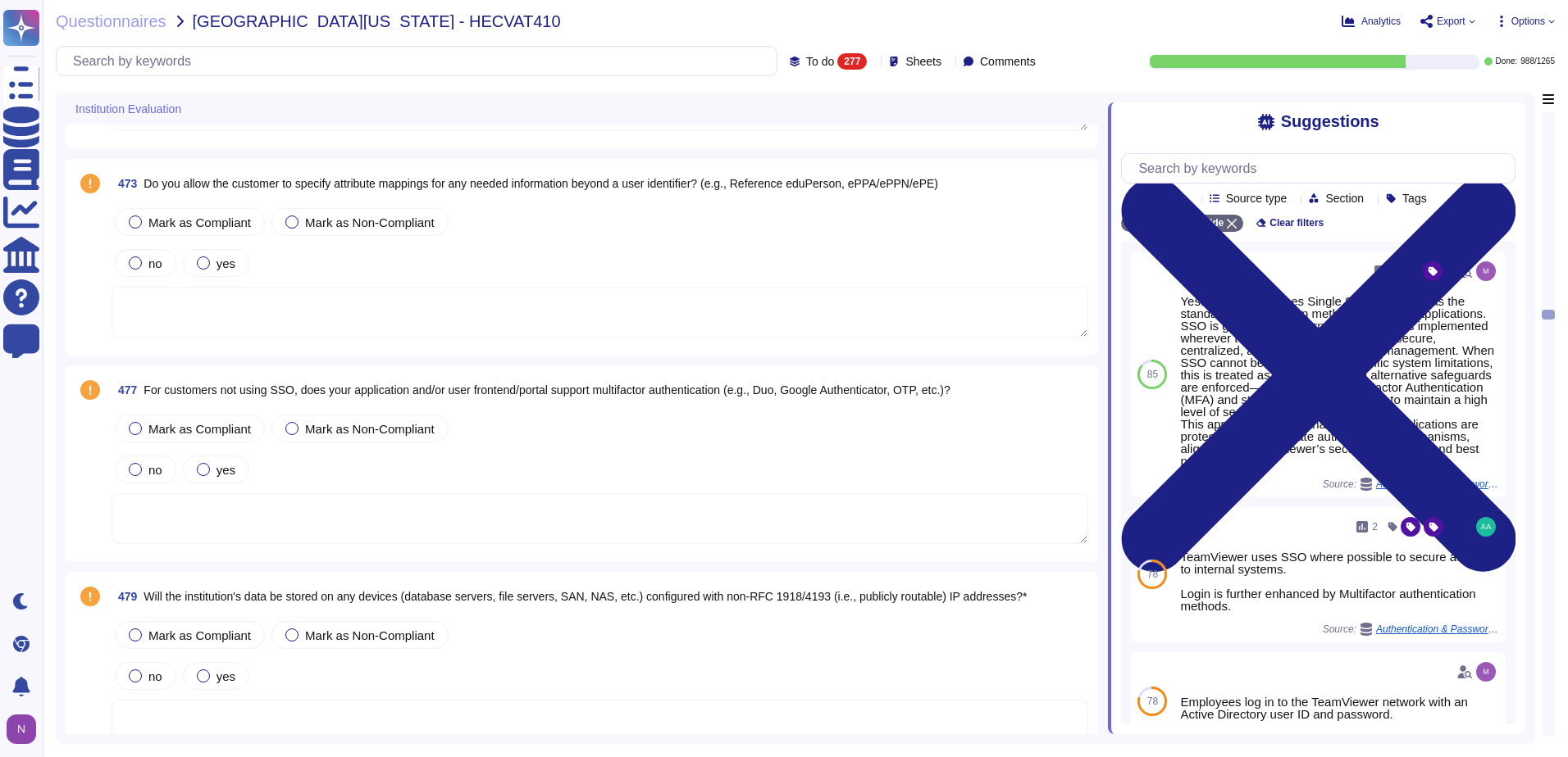
scroll to position [14971, 0]
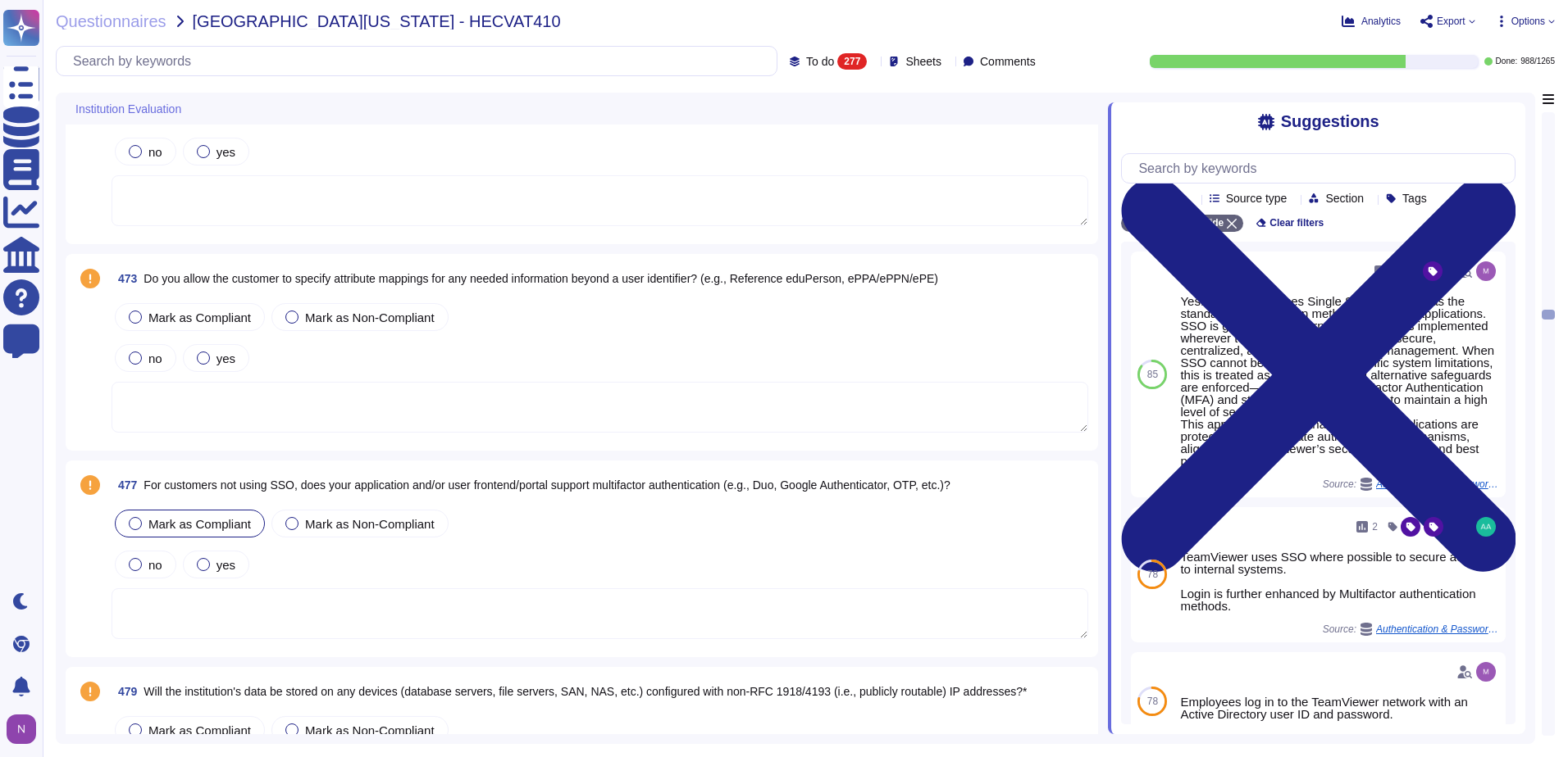
click at [184, 521] on span "Mark as Compliant" at bounding box center [200, 524] width 102 height 14
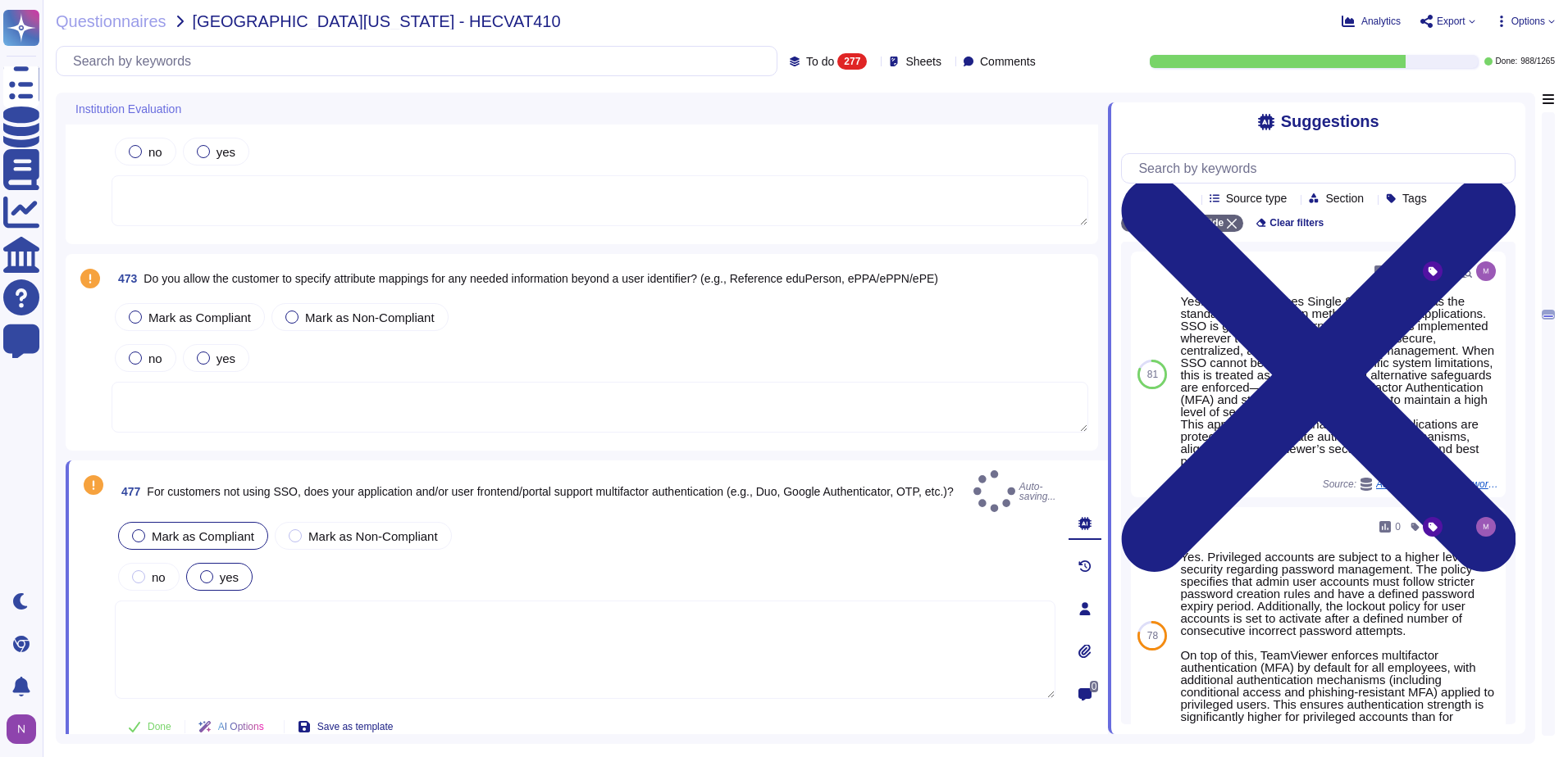
click at [206, 571] on div at bounding box center [207, 577] width 14 height 14
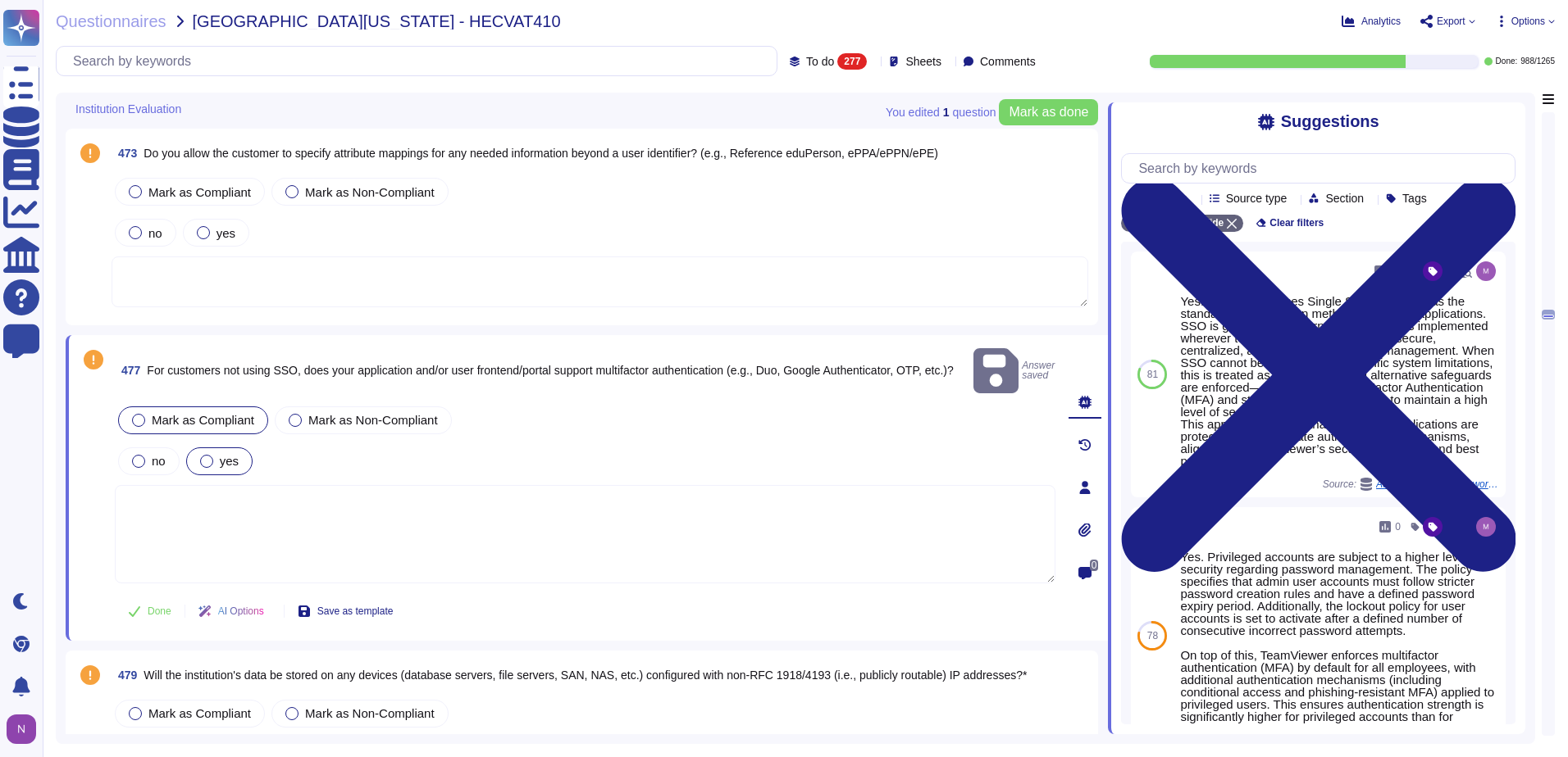
scroll to position [15135, 0]
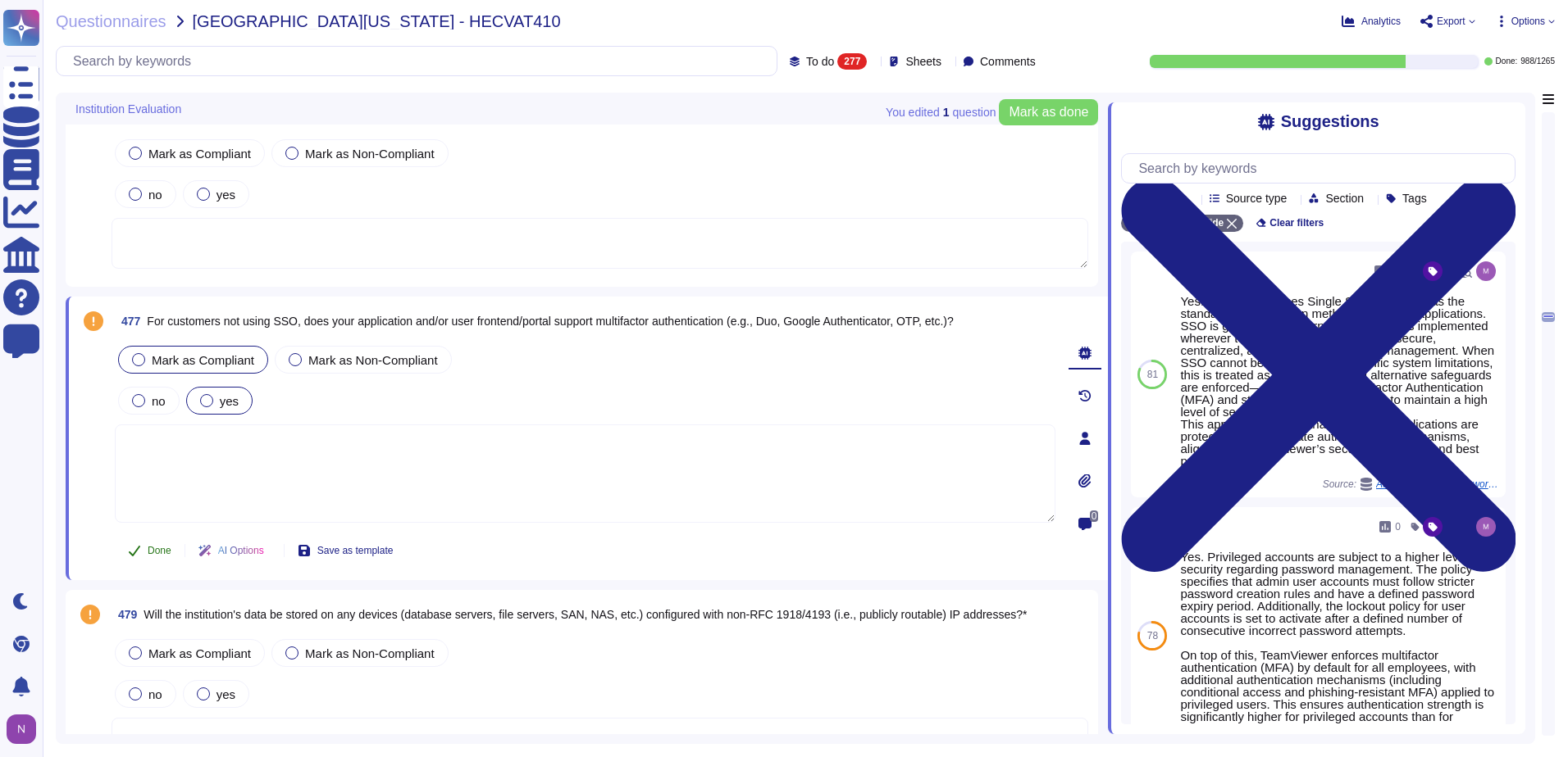
click at [159, 547] on span "Done" at bounding box center [159, 550] width 24 height 10
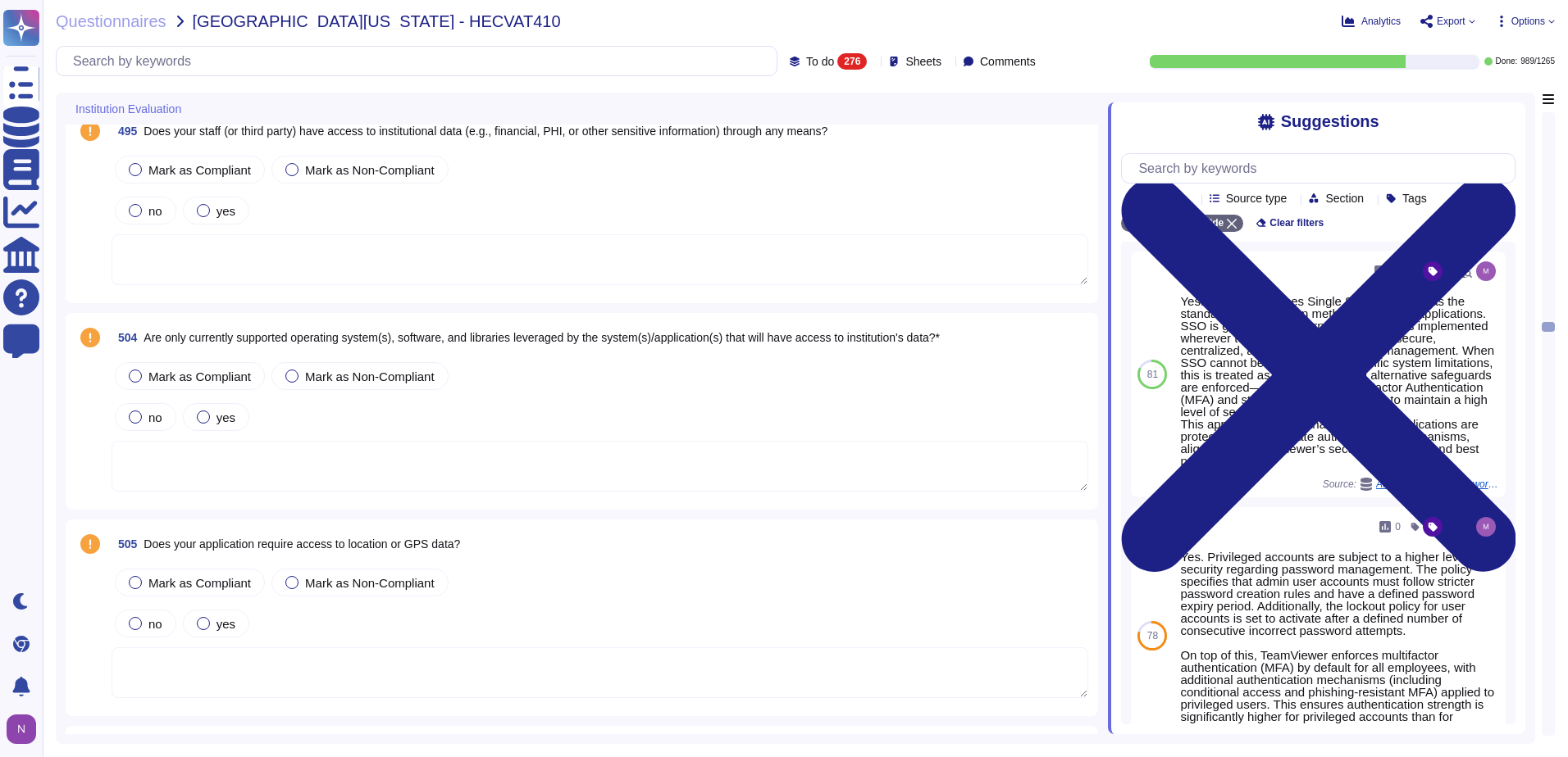
scroll to position [16037, 0]
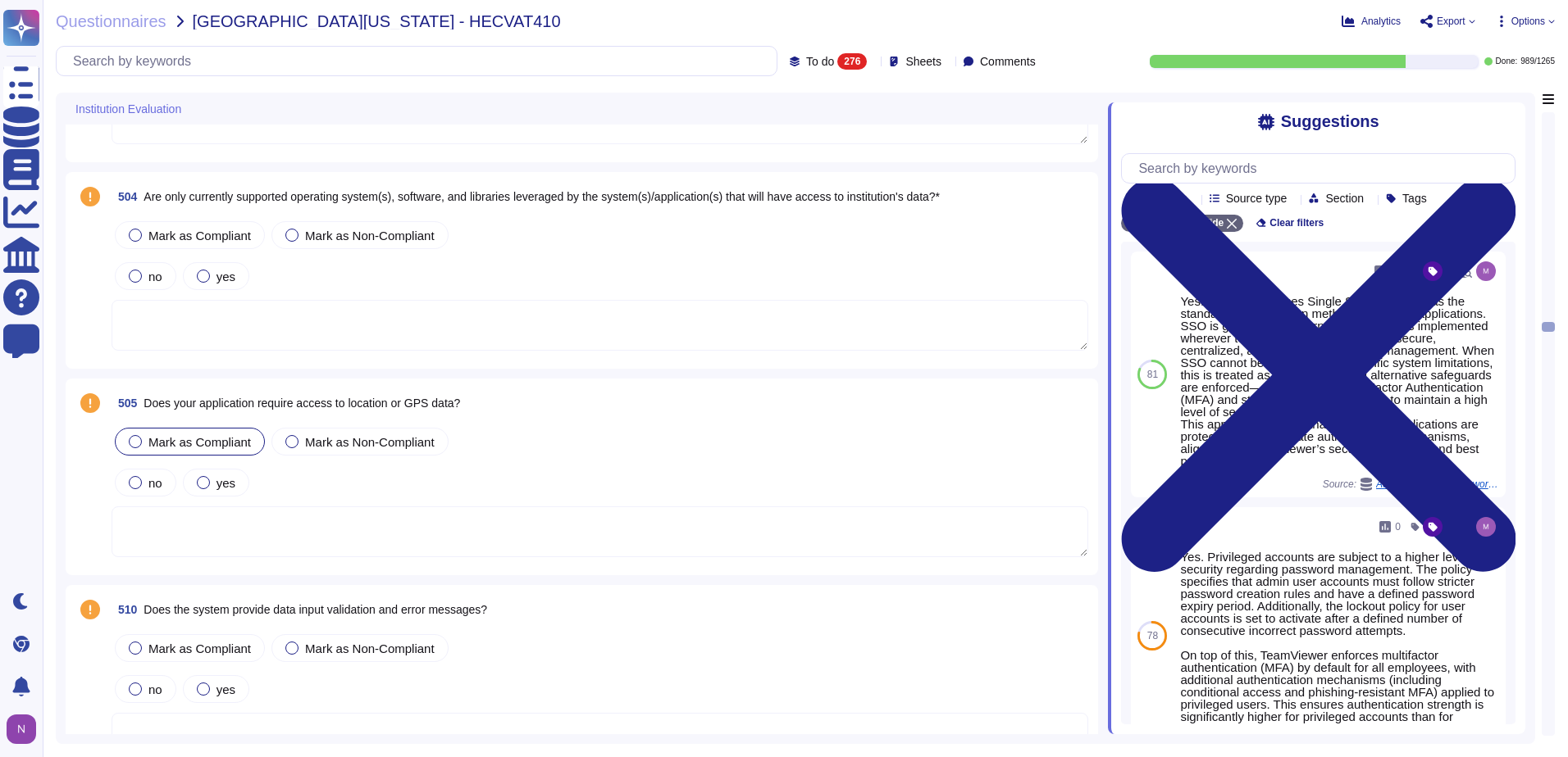
click at [211, 441] on span "Mark as Compliant" at bounding box center [200, 442] width 102 height 14
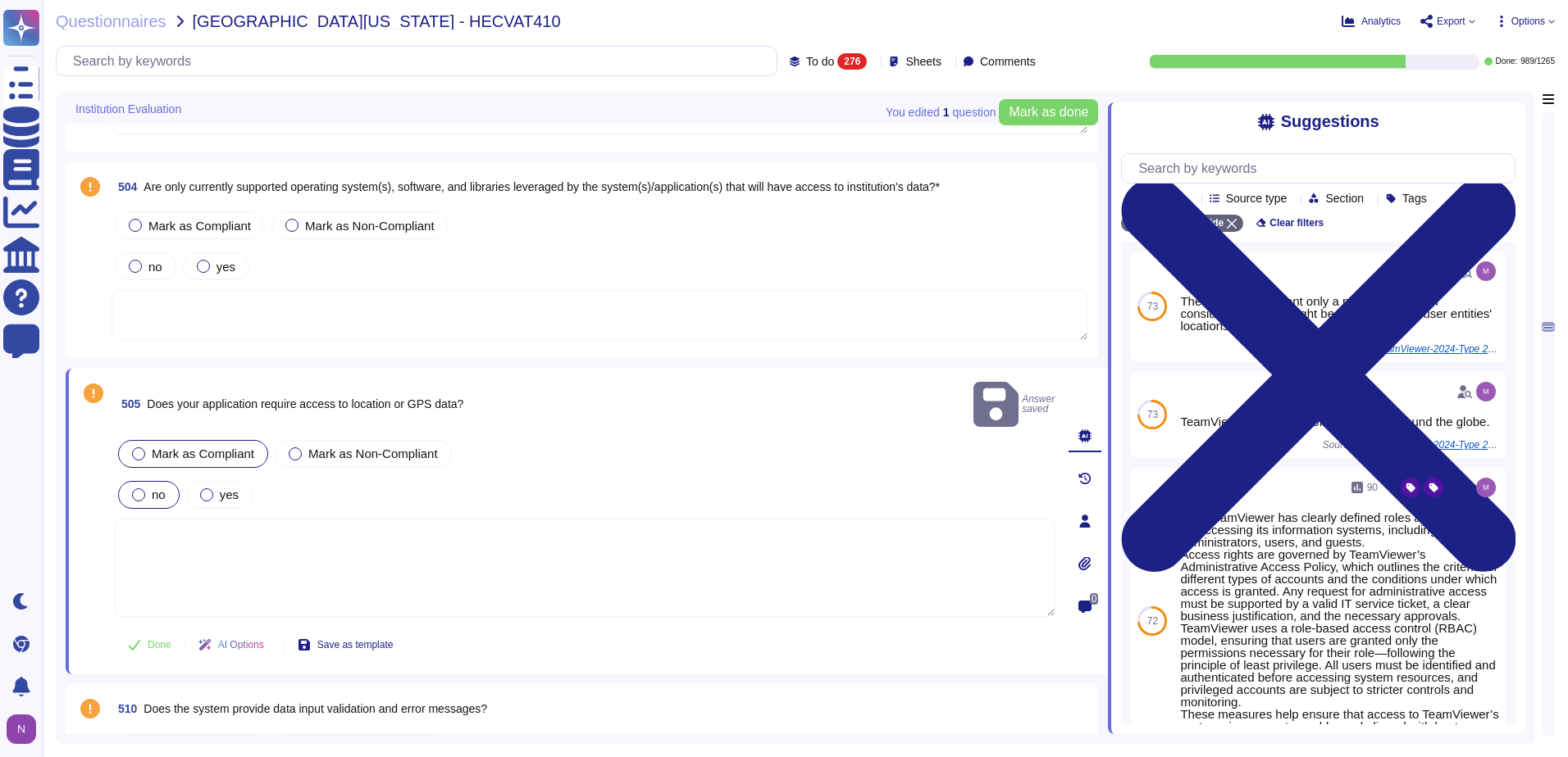
click at [155, 488] on span "no" at bounding box center [158, 494] width 14 height 14
click at [153, 640] on span "Done" at bounding box center [159, 645] width 24 height 10
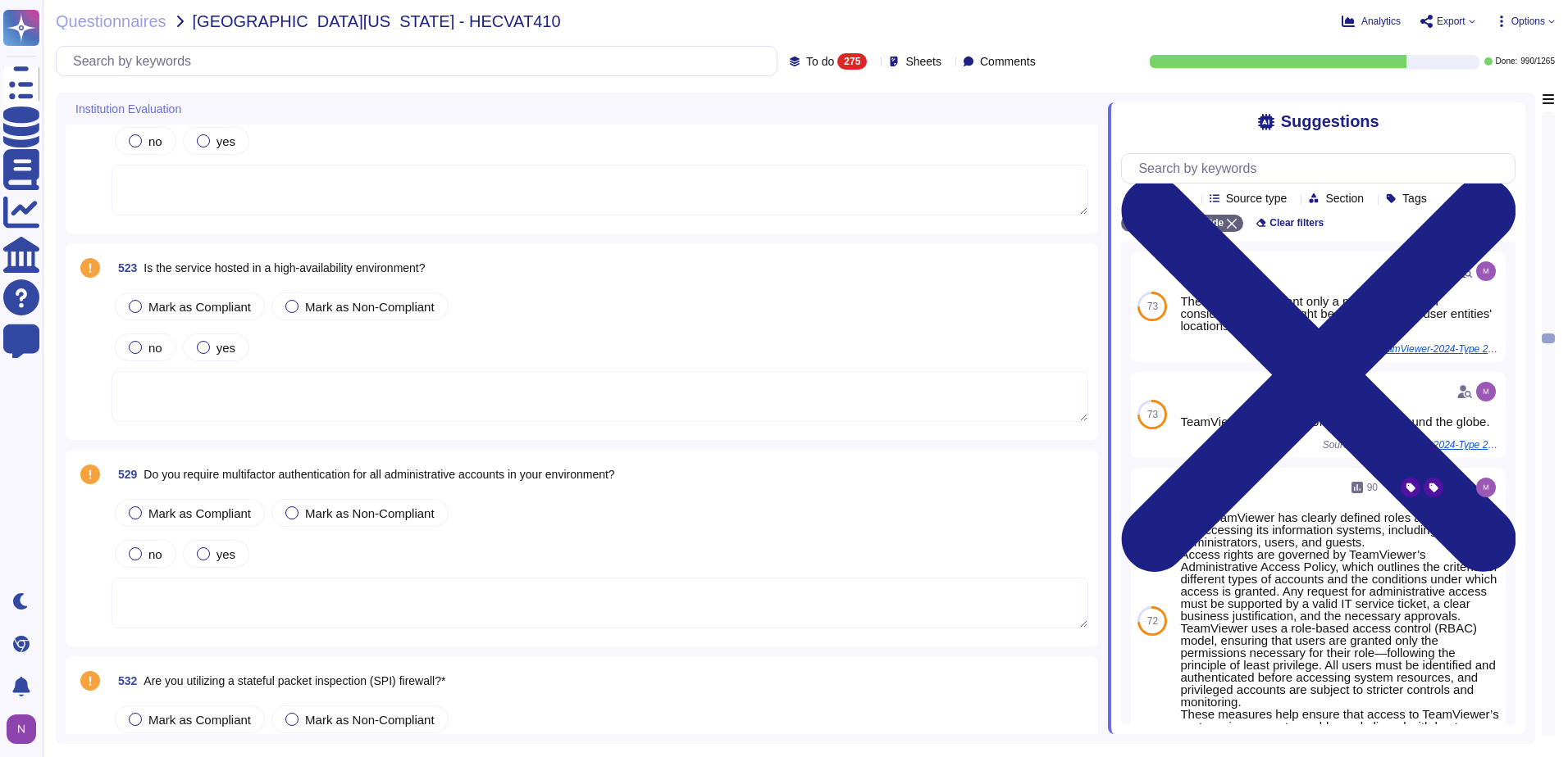
scroll to position [17184, 0]
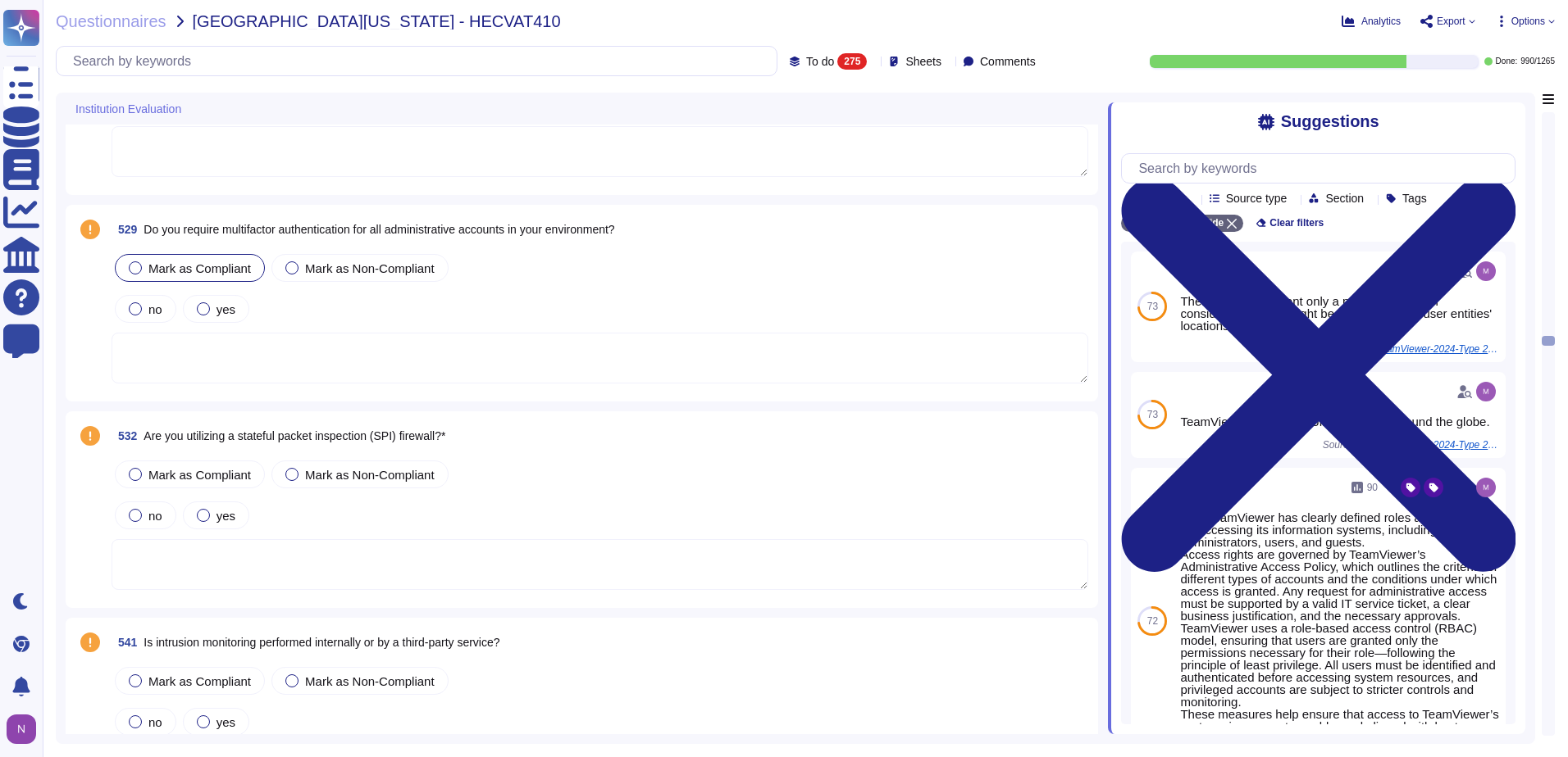
click at [162, 266] on span "Mark as Compliant" at bounding box center [200, 268] width 102 height 14
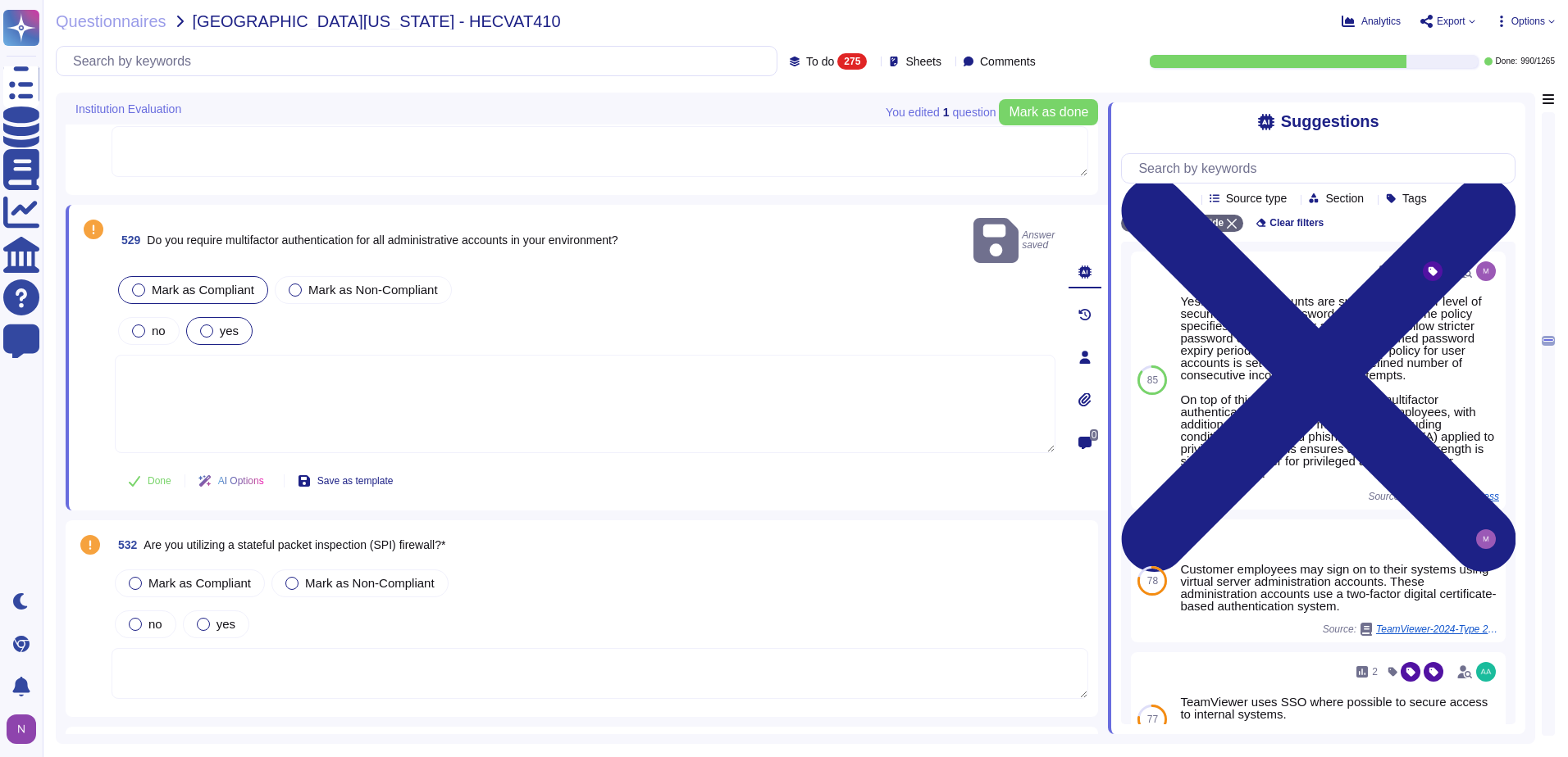
click at [207, 324] on div at bounding box center [207, 331] width 14 height 14
click at [153, 476] on span "Done" at bounding box center [159, 481] width 24 height 10
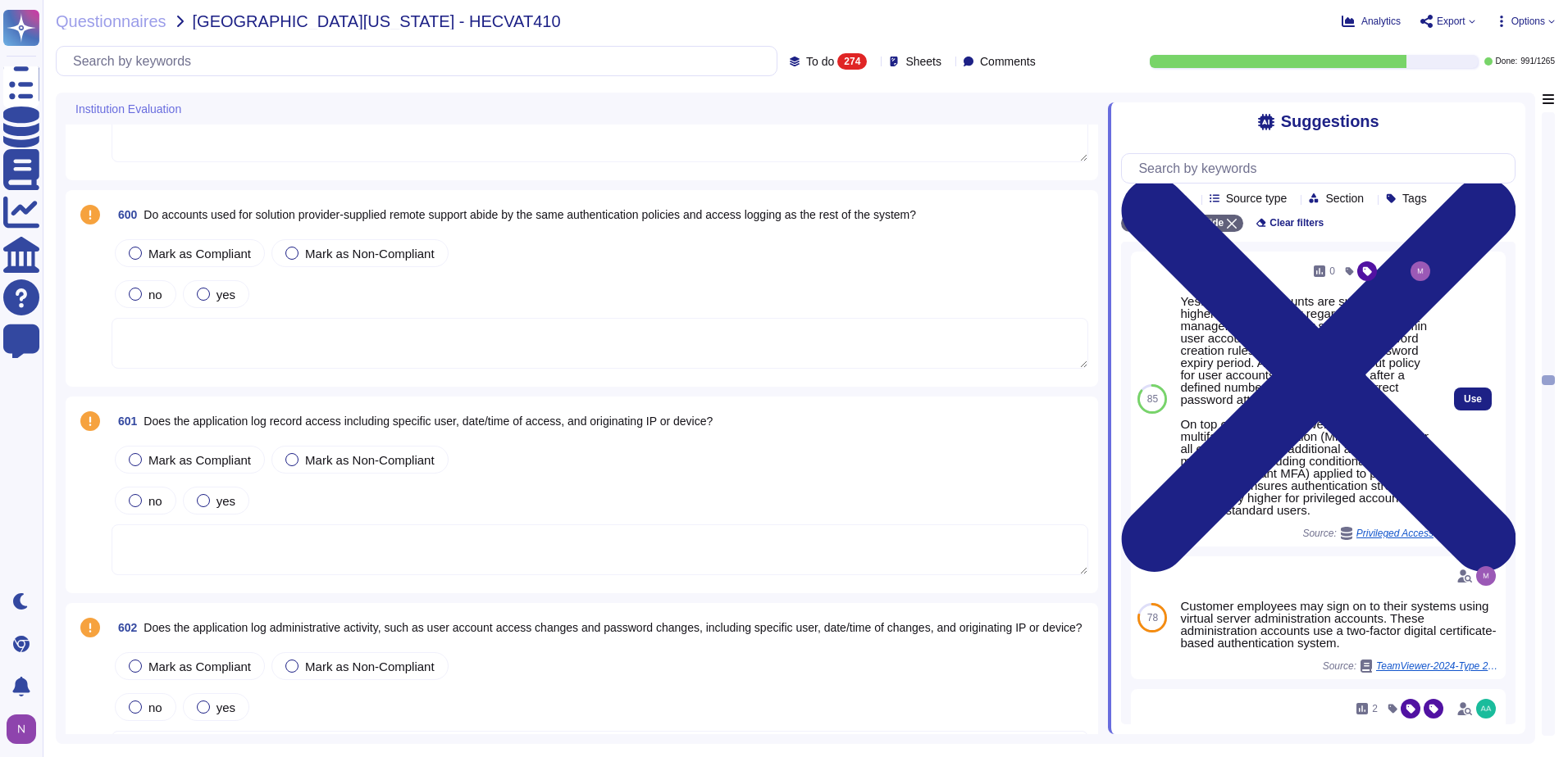
scroll to position [20544, 0]
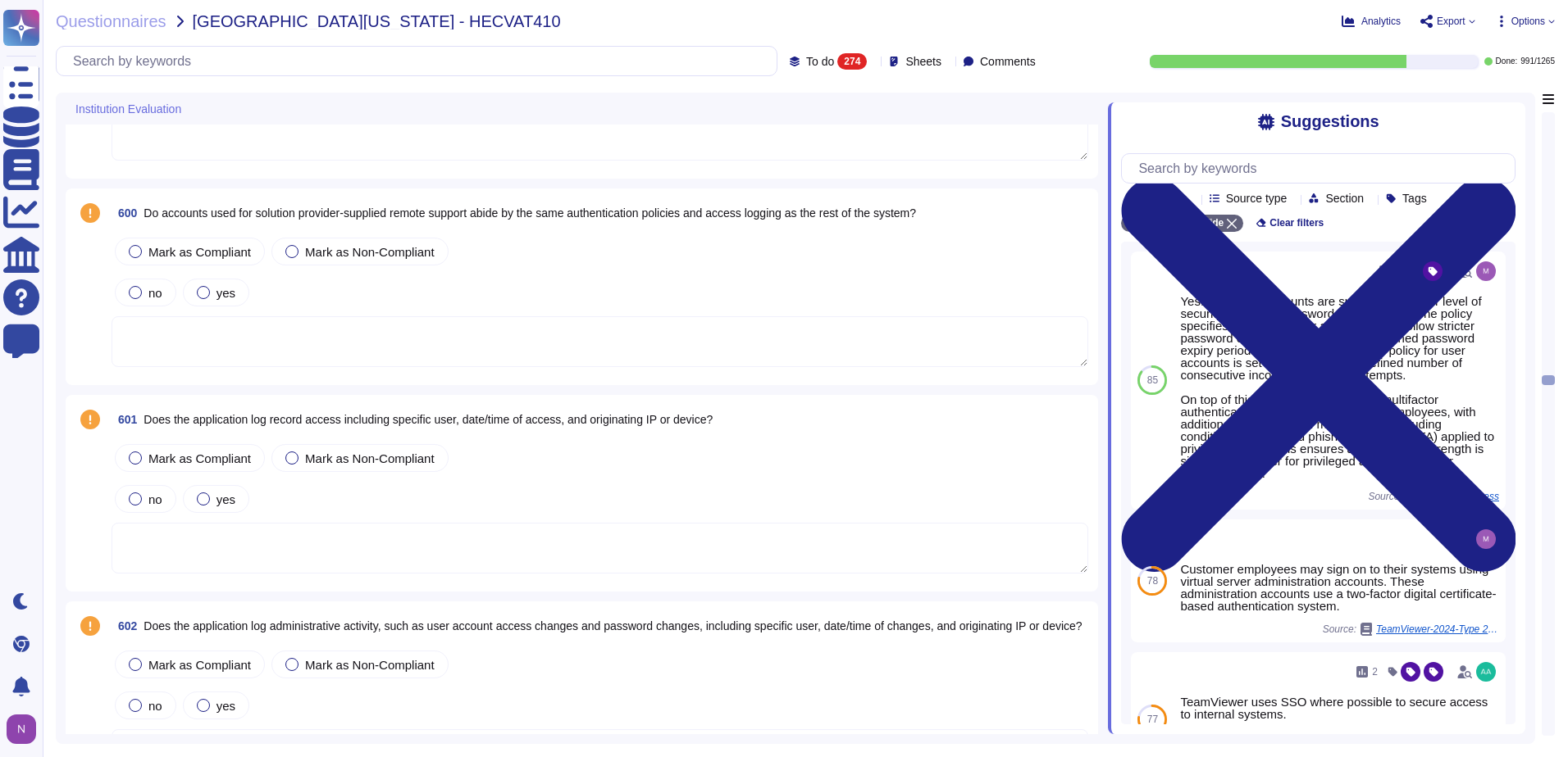
drag, startPoint x: 1548, startPoint y: 378, endPoint x: 1546, endPoint y: 470, distance: 92.0
click at [1546, 482] on div at bounding box center [1549, 424] width 14 height 624
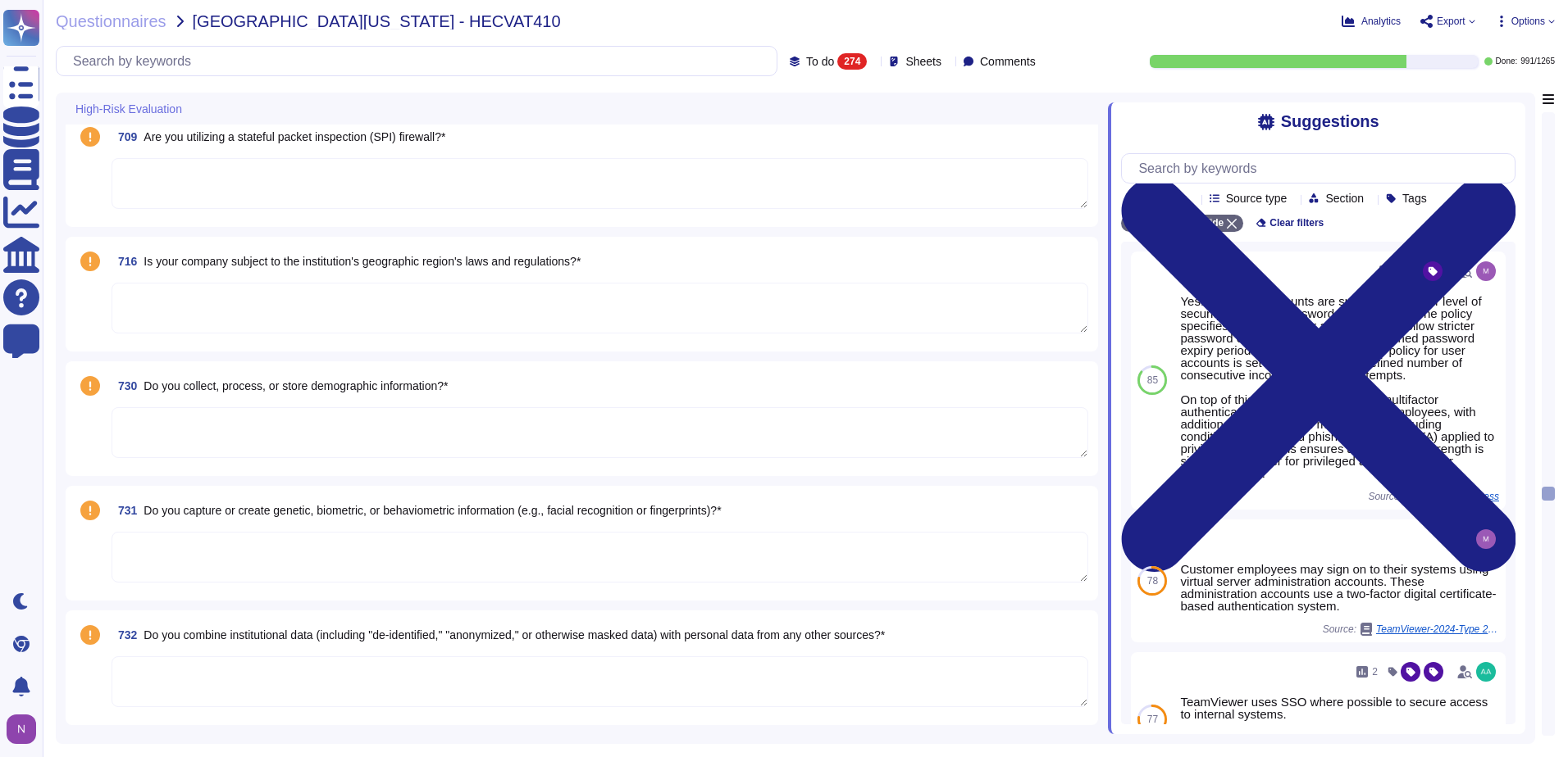
scroll to position [29298, 0]
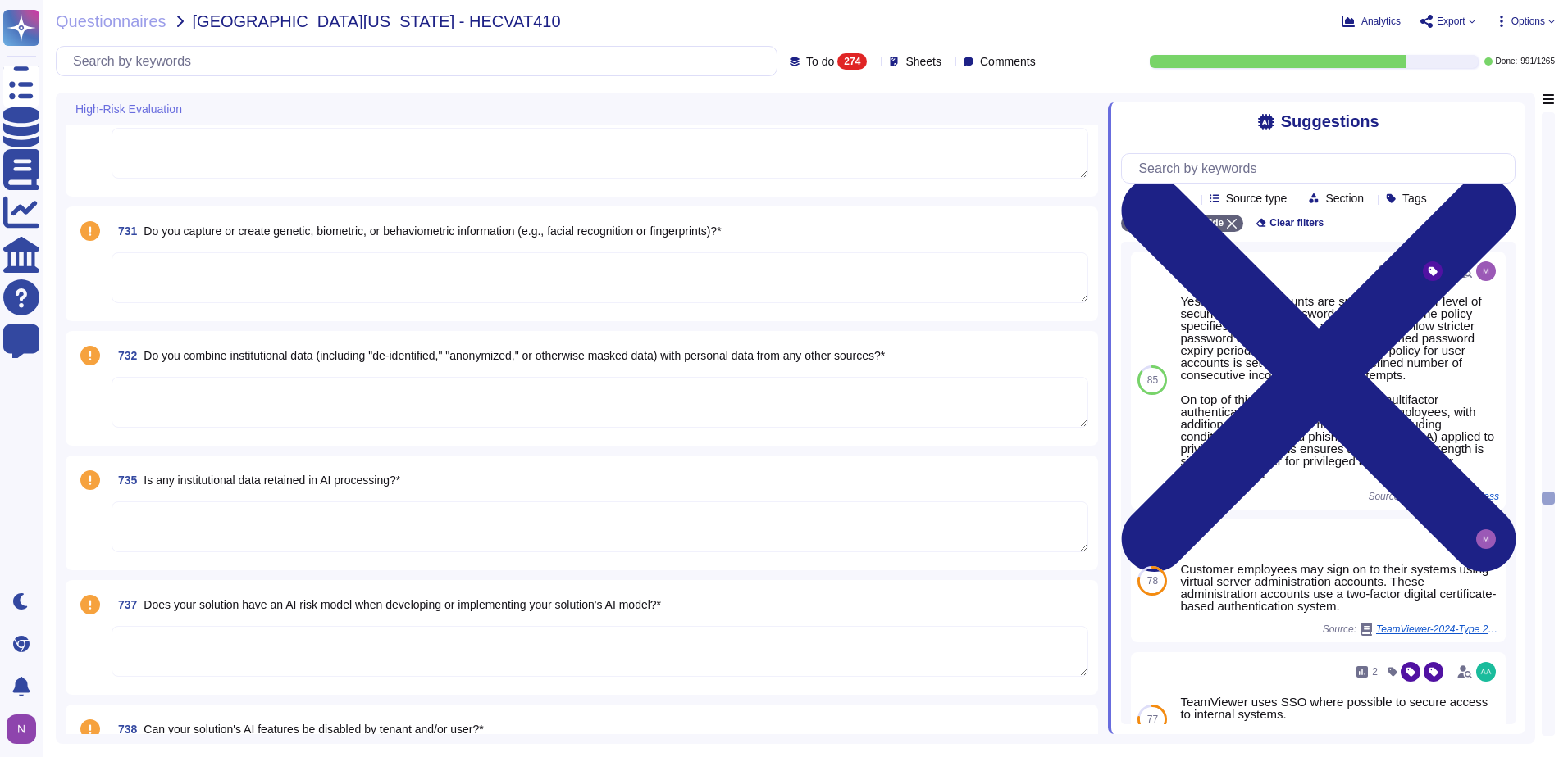
click at [1548, 716] on div at bounding box center [1549, 424] width 12 height 622
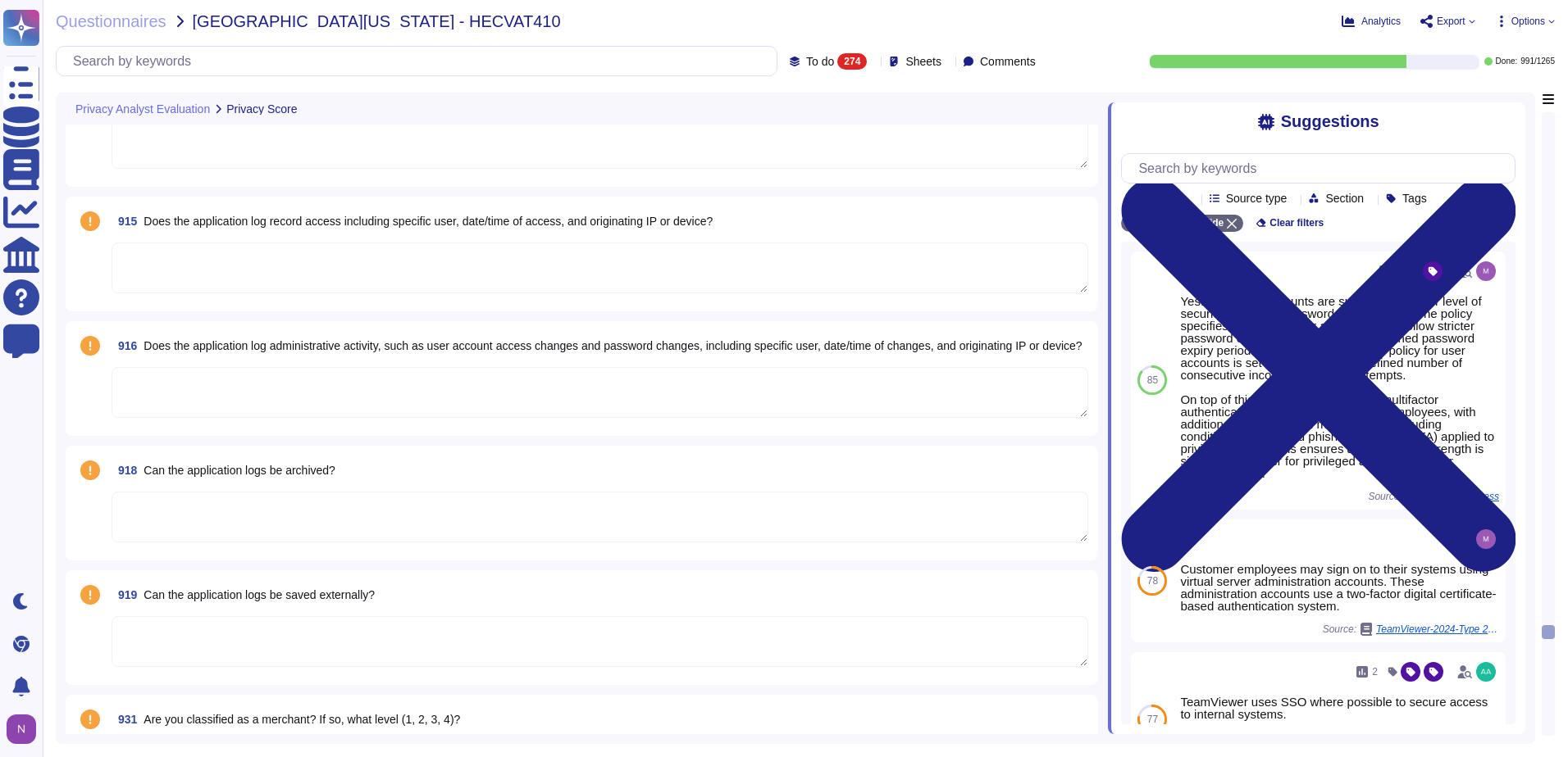
scroll to position [36808, 0]
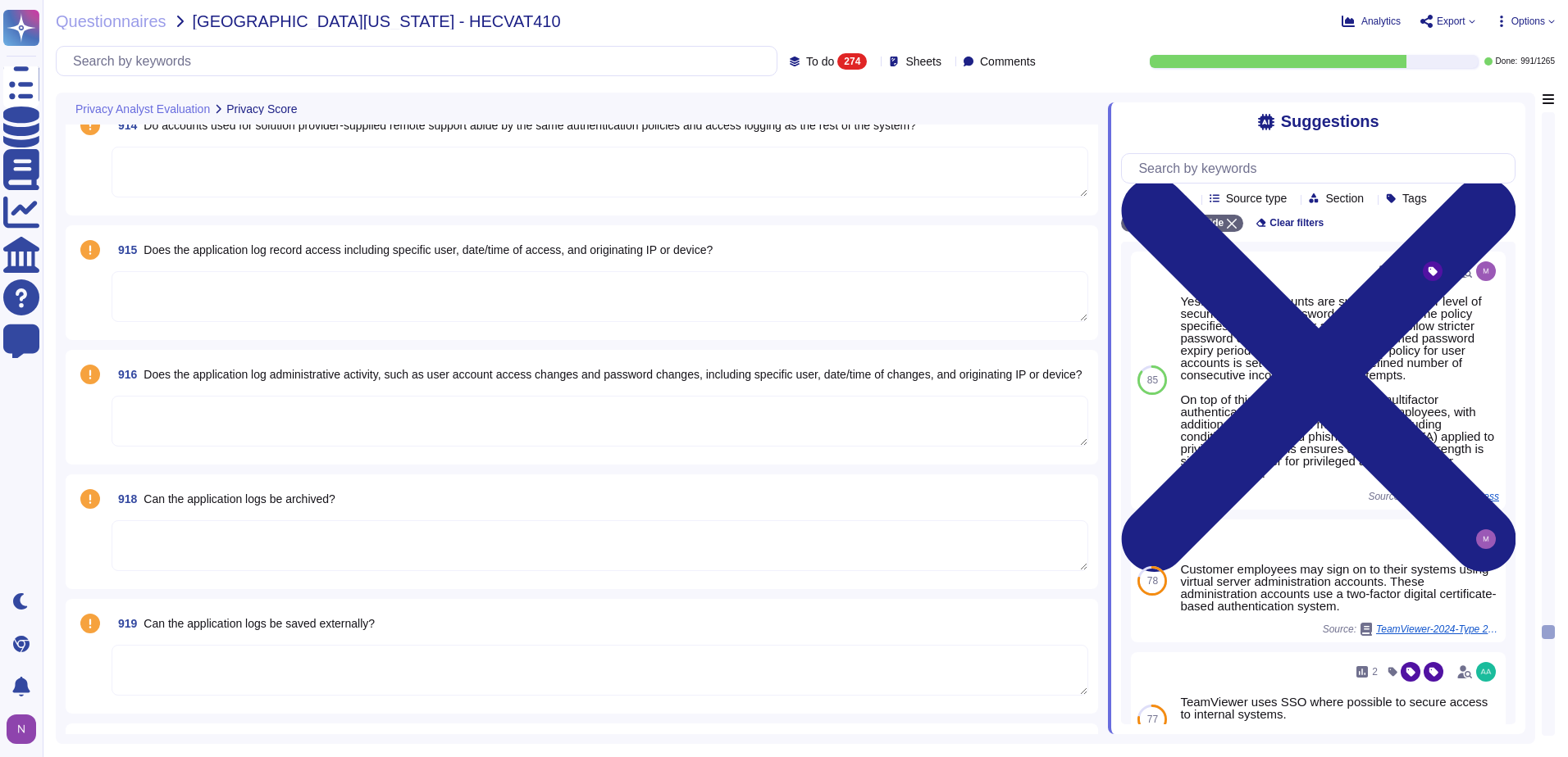
click at [873, 63] on icon at bounding box center [873, 63] width 0 height 0
click at [807, 186] on div "Done 991" at bounding box center [844, 184] width 133 height 18
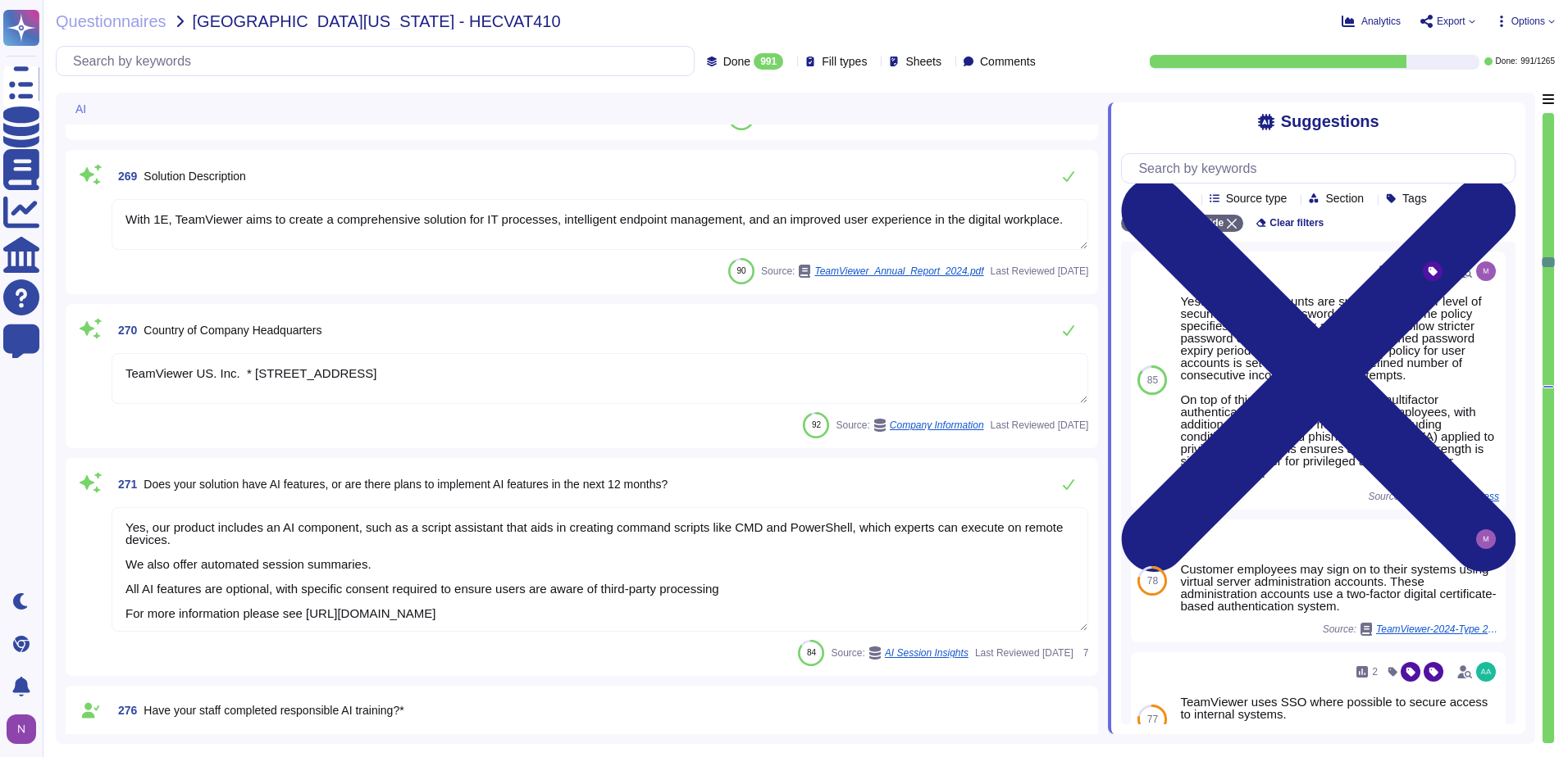
type textarea "TeamViewer US. Inc. * [STREET_ADDRESS]"
type textarea "Yes, our product includes an AI component, such as a script assistant that aids…"
type textarea "Provision of AI assisted features, e.g, session summaries, categorization, tagg…"
type textarea "Training on the SDLC is conducted in a variety of formats, including, but not l…"
type textarea "With 1E, TeamViewer aims to create a comprehensive solution for IT processes, i…"
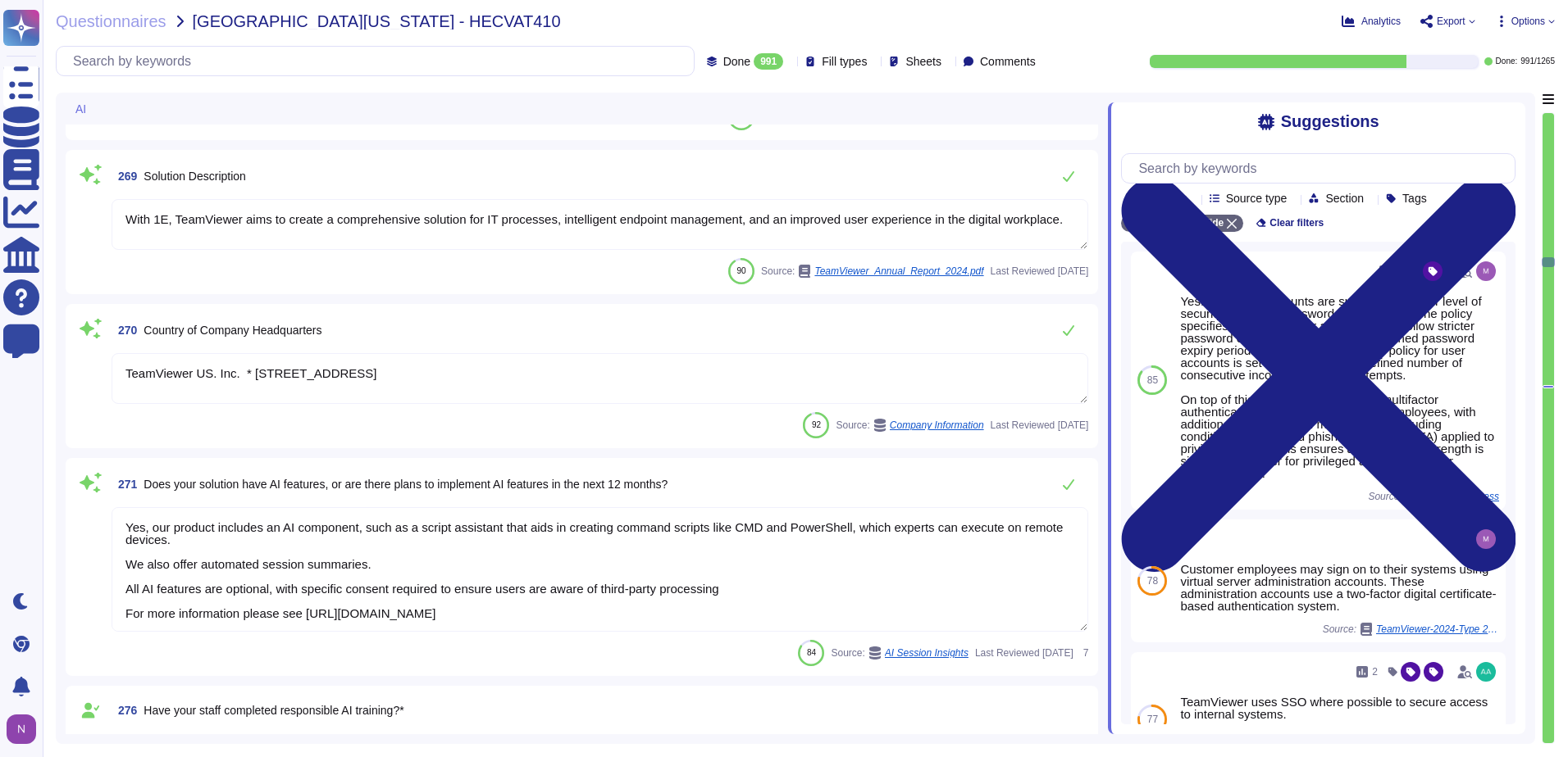
type textarea "In the following, "Company" refers to TeamViewer SE."
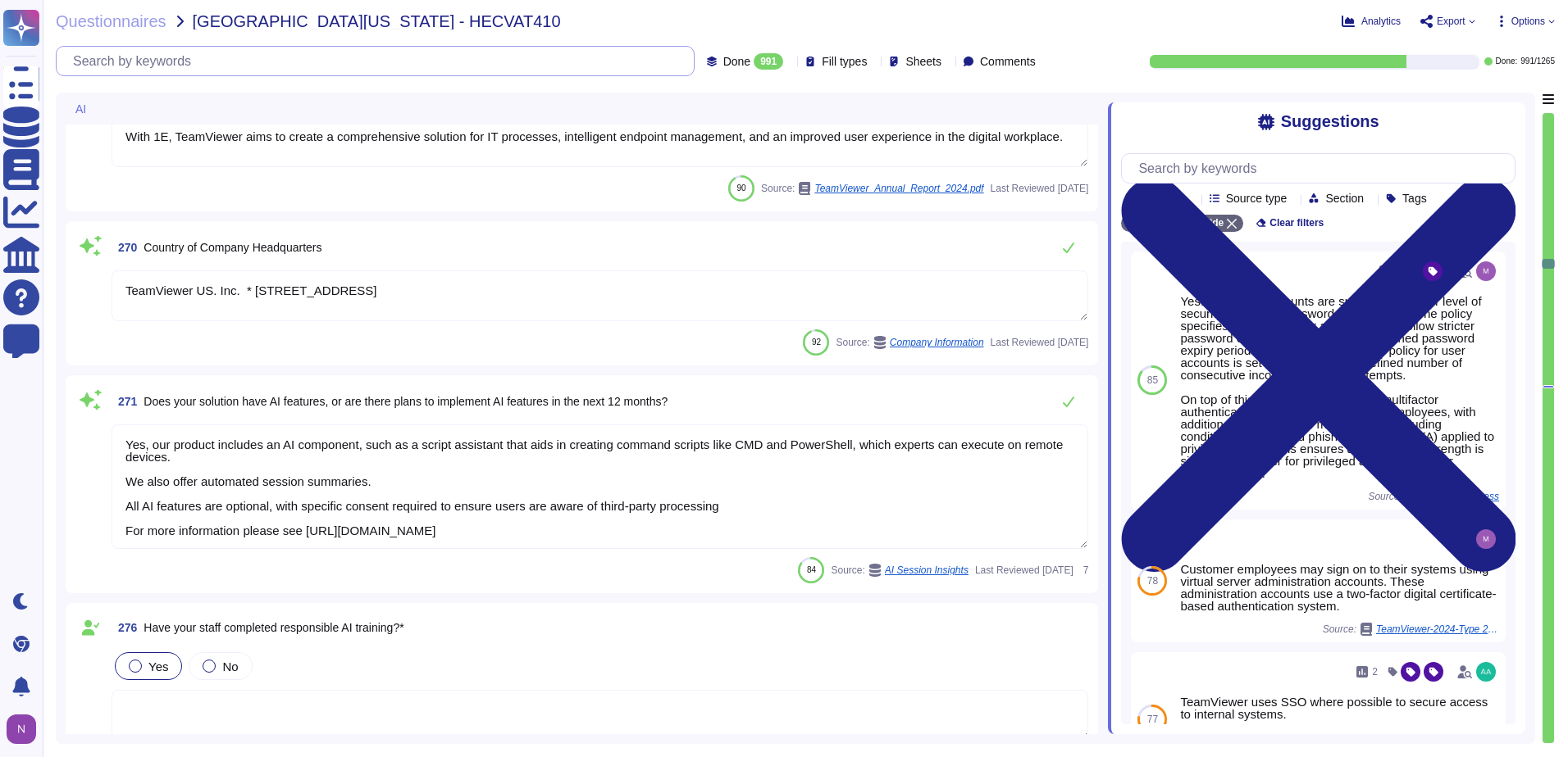
click at [339, 64] on input "text" at bounding box center [379, 61] width 629 height 29
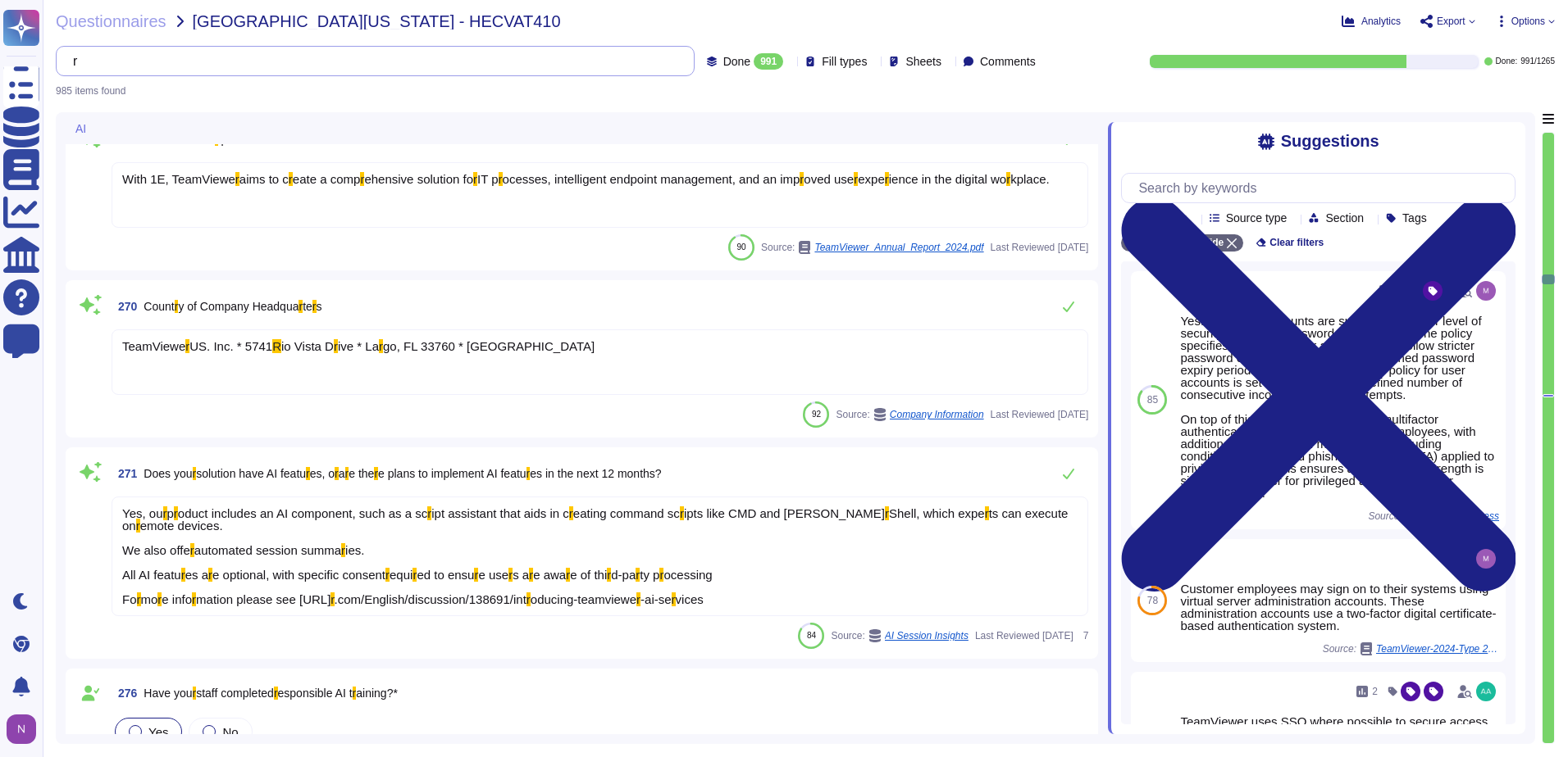
scroll to position [10437, 0]
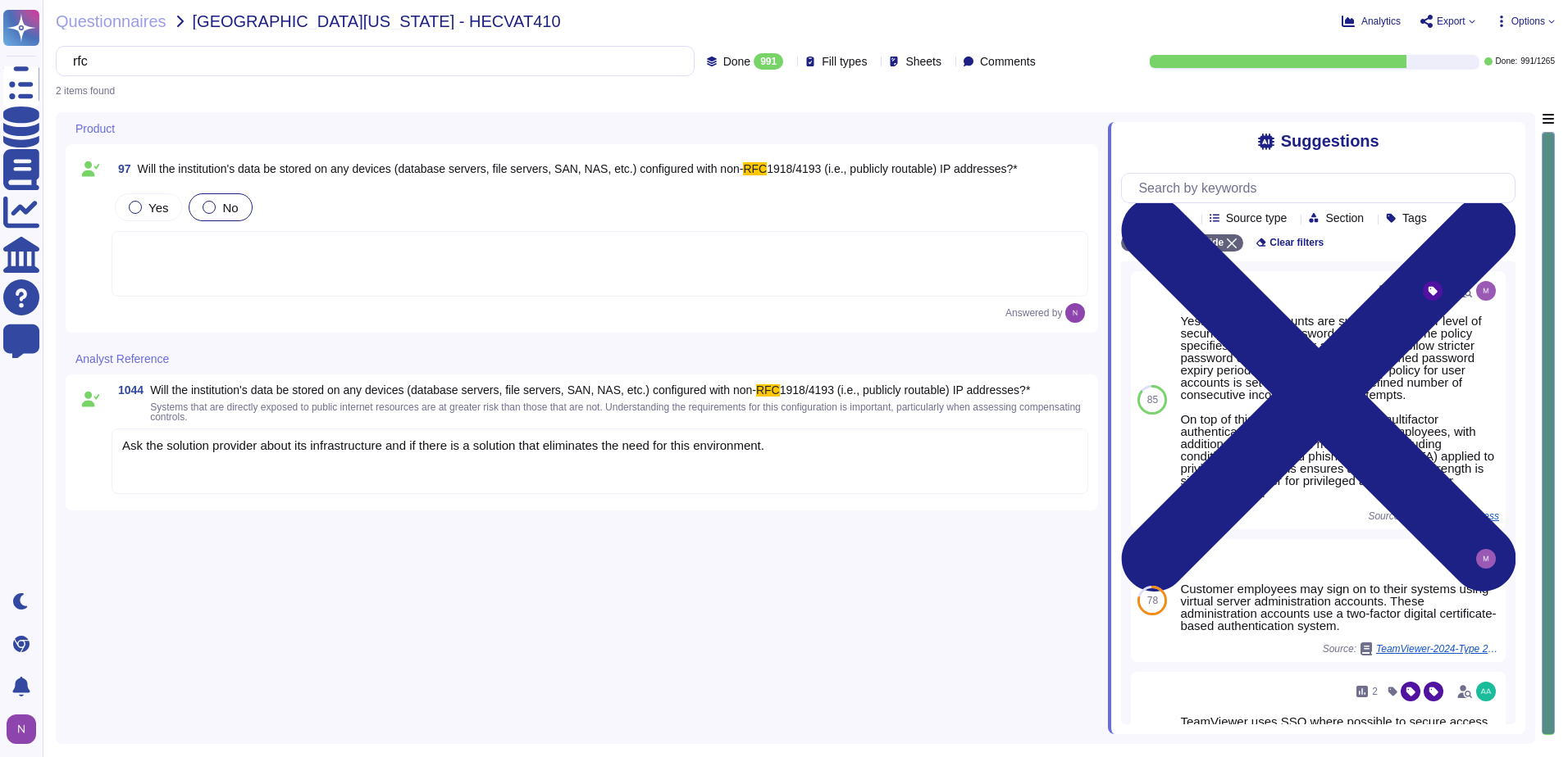
type input "rfc"
click at [214, 248] on div at bounding box center [599, 264] width 977 height 66
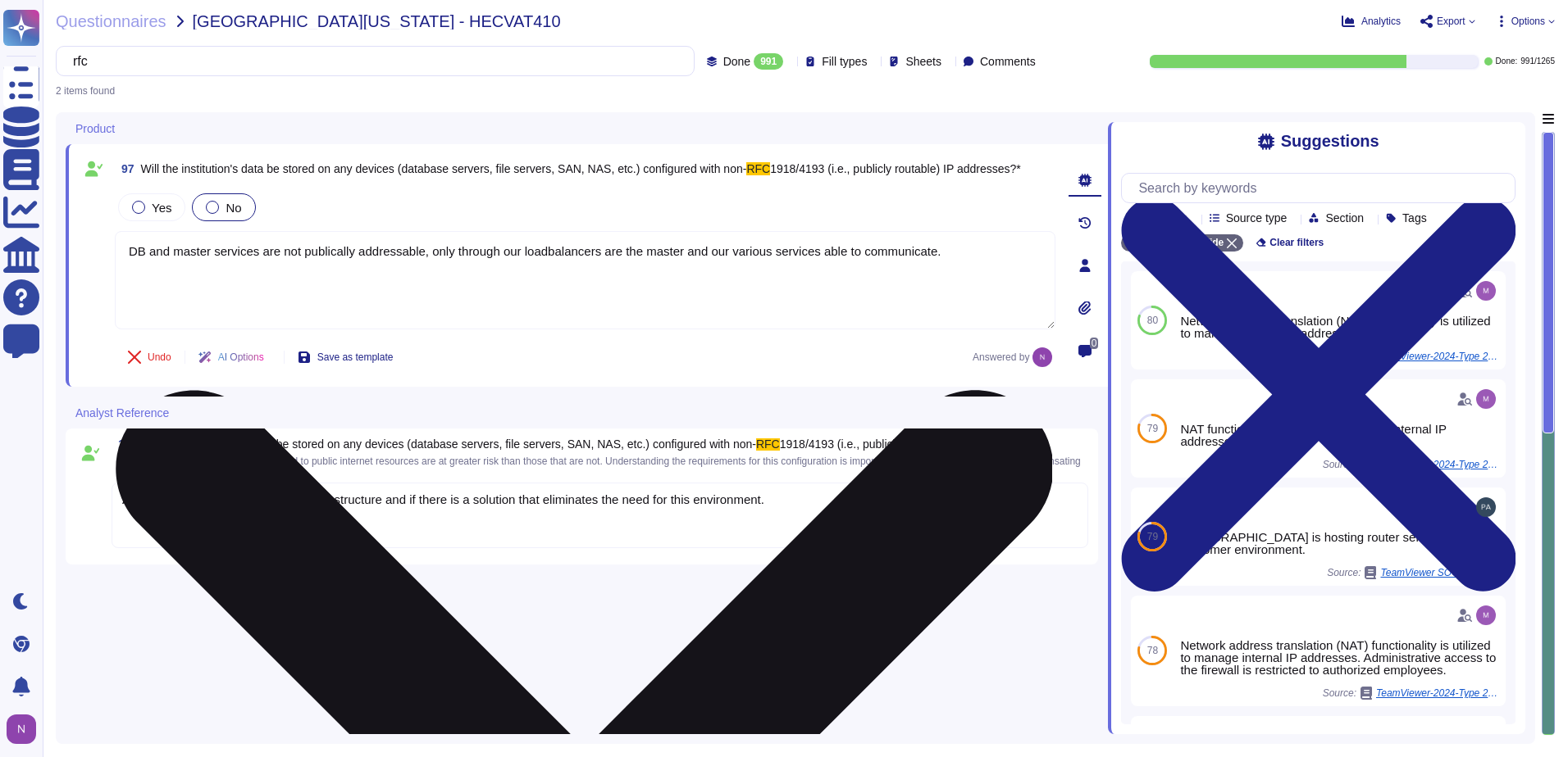
drag, startPoint x: 977, startPoint y: 251, endPoint x: 124, endPoint y: 270, distance: 853.2
click at [124, 270] on textarea "DB and master services are not publicly addressable, only through our load bala…" at bounding box center [585, 280] width 941 height 98
click at [136, 250] on textarea "DB and master services are not publicly addressable, only through our load bala…" at bounding box center [585, 280] width 941 height 98
click at [136, 254] on textarea "DB and master services are not publicly addressable, only through our load bala…" at bounding box center [585, 280] width 941 height 98
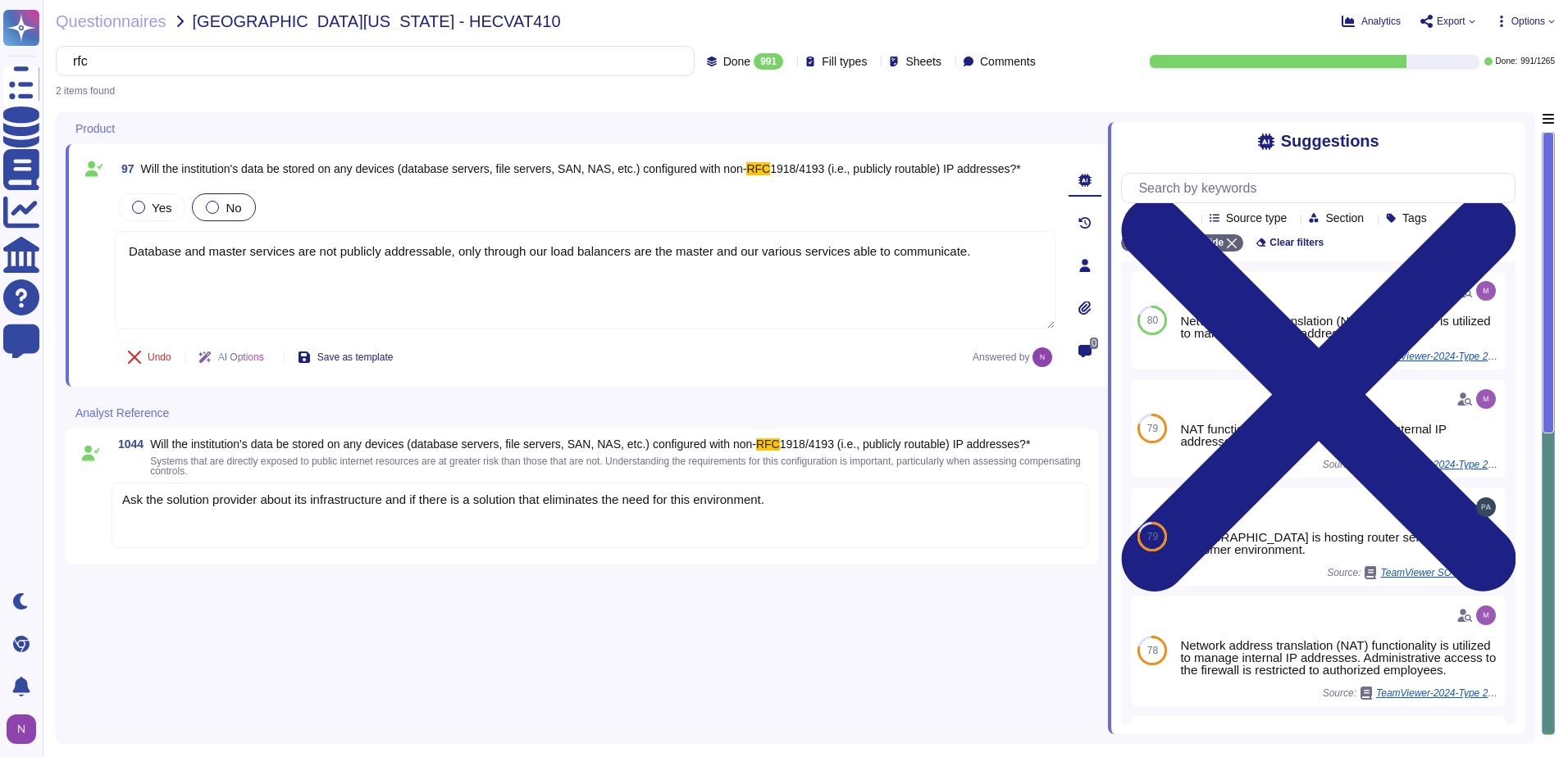
type textarea "Database and master services are not publicly addressable, only through our loa…"
drag, startPoint x: 162, startPoint y: 249, endPoint x: 89, endPoint y: 273, distance: 76.8
click at [89, 273] on span at bounding box center [93, 261] width 30 height 141
drag, startPoint x: 984, startPoint y: 256, endPoint x: 78, endPoint y: 254, distance: 906.0
click at [78, 254] on div "97 Will the institution's data be stored on any devices (database servers, file…" at bounding box center [566, 266] width 977 height 223
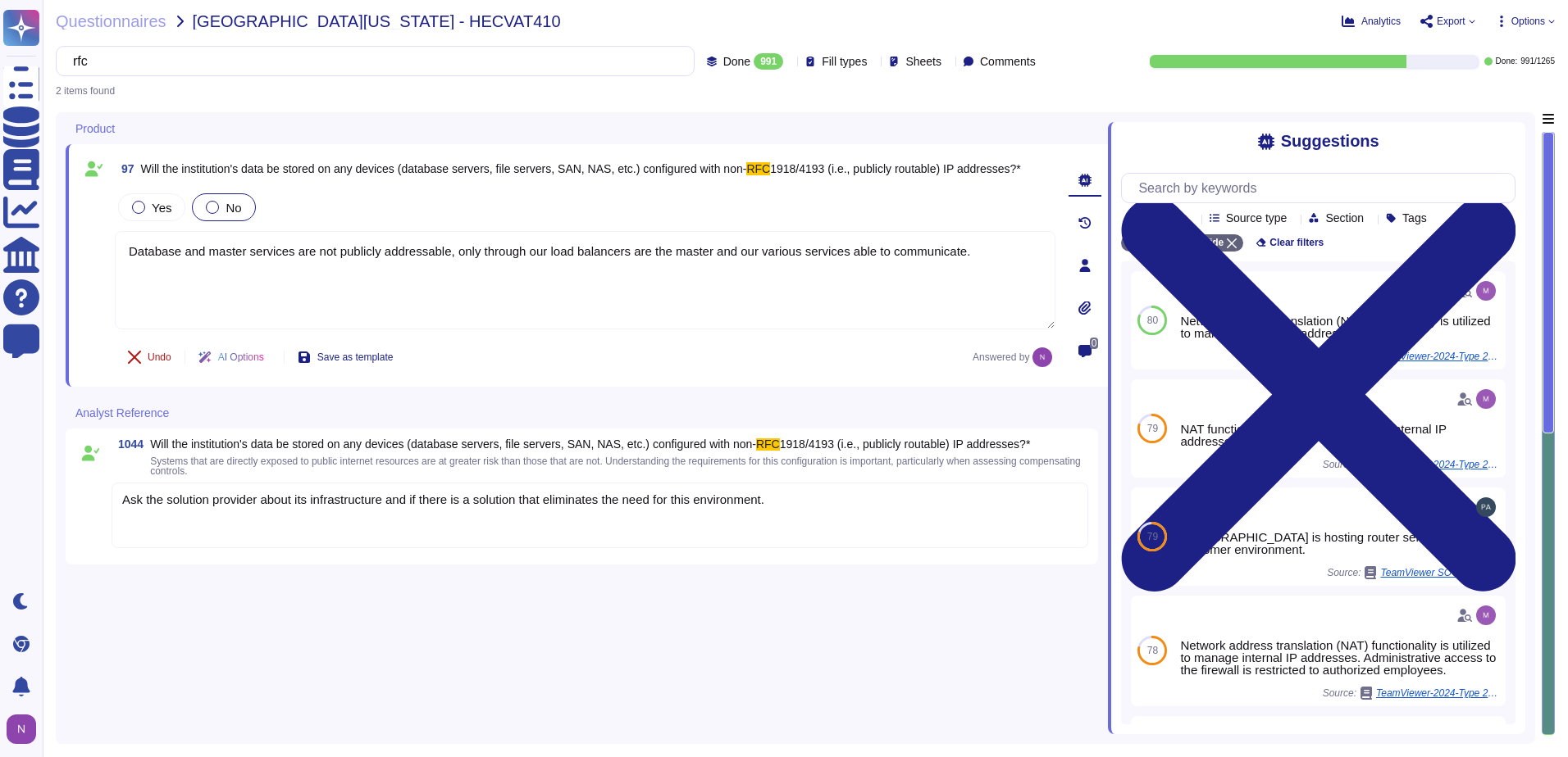
click at [150, 359] on span "Undo" at bounding box center [159, 357] width 24 height 10
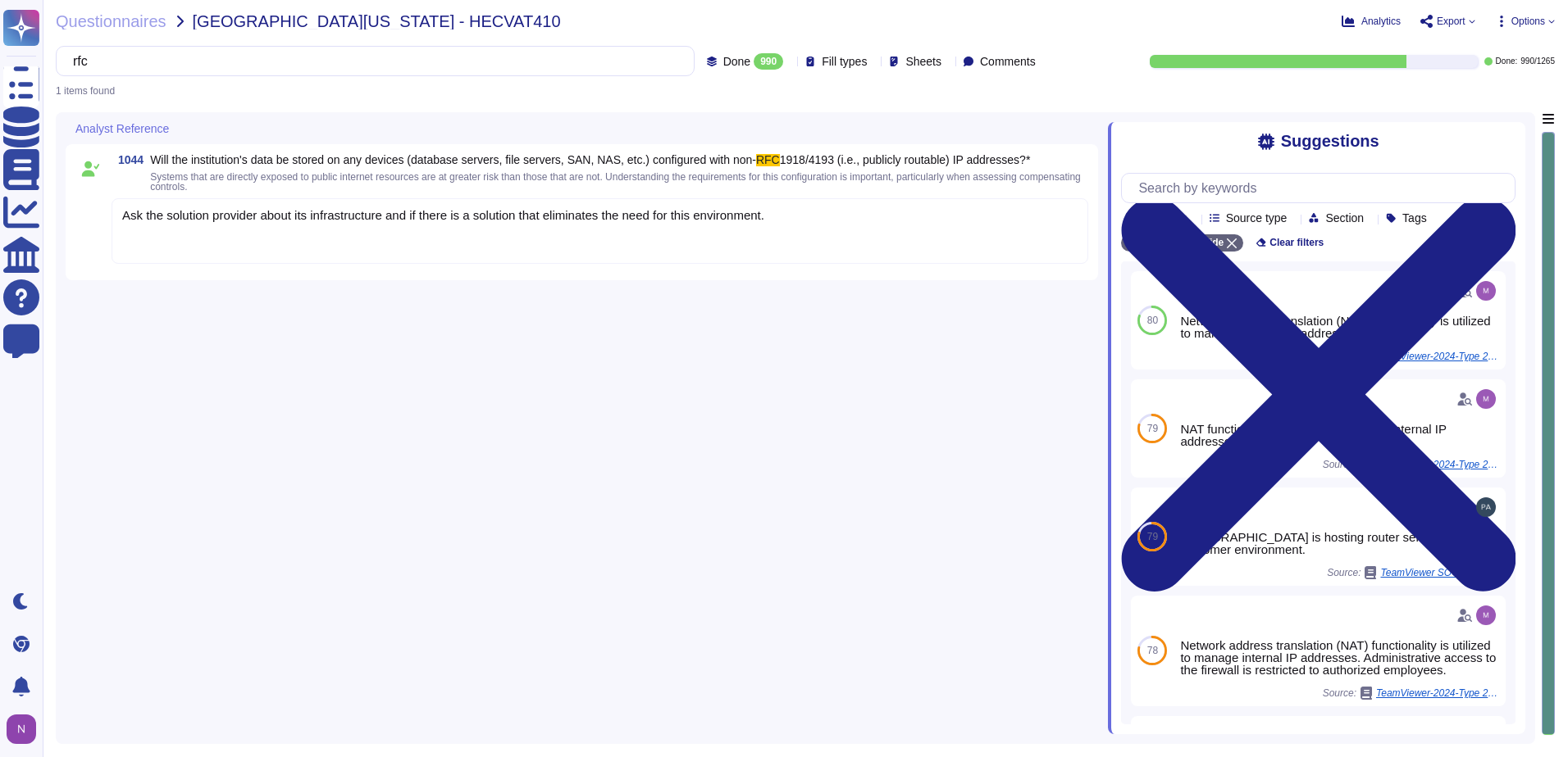
click at [849, 215] on div "Ask the solution provider about its infrastructure and if there is a solution t…" at bounding box center [599, 231] width 977 height 66
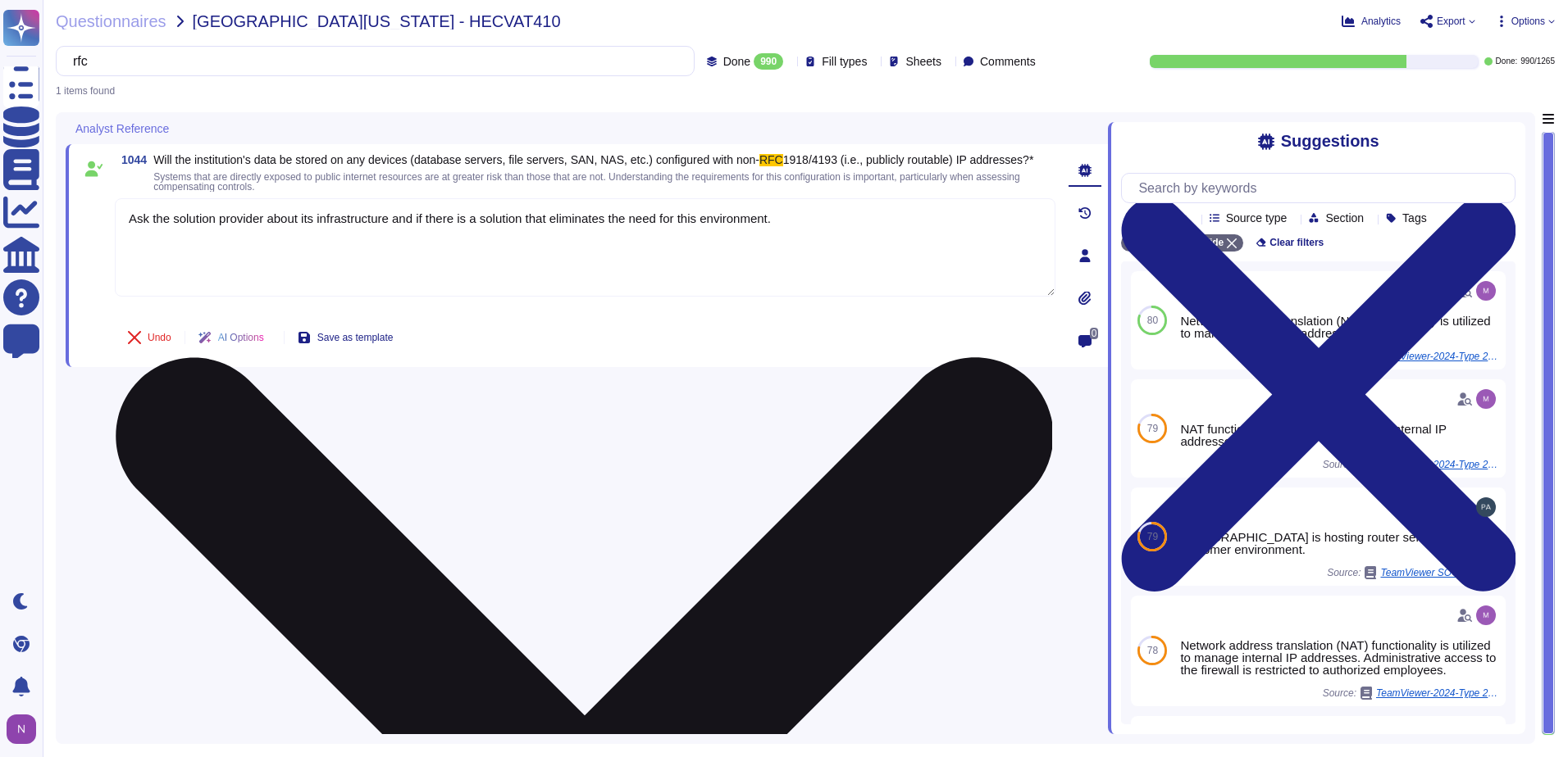
click at [809, 221] on textarea "Ask the solution provider about its infrastructure and if there is a solution t…" at bounding box center [585, 247] width 941 height 98
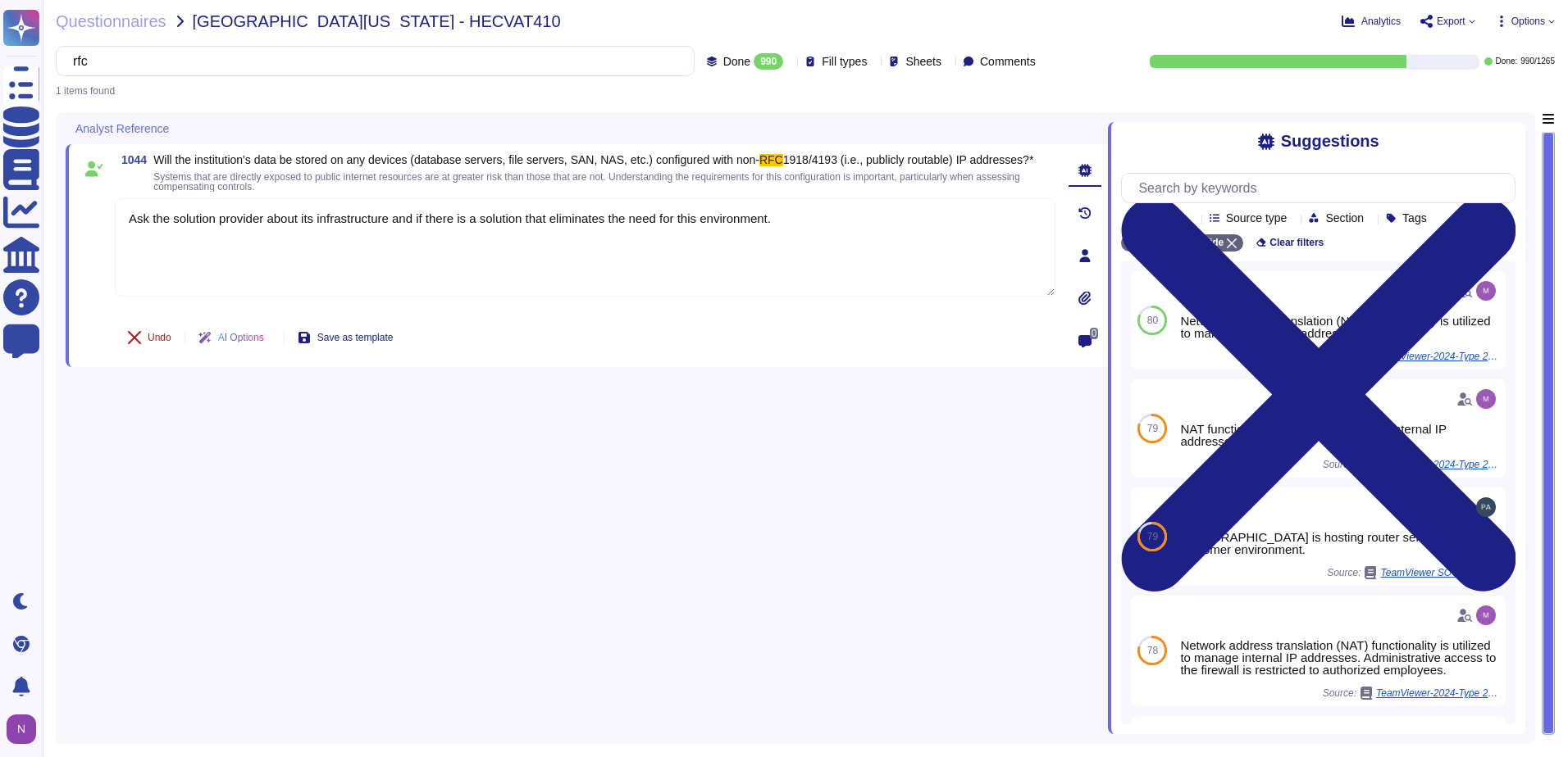
type textarea "Ask the solution provider about its infrastructure and if there is a solution t…"
click at [161, 337] on span "Undo" at bounding box center [159, 338] width 24 height 10
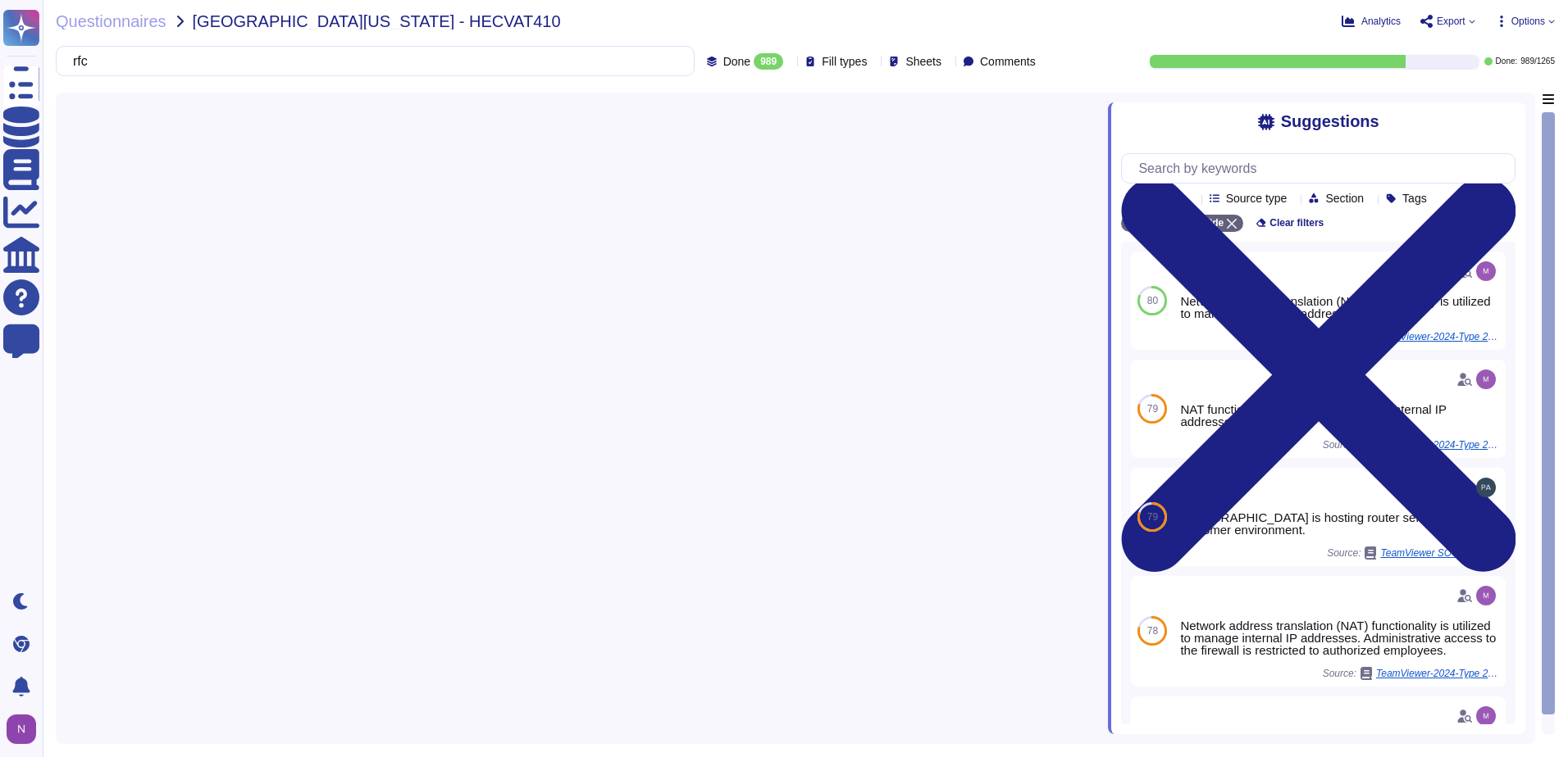
click at [747, 57] on div "Done 989" at bounding box center [749, 61] width 84 height 16
click at [720, 142] on div "To do 276" at bounding box center [753, 144] width 133 height 18
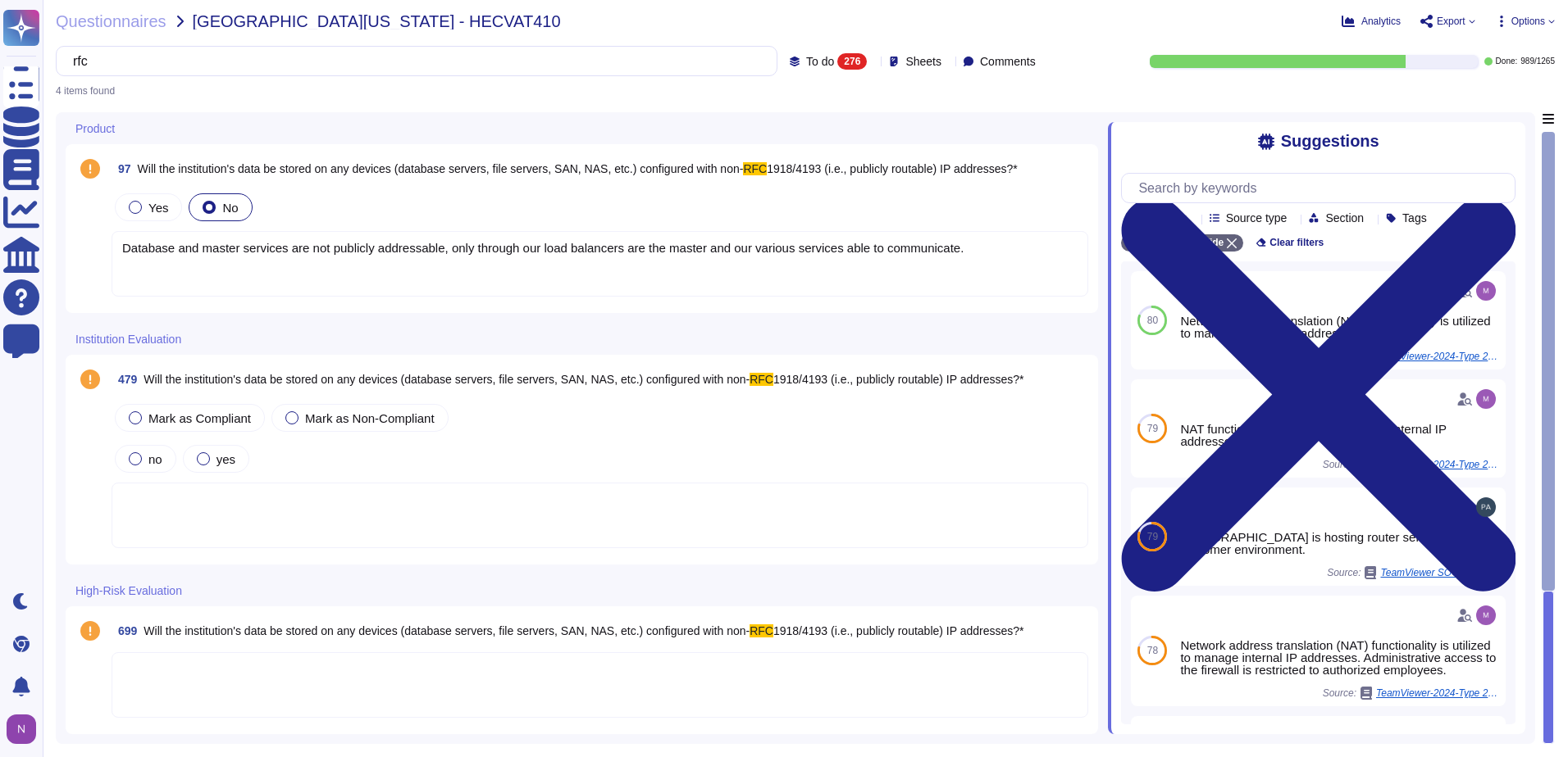
type textarea "Ask the solution provider about its infrastructure and if there is a solution t…"
click at [965, 252] on div "Database and master services are not publicly addressable, only through our loa…" at bounding box center [599, 264] width 977 height 66
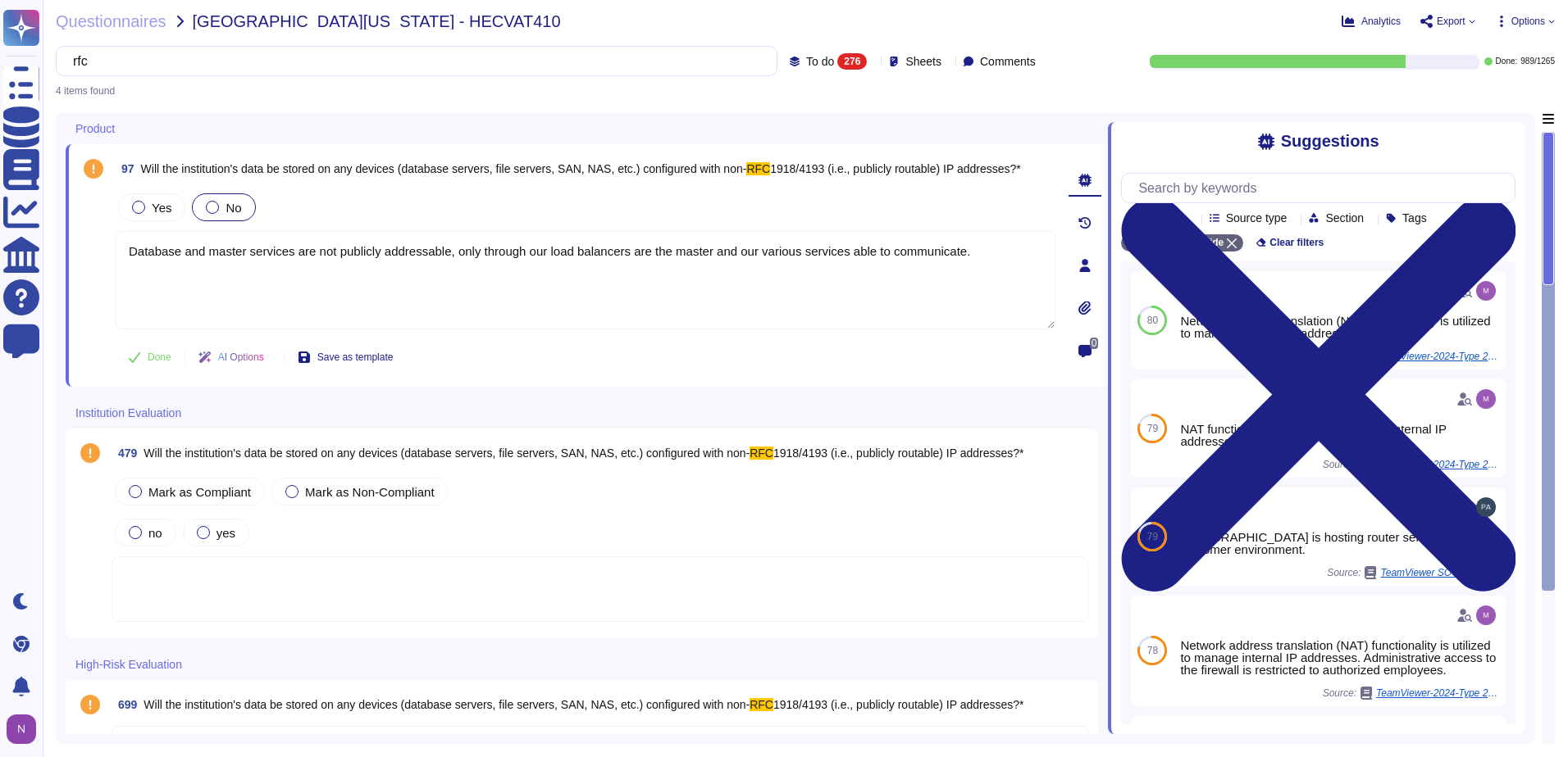
type textarea "Database and master services are not publicly addressable, only through our loa…"
click at [155, 355] on span "Done" at bounding box center [159, 357] width 24 height 10
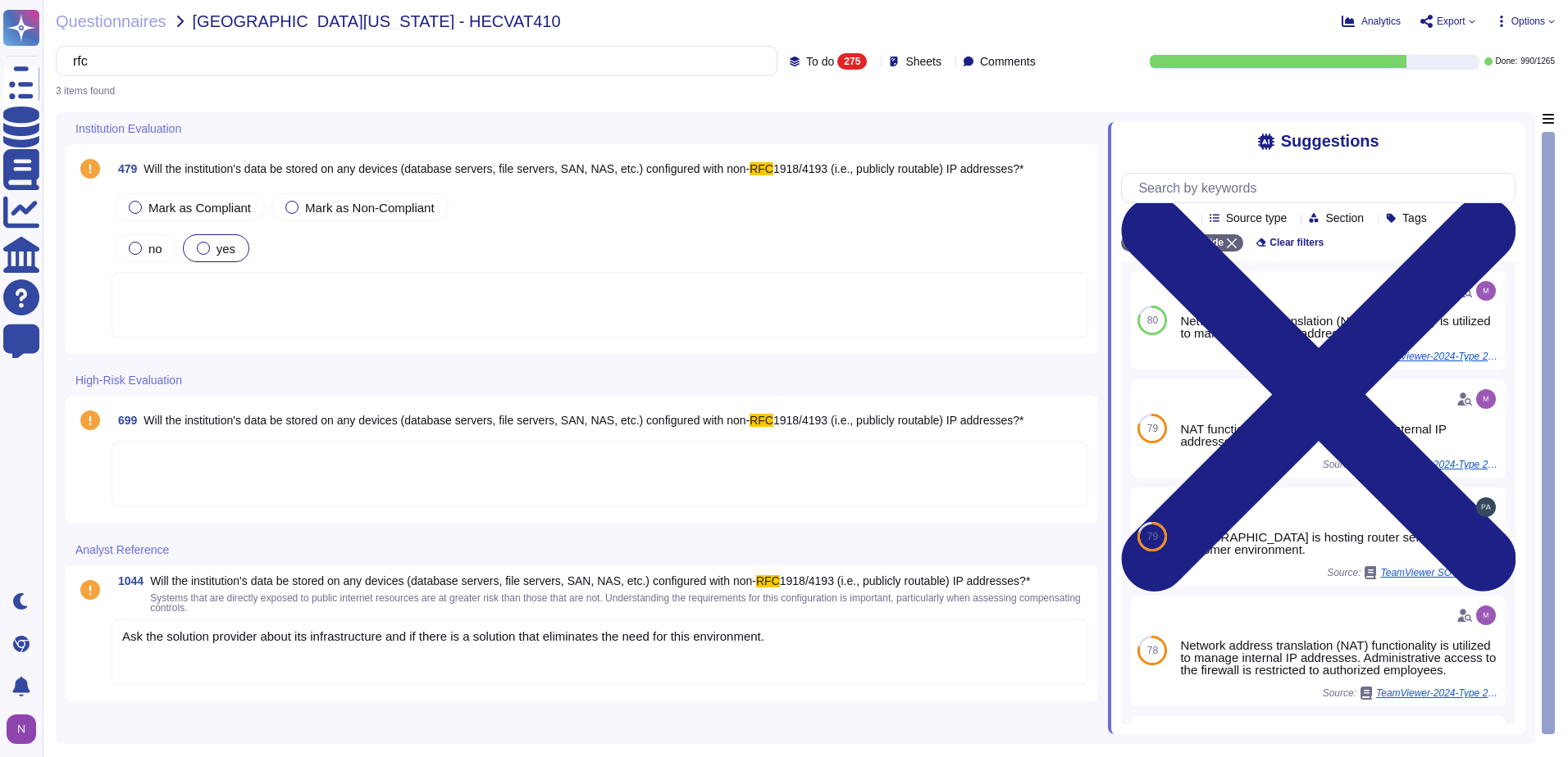
click at [203, 245] on div at bounding box center [204, 248] width 14 height 14
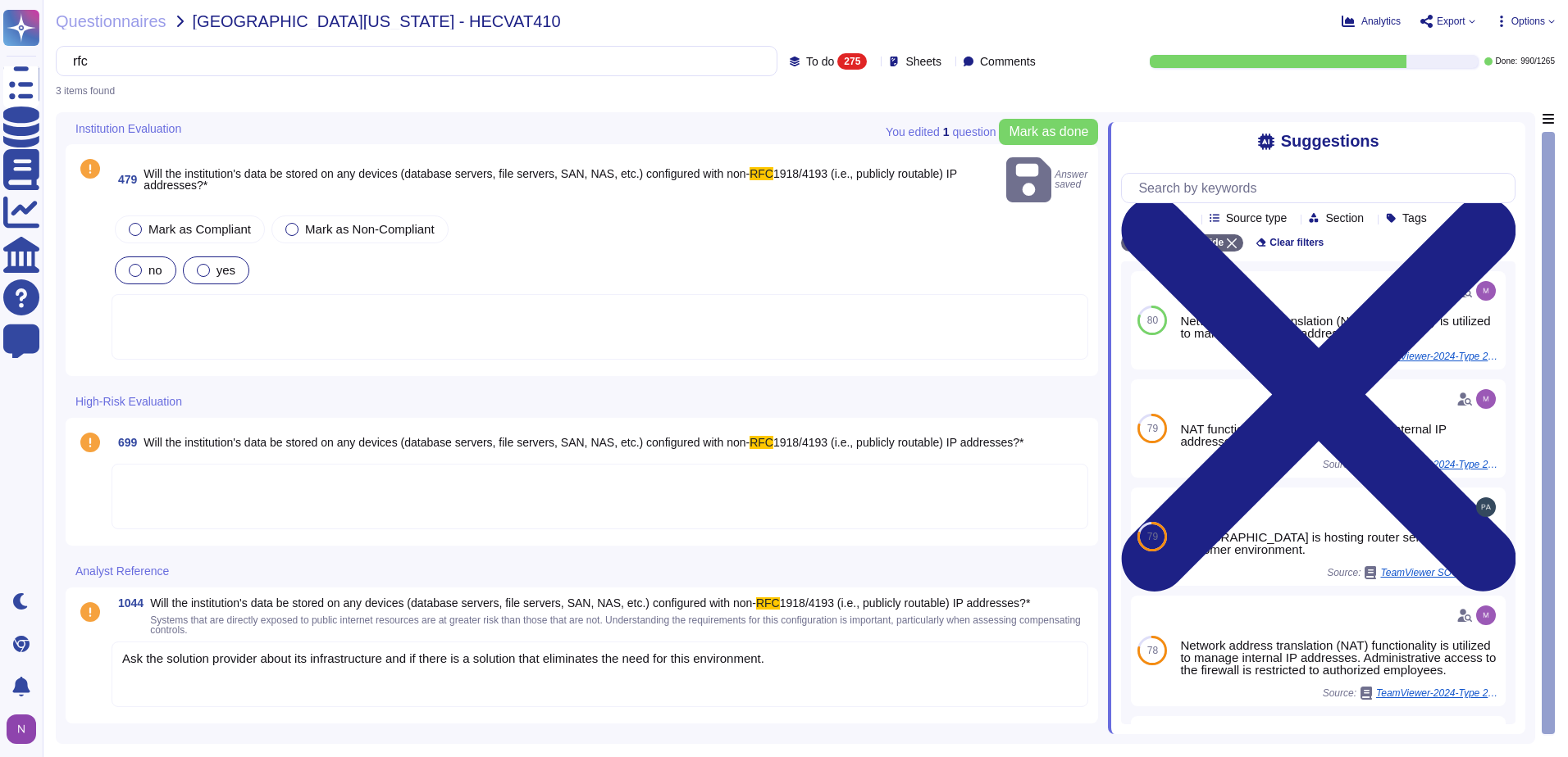
click at [137, 264] on div at bounding box center [135, 270] width 14 height 14
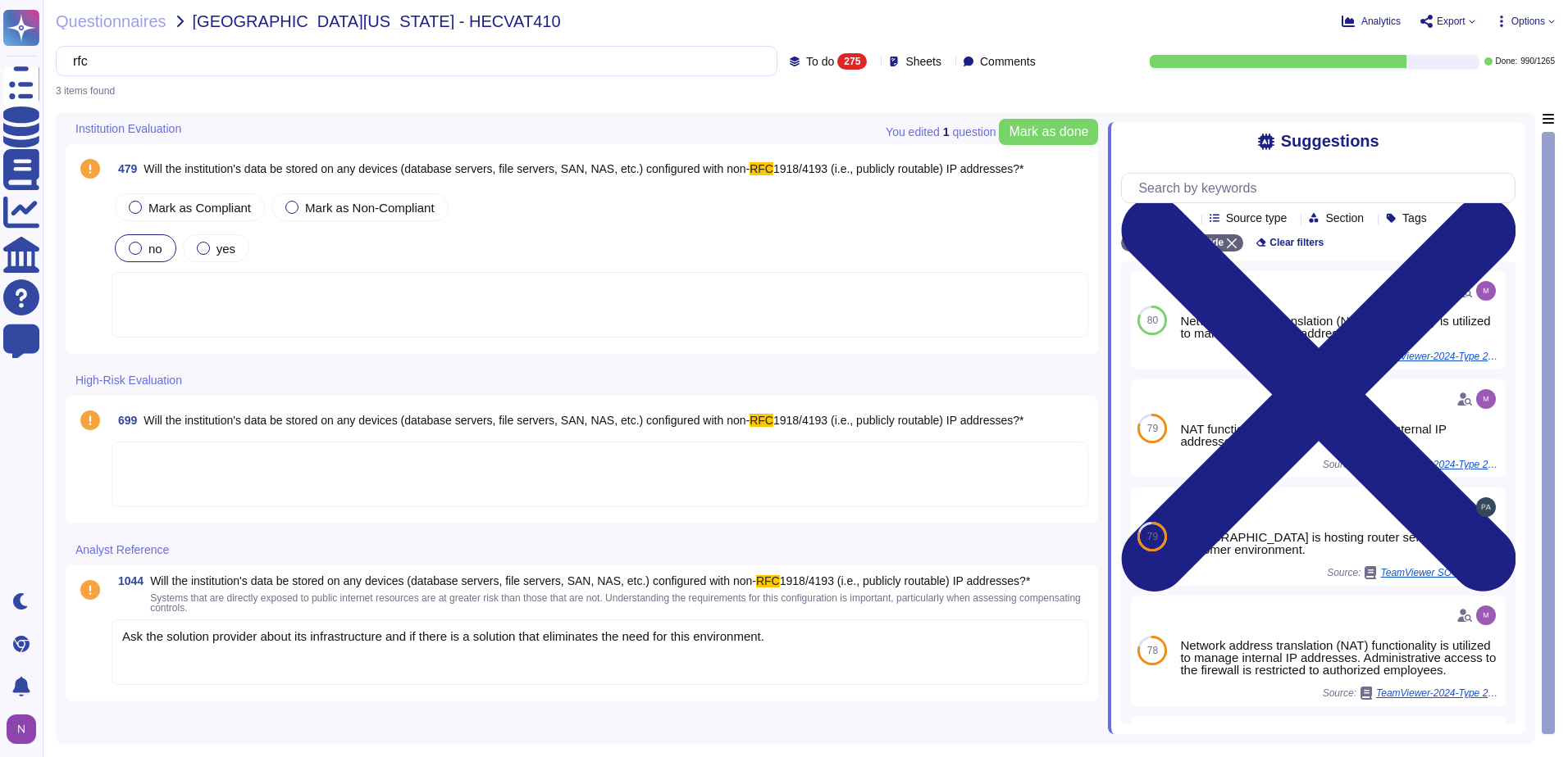
click at [202, 289] on div at bounding box center [599, 305] width 977 height 66
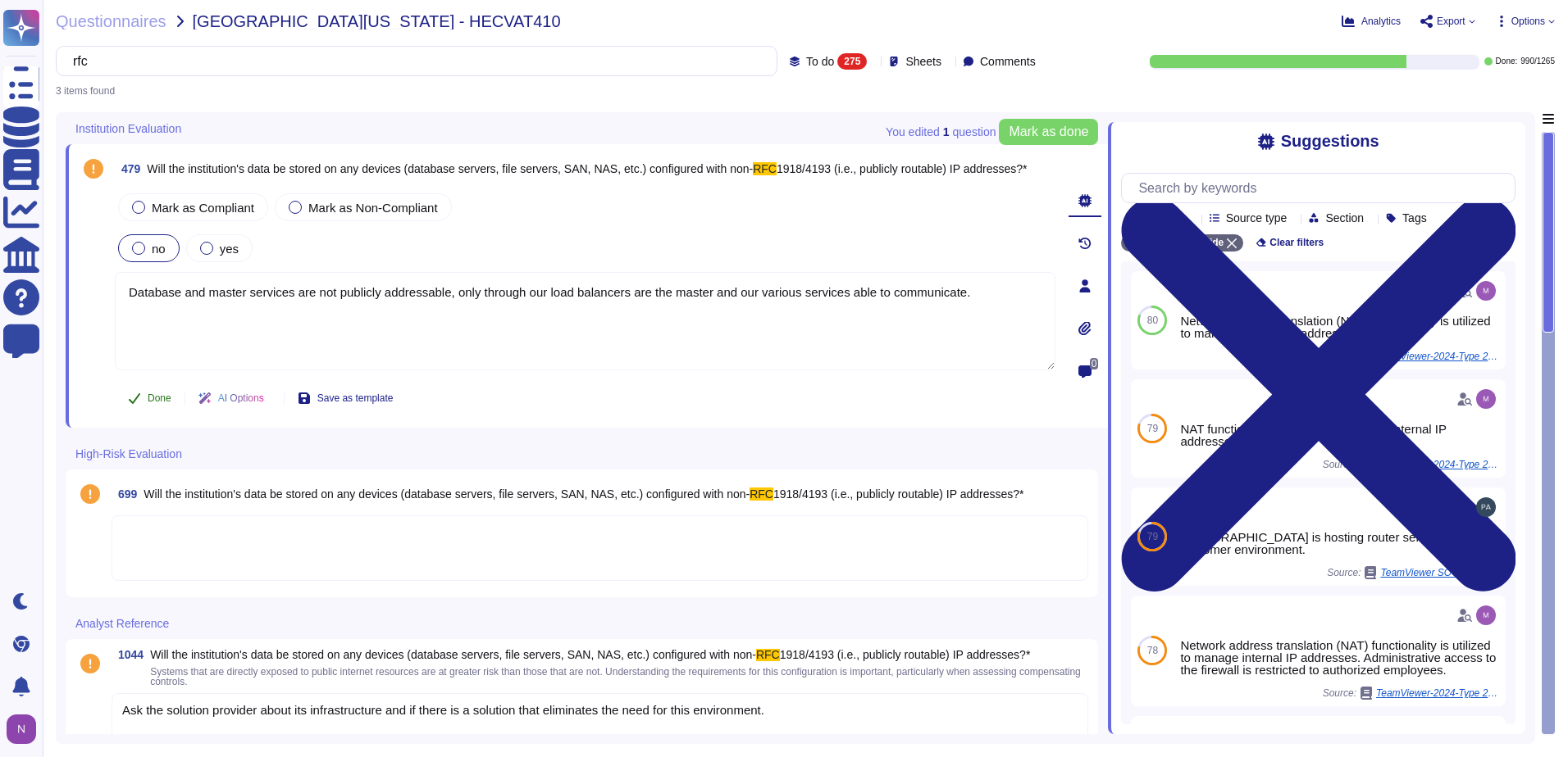
type textarea "Database and master services are not publicly addressable, only through our loa…"
click at [155, 395] on span "Done" at bounding box center [159, 398] width 24 height 10
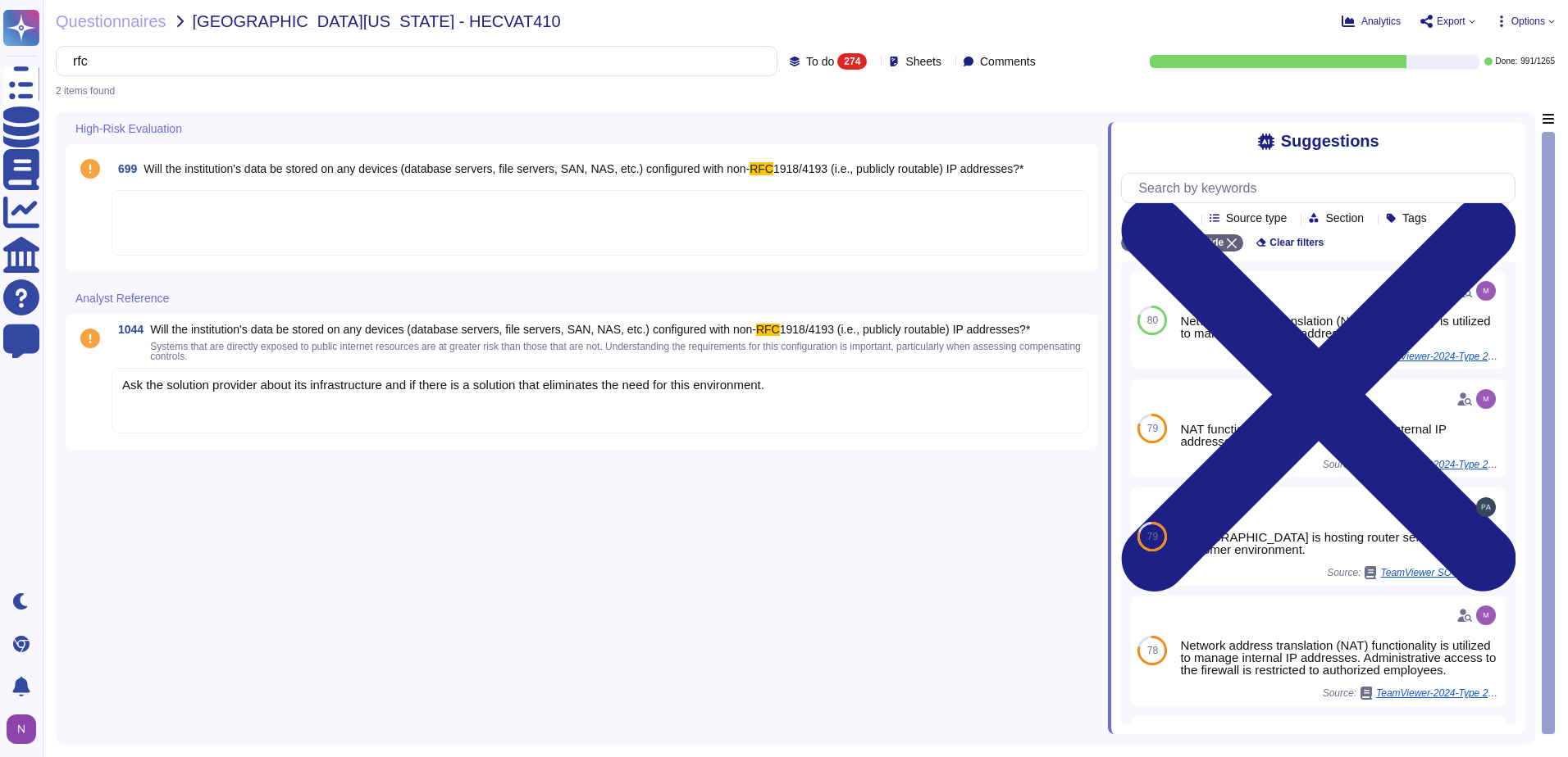
click at [309, 210] on div at bounding box center [599, 223] width 977 height 66
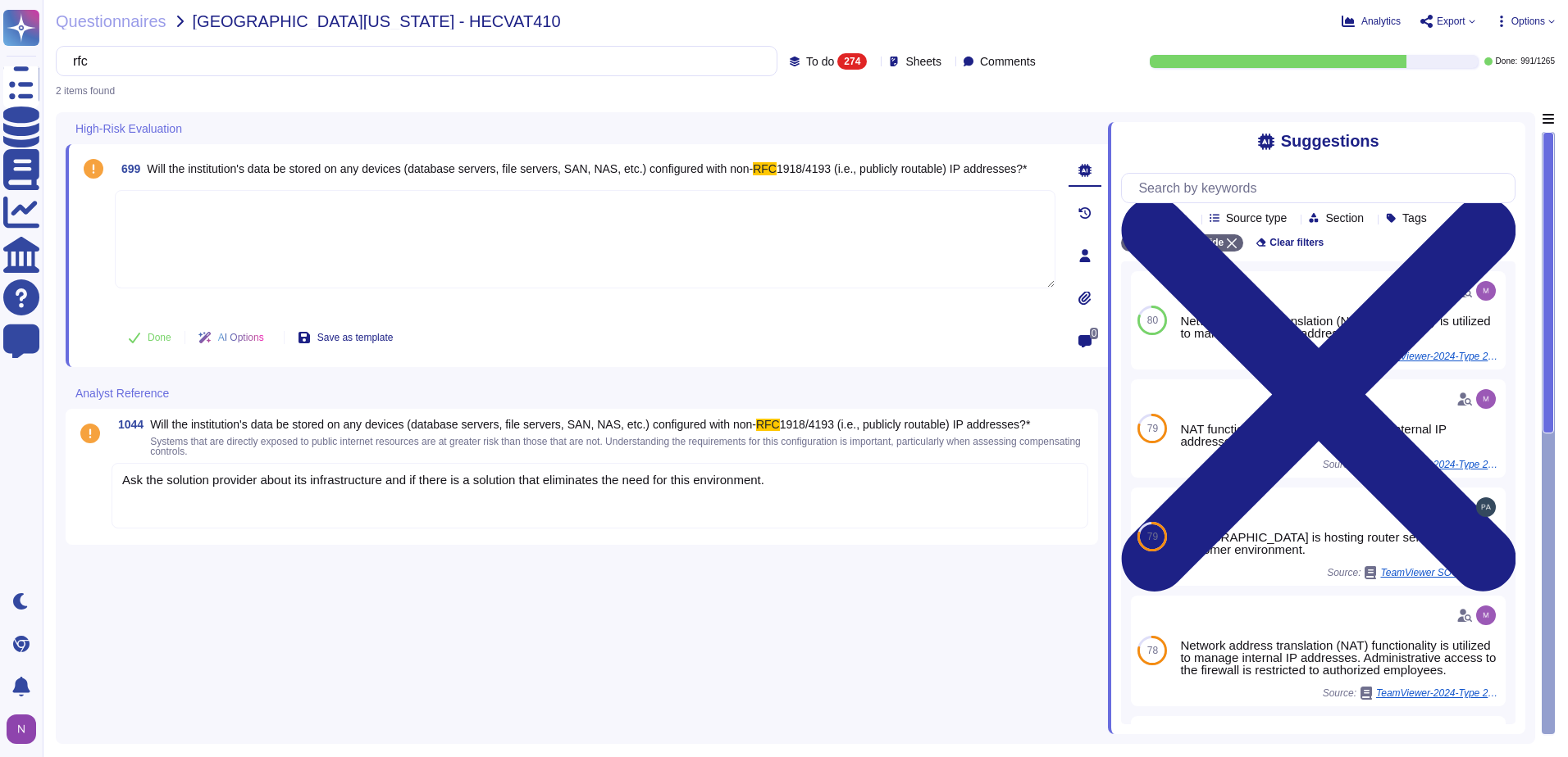
click at [802, 469] on div "Ask the solution provider about its infrastructure and if there is a solution t…" at bounding box center [599, 496] width 977 height 66
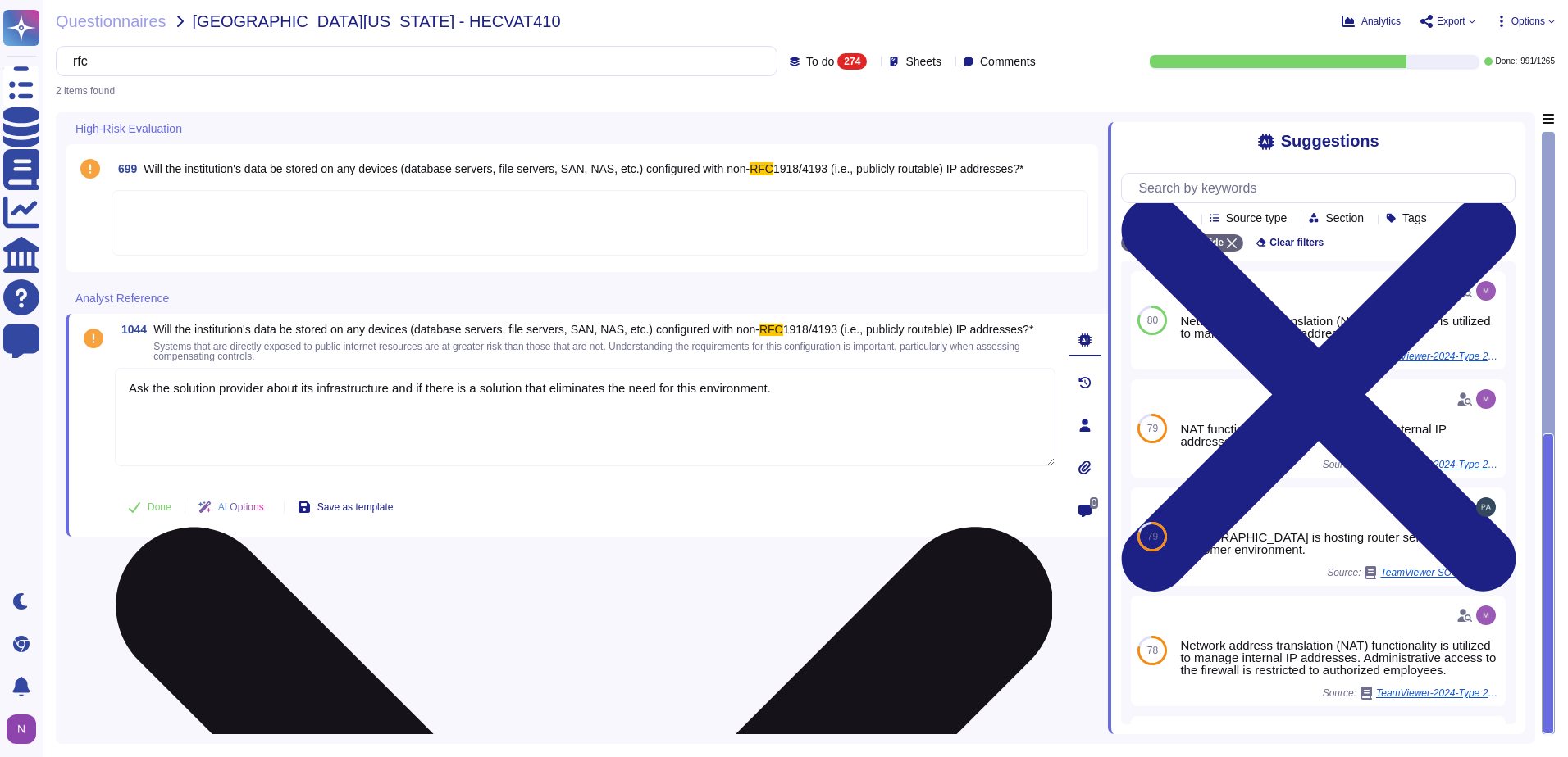
type textarea "Ask the solution provider about its infrastructure and if there is a solution t…"
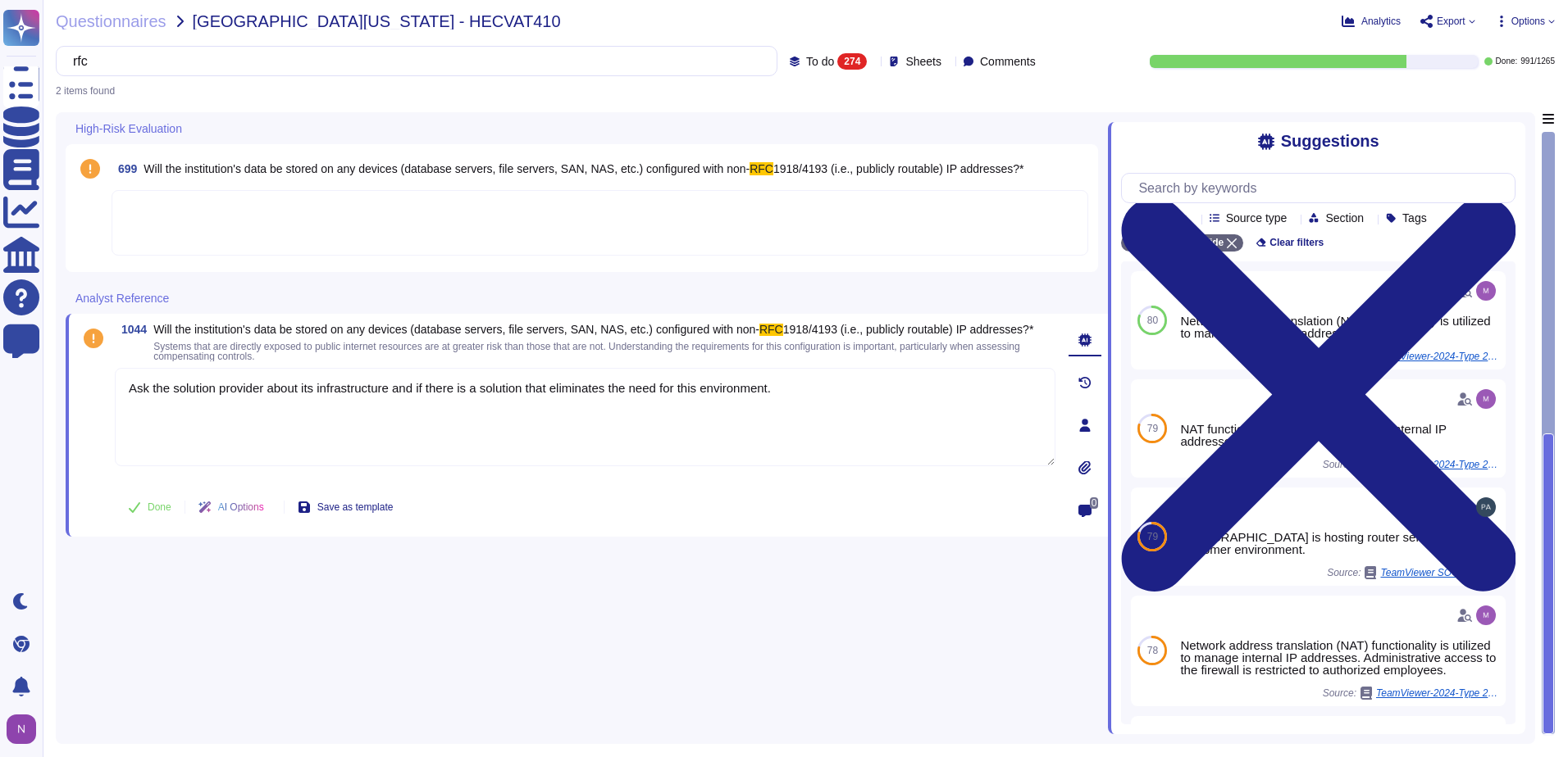
click at [214, 214] on div at bounding box center [599, 223] width 977 height 66
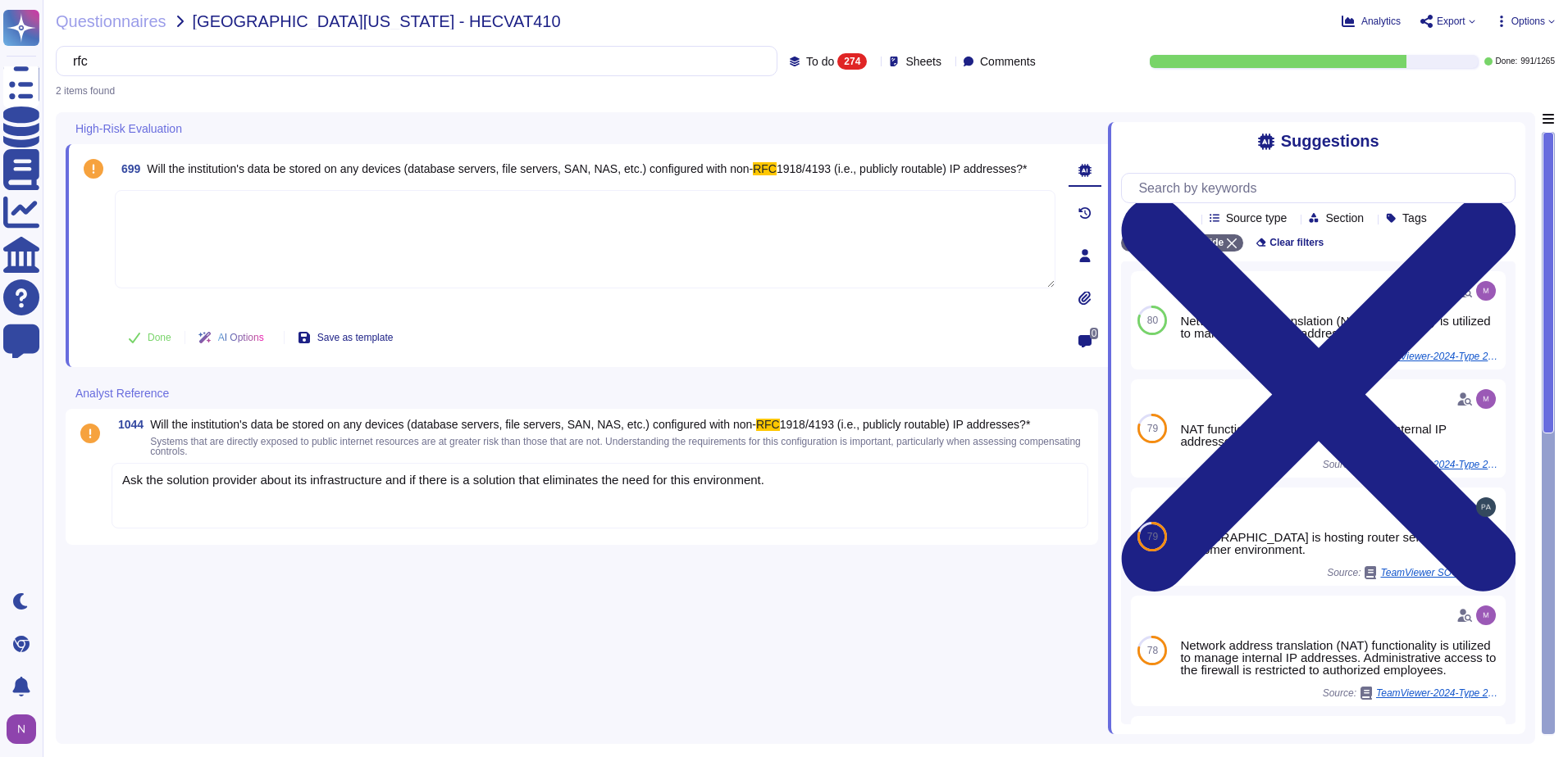
click at [873, 63] on icon at bounding box center [873, 63] width 0 height 0
click at [816, 100] on div "All 1265" at bounding box center [844, 103] width 133 height 18
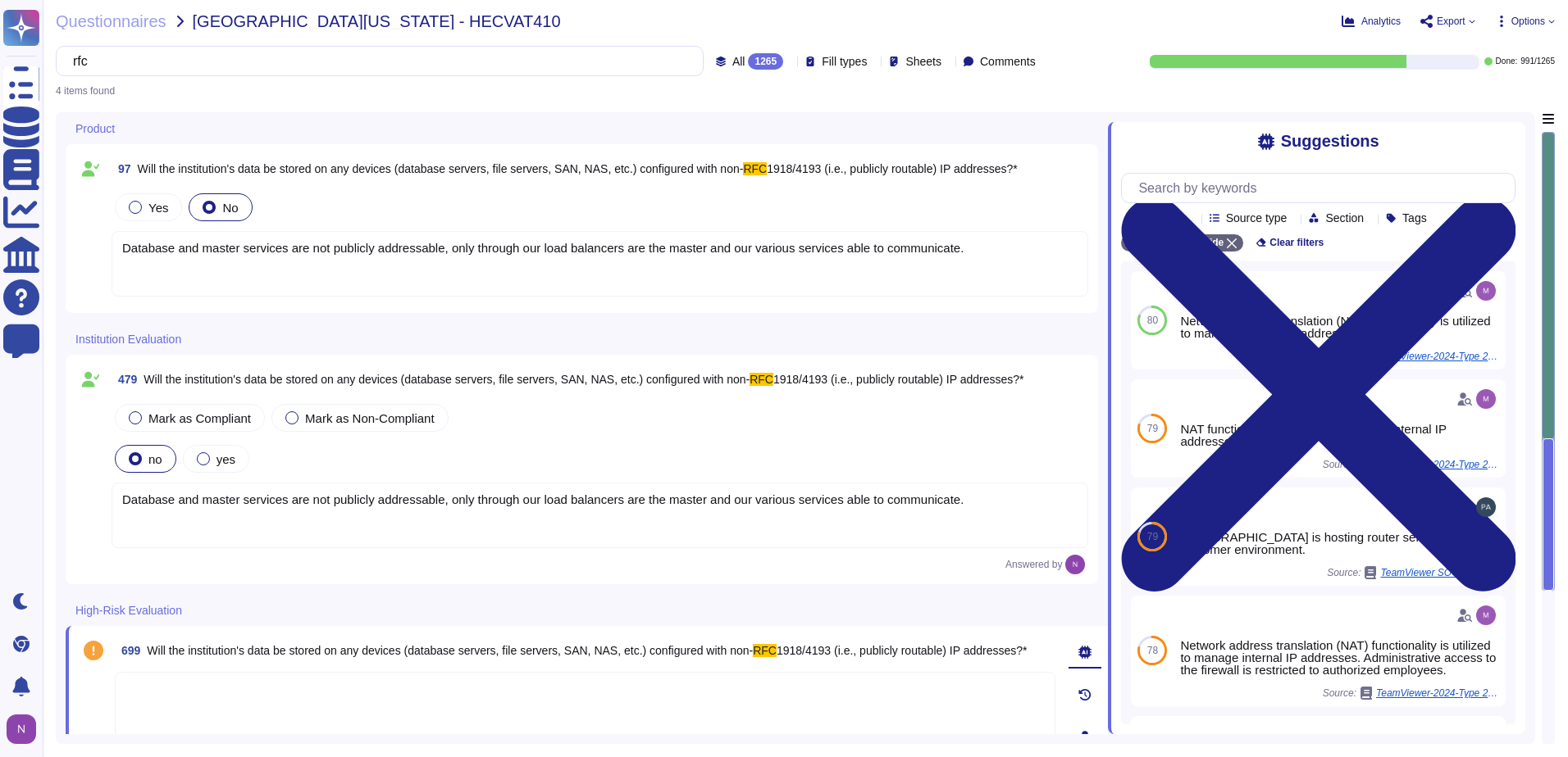
click at [747, 63] on div "All 1265" at bounding box center [753, 61] width 73 height 16
click at [715, 143] on span "To do" at bounding box center [711, 144] width 30 height 14
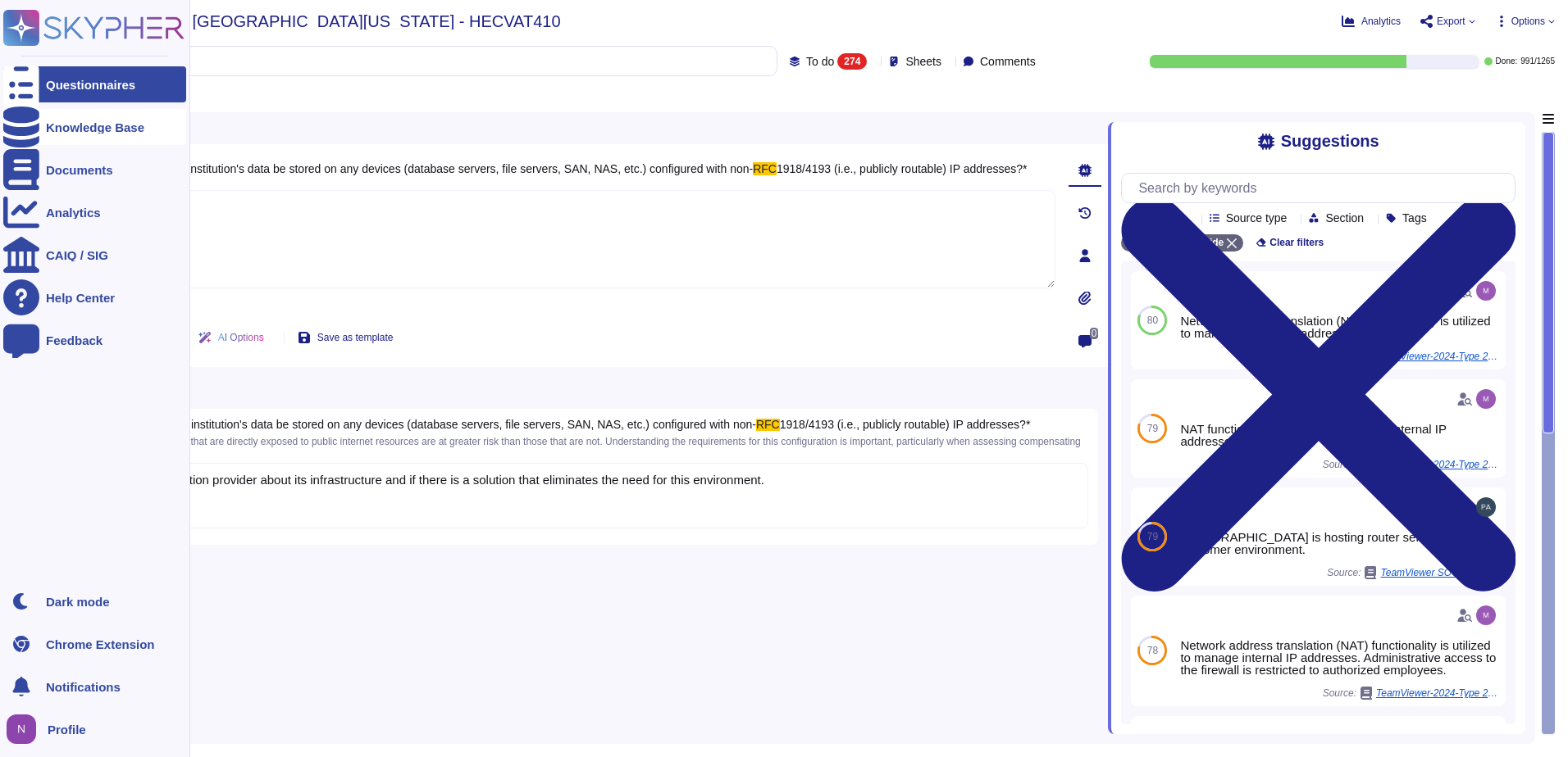
click at [98, 127] on div "Knowledge Base" at bounding box center [96, 127] width 99 height 13
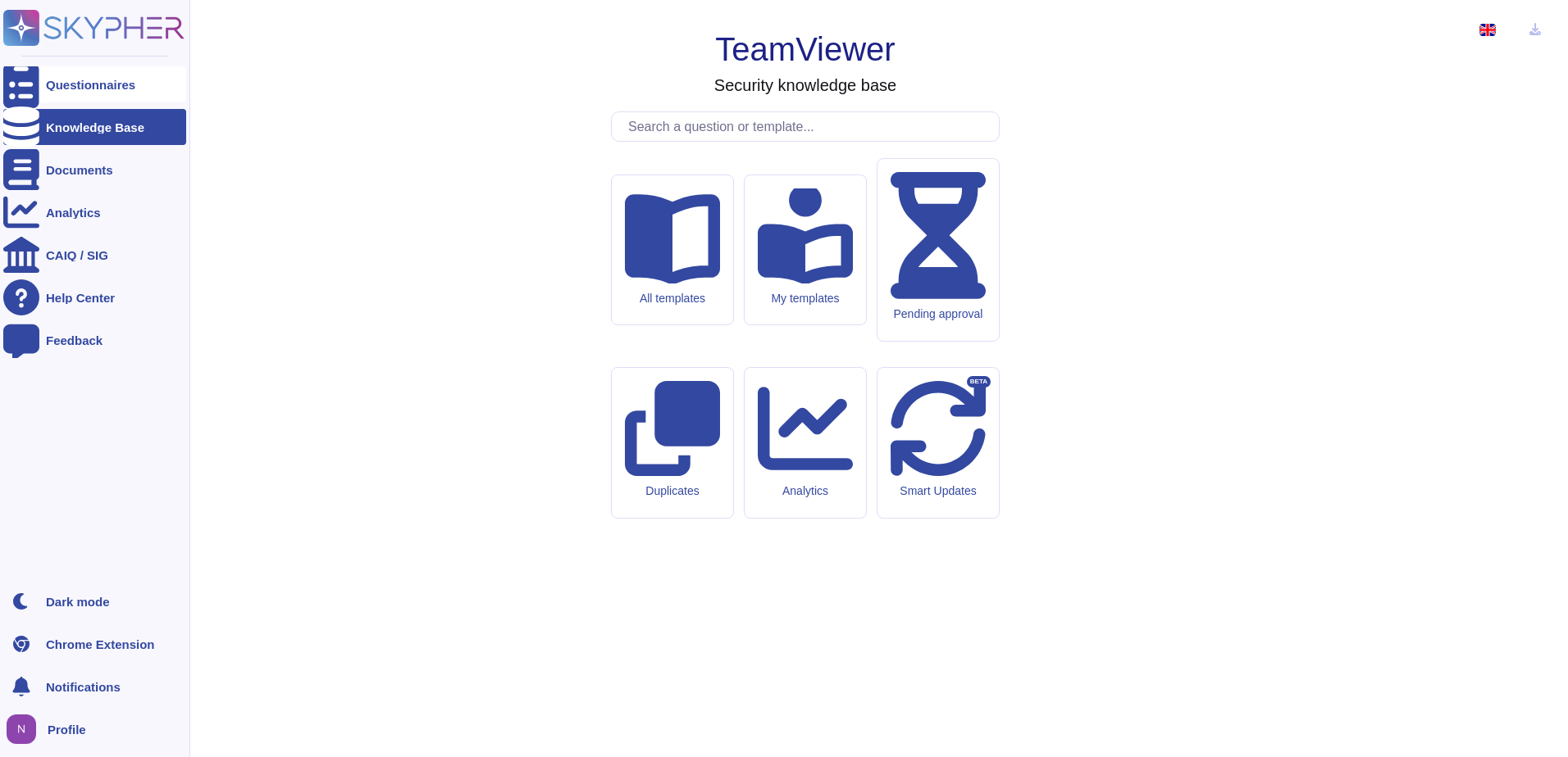
click at [90, 80] on div "Questionnaires" at bounding box center [91, 84] width 90 height 13
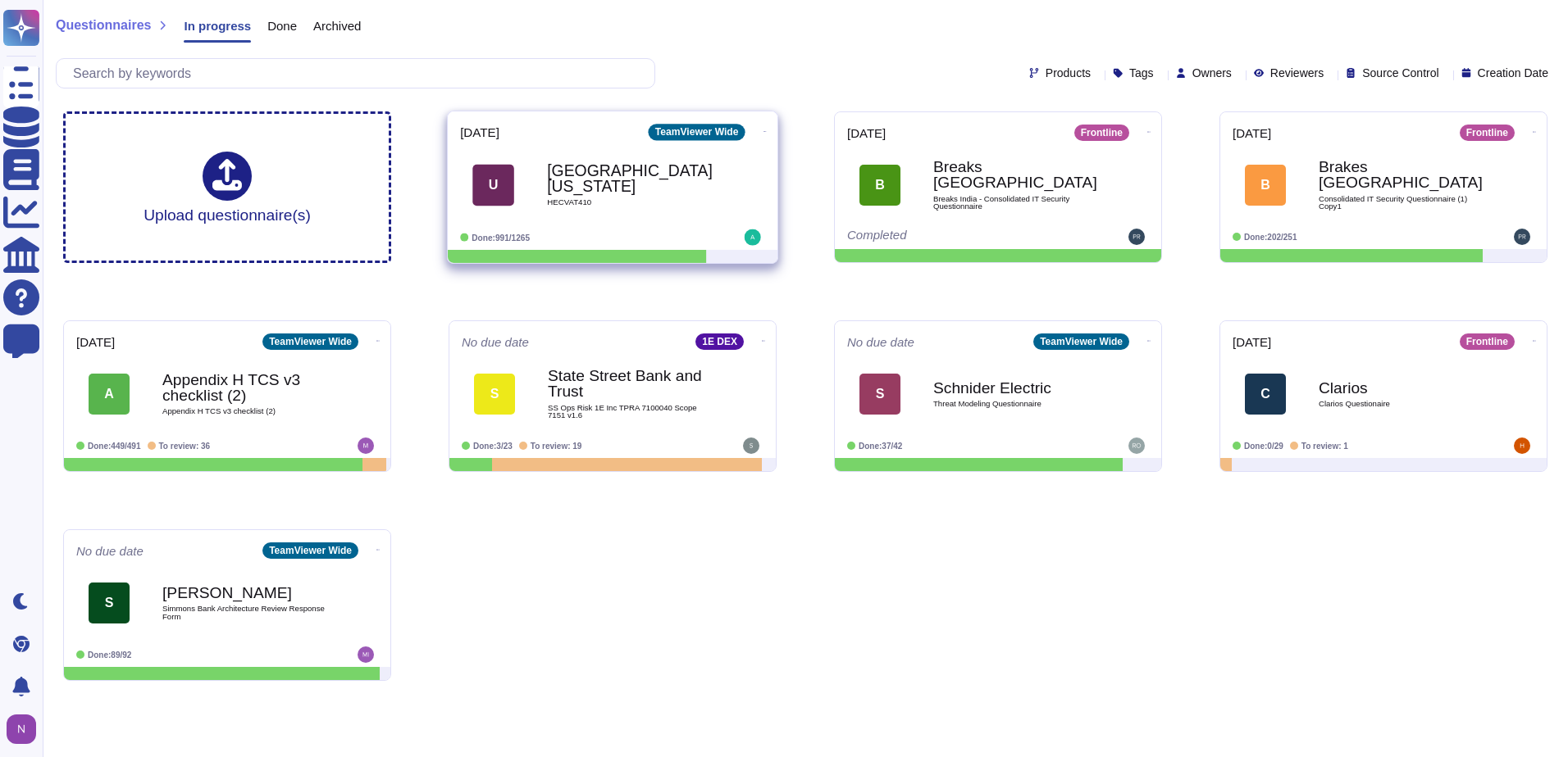
click at [599, 180] on b "[GEOGRAPHIC_DATA][US_STATE]" at bounding box center [629, 179] width 165 height 32
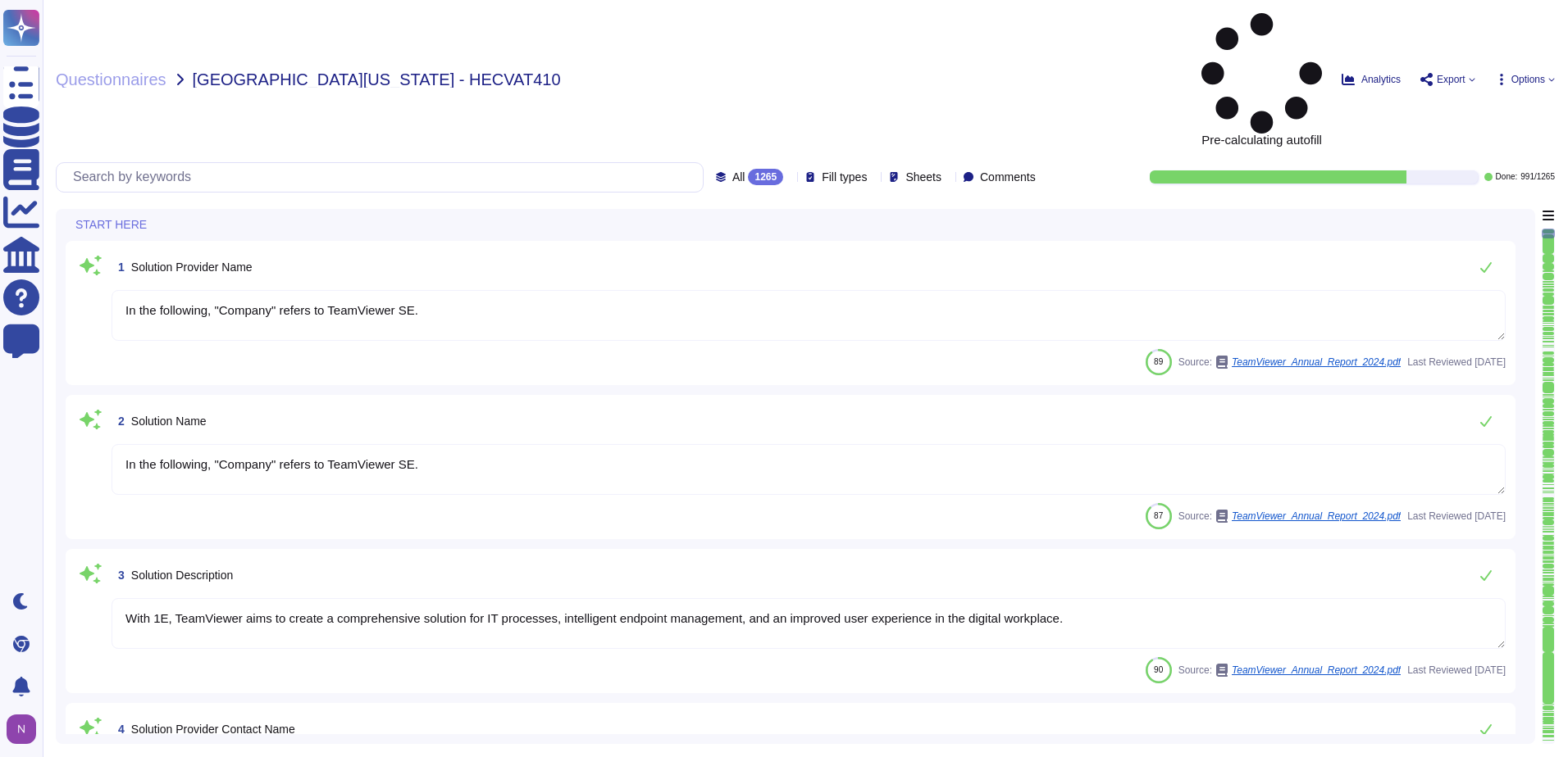
type textarea "In the following, "Company" refers to TeamViewer SE."
type textarea "With 1E, TeamViewer aims to create a comprehensive solution for IT processes, i…"
type textarea "i.V. [PERSON_NAME]"
type textarea "LoreMipsum dol 7 sitamet co Adipiscinge Seddoeiu • Temporinc Utlabore • Etdolor…"
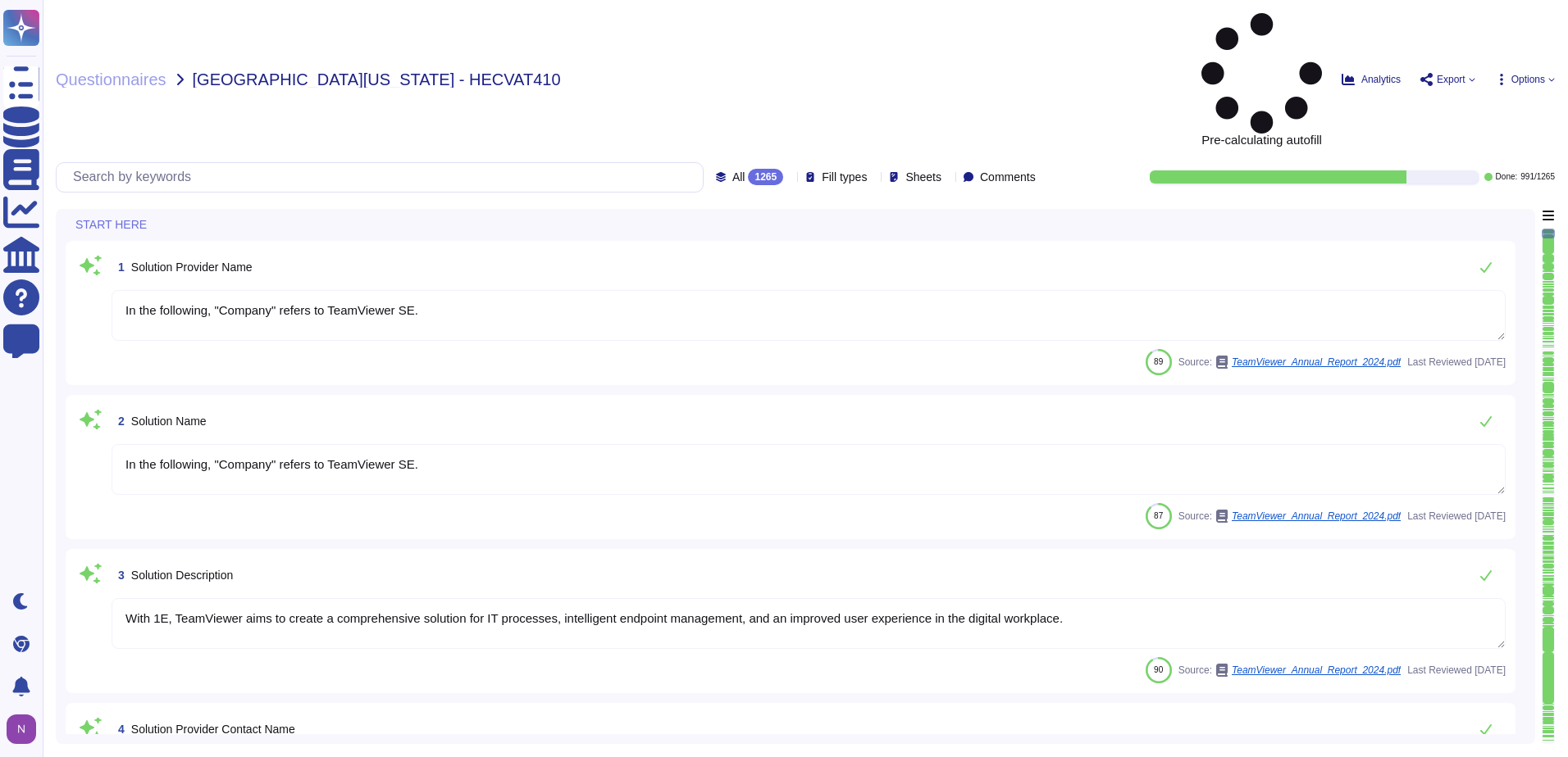
type textarea "Please contact [EMAIL_ADDRESS][DOMAIN_NAME] or via any of the methods specified…"
click at [752, 169] on div "All 1265" at bounding box center [753, 177] width 73 height 16
click at [716, 147] on span "To do" at bounding box center [711, 144] width 30 height 14
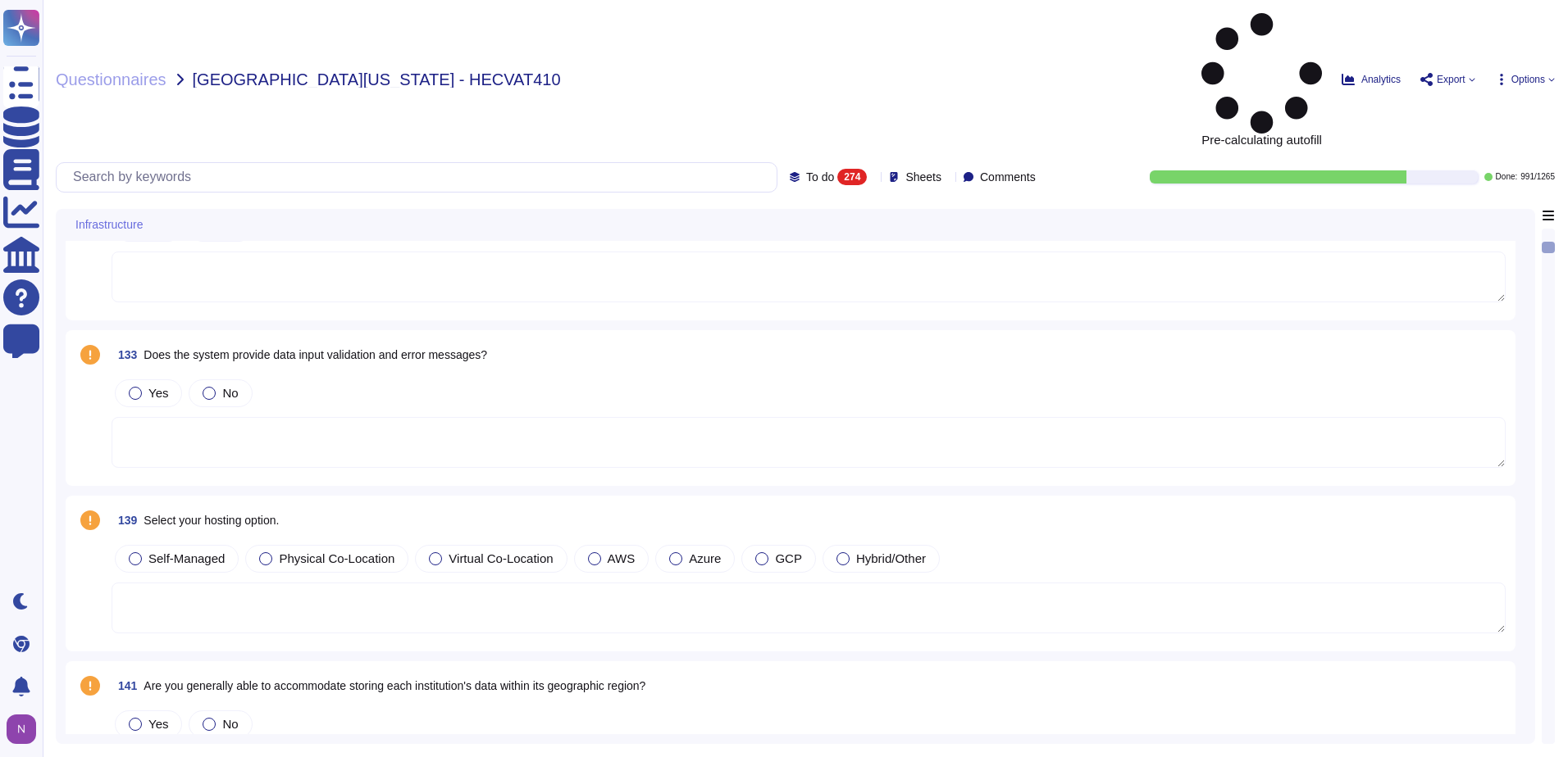
scroll to position [1147, 0]
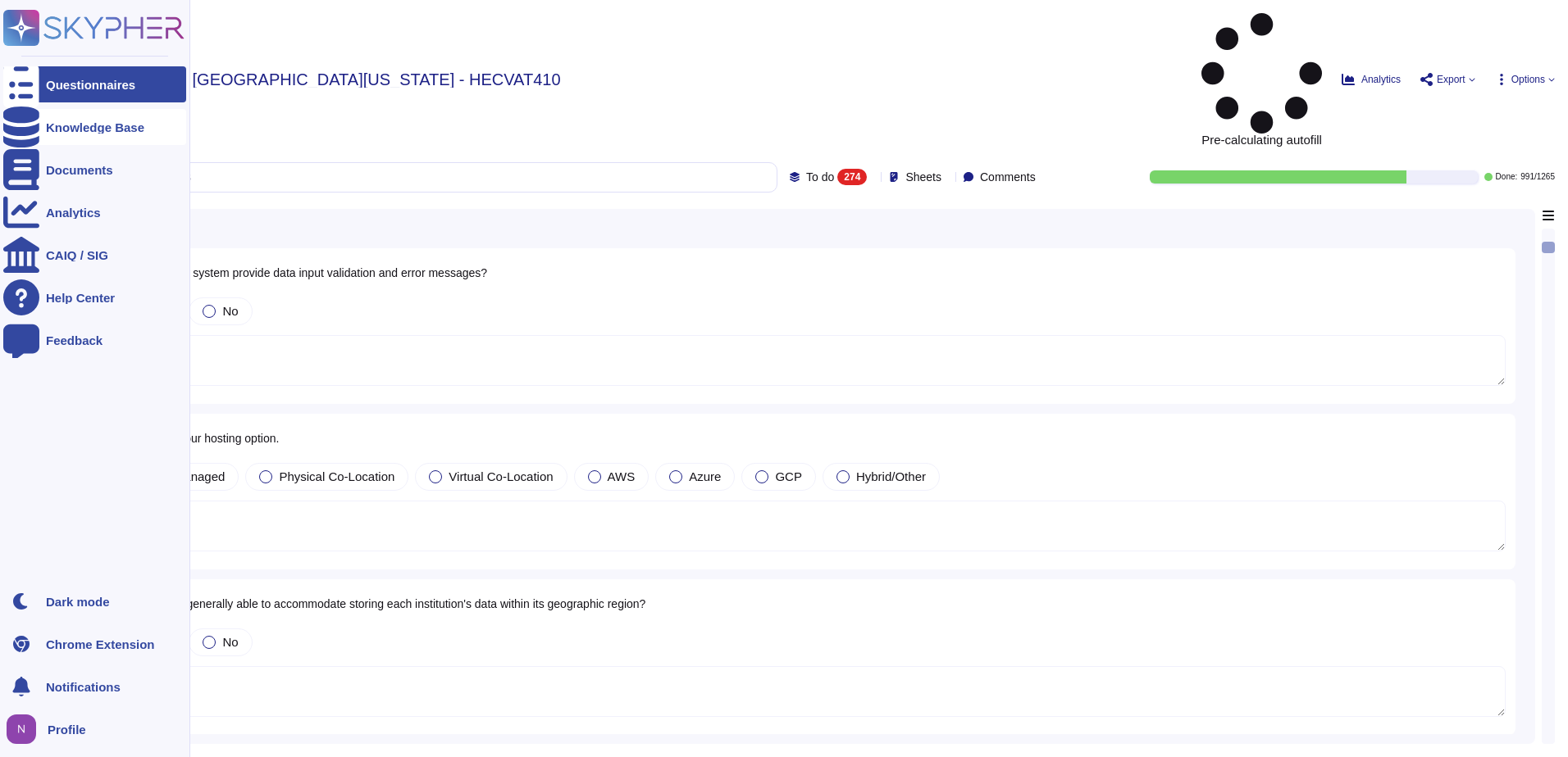
click at [70, 127] on div "Knowledge Base" at bounding box center [96, 127] width 99 height 13
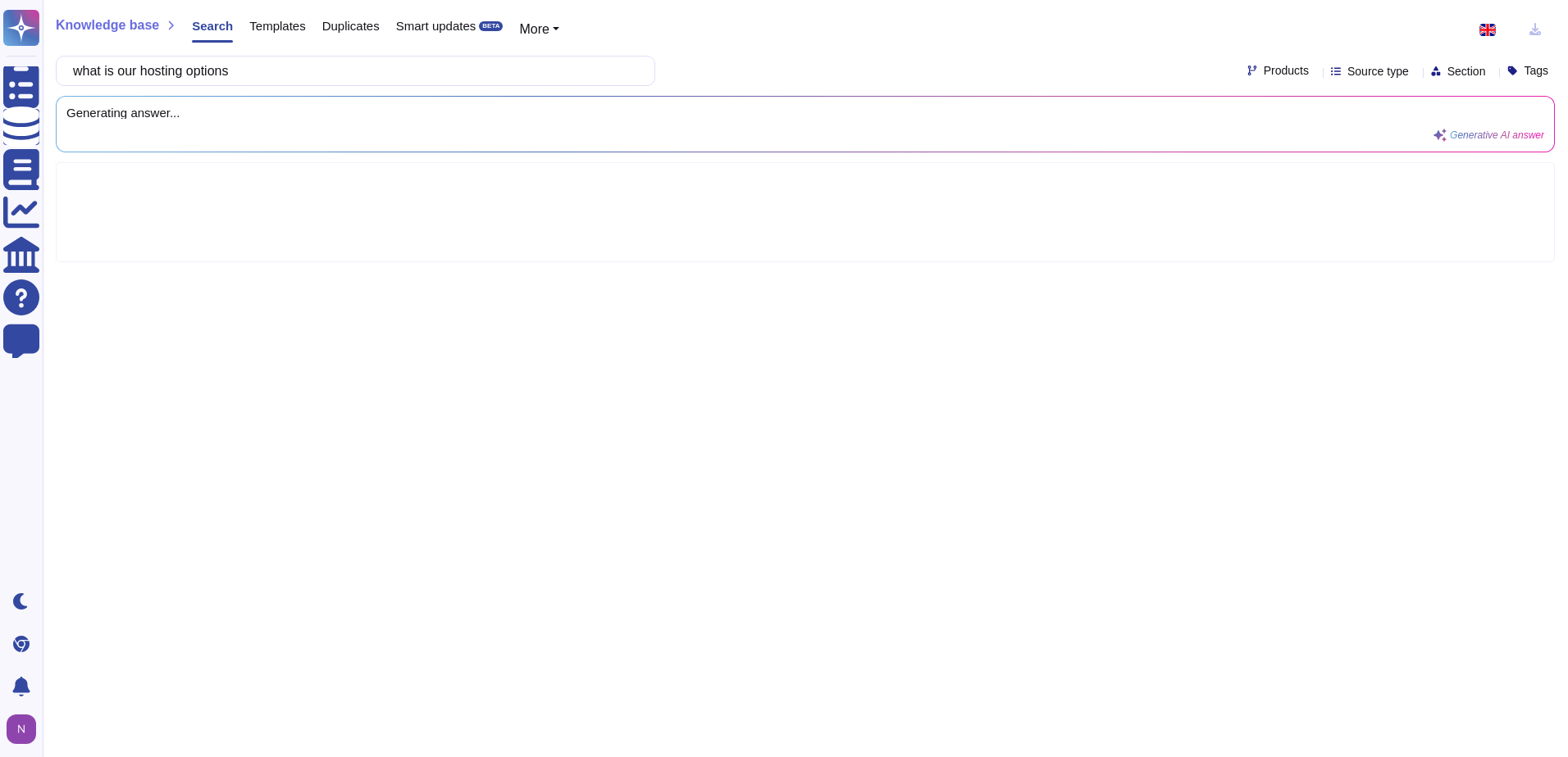
type input "what is our hosting options"
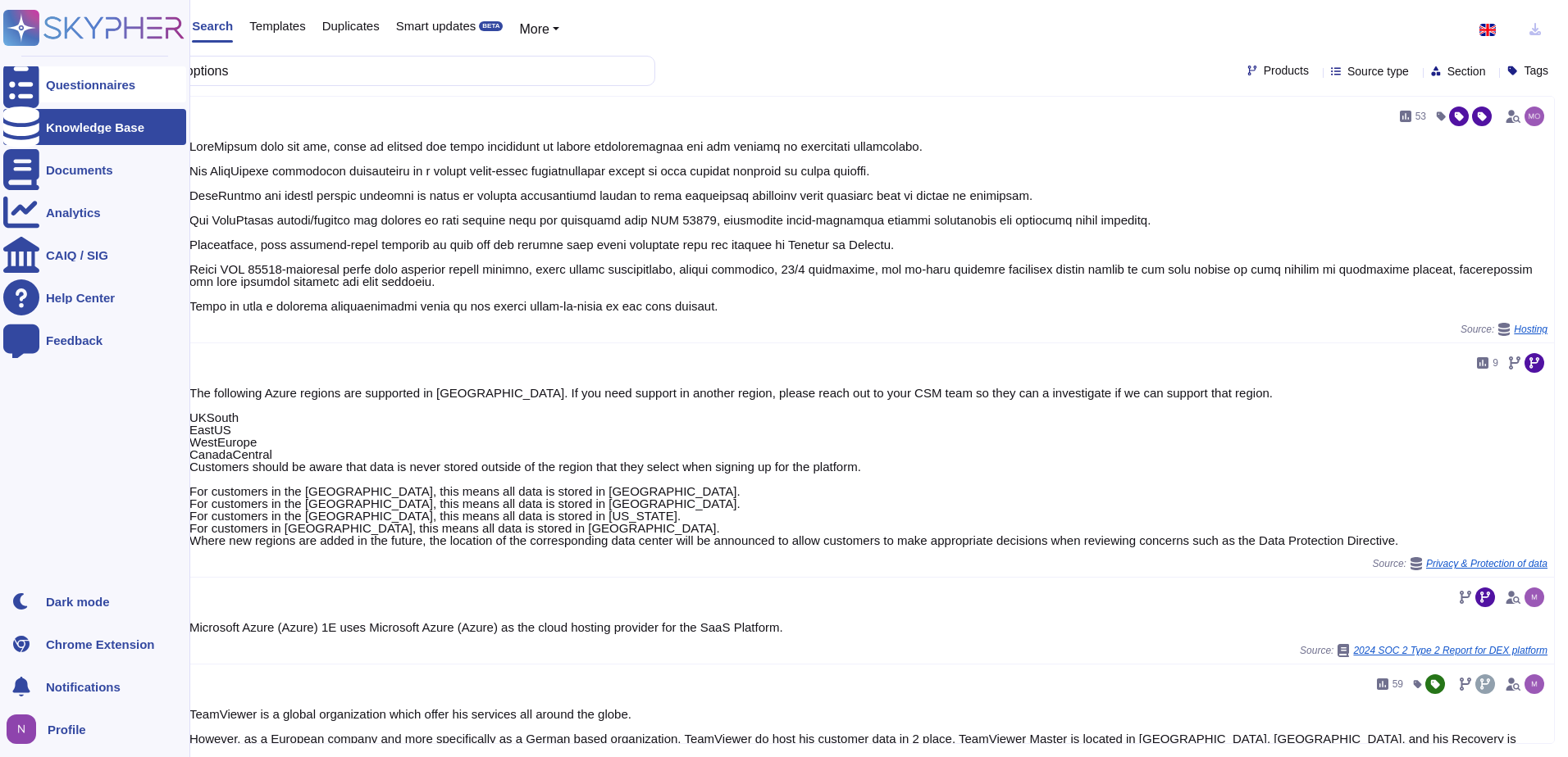
click at [23, 78] on icon at bounding box center [20, 85] width 36 height 48
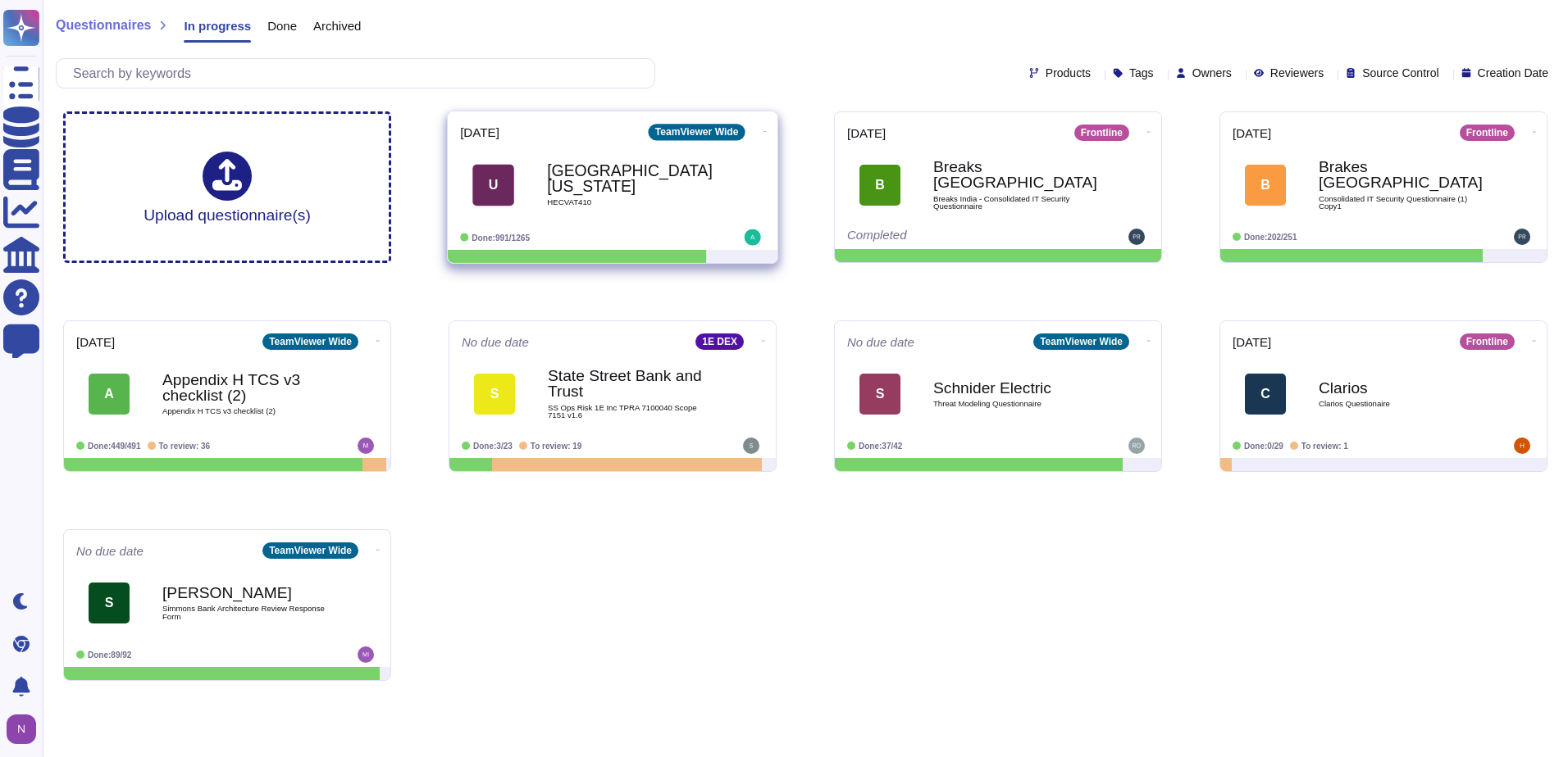
click at [674, 199] on span "HECVAT410" at bounding box center [629, 203] width 165 height 8
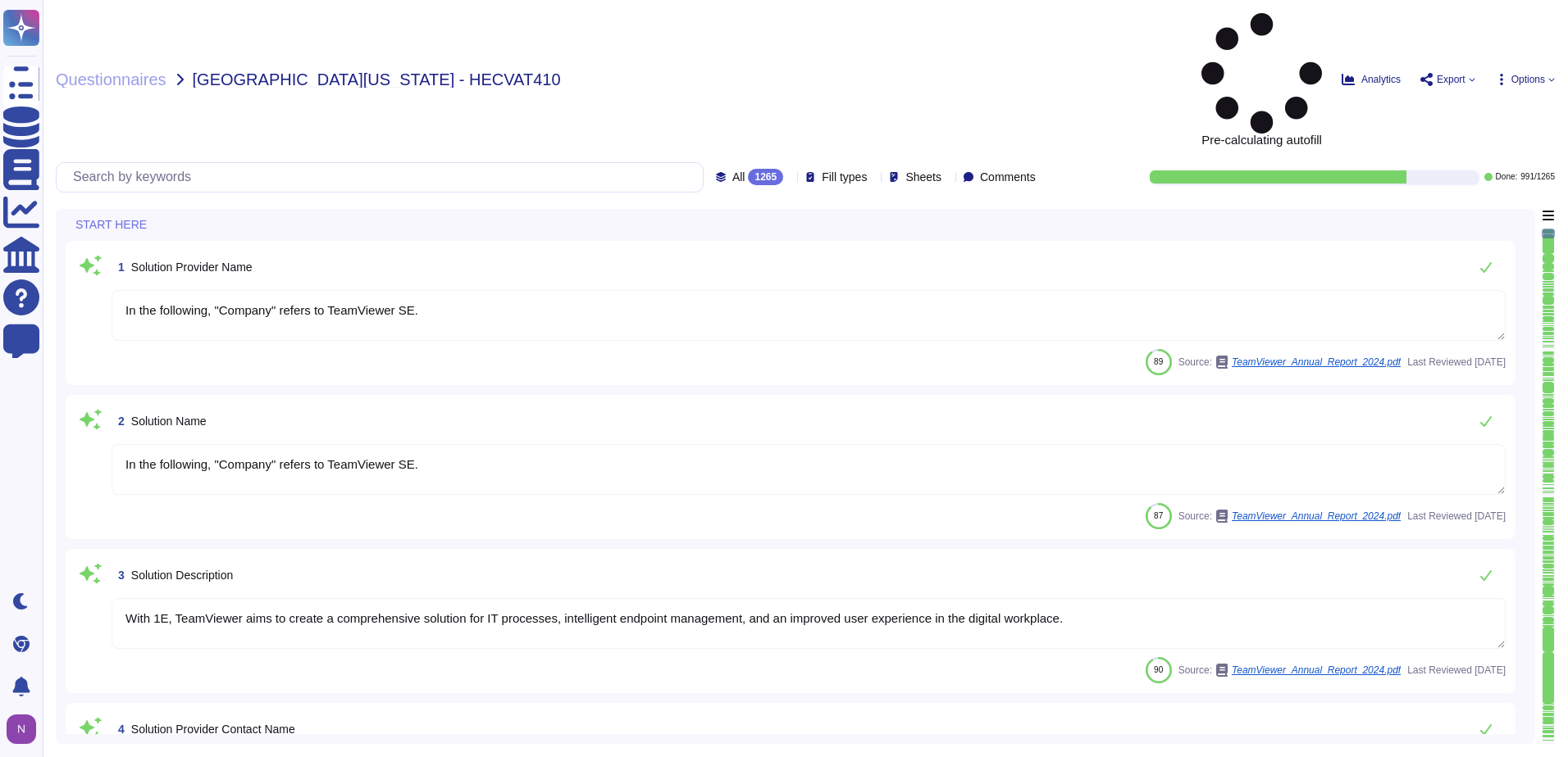
type textarea "In the following, "Company" refers to TeamViewer SE."
type textarea "With 1E, TeamViewer aims to create a comprehensive solution for IT processes, i…"
type textarea "i.V. [PERSON_NAME]"
type textarea "LoreMipsum dol 7 sitamet co Adipiscinge Seddoeiu • Temporinc Utlabore • Etdolor…"
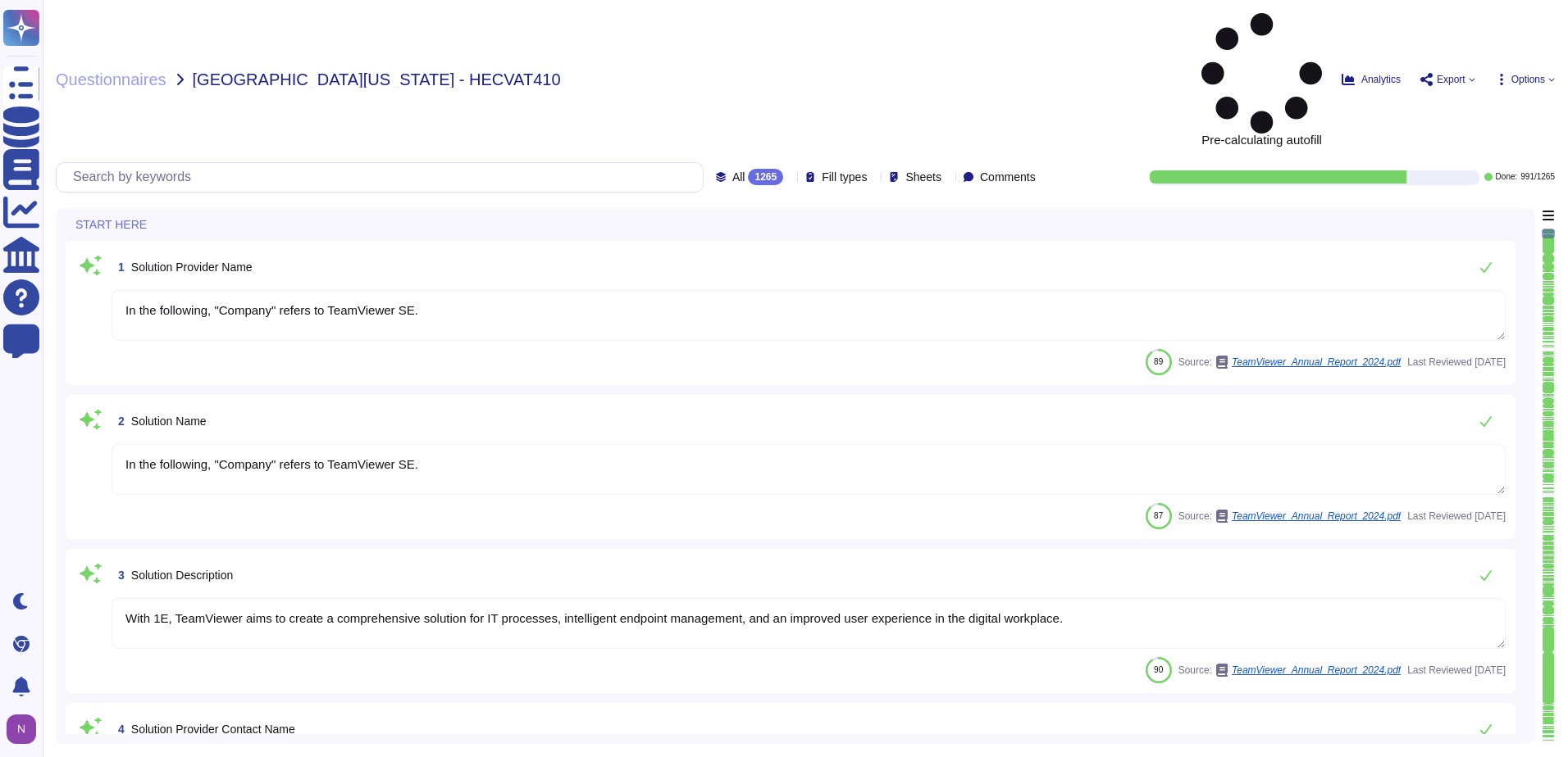
type textarea "Please contact [EMAIL_ADDRESS][DOMAIN_NAME] or via any of the methods specified…"
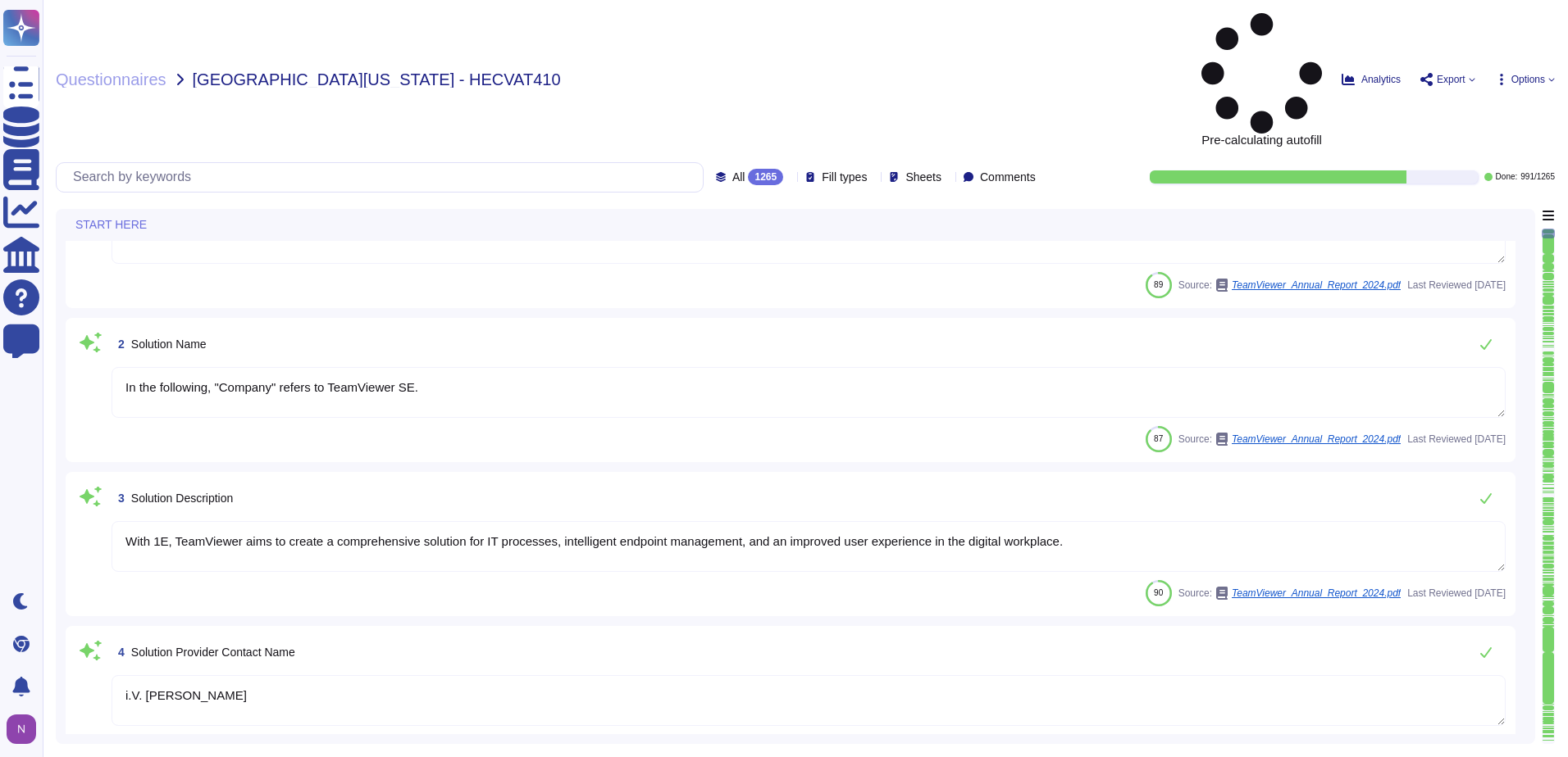
type textarea "TeamViewer's contact information is available under this link: [URL][DOMAIN_NAM…"
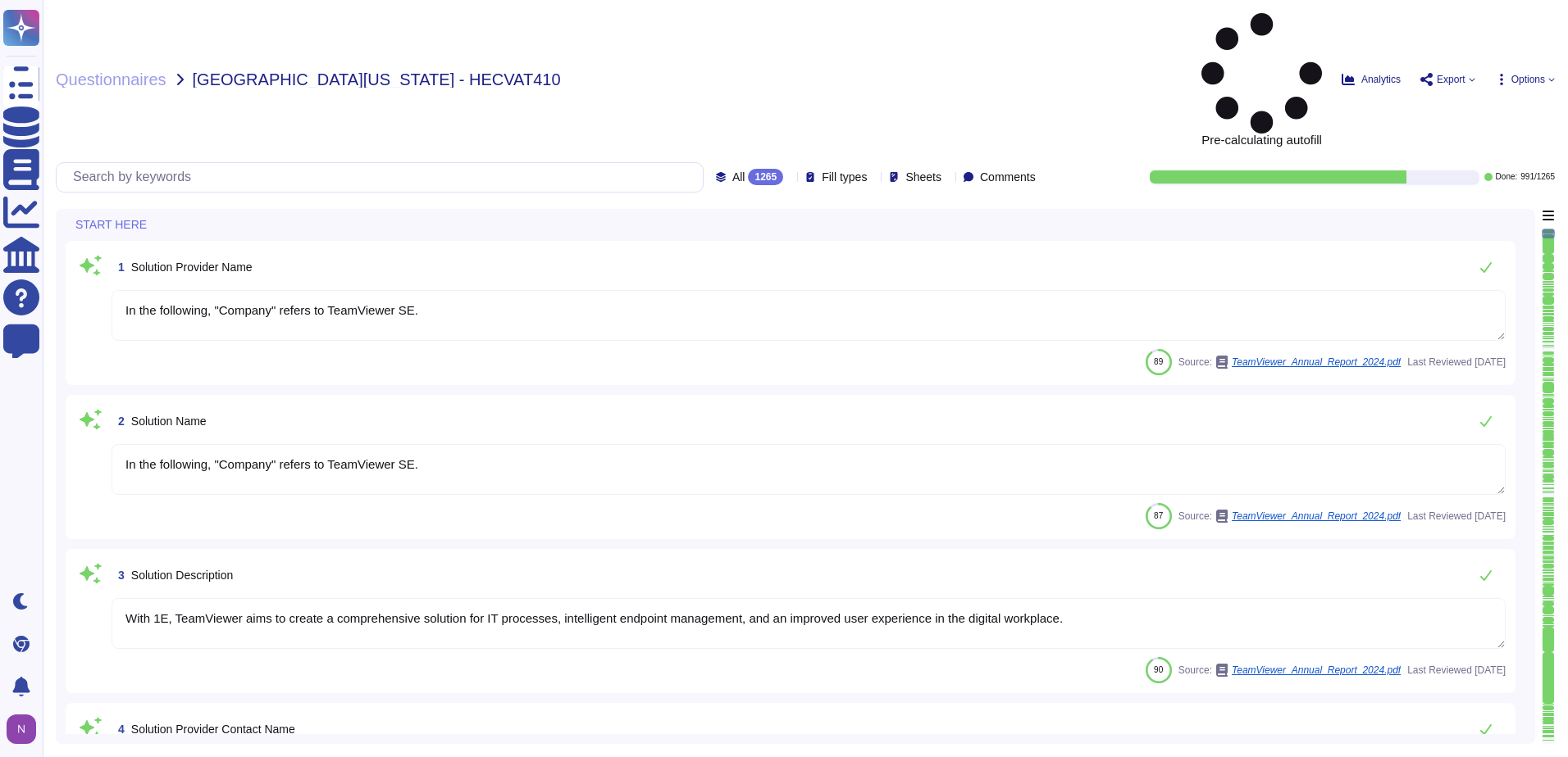
click at [755, 169] on div "All 1265" at bounding box center [753, 177] width 73 height 16
click at [729, 145] on div "To do 274" at bounding box center [763, 144] width 133 height 18
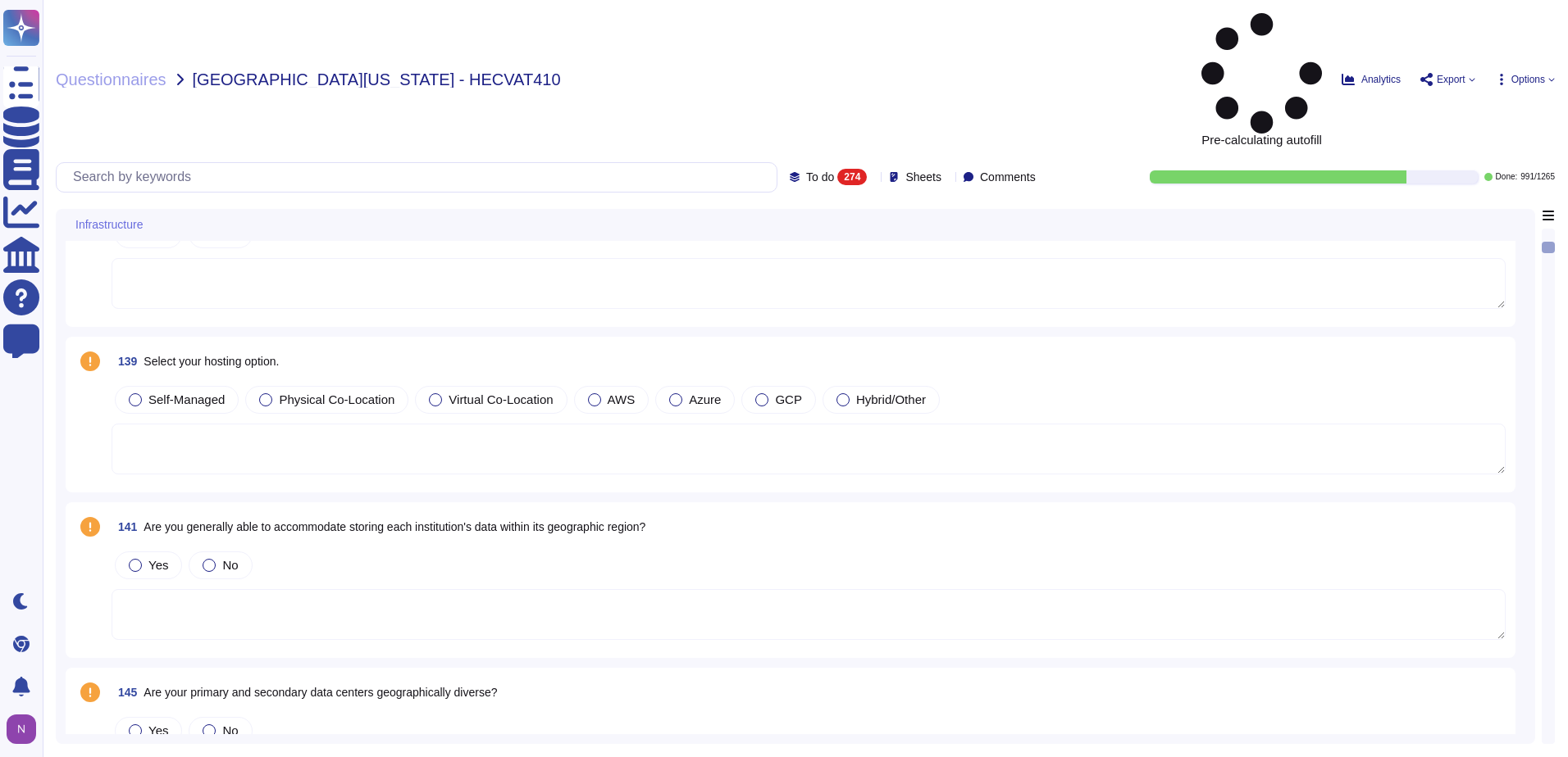
scroll to position [1229, 0]
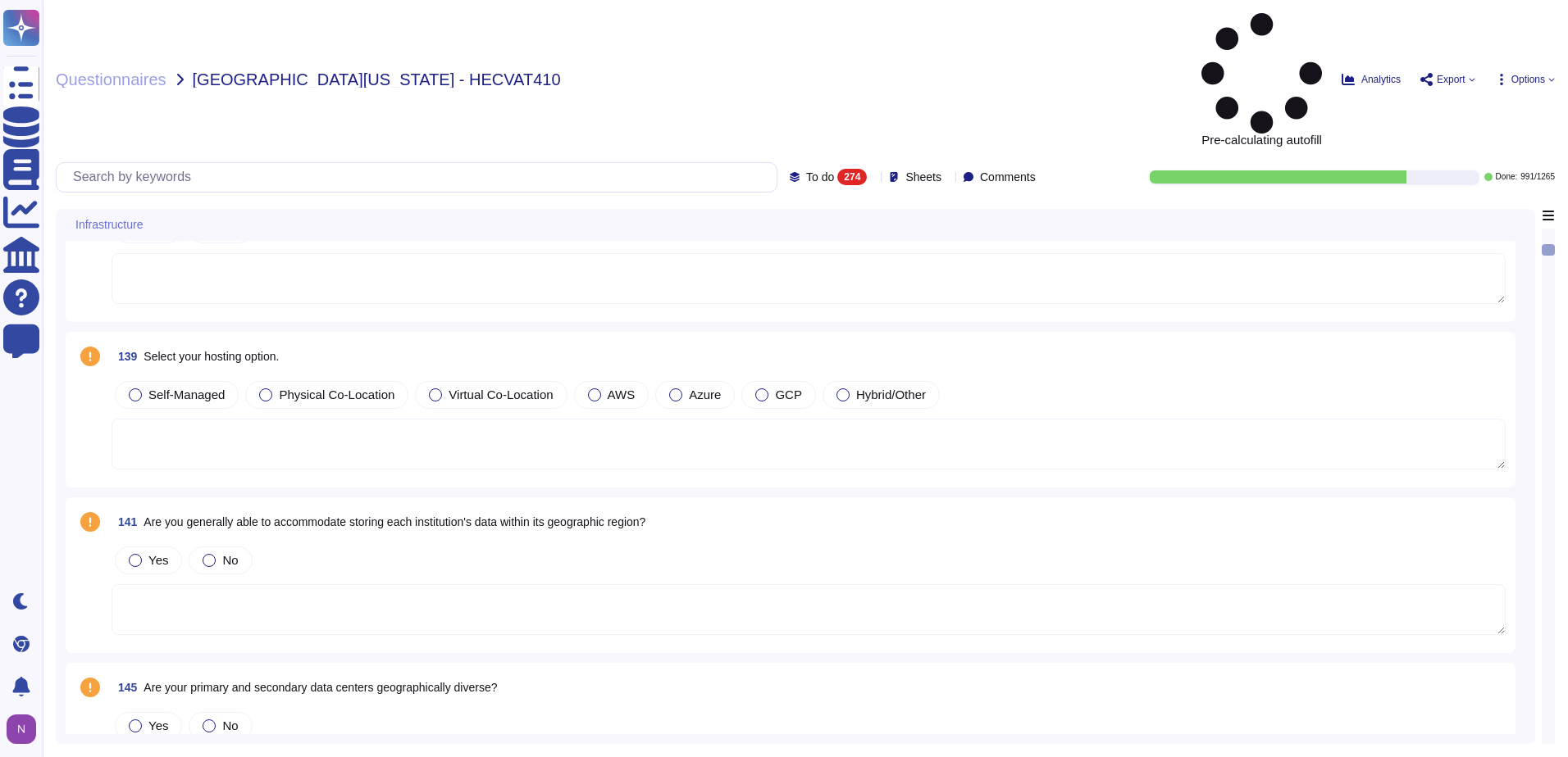
click at [650, 419] on textarea at bounding box center [808, 444] width 1394 height 51
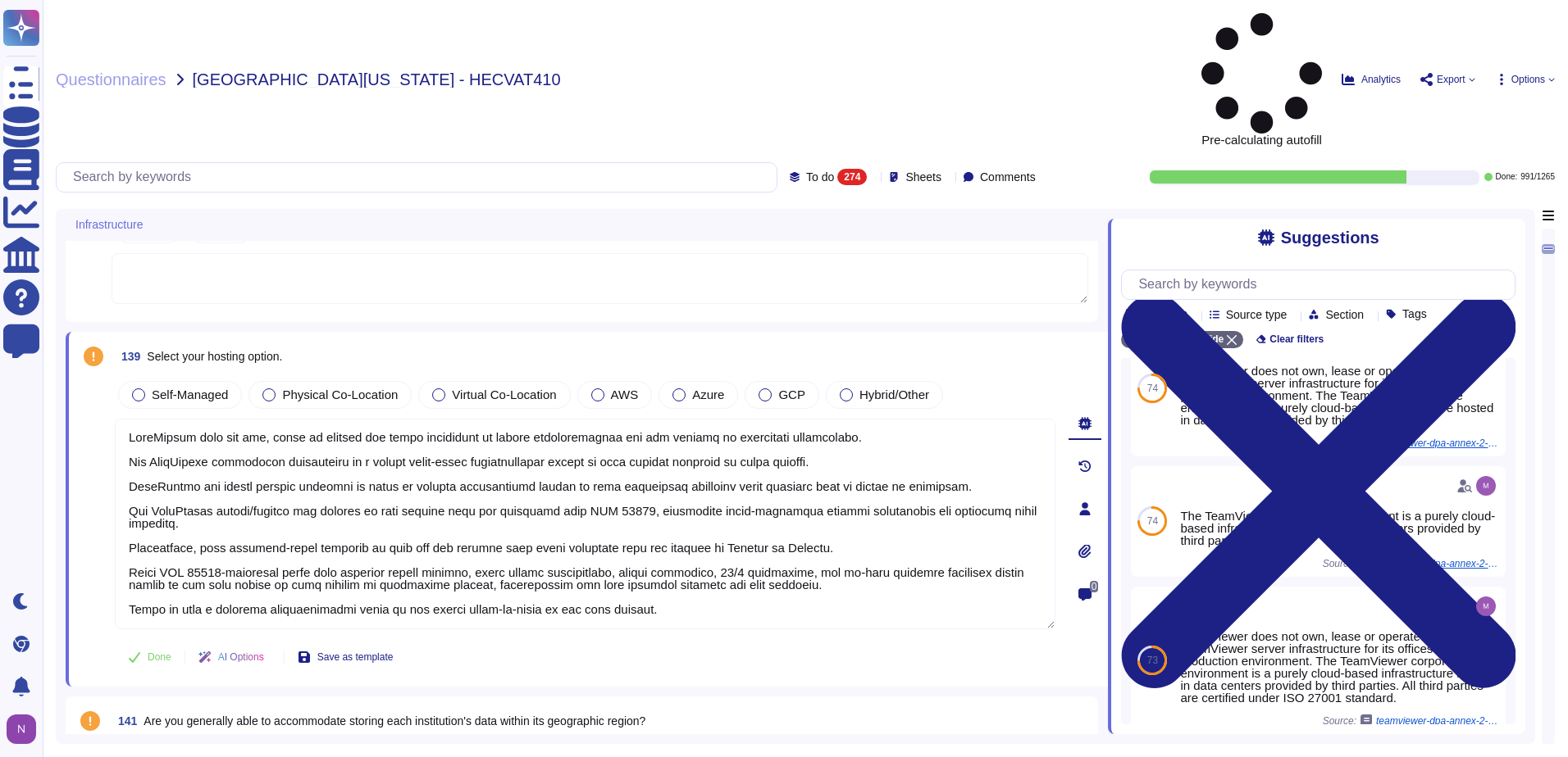
scroll to position [657, 0]
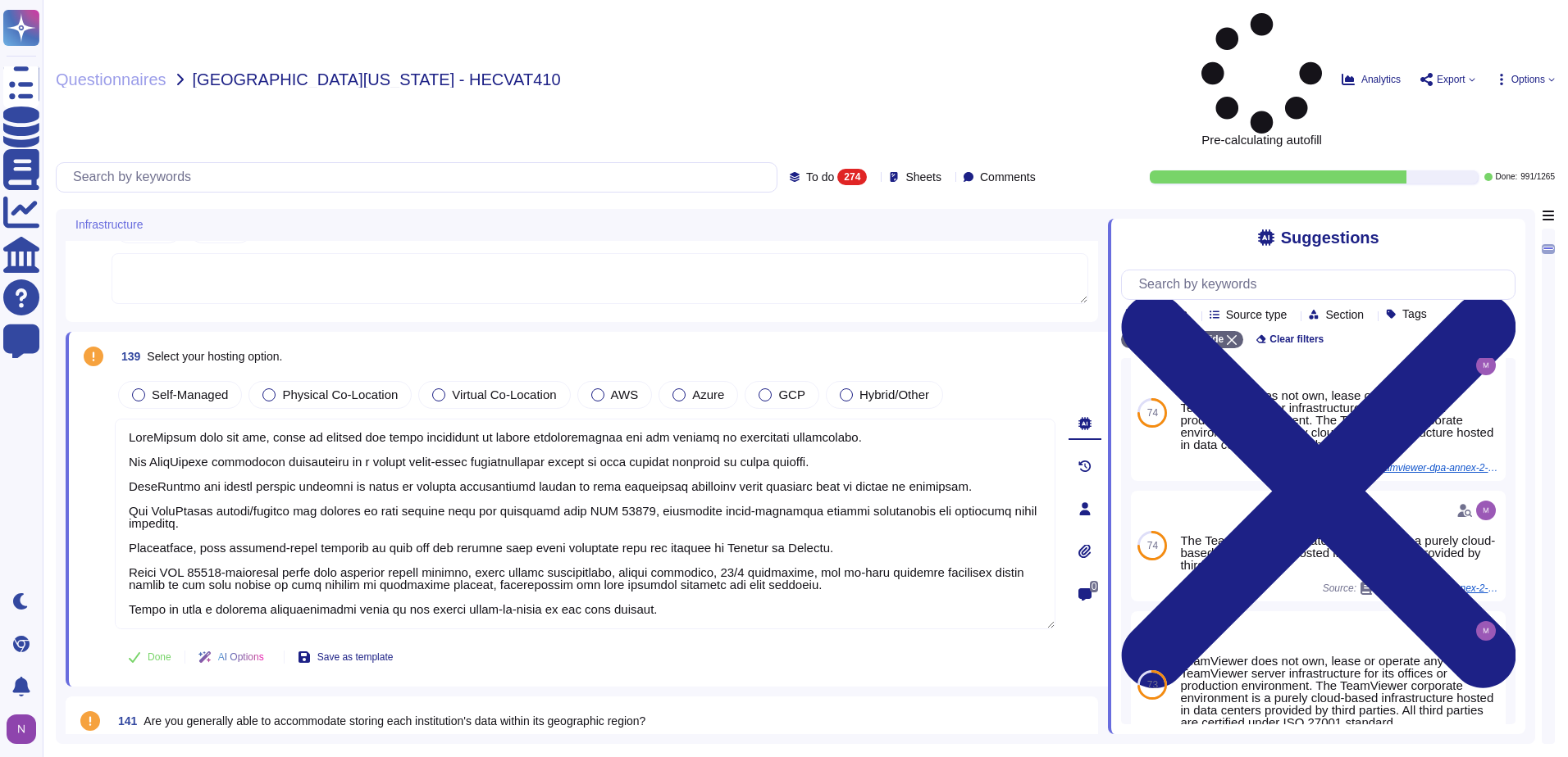
type textarea "TeamViewer does not own, lease or operate any local datacenter or server infras…"
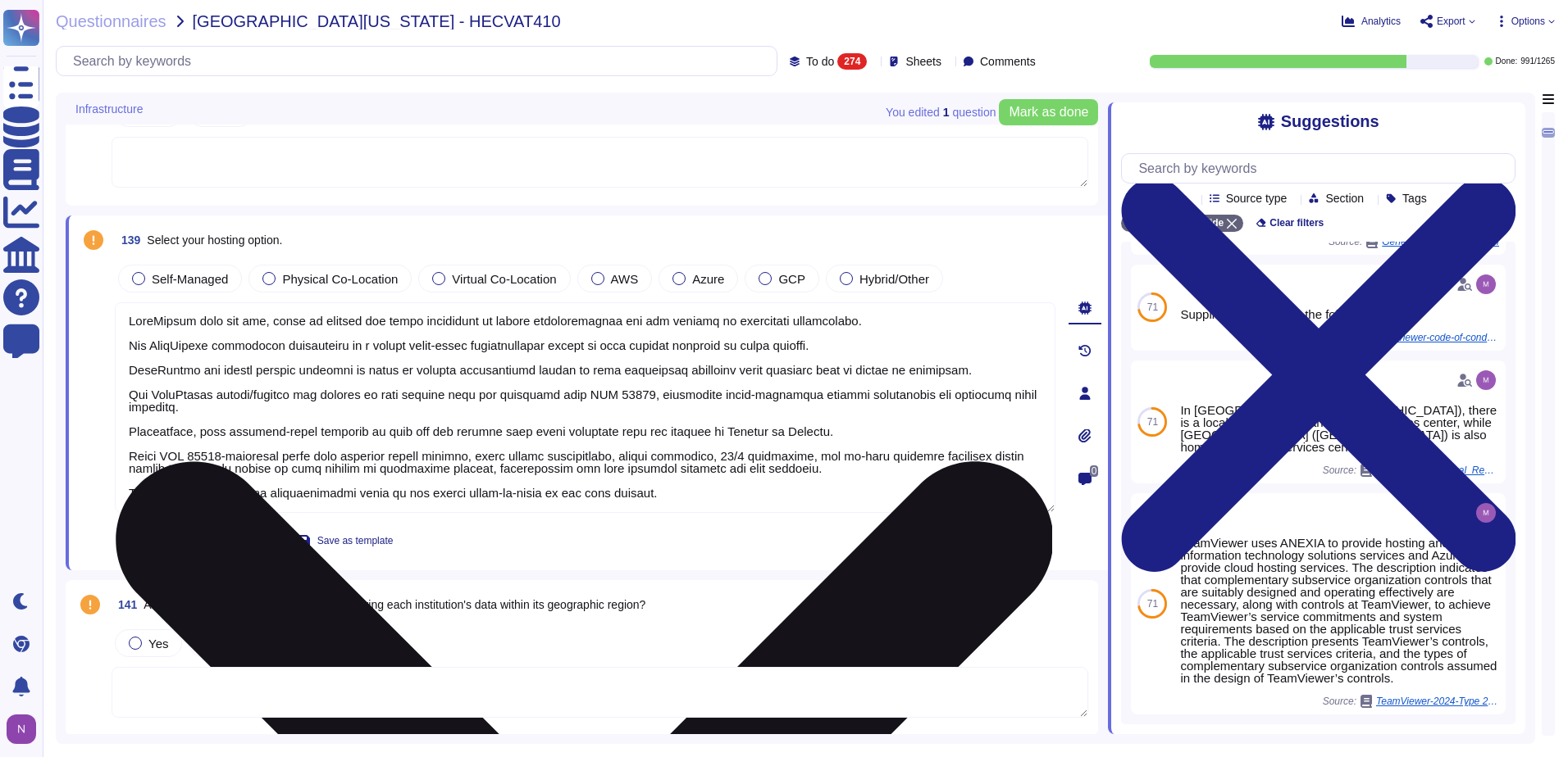
scroll to position [1651, 0]
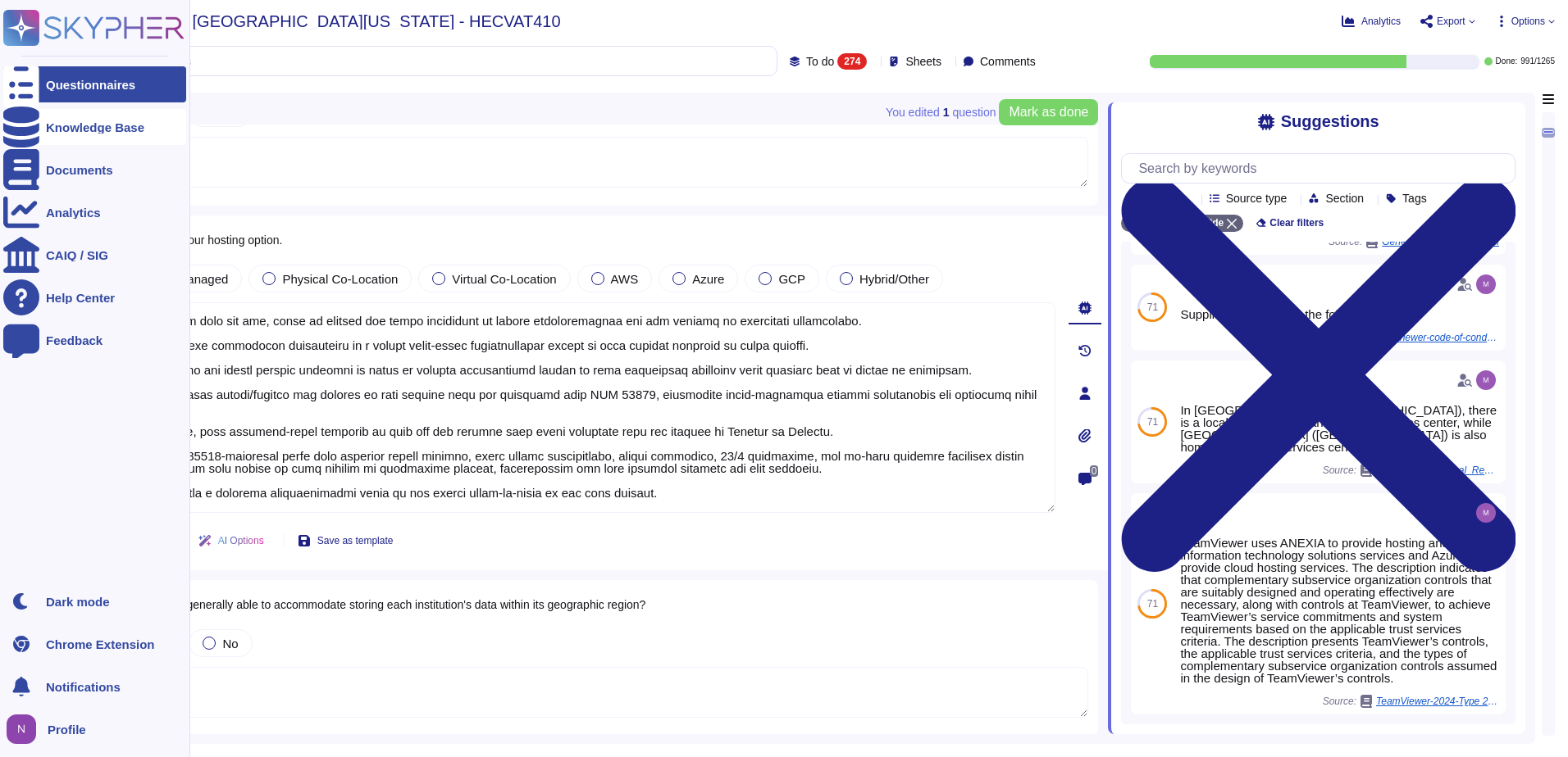
click at [76, 126] on div "Knowledge Base" at bounding box center [96, 127] width 99 height 13
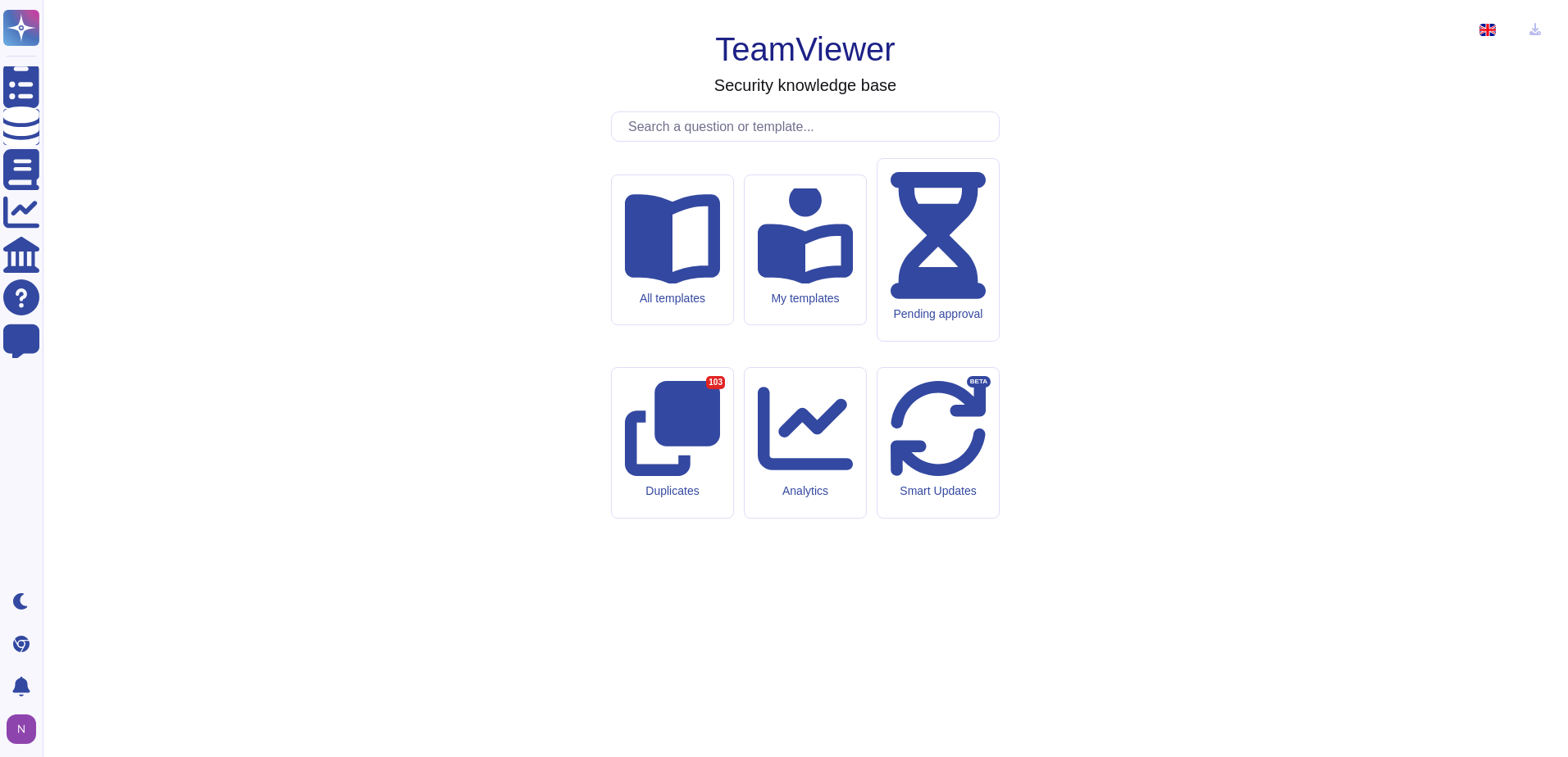
click at [672, 141] on input "text" at bounding box center [810, 126] width 379 height 29
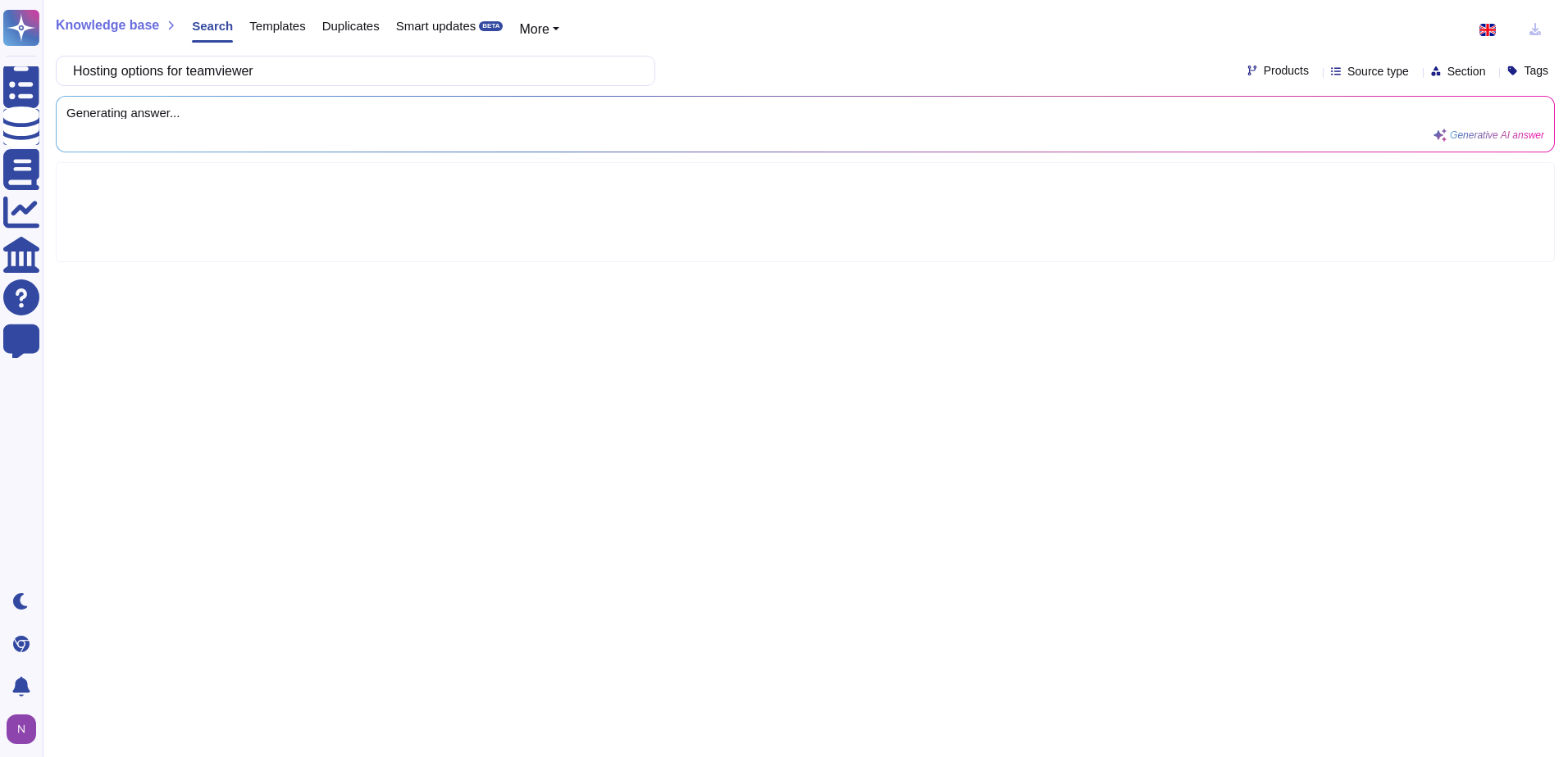
type input "Hosting options for teamviewer"
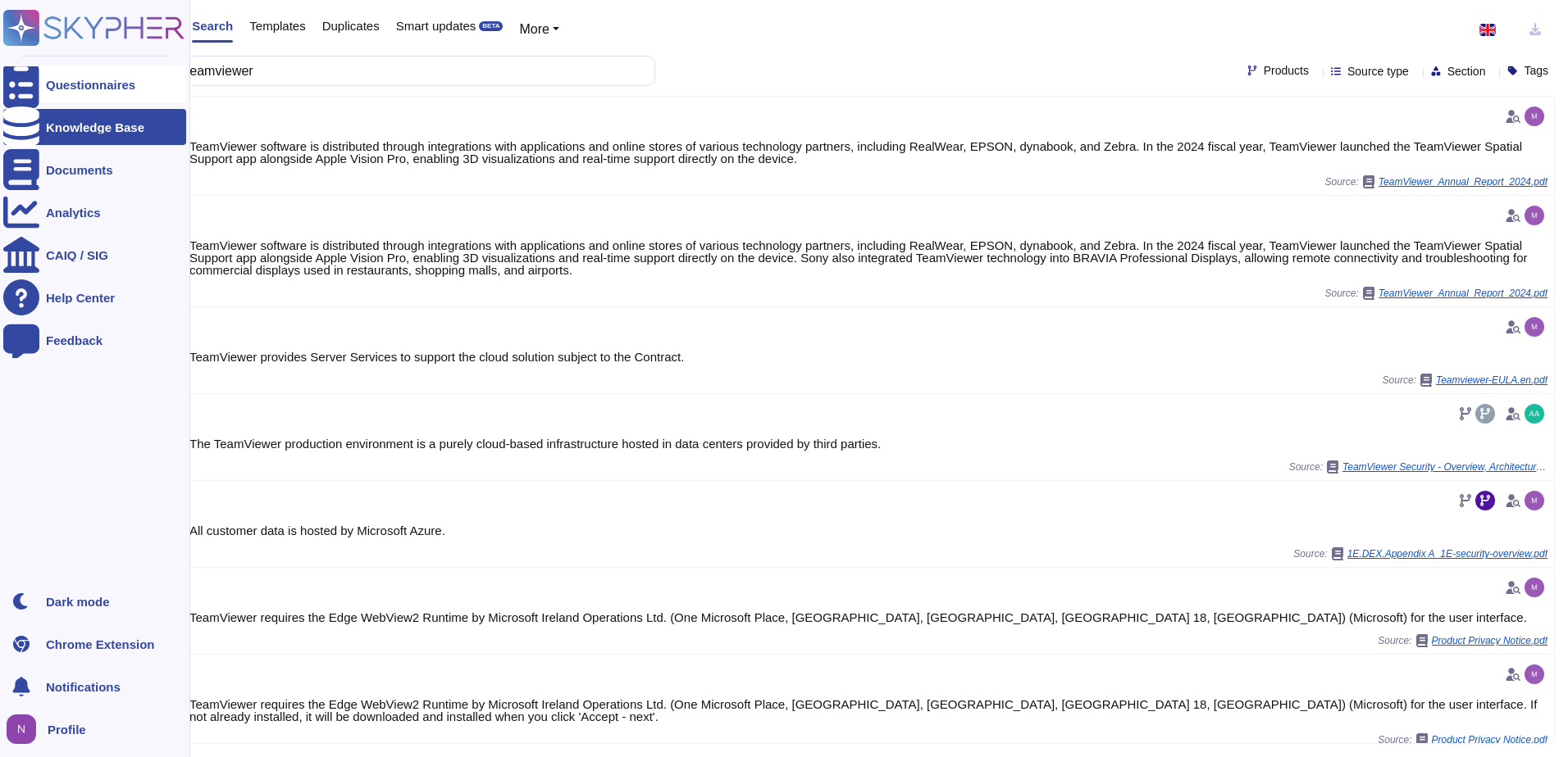
click at [64, 80] on div "Questionnaires" at bounding box center [91, 84] width 90 height 13
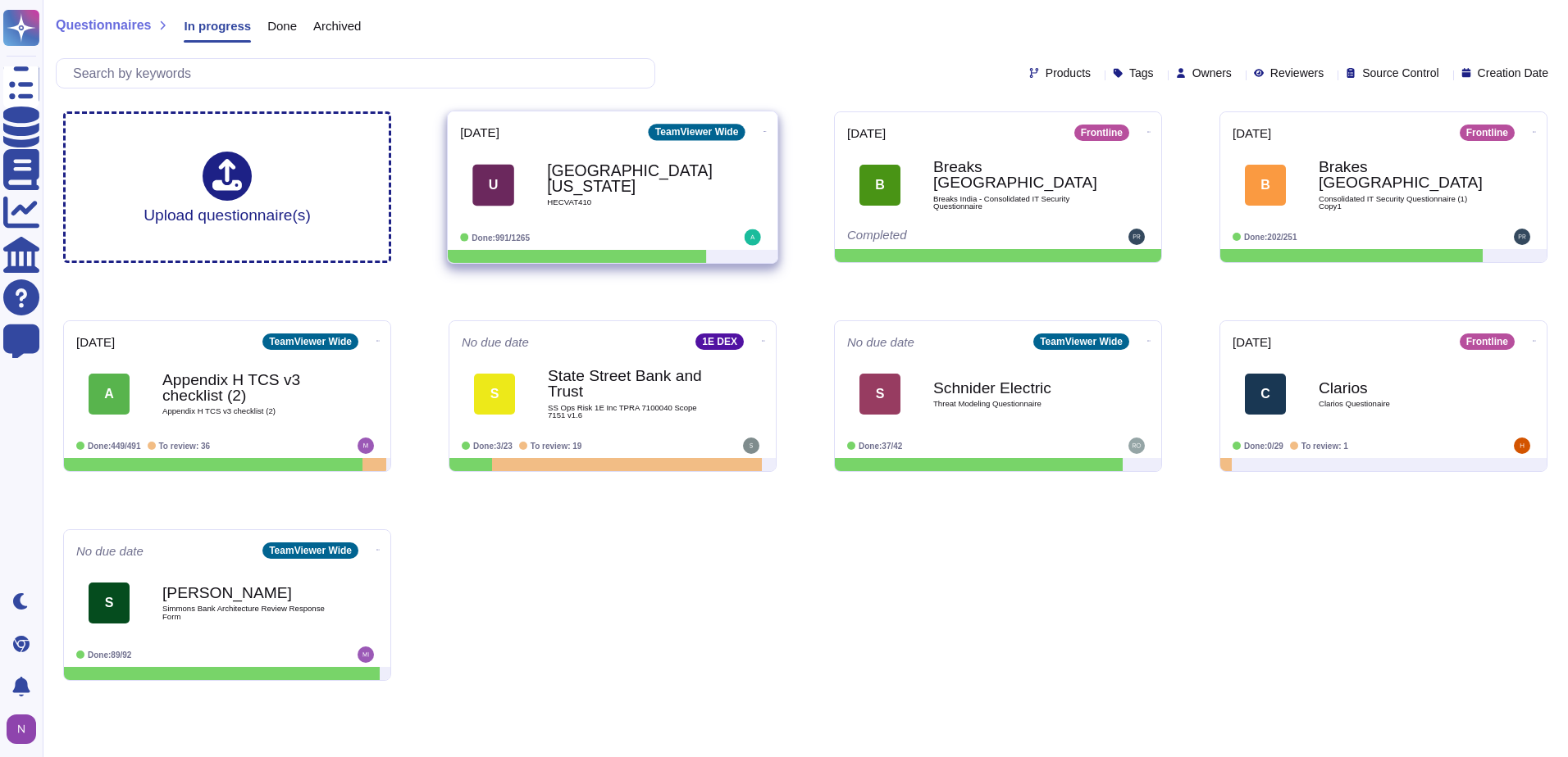
click at [633, 199] on span "HECVAT410" at bounding box center [629, 203] width 165 height 8
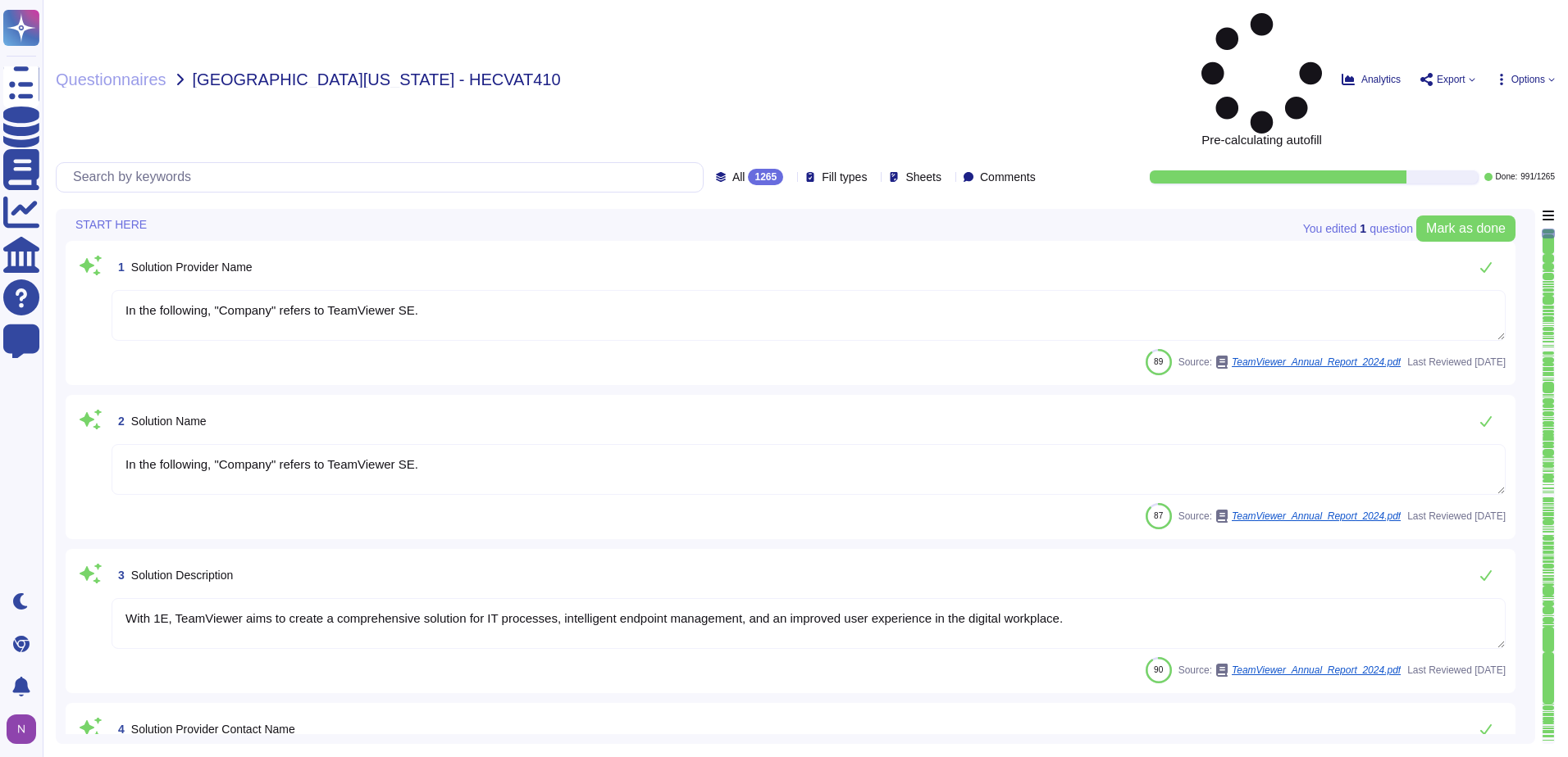
type textarea "In the following, "Company" refers to TeamViewer SE."
type textarea "With 1E, TeamViewer aims to create a comprehensive solution for IT processes, i…"
type textarea "i.V. [PERSON_NAME]"
type textarea "LoreMipsum dol 7 sitamet co Adipiscinge Seddoeiu • Temporinc Utlabore • Etdolor…"
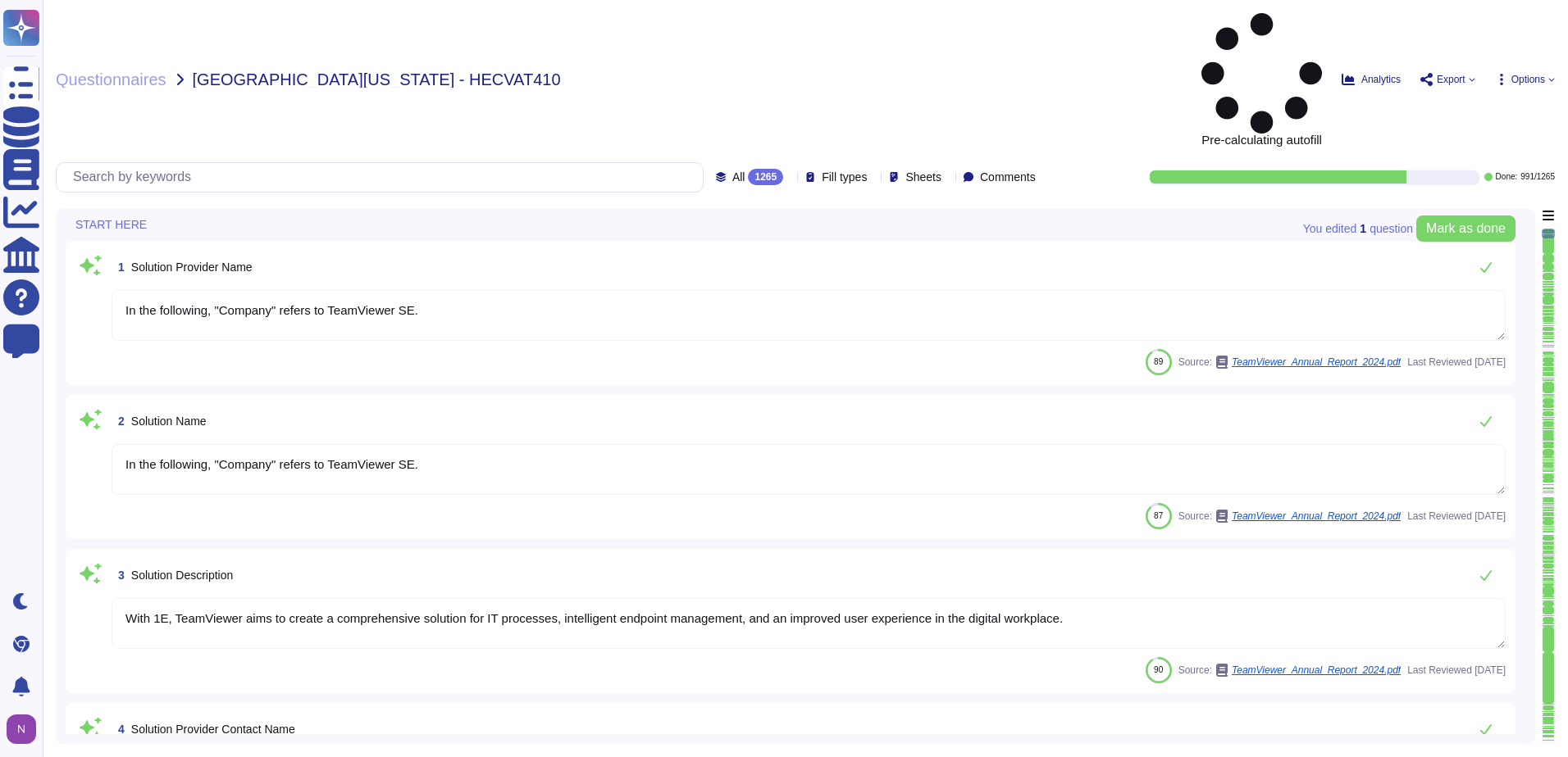
type textarea "Please contact [EMAIL_ADDRESS][DOMAIN_NAME] or via any of the methods specified…"
click at [762, 169] on div "All 1265" at bounding box center [753, 177] width 73 height 16
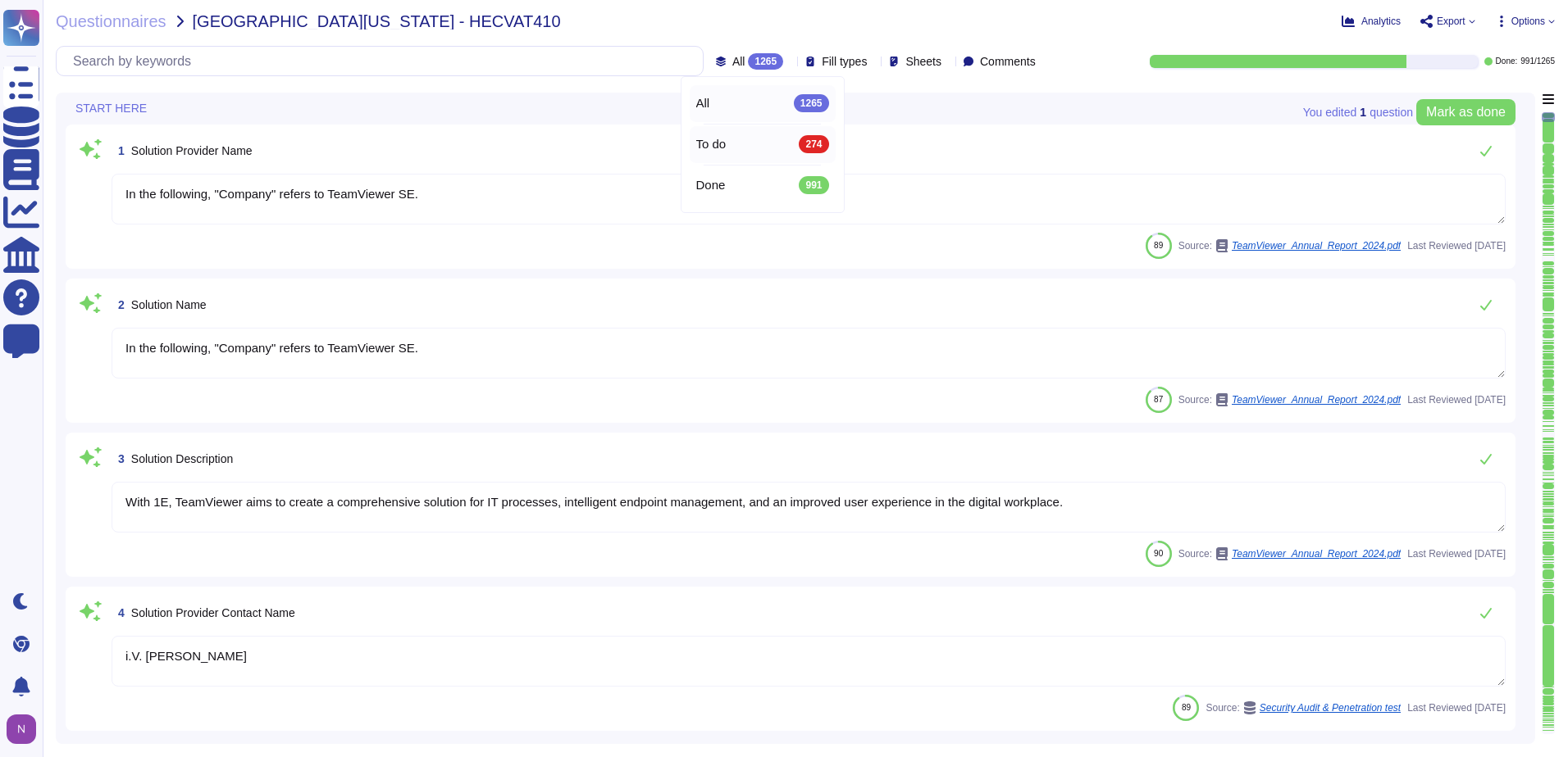
click at [731, 143] on div "To do 274" at bounding box center [763, 144] width 133 height 18
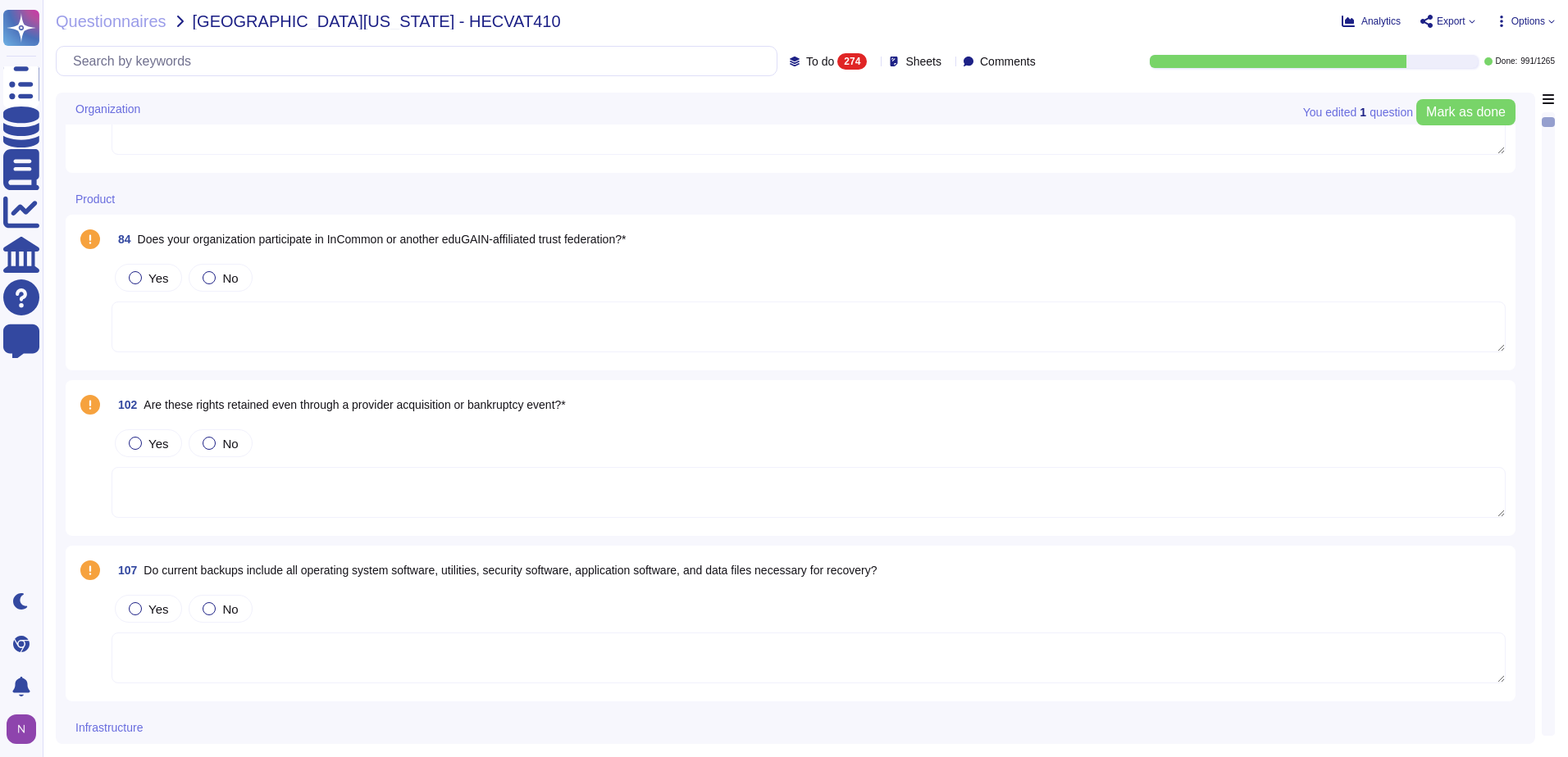
type textarea "TeamViewer does not own, lease or operate any local datacenter or server infras…"
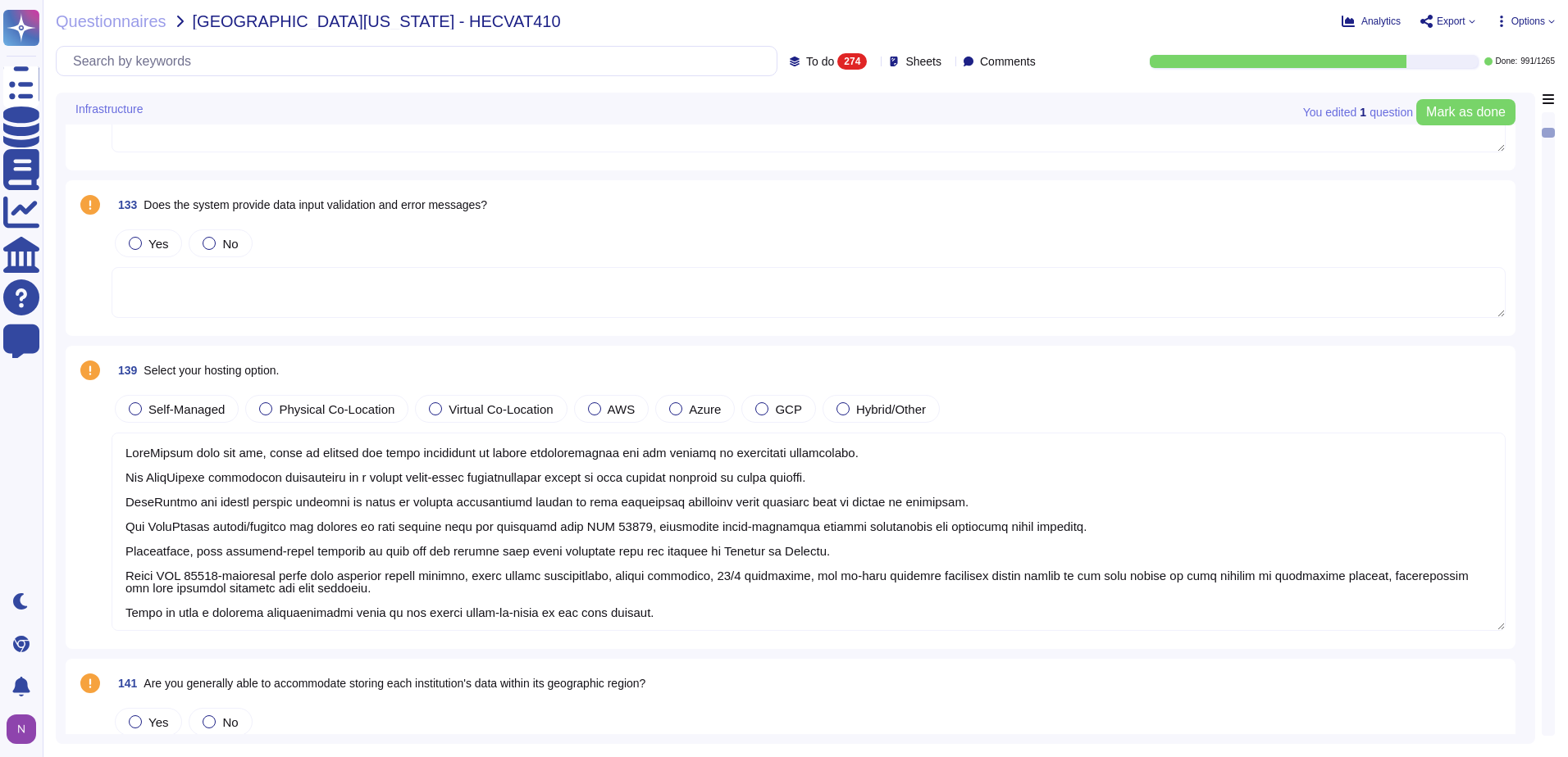
scroll to position [1065, 0]
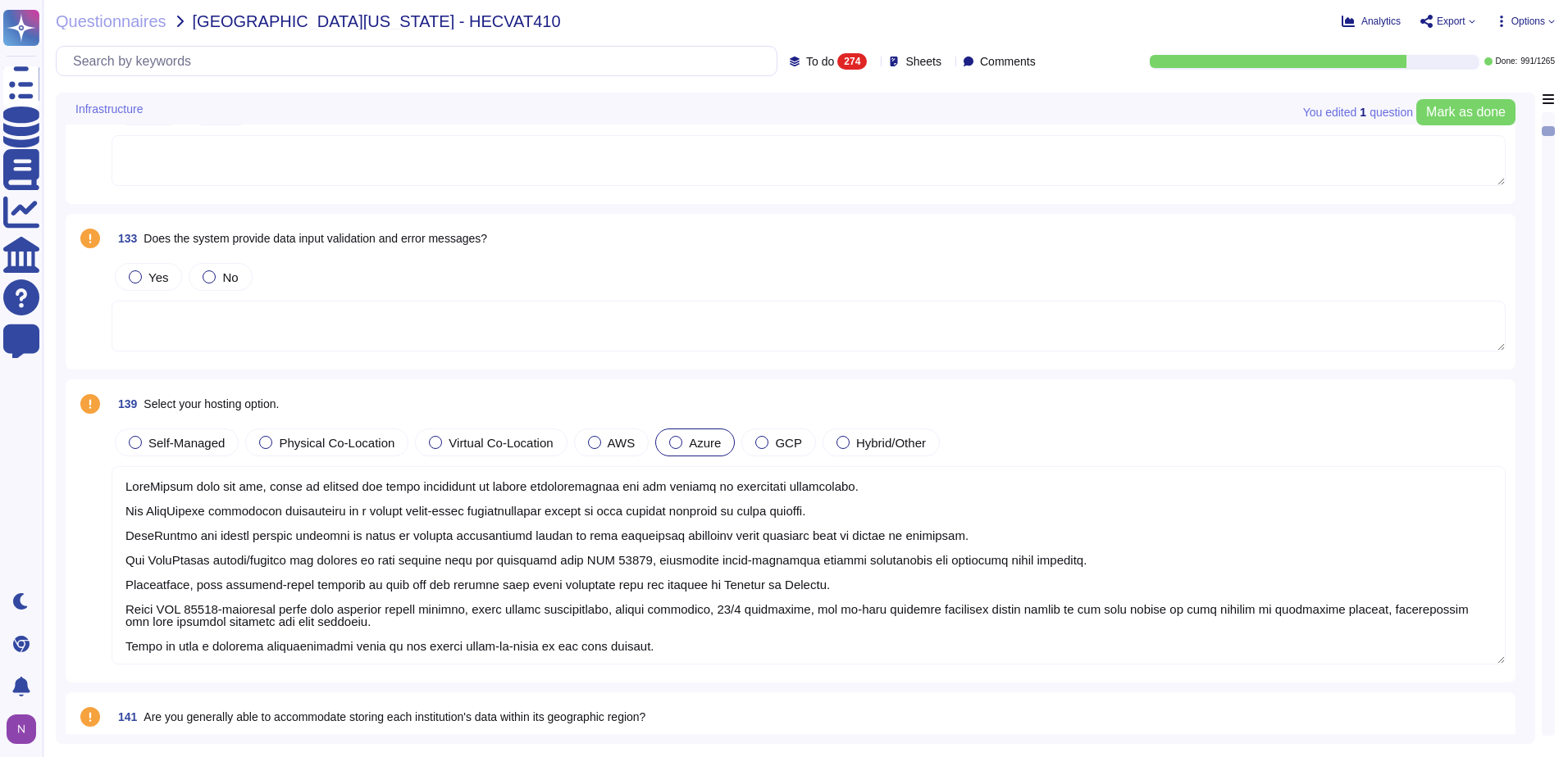
click at [670, 441] on div at bounding box center [676, 443] width 14 height 14
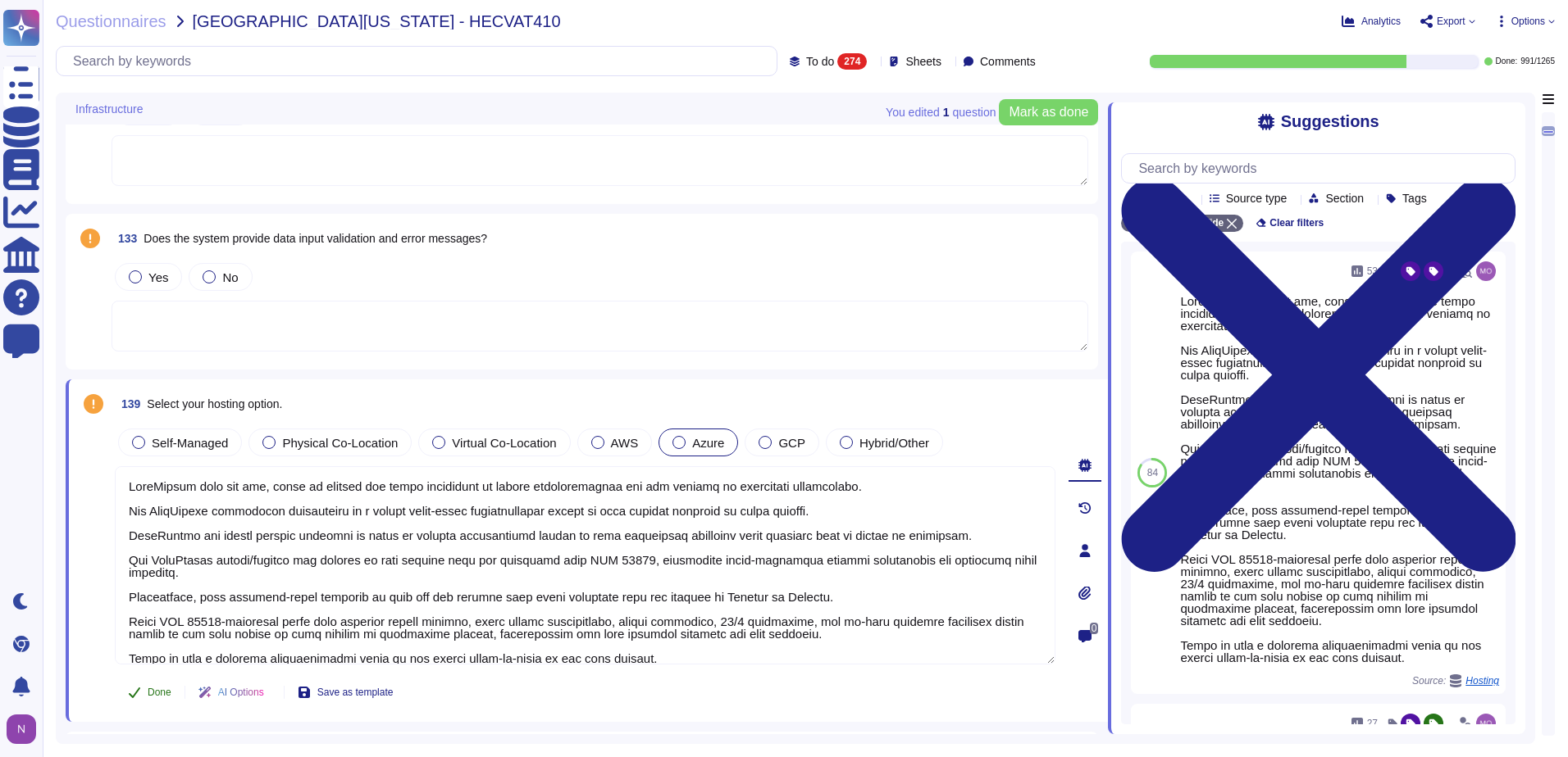
click at [160, 691] on span "Done" at bounding box center [159, 692] width 24 height 10
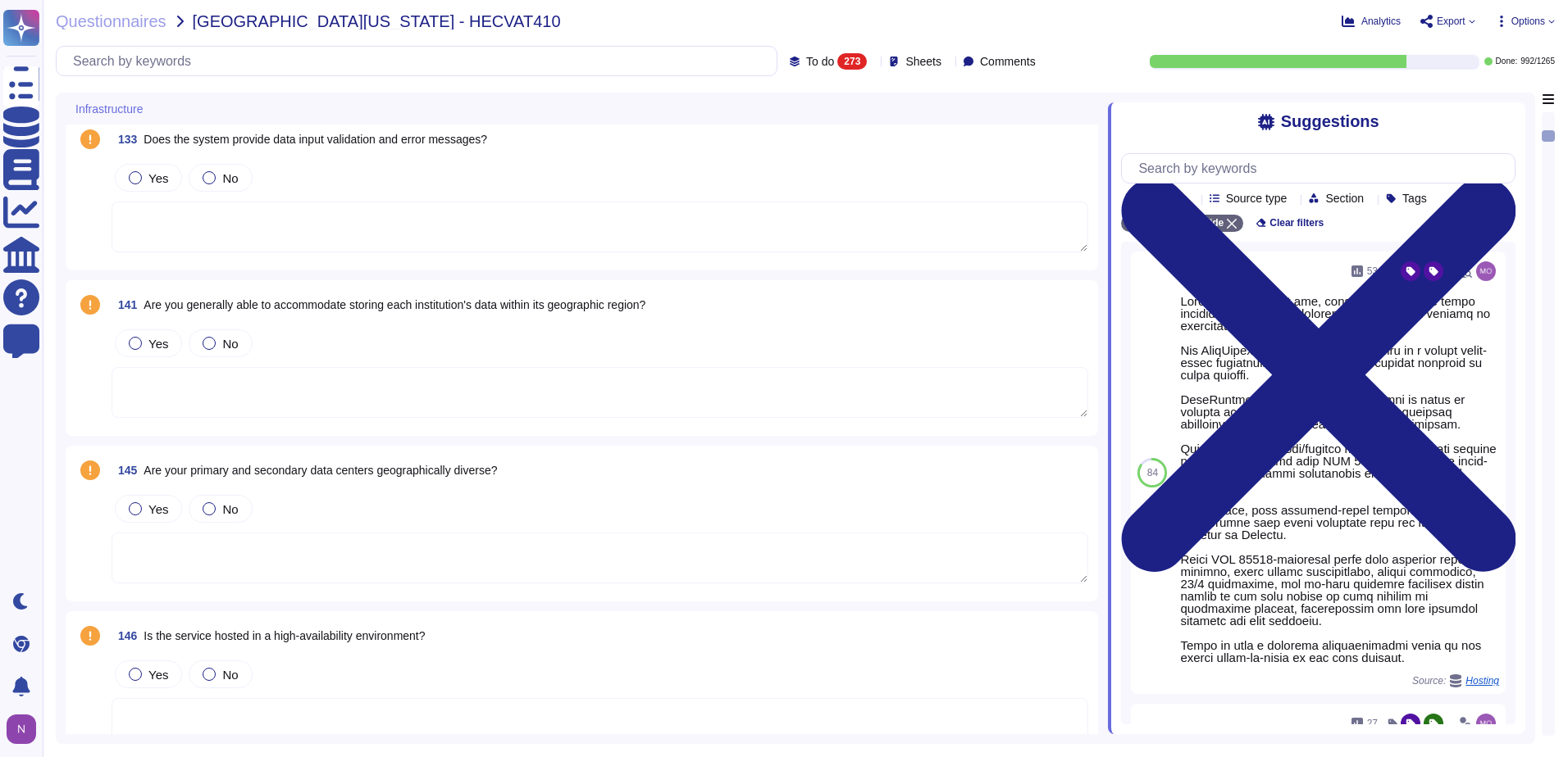
scroll to position [1393, 0]
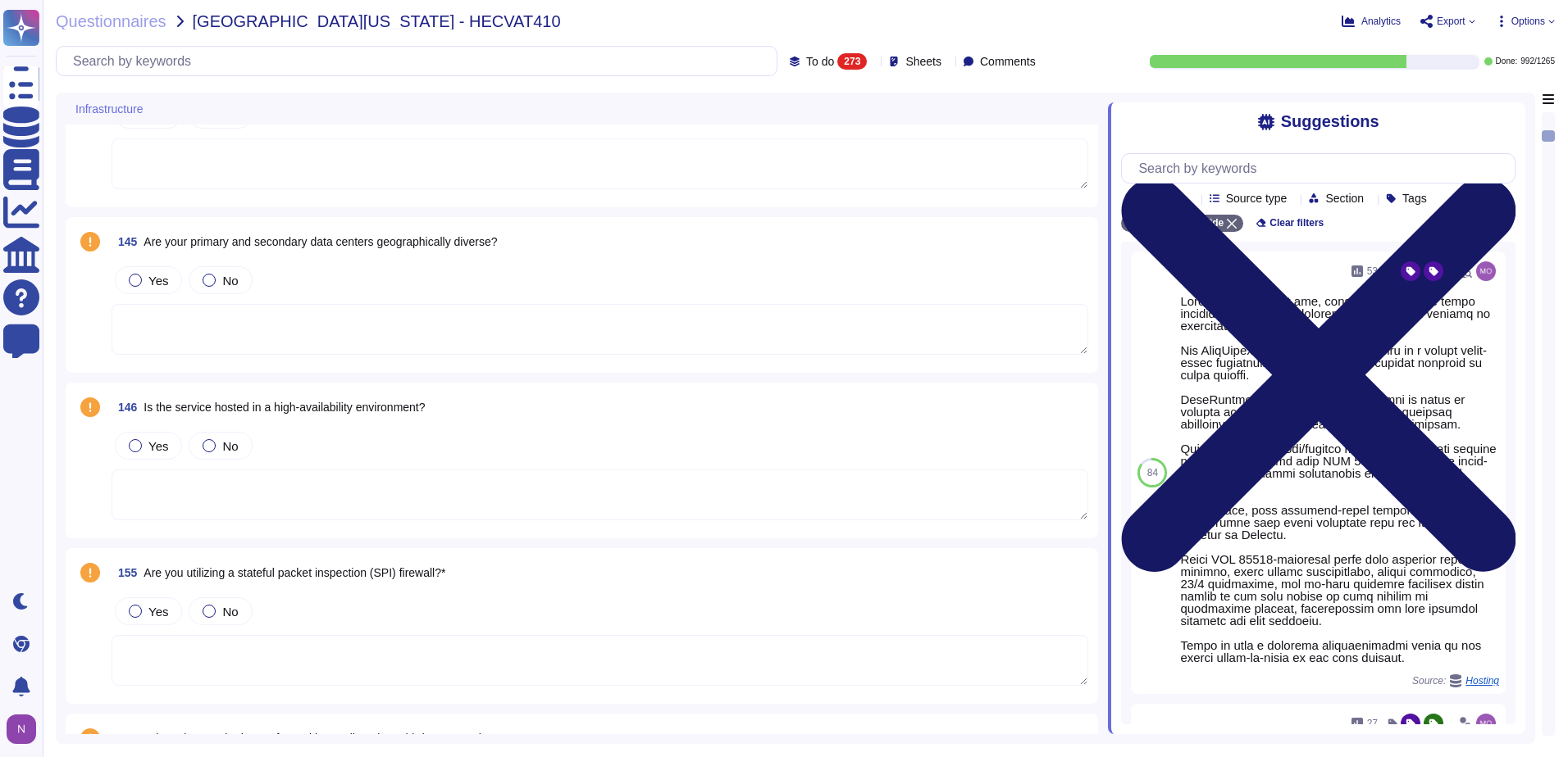
click at [1504, 178] on icon at bounding box center [1319, 375] width 394 height 394
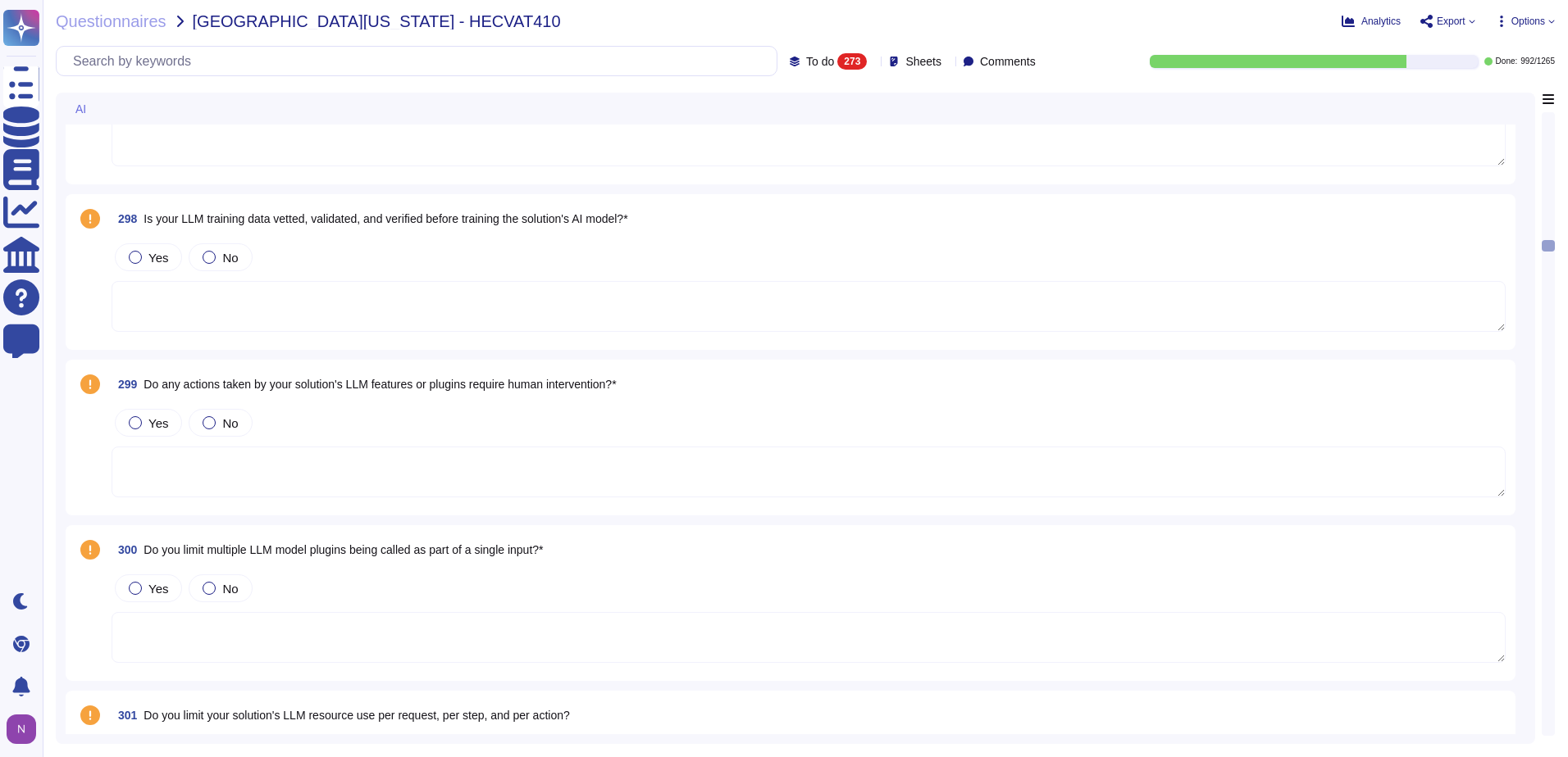
scroll to position [8933, 0]
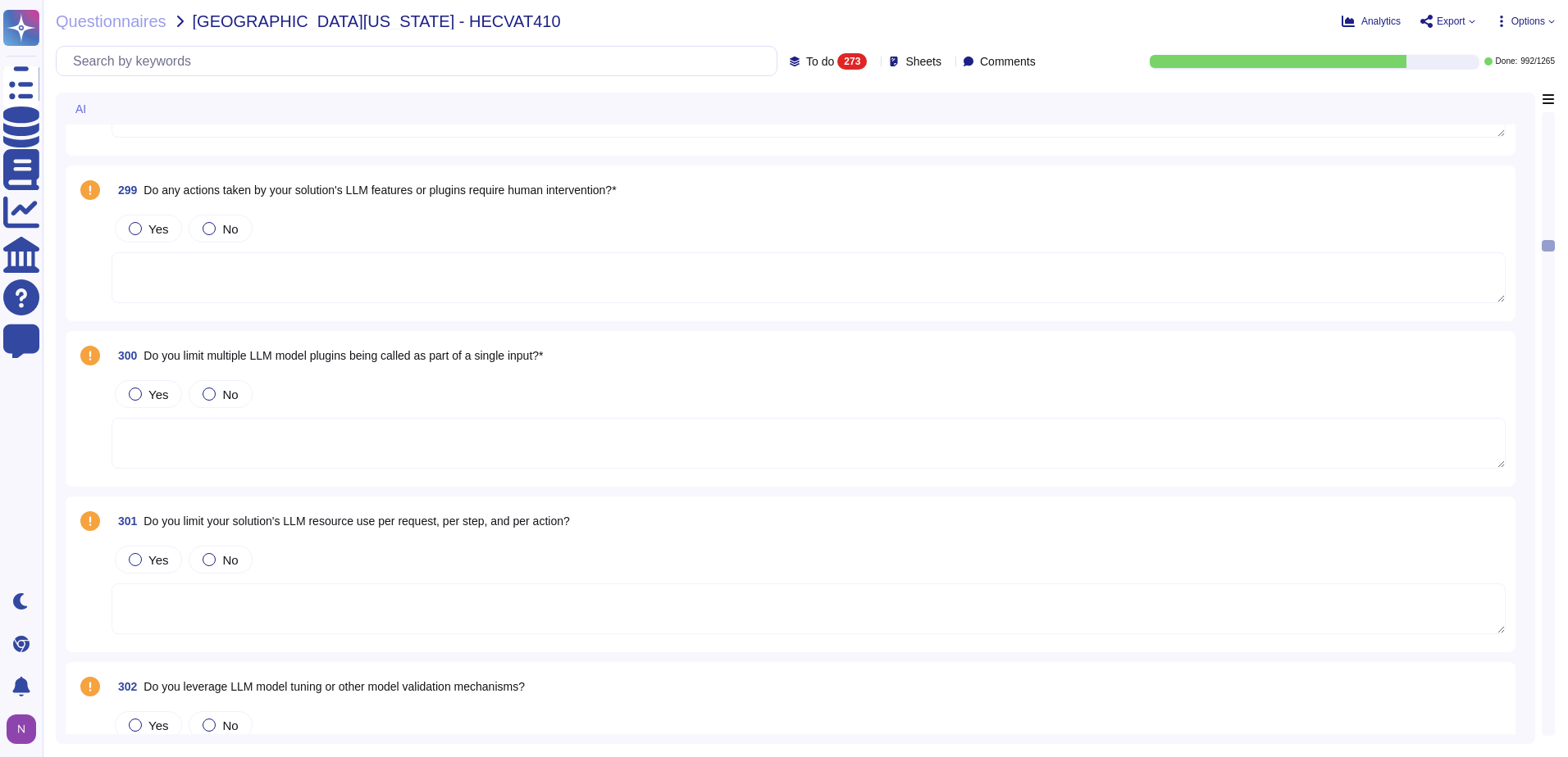
drag, startPoint x: 1549, startPoint y: 244, endPoint x: 1551, endPoint y: 117, distance: 127.0
click at [1551, 122] on div at bounding box center [1549, 424] width 14 height 624
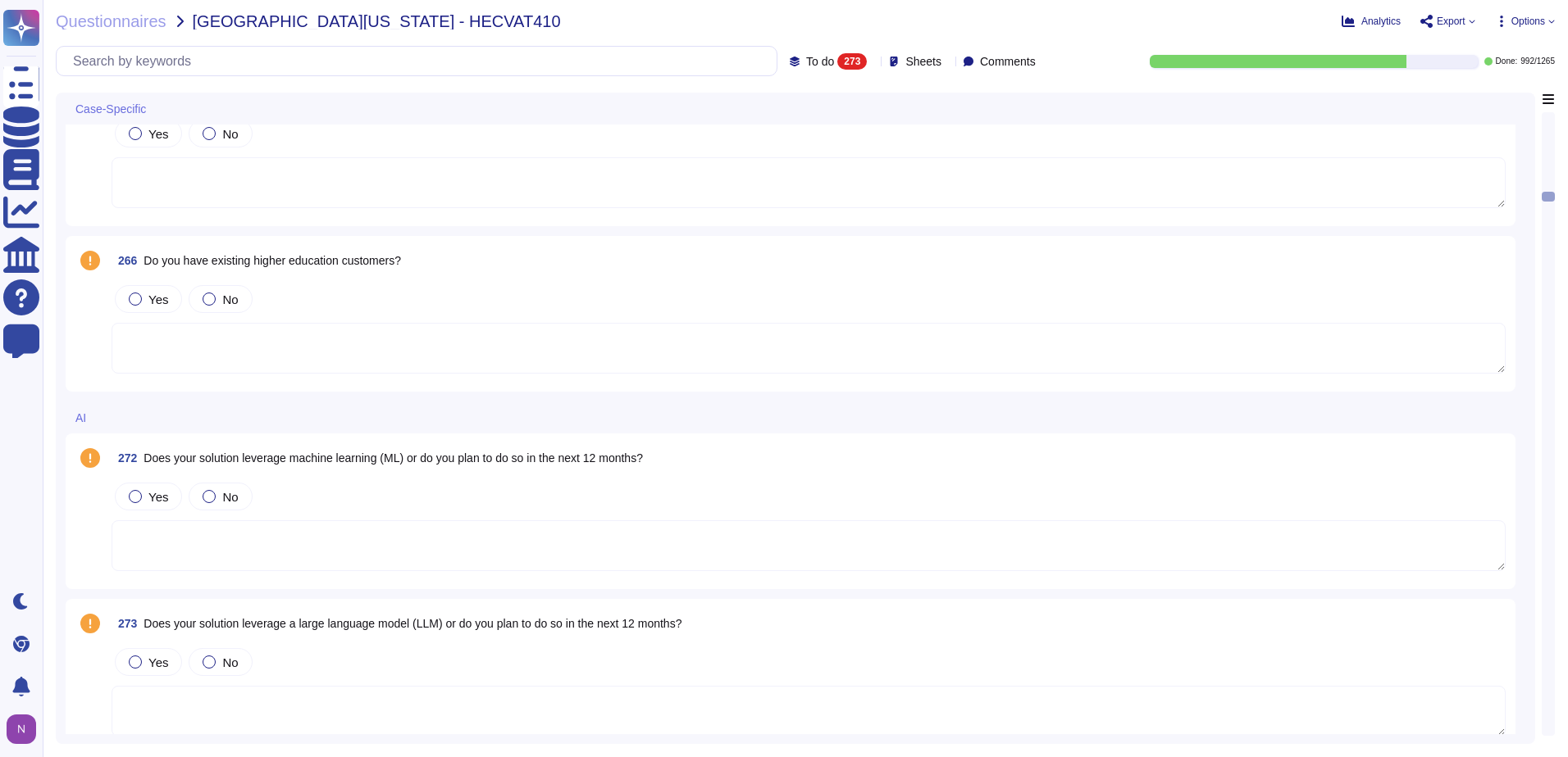
scroll to position [5571, 0]
drag, startPoint x: 414, startPoint y: 256, endPoint x: 145, endPoint y: 260, distance: 269.0
click at [145, 260] on div "266 Do you have existing higher education customers?" at bounding box center [808, 260] width 1394 height 30
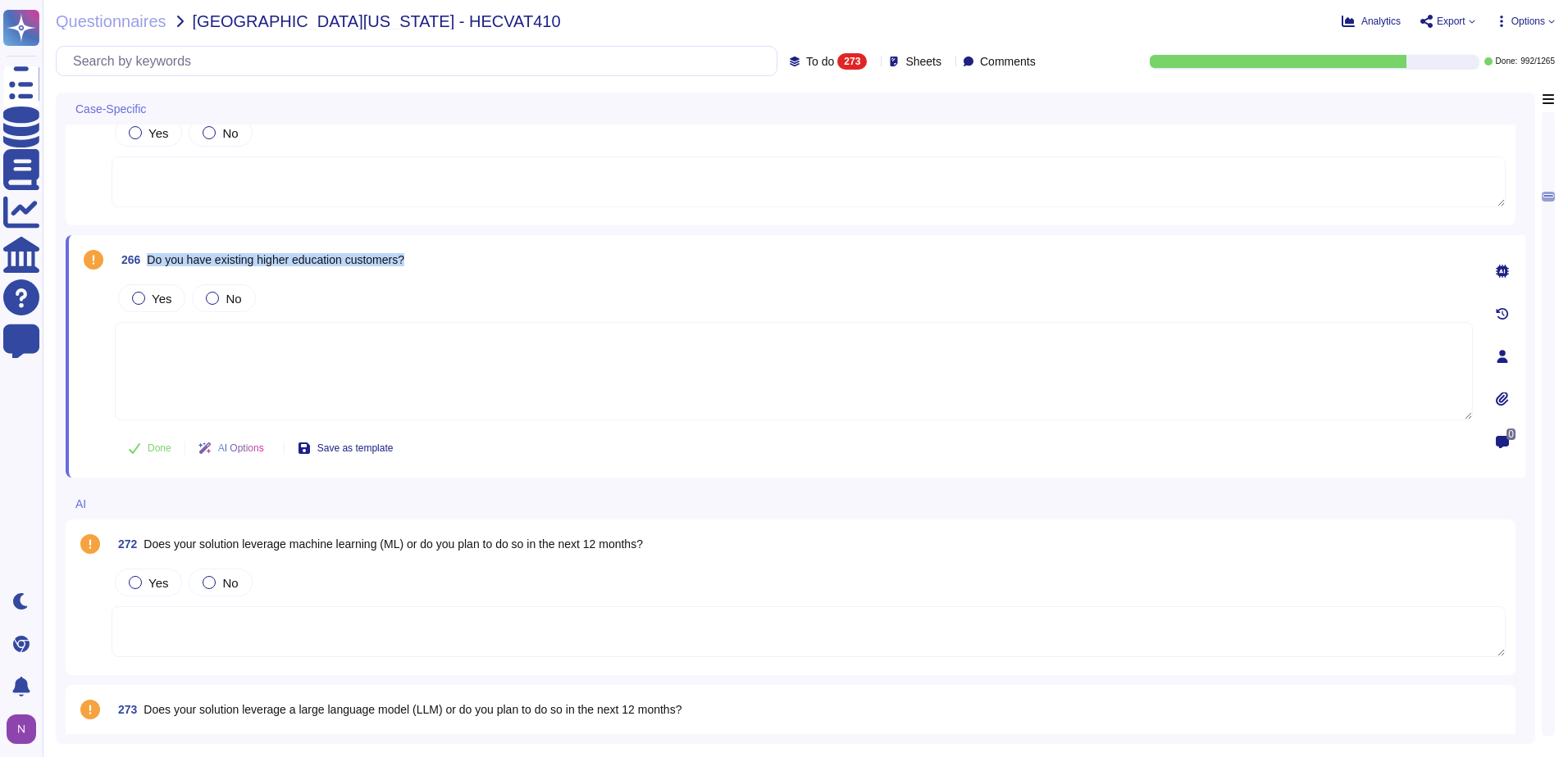
drag, startPoint x: 416, startPoint y: 255, endPoint x: 149, endPoint y: 264, distance: 267.2
click at [149, 264] on div "266 Do you have existing higher education customers?" at bounding box center [794, 260] width 1358 height 30
copy span "Do you have existing higher education customers?"
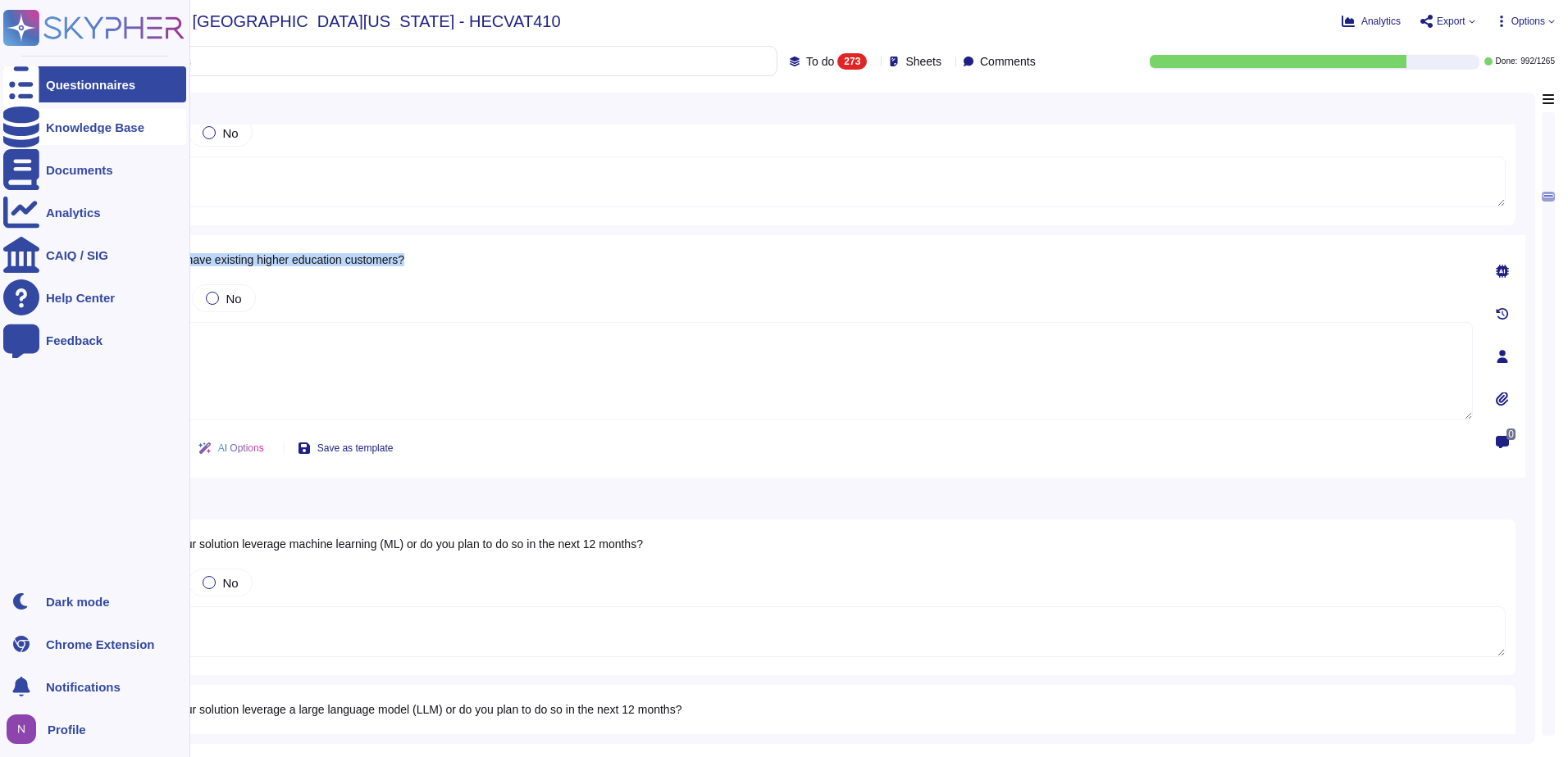
click at [87, 122] on div "Knowledge Base" at bounding box center [96, 127] width 99 height 13
